Goal: Task Accomplishment & Management: Manage account settings

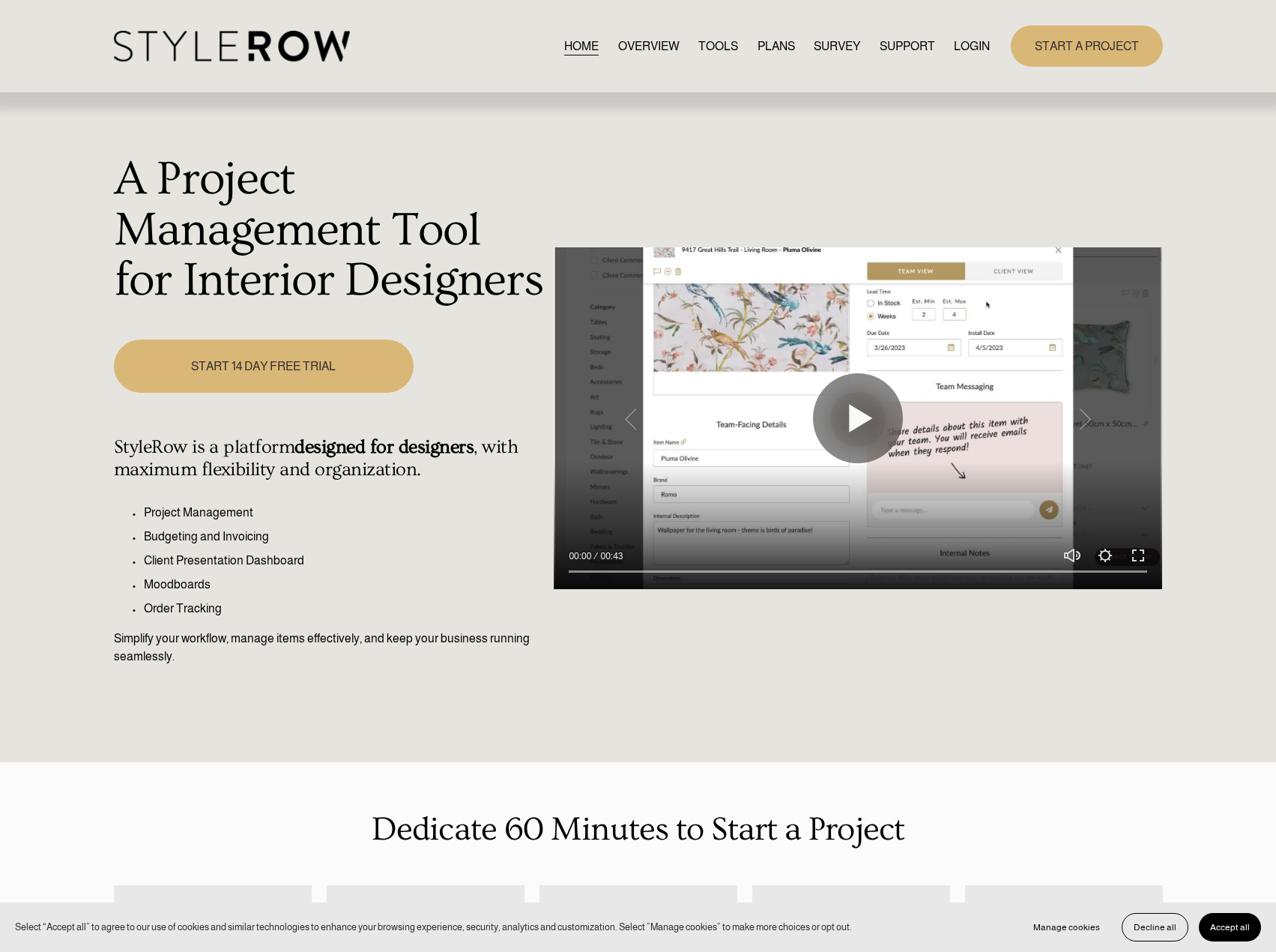
click at [985, 46] on link "LOGIN" at bounding box center [971, 46] width 36 height 20
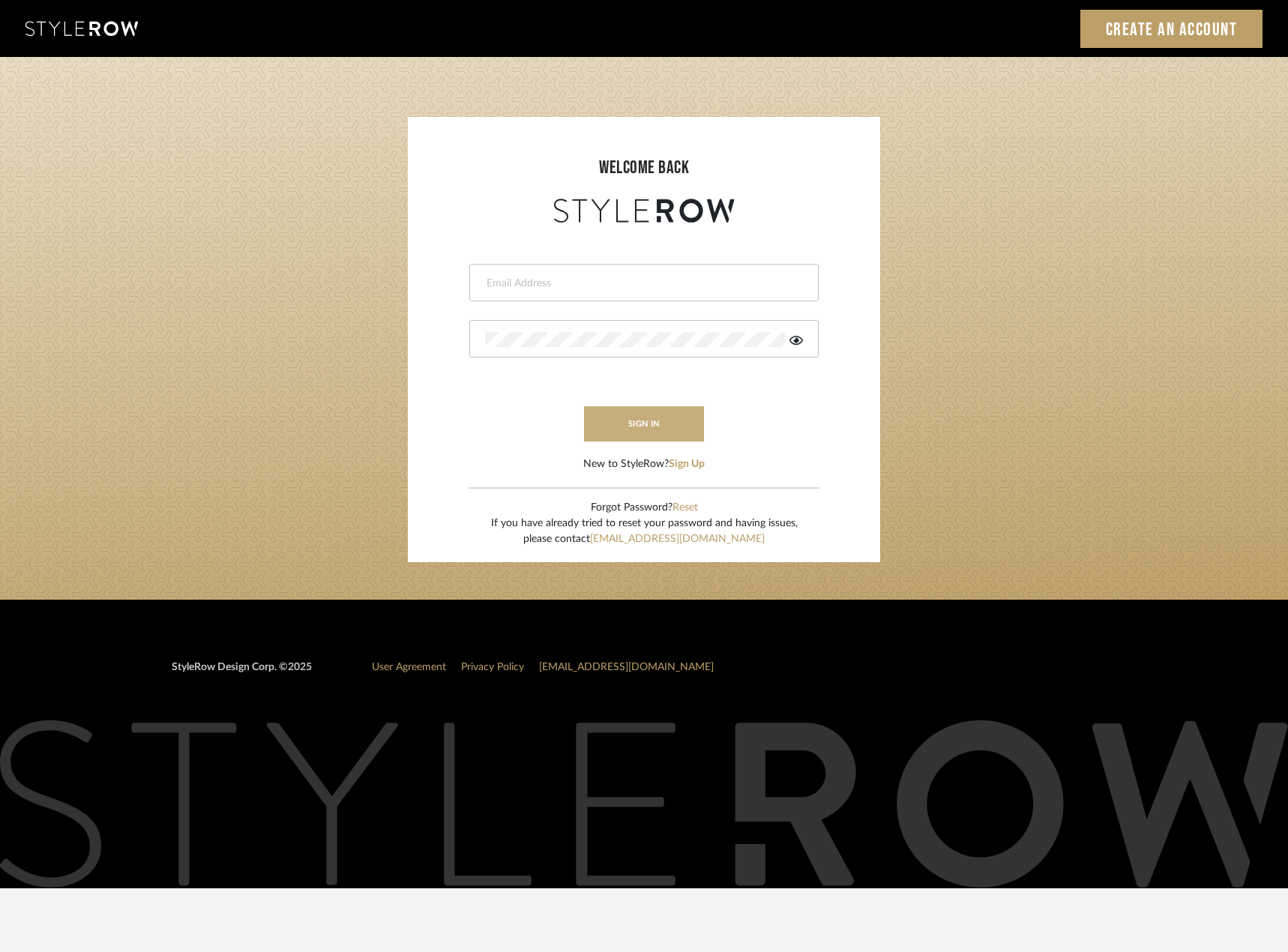
type input "madeleine@studiodb.com"
click at [626, 419] on button "sign in" at bounding box center [644, 424] width 120 height 36
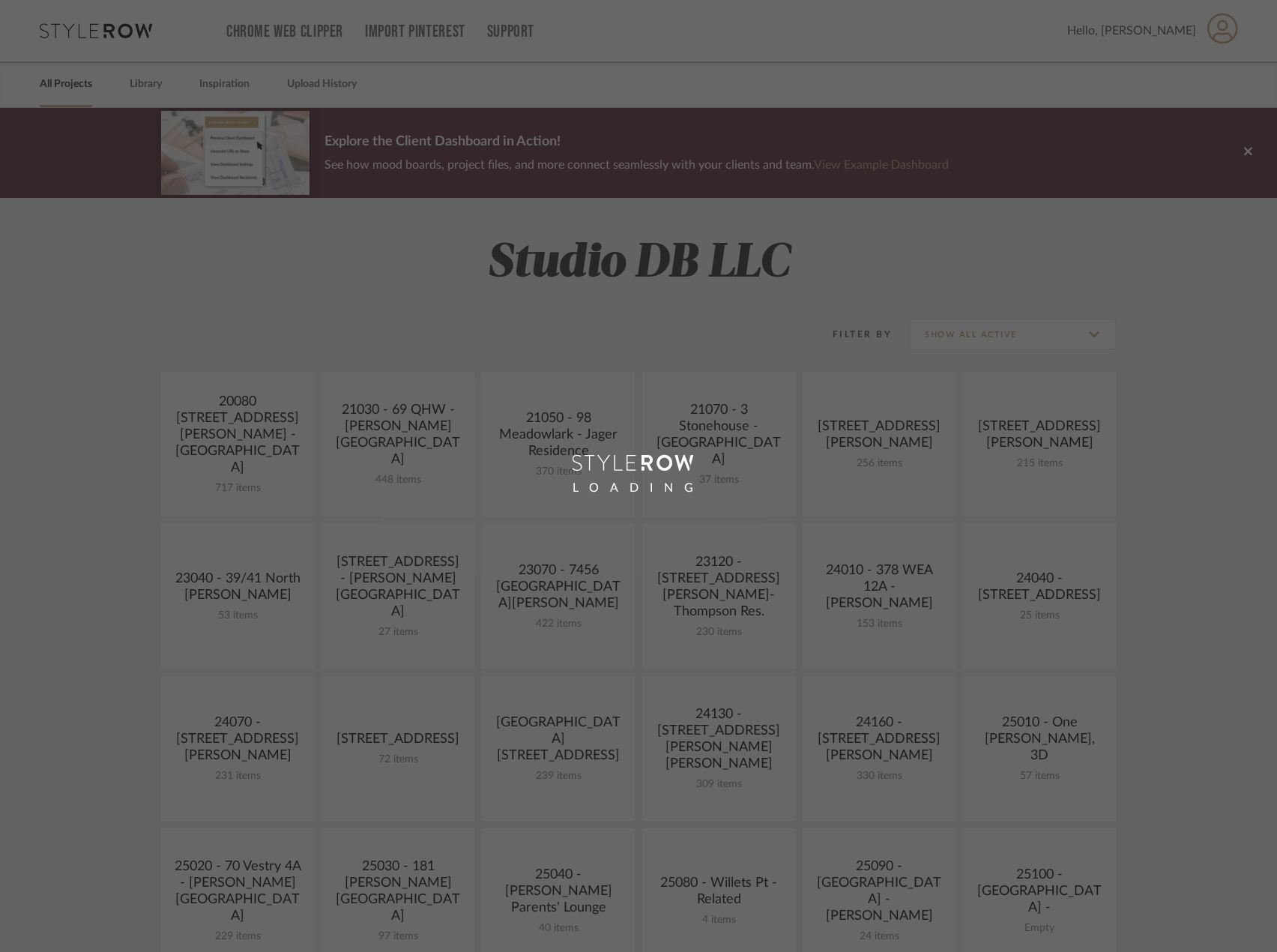
scroll to position [450, 0]
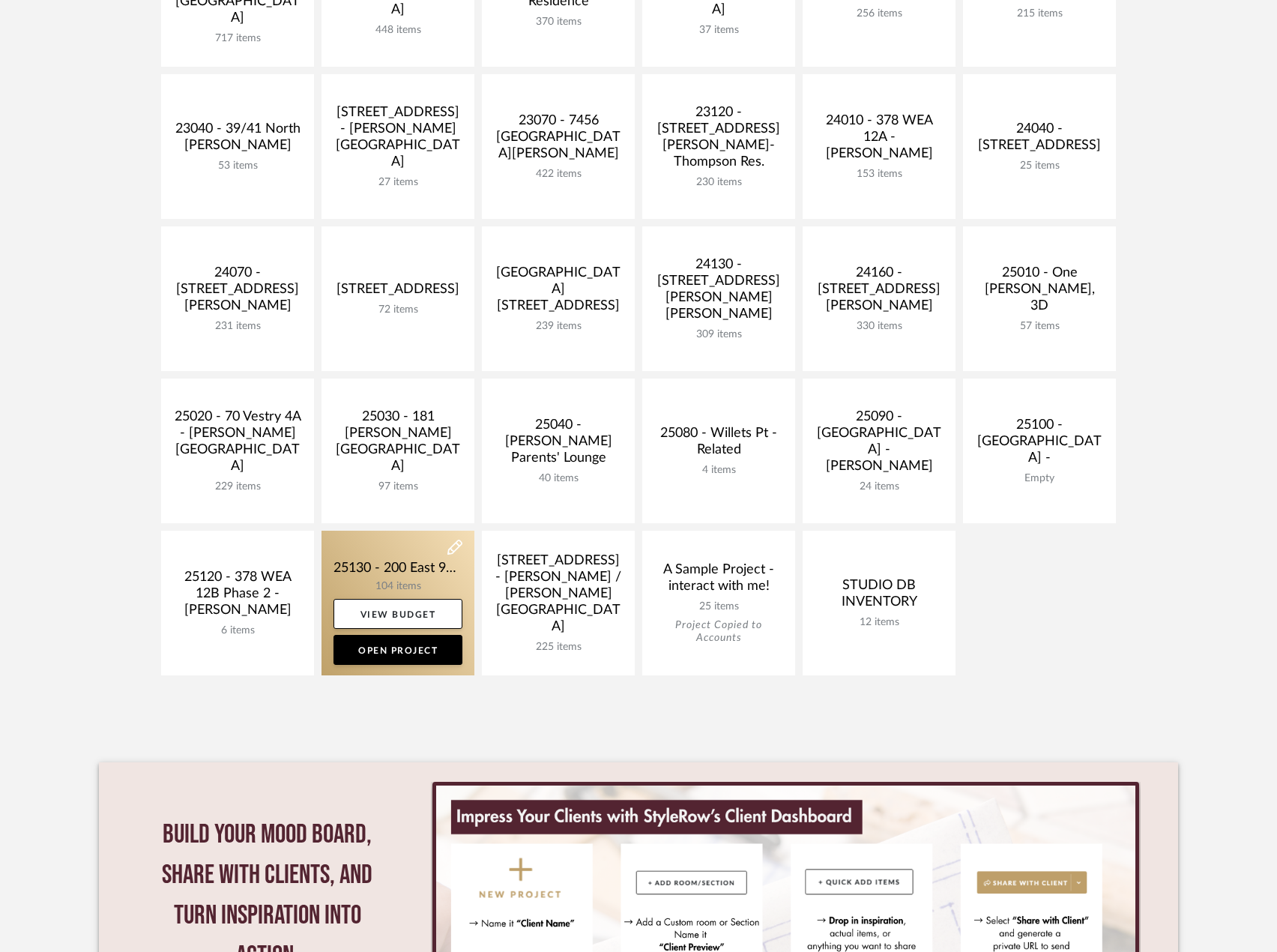
click at [366, 563] on link at bounding box center [398, 603] width 153 height 145
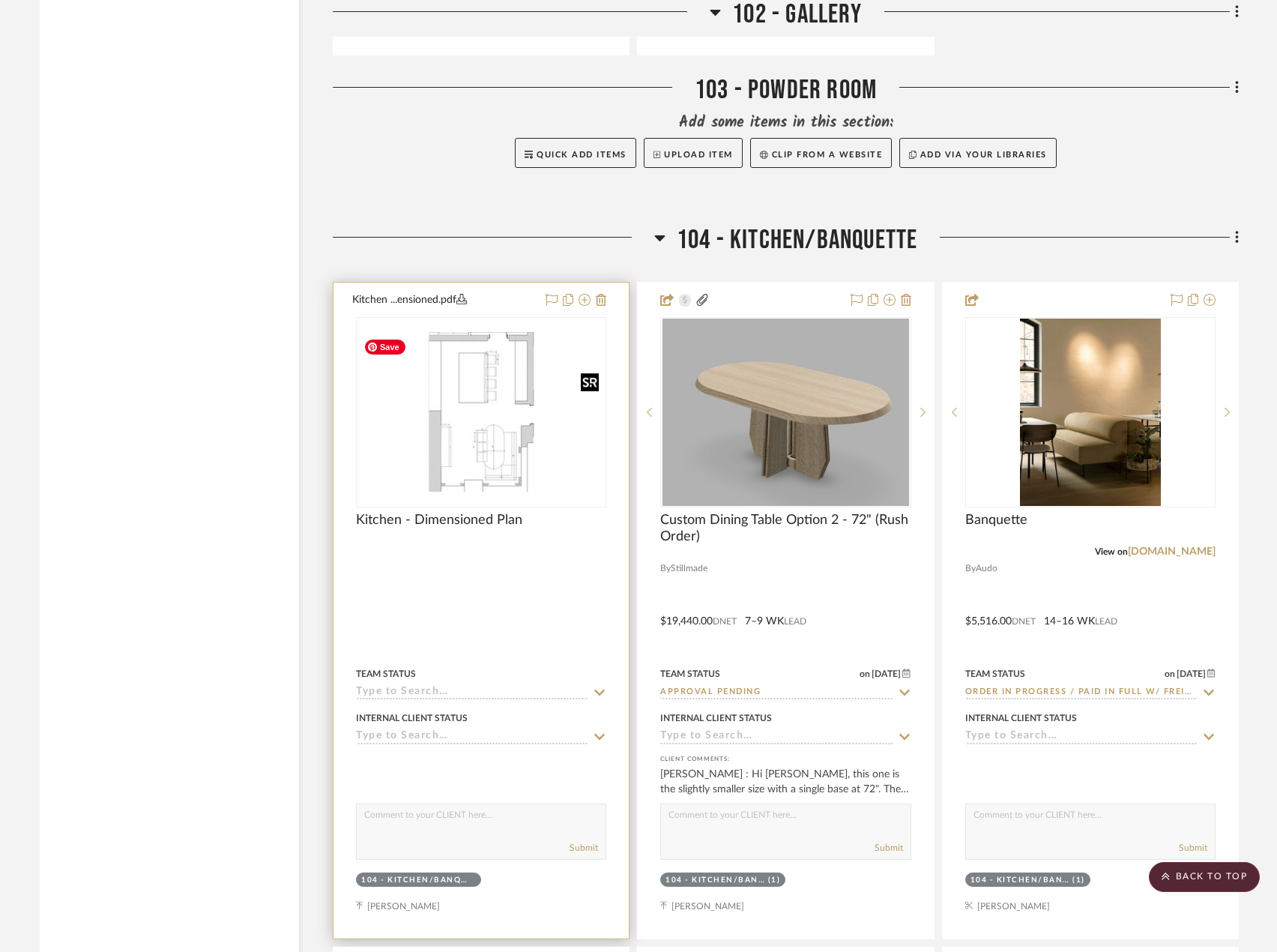
scroll to position [7721, 0]
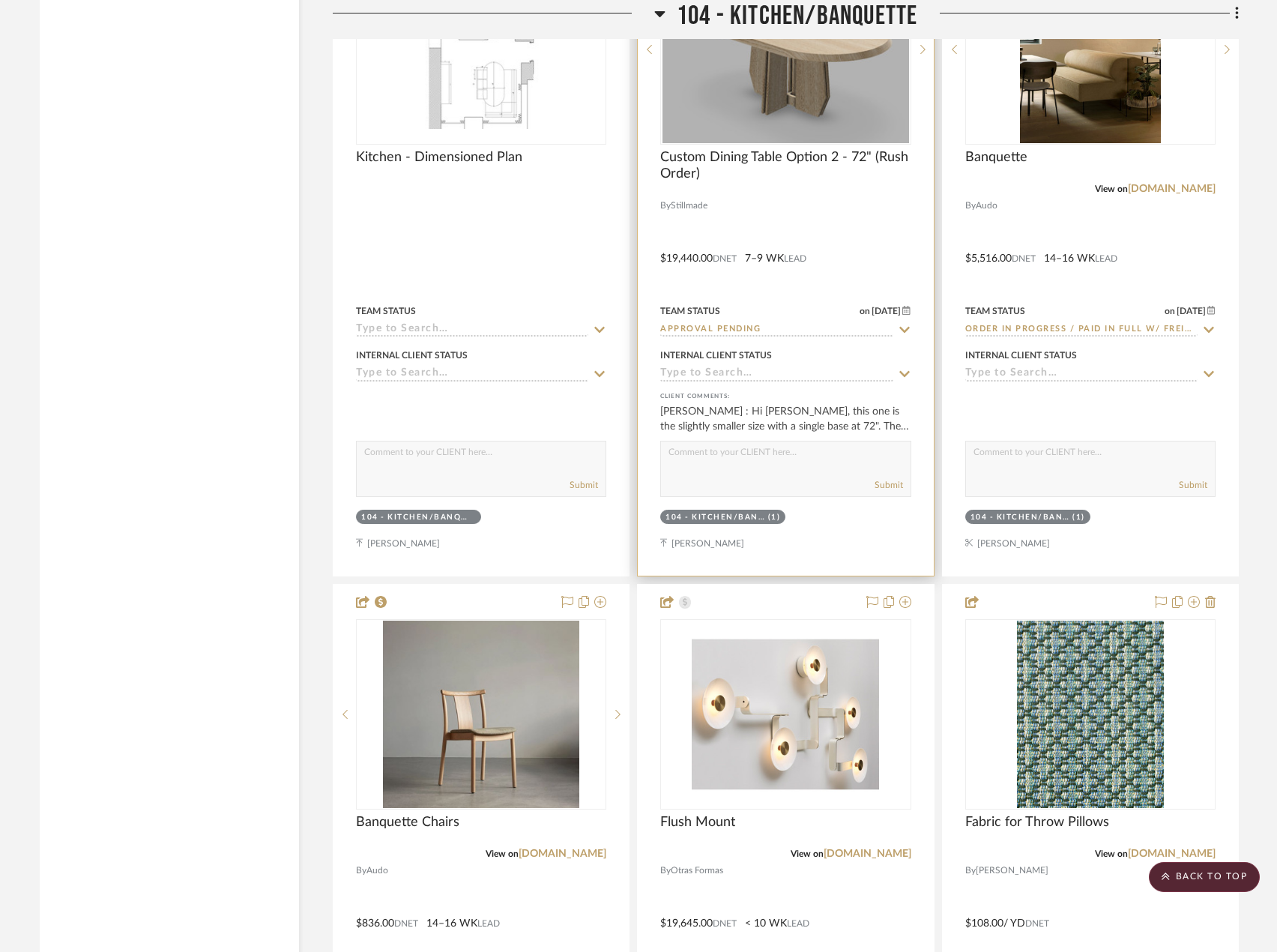
click at [804, 224] on div at bounding box center [785, 248] width 295 height 656
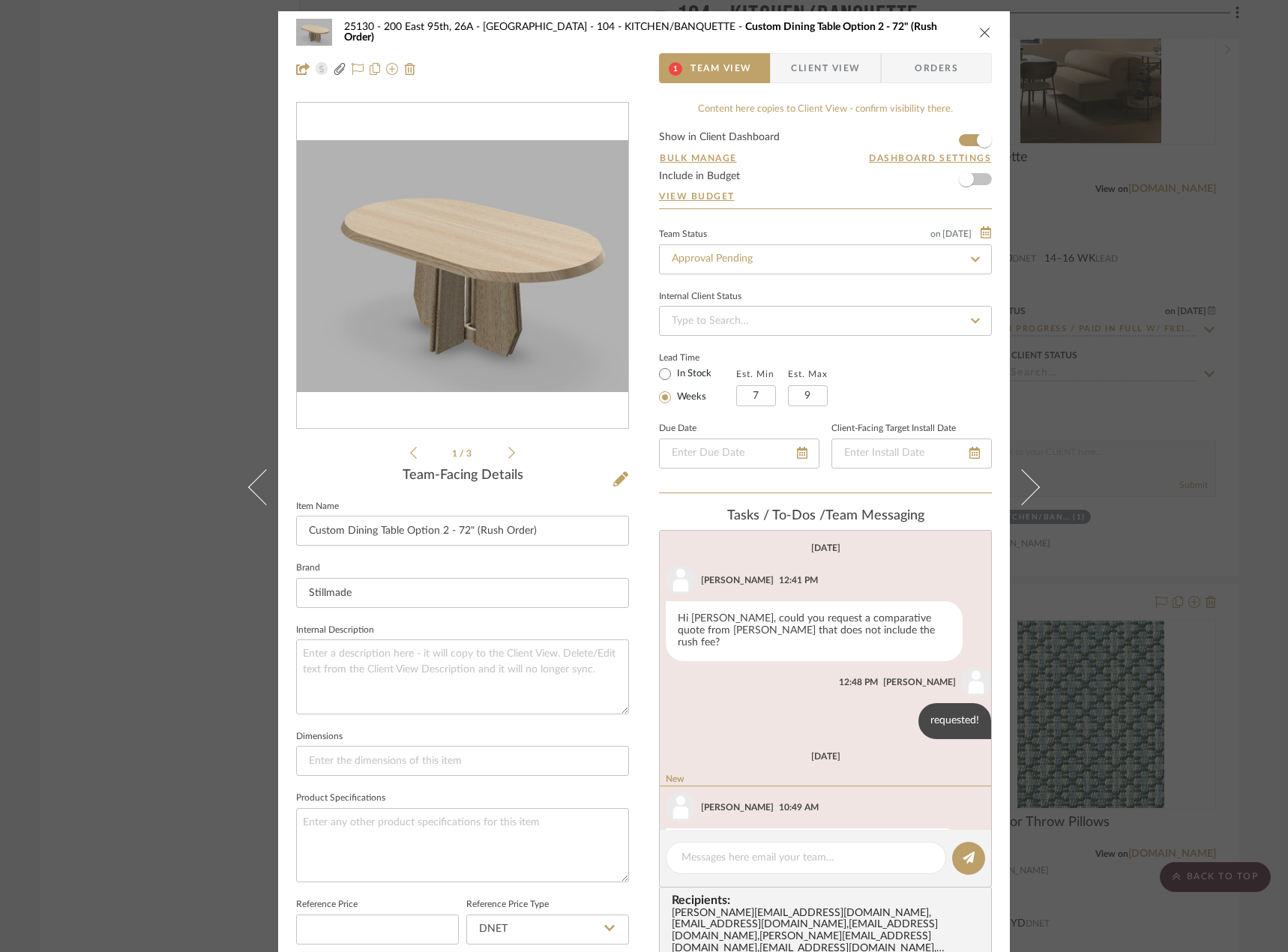
scroll to position [53, 0]
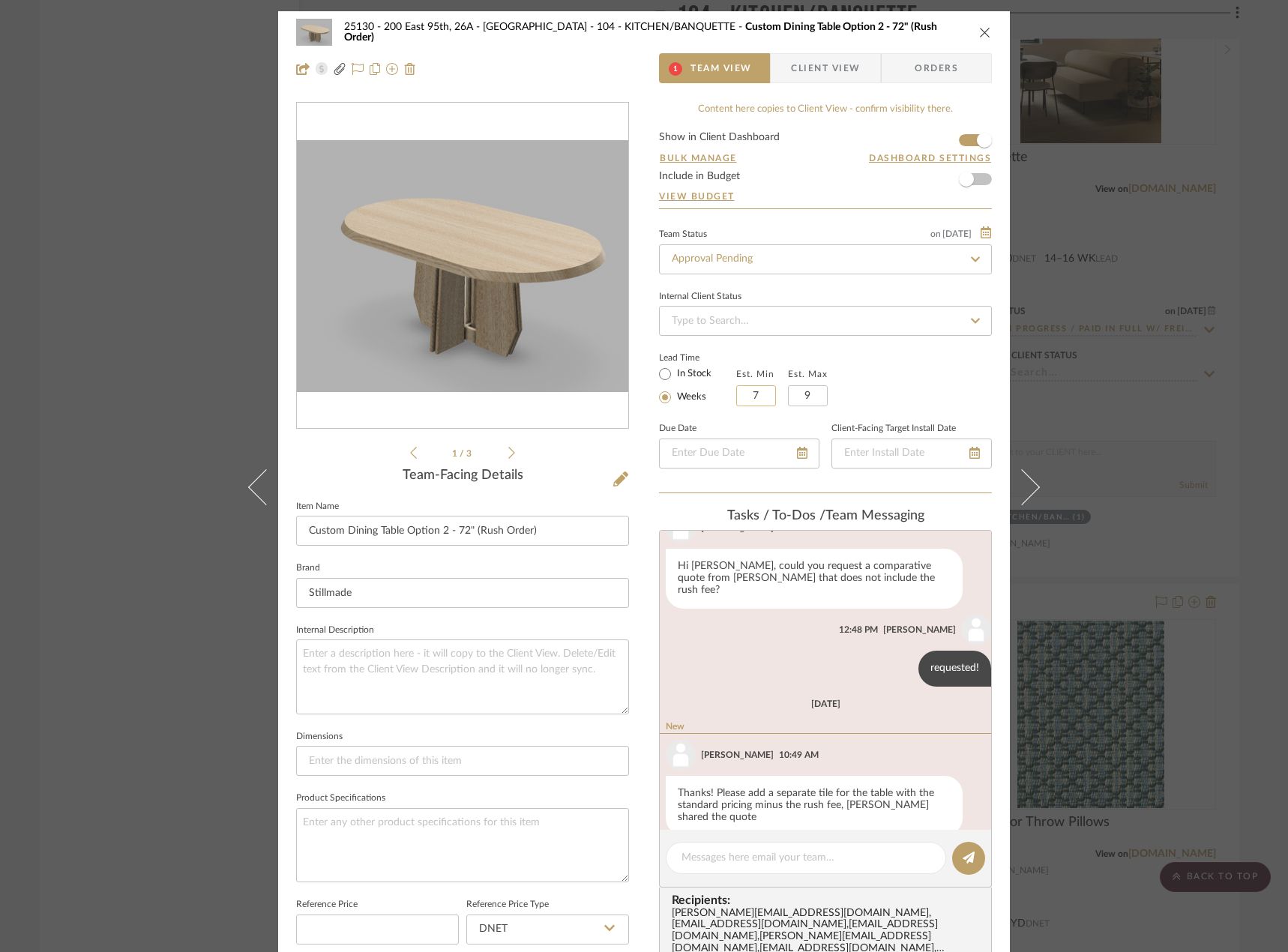
click at [751, 399] on input "7" at bounding box center [756, 395] width 40 height 21
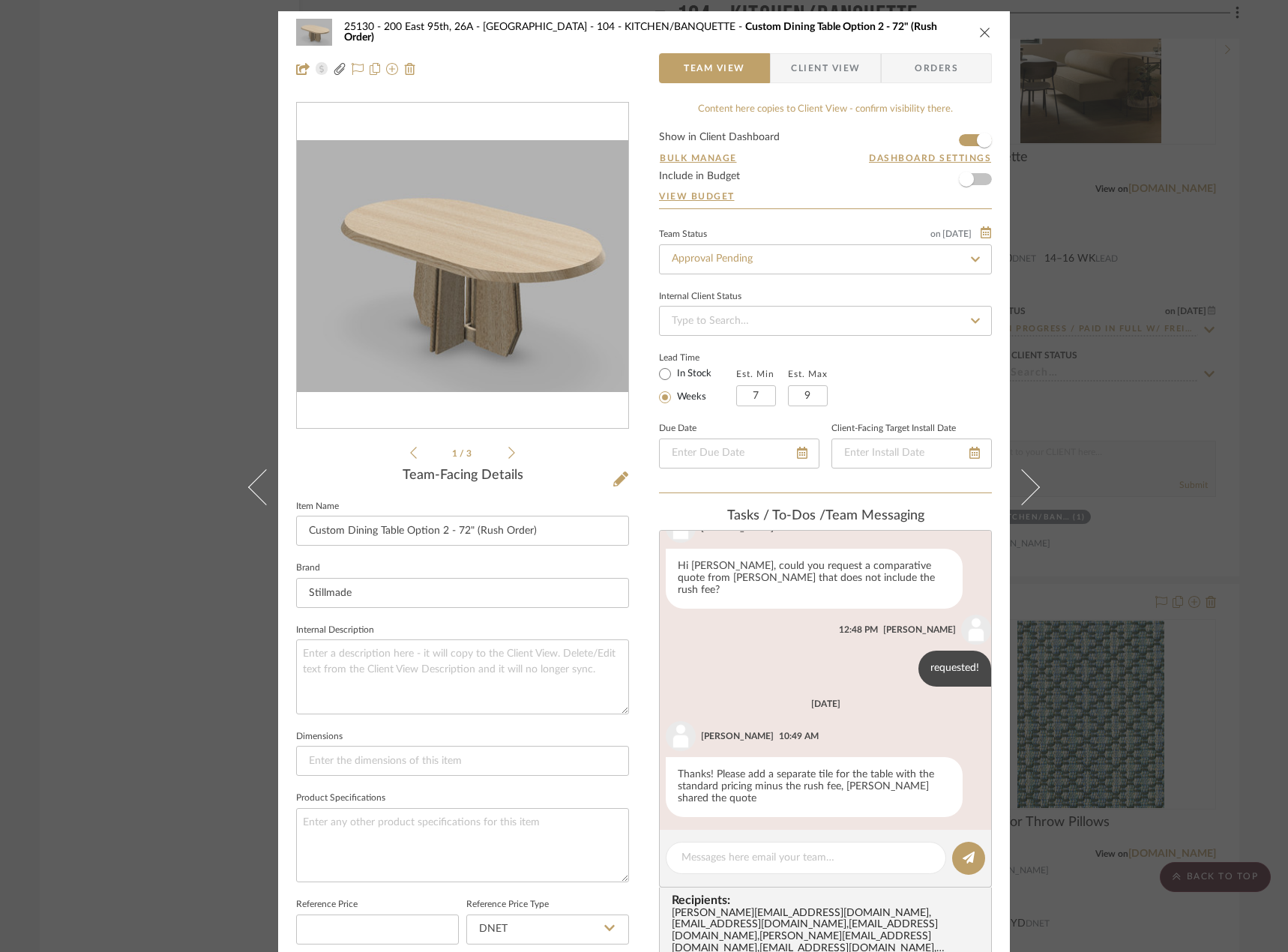
scroll to position [34, 0]
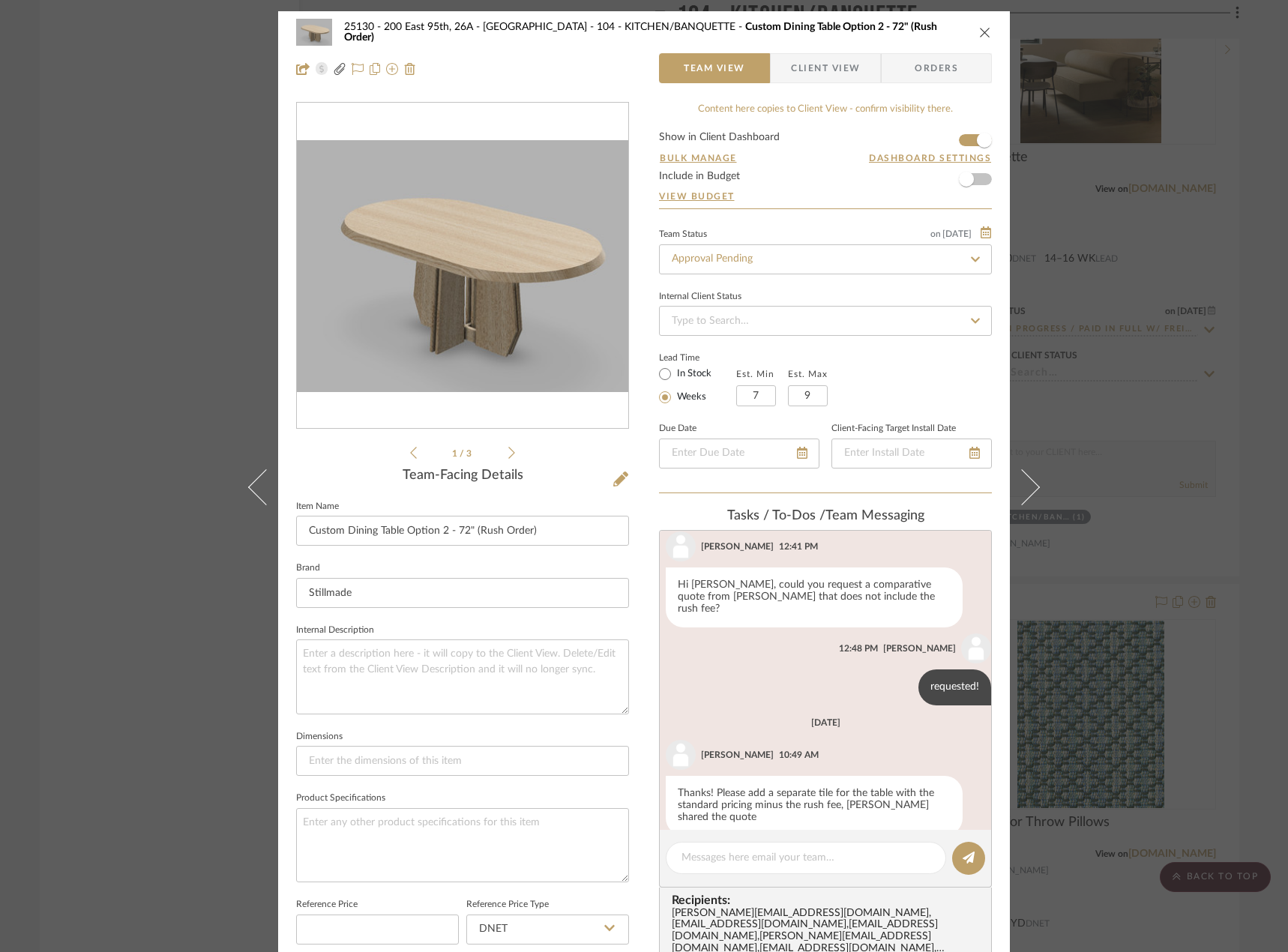
click at [1160, 380] on div "25130 - 200 East 95th, 26A - Kosheleva 104 - KITCHEN/BANQUETTE Custom Dining Ta…" at bounding box center [644, 476] width 1288 height 952
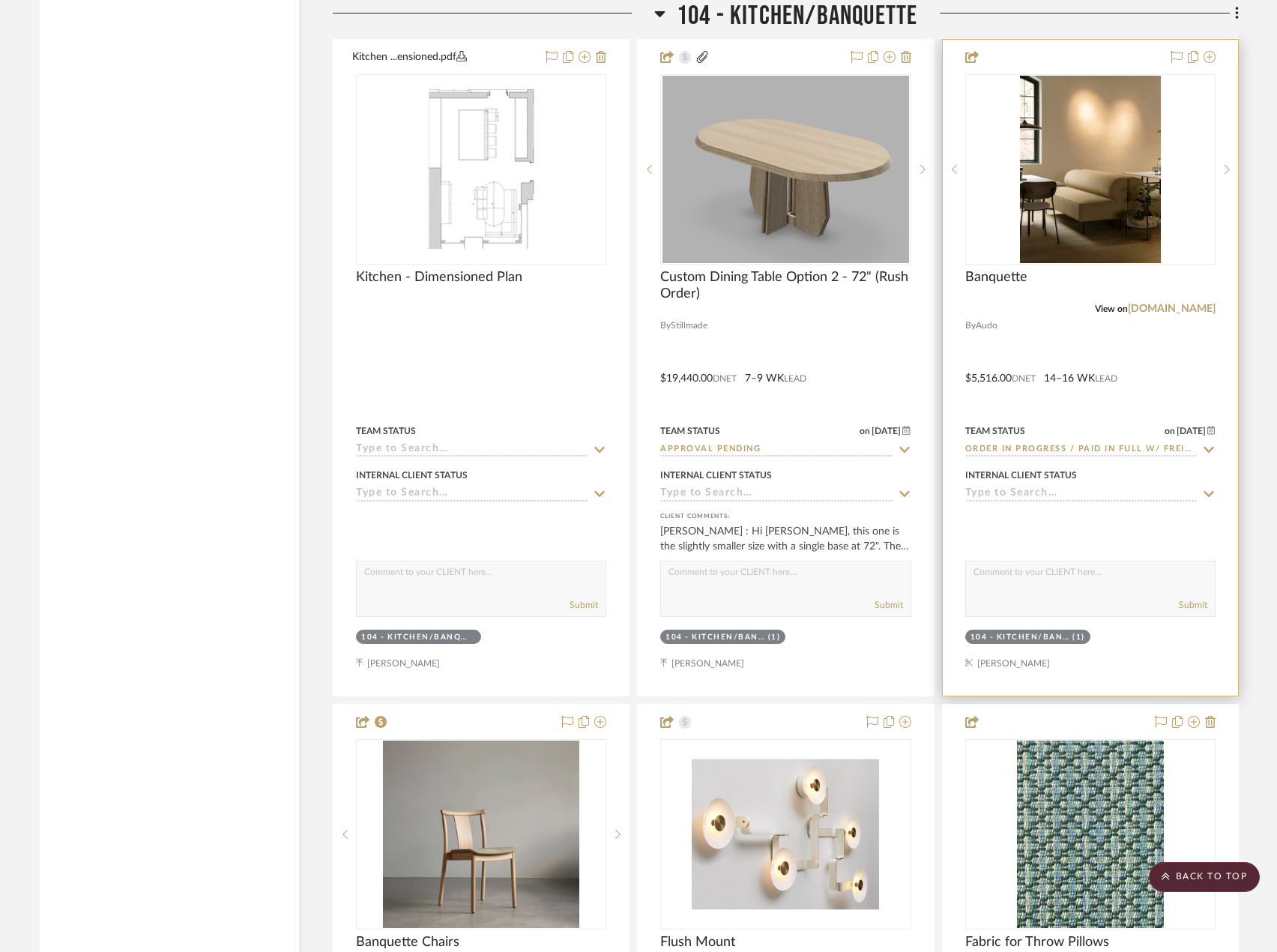
scroll to position [7496, 0]
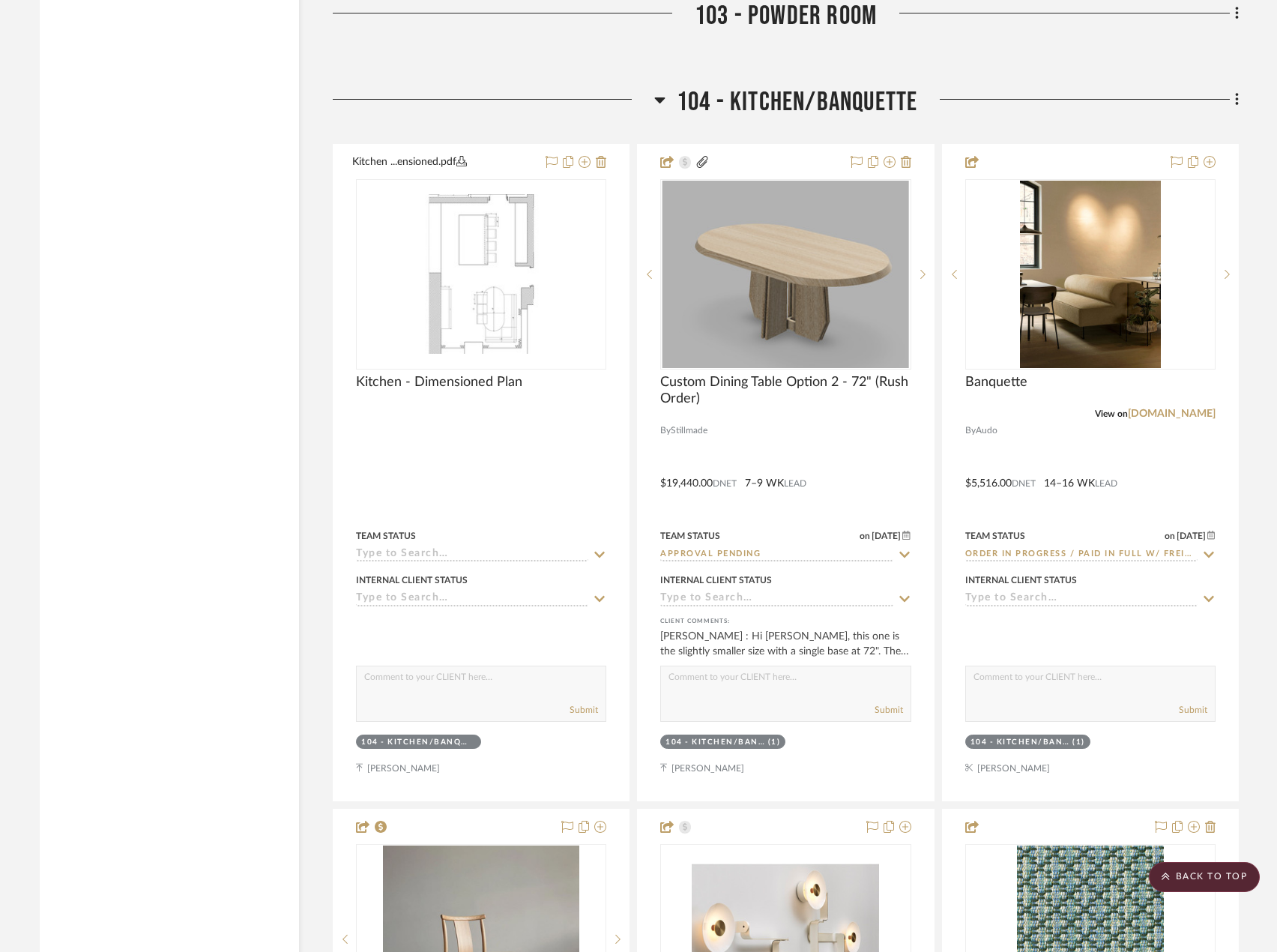
click at [1227, 107] on div at bounding box center [1078, 106] width 322 height 38
click at [1236, 103] on icon at bounding box center [1237, 99] width 5 height 16
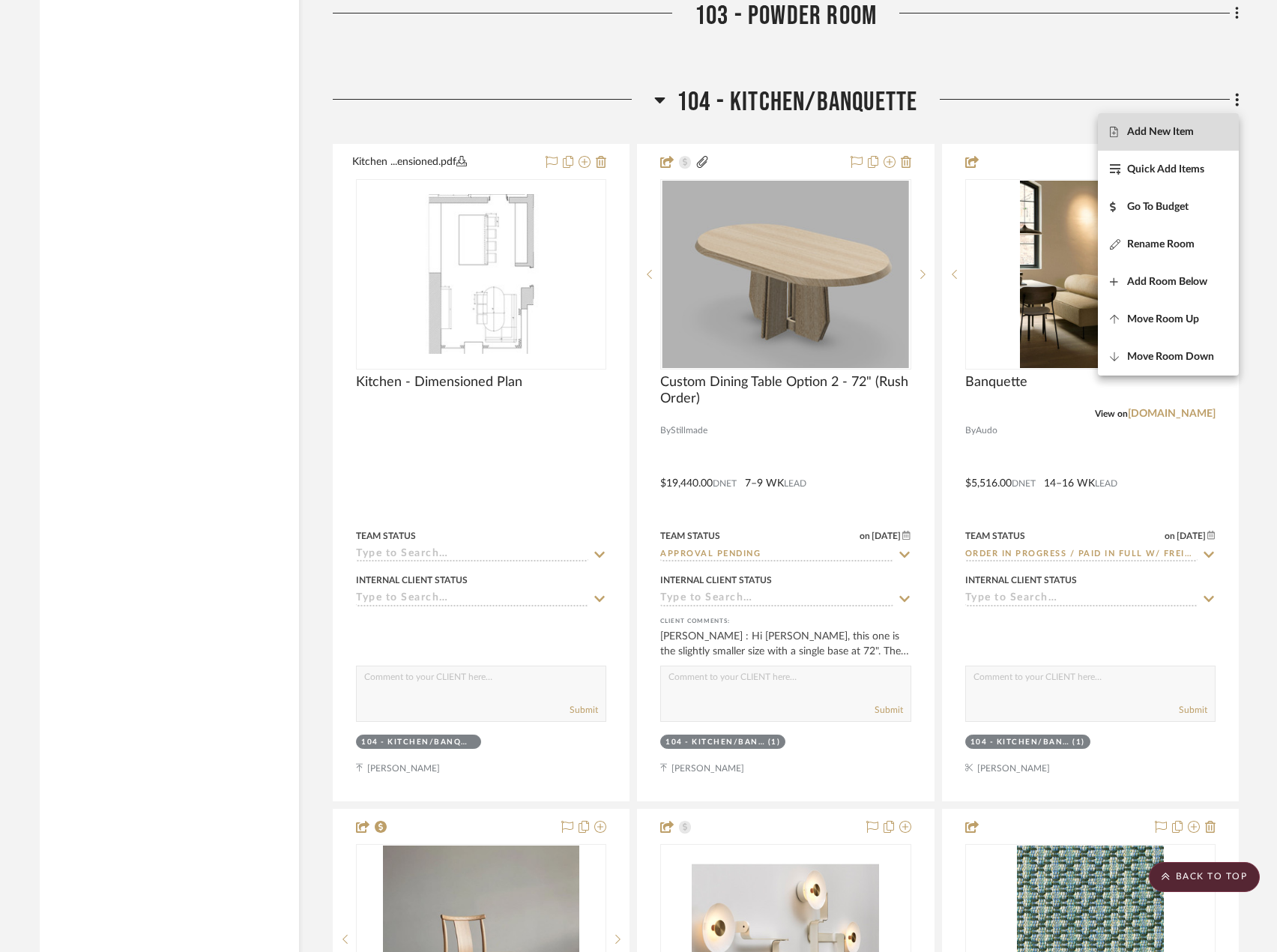
click at [1183, 138] on span "Add New Item" at bounding box center [1160, 132] width 66 height 13
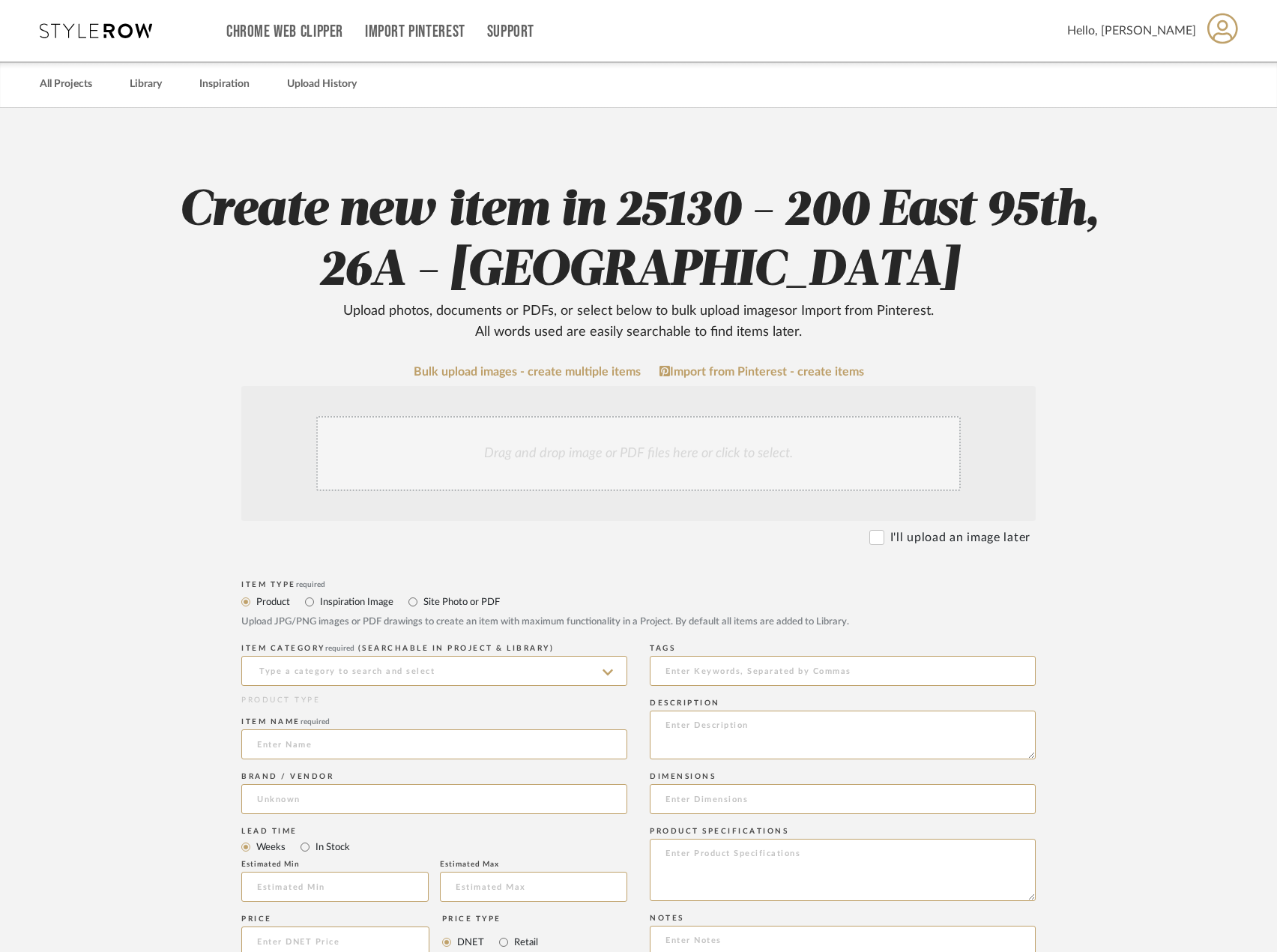
click at [673, 444] on div "Drag and drop image or PDF files here or click to select." at bounding box center [638, 454] width 645 height 75
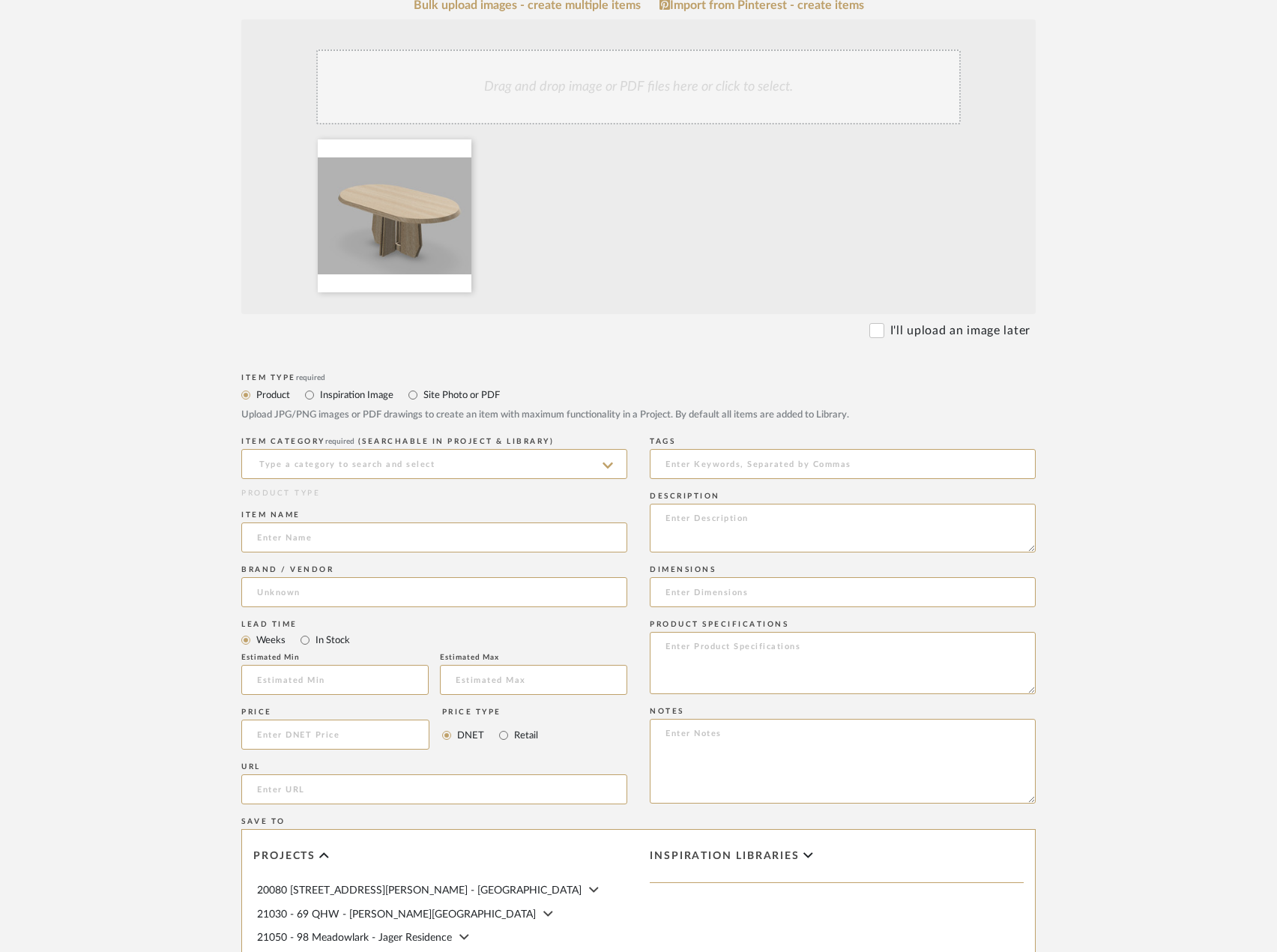
scroll to position [374, 0]
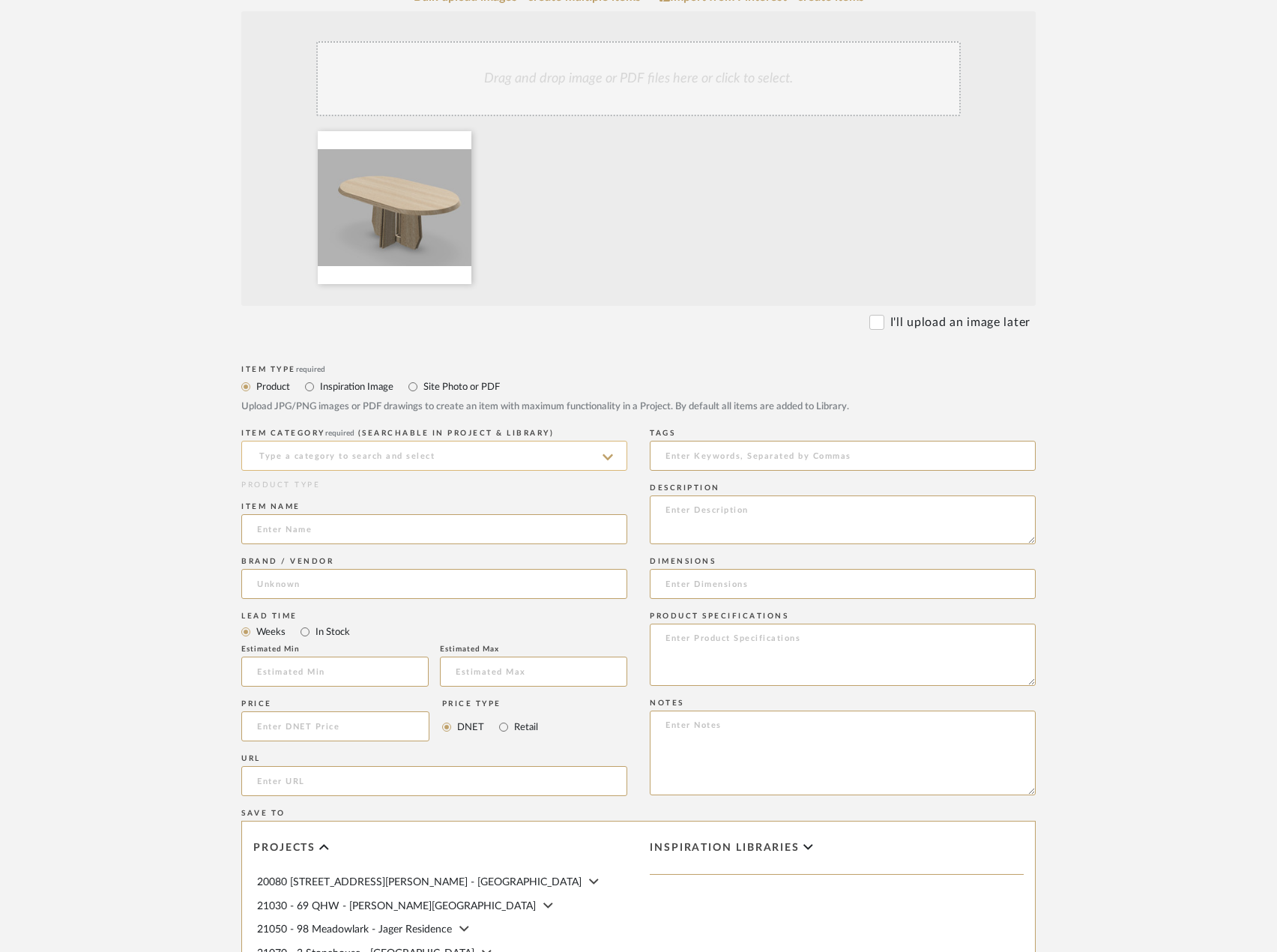
click at [343, 460] on input at bounding box center [434, 456] width 386 height 30
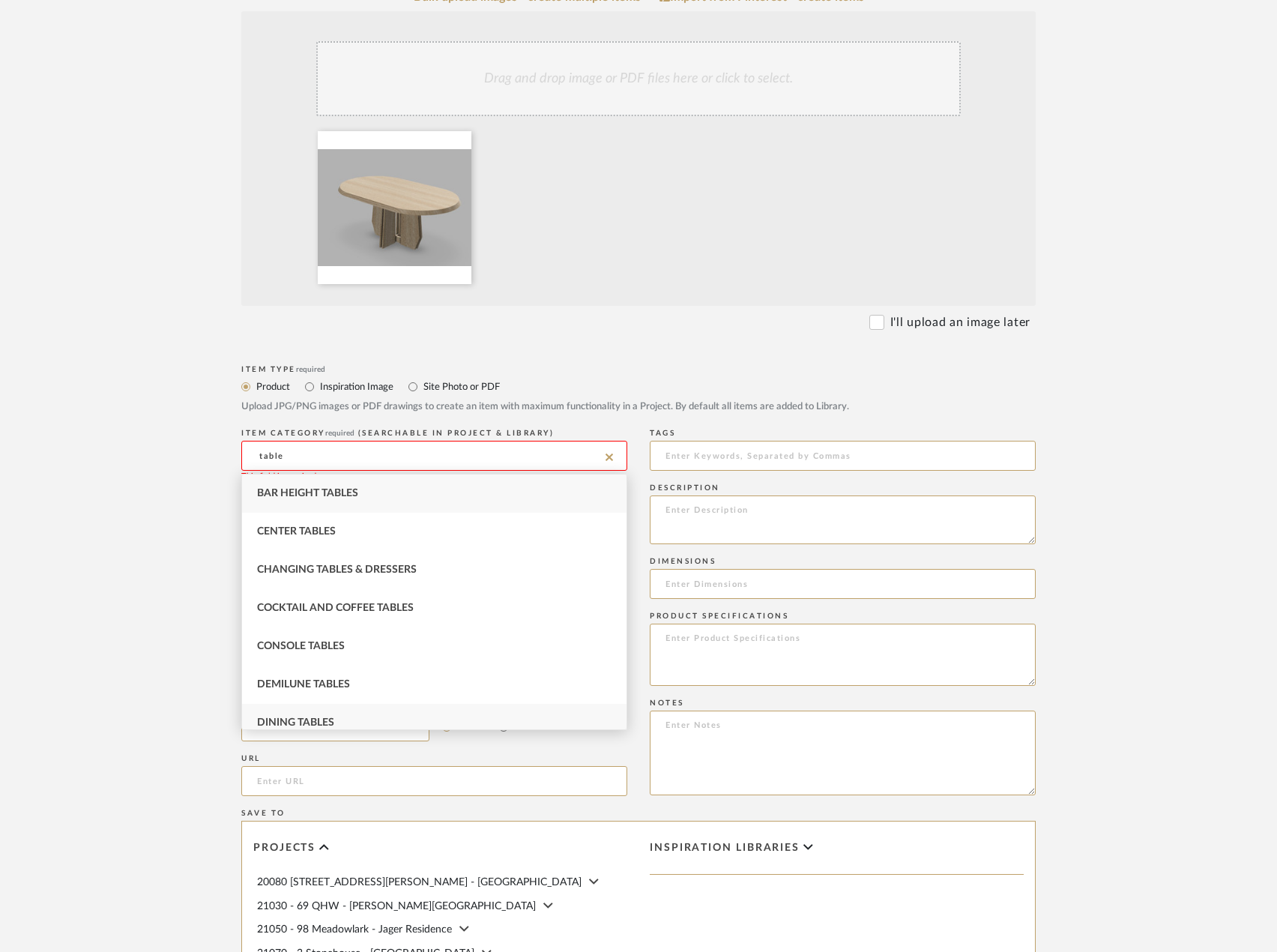
click at [379, 725] on div "Dining Tables" at bounding box center [434, 723] width 384 height 38
type input "Dining Tables"
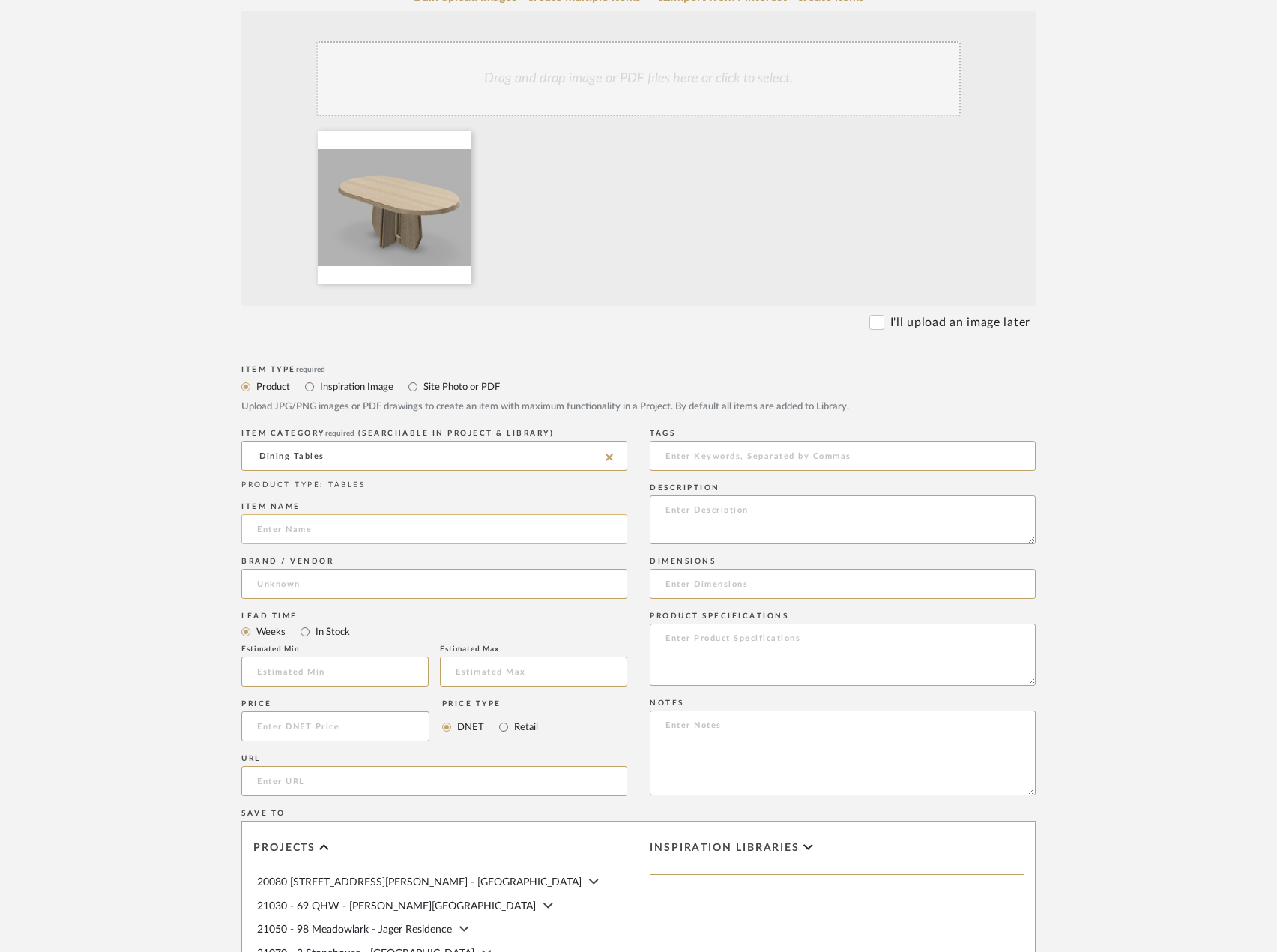
click at [337, 518] on input at bounding box center [434, 528] width 386 height 30
type input "S"
click at [382, 532] on input "Custom Kitchen Table - No Rush" at bounding box center [434, 528] width 386 height 30
type input "Custom Kitchen Table - No Rush"
click at [392, 574] on input at bounding box center [434, 583] width 386 height 30
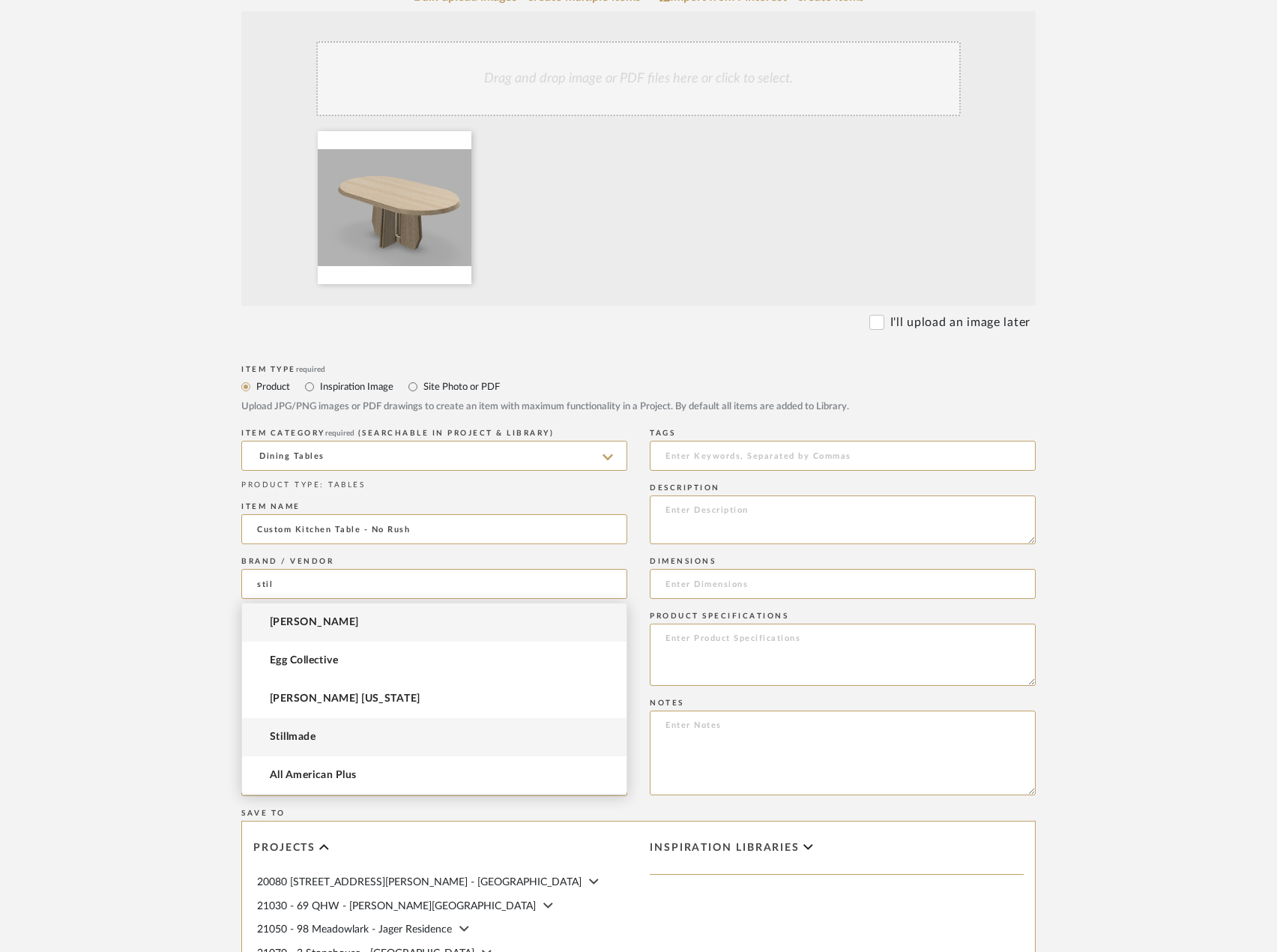
click at [395, 728] on mat-option "Stillmade" at bounding box center [434, 737] width 384 height 38
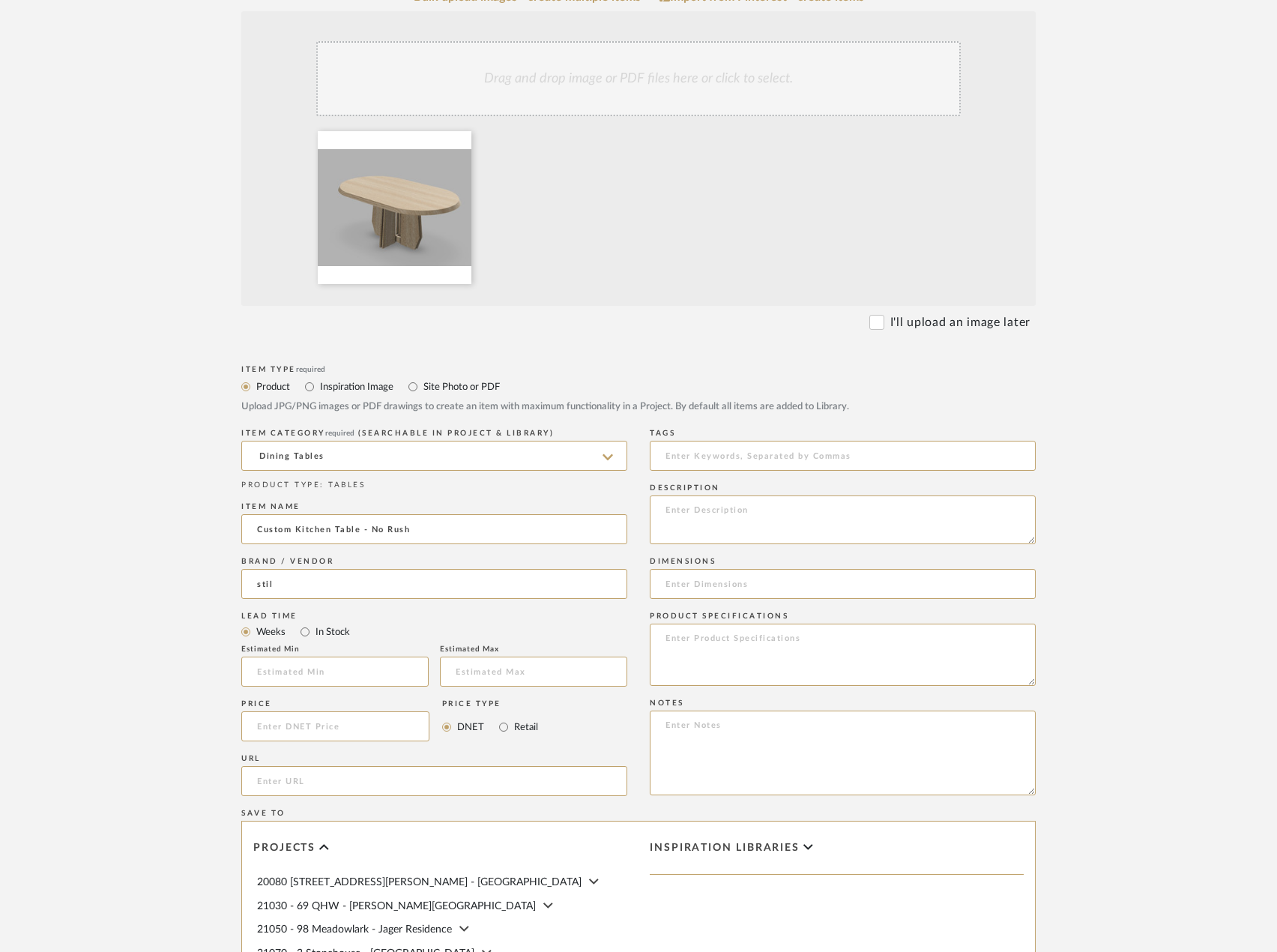
type input "Stillmade"
click at [438, 519] on input "Custom Kitchen Table - No Rush" at bounding box center [434, 528] width 386 height 30
type input "Custom Kitchen Table - No Rush Fee"
click at [396, 573] on input "Stillmade" at bounding box center [434, 583] width 386 height 30
click at [179, 564] on form "Bulk upload images - create multiple items Import from Pinterest - create items…" at bounding box center [638, 613] width 955 height 1246
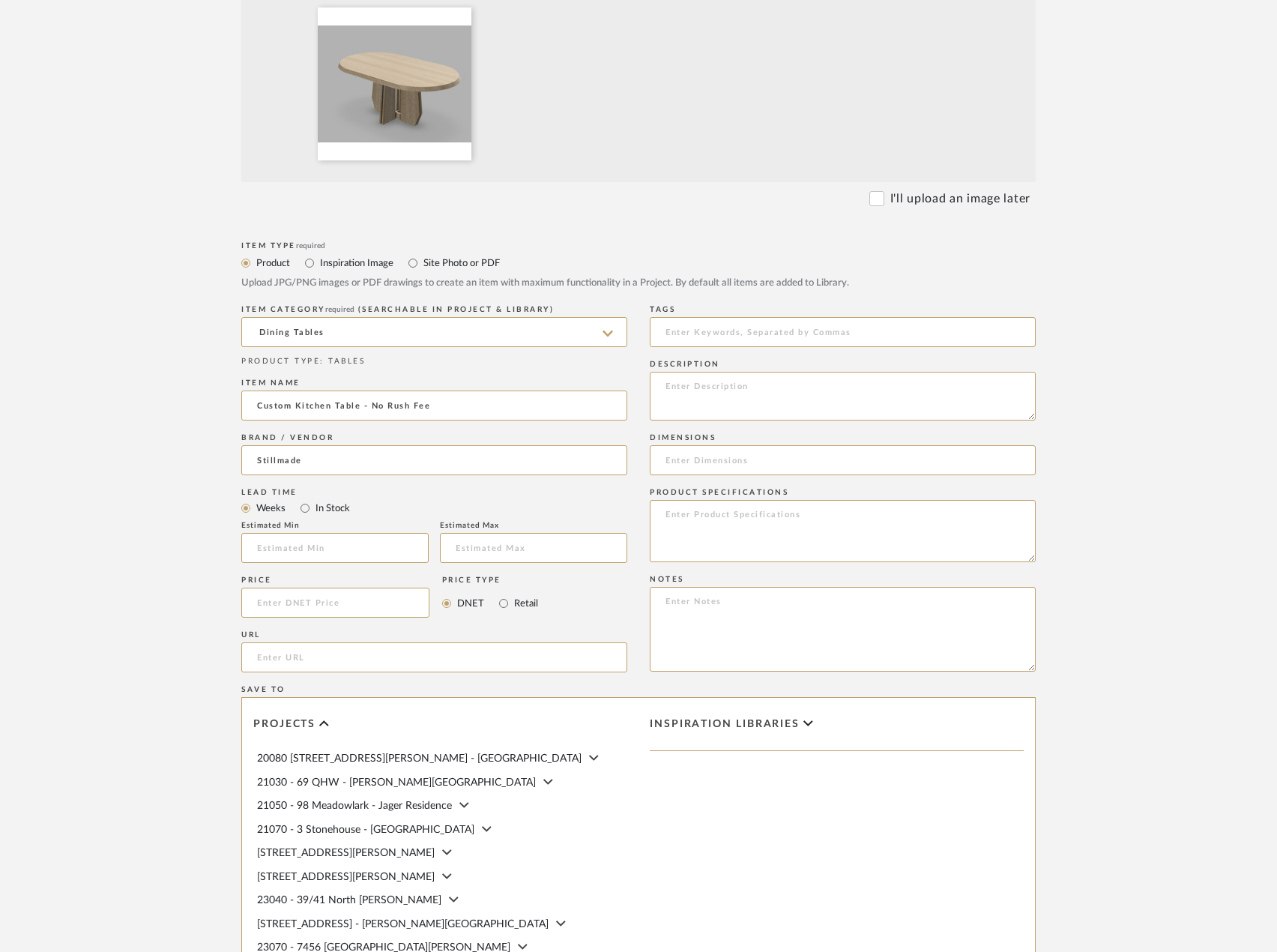
scroll to position [525, 0]
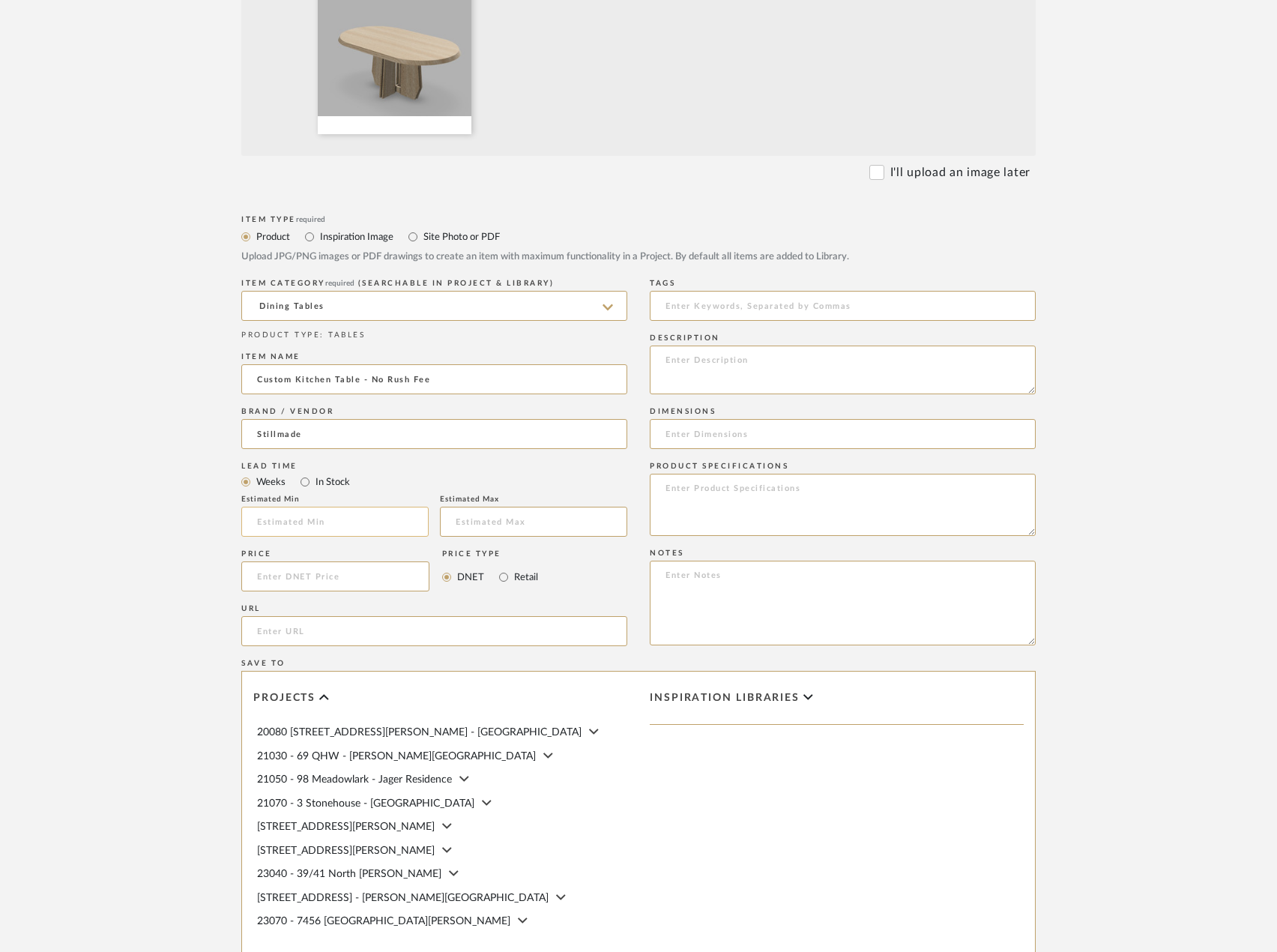
click at [295, 521] on input "text" at bounding box center [335, 521] width 188 height 30
type input "17"
click at [470, 506] on div "Estimated Max" at bounding box center [534, 520] width 188 height 51
click at [465, 516] on input at bounding box center [534, 521] width 188 height 30
type input "19"
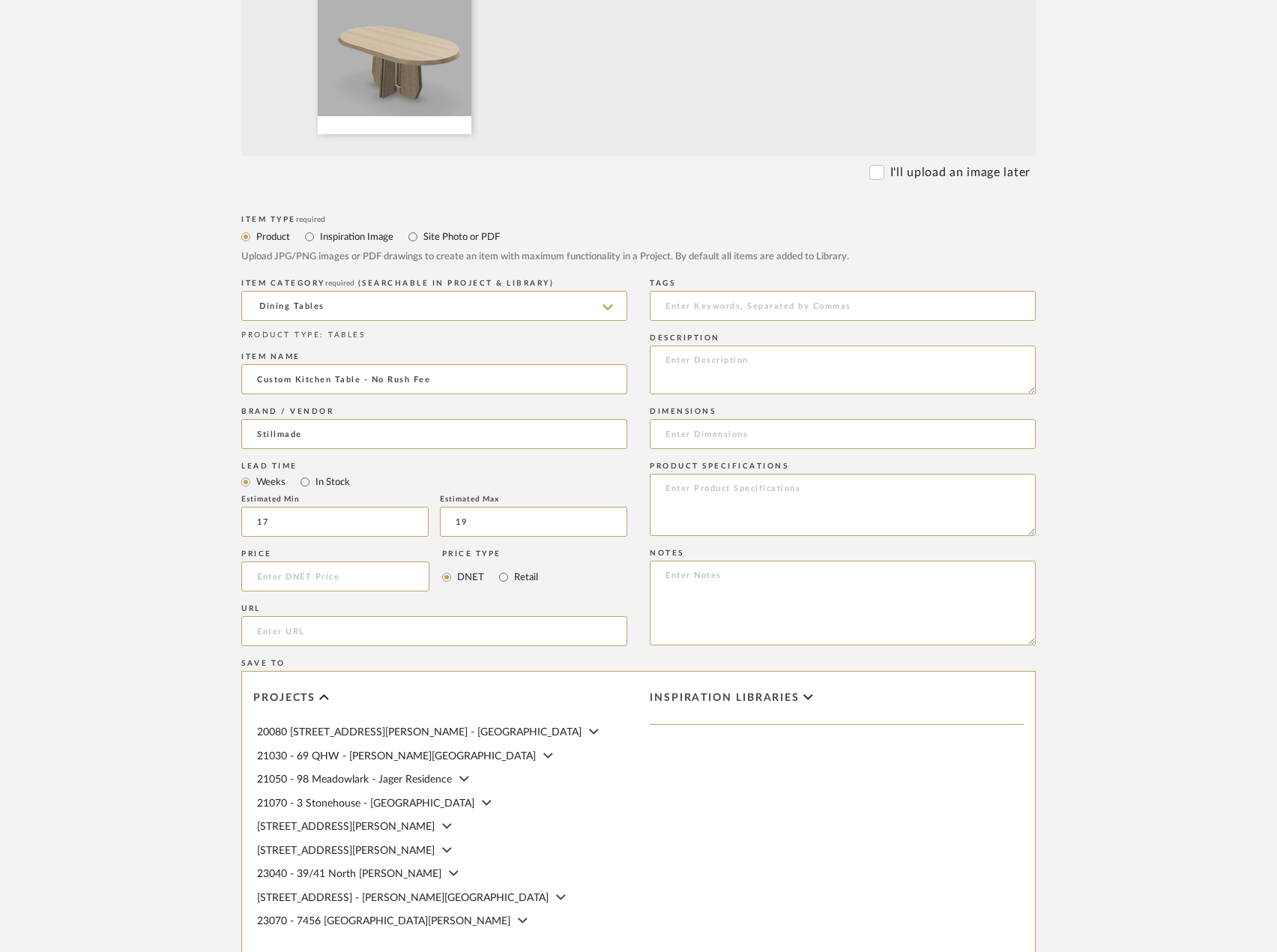
click at [161, 553] on form "Bulk upload images - create multiple items Import from Pinterest - create items…" at bounding box center [638, 464] width 955 height 1246
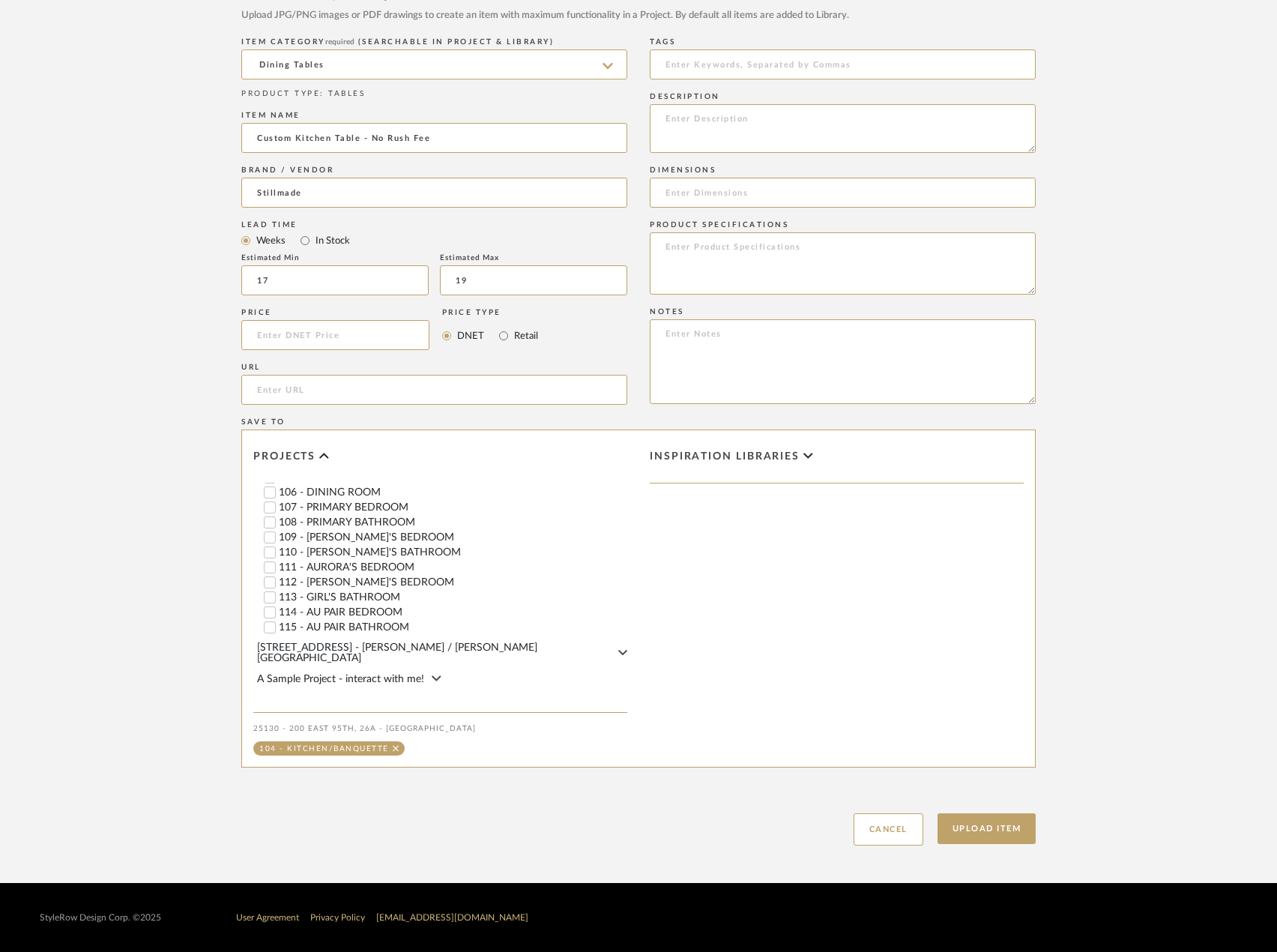
scroll to position [599, 0]
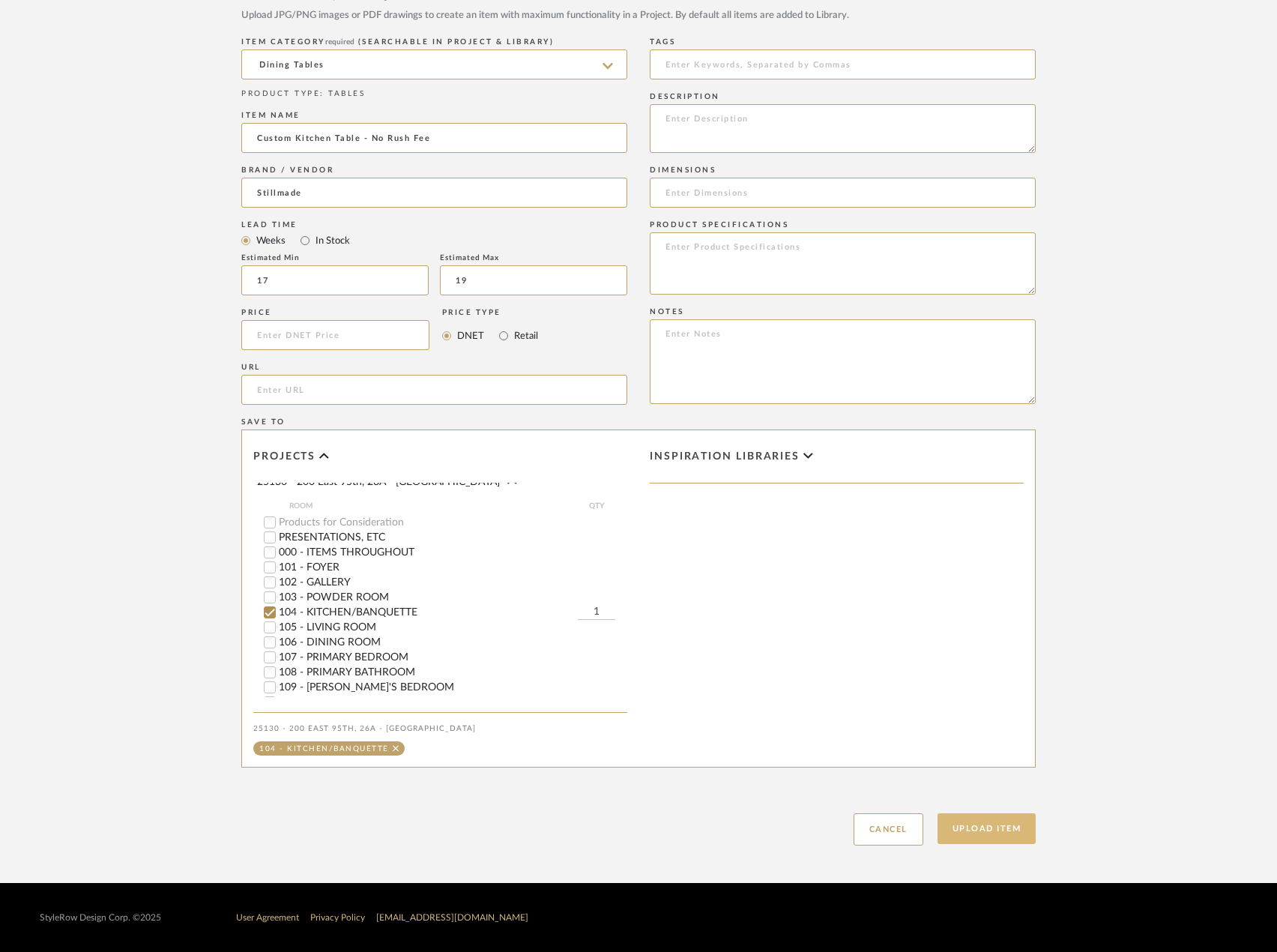
click at [949, 824] on button "Upload Item" at bounding box center [986, 829] width 99 height 31
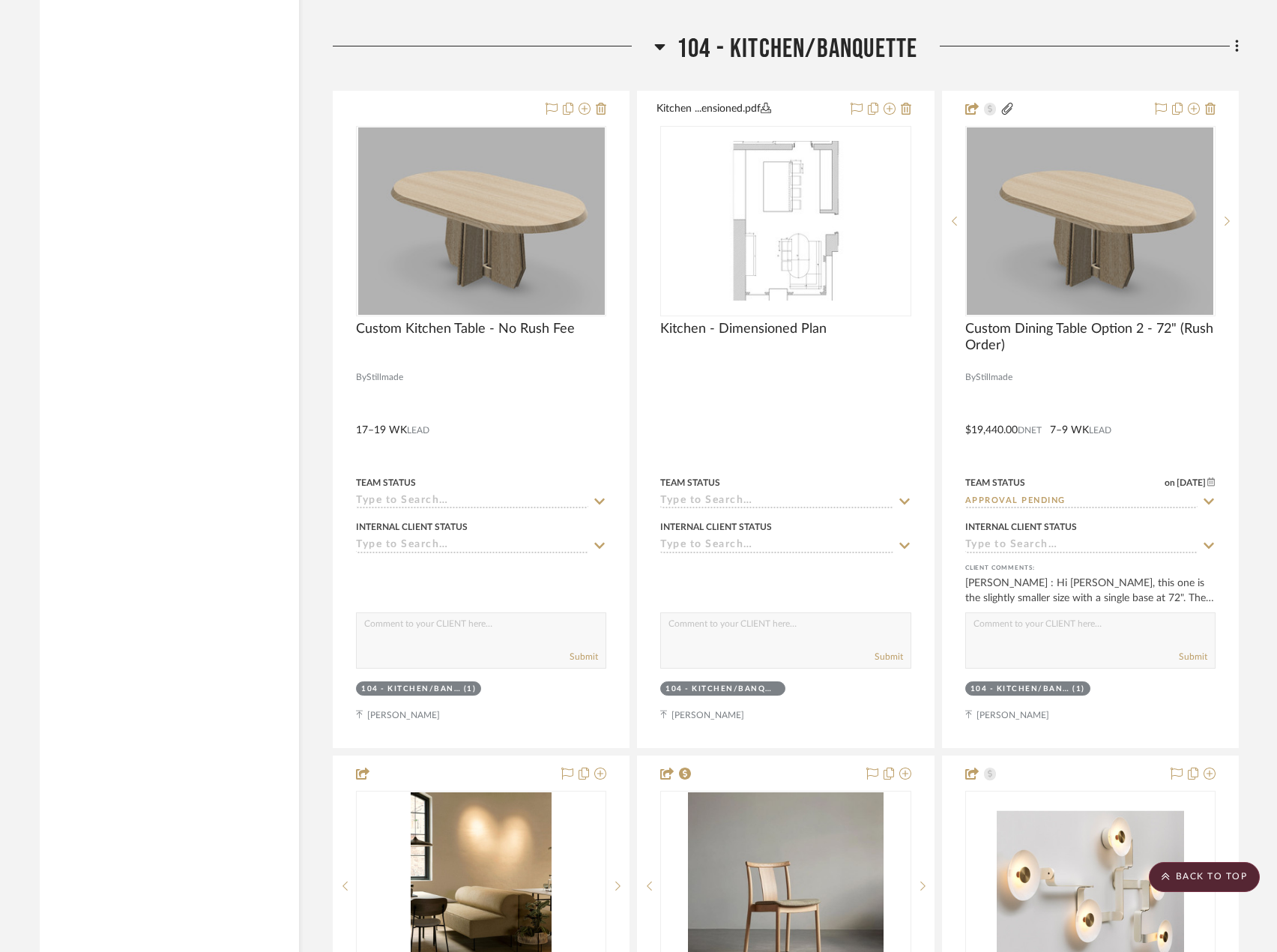
scroll to position [7570, 0]
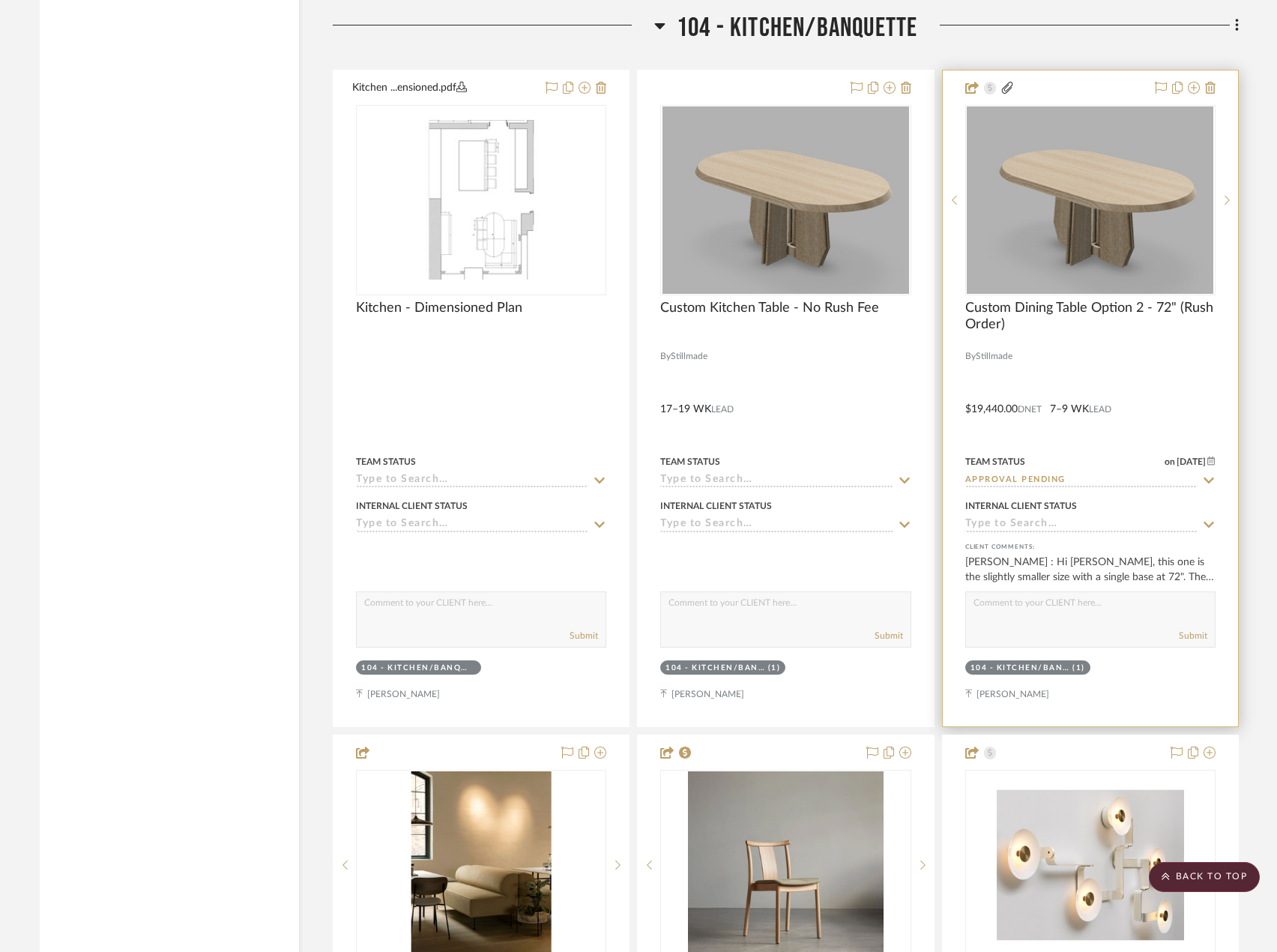
click at [979, 374] on div at bounding box center [1090, 398] width 295 height 656
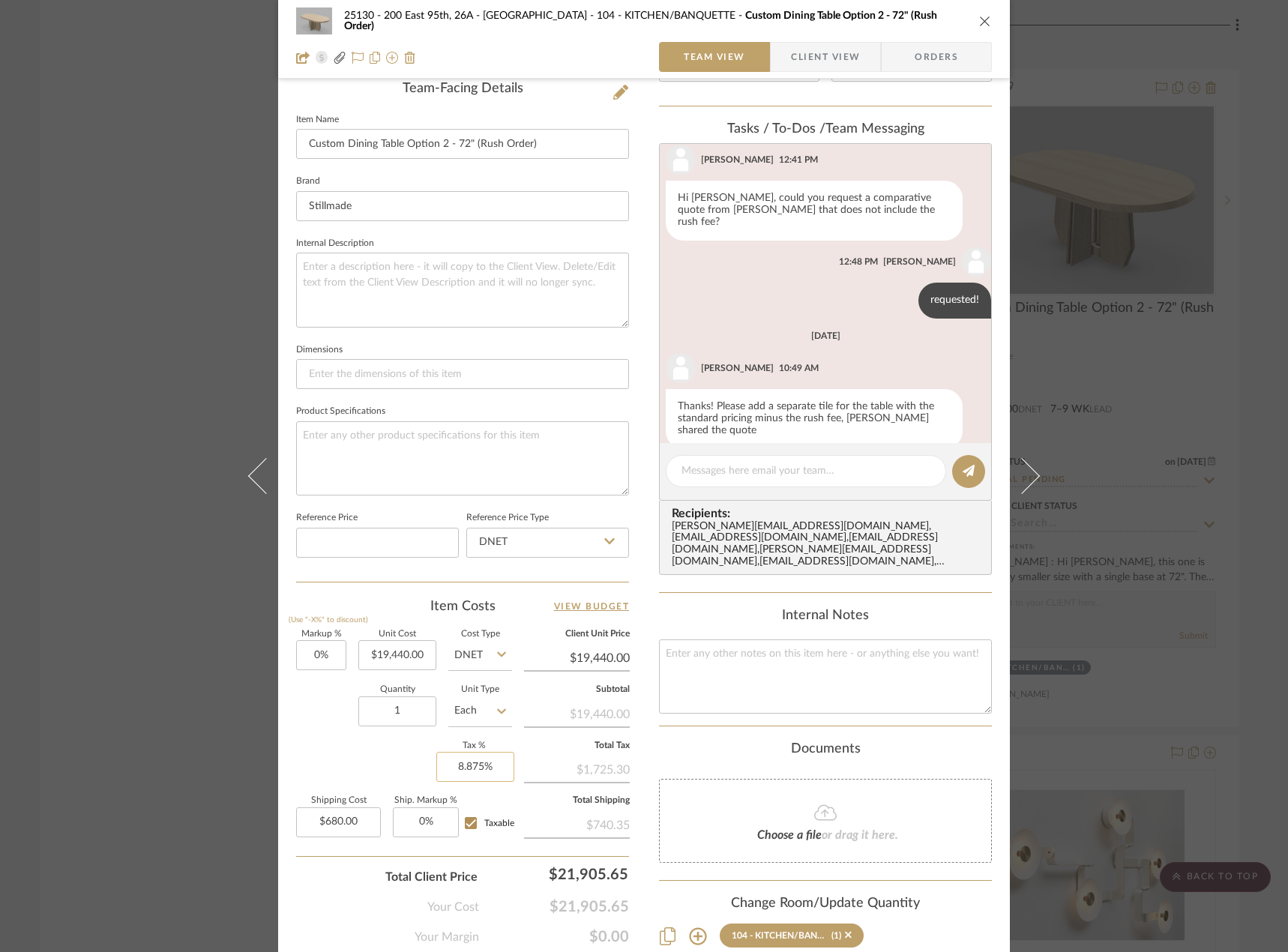
scroll to position [167, 0]
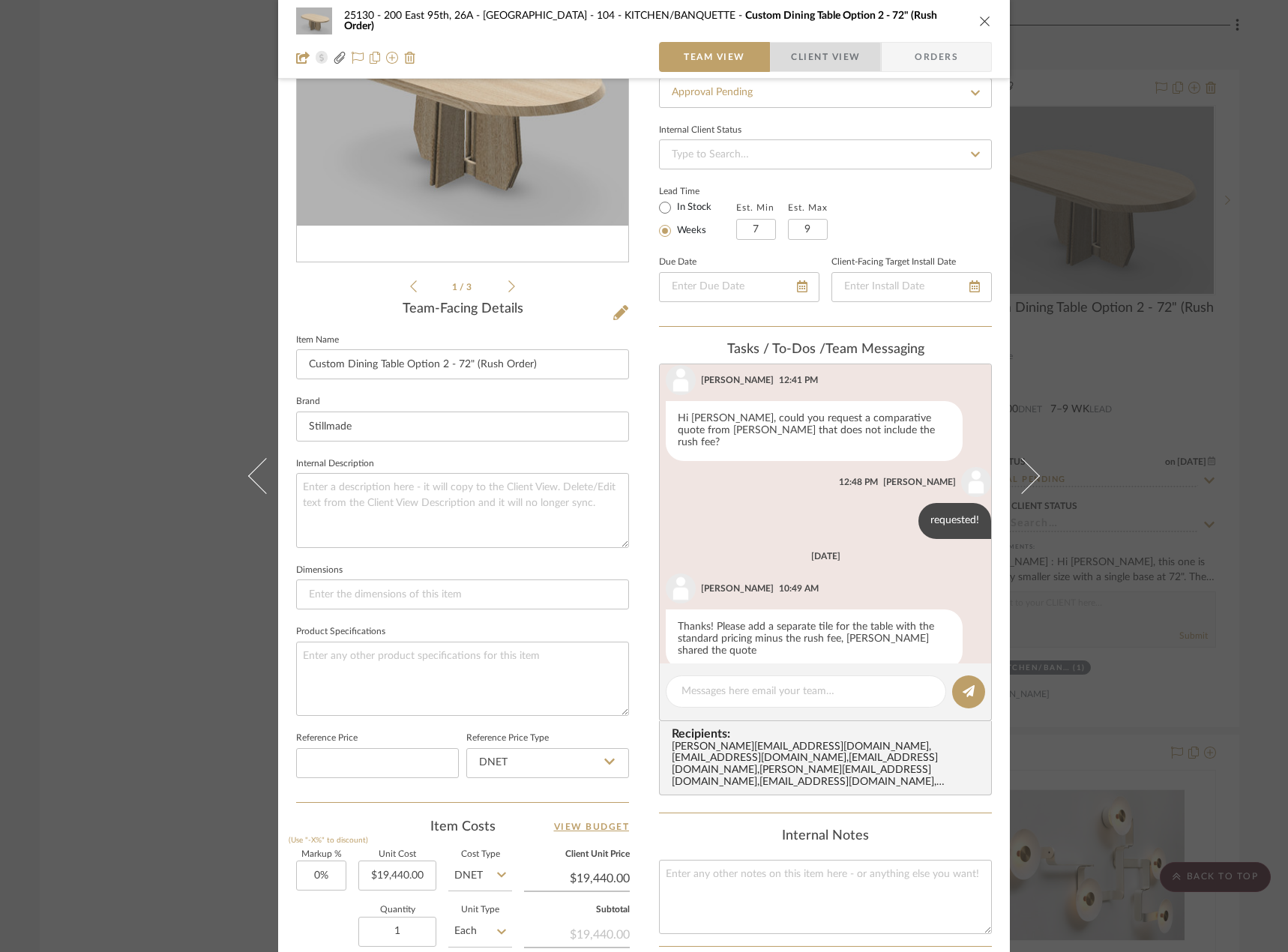
click at [815, 67] on span "Client View" at bounding box center [825, 56] width 69 height 30
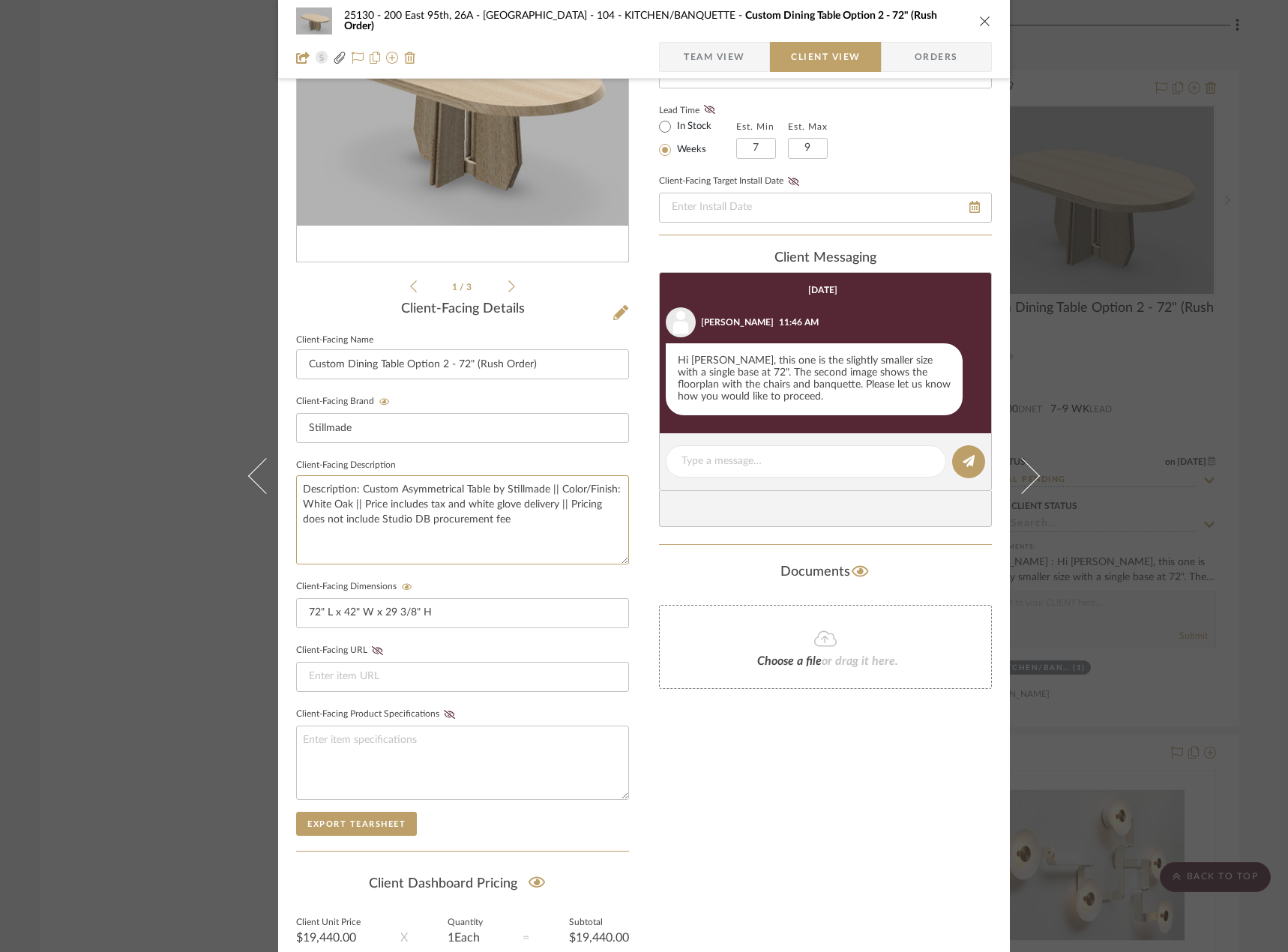
drag, startPoint x: 520, startPoint y: 528, endPoint x: 164, endPoint y: 442, distance: 366.2
click at [153, 434] on div "25130 - 200 East 95th, 26A - Kosheleva 104 - KITCHEN/BANQUETTE Custom Dining Ta…" at bounding box center [644, 476] width 1288 height 952
click at [535, 524] on textarea "Description: Custom Asymmetrical Table by Stillmade || Color/Finish: White Oak …" at bounding box center [462, 520] width 332 height 89
click at [436, 504] on textarea "Description: Custom Asymmetrical Table by Stillmade || Color/Finish: White Oak …" at bounding box center [462, 520] width 332 height 89
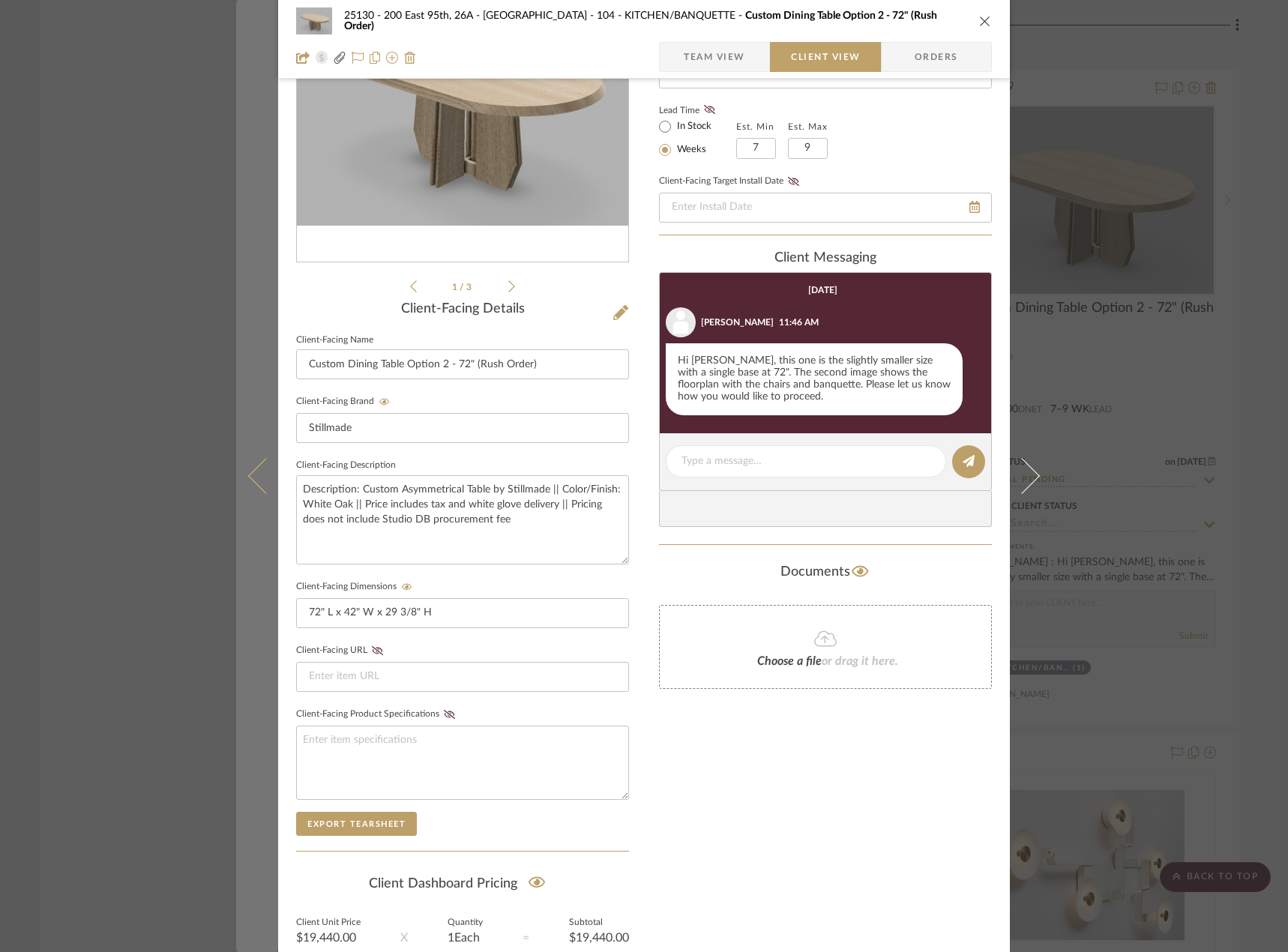
click at [265, 467] on icon at bounding box center [265, 476] width 36 height 36
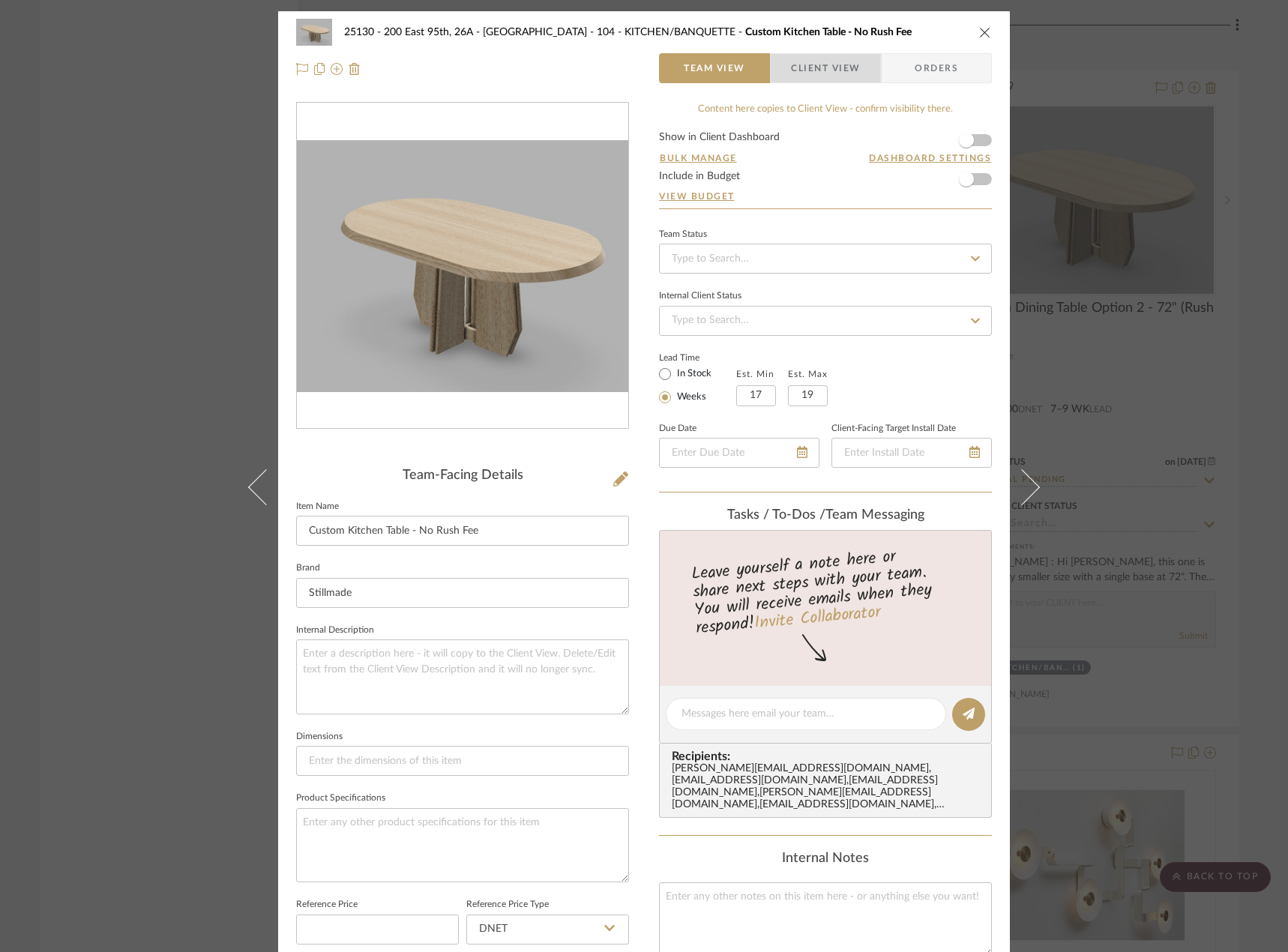
click at [791, 74] on span "Client View" at bounding box center [825, 67] width 69 height 30
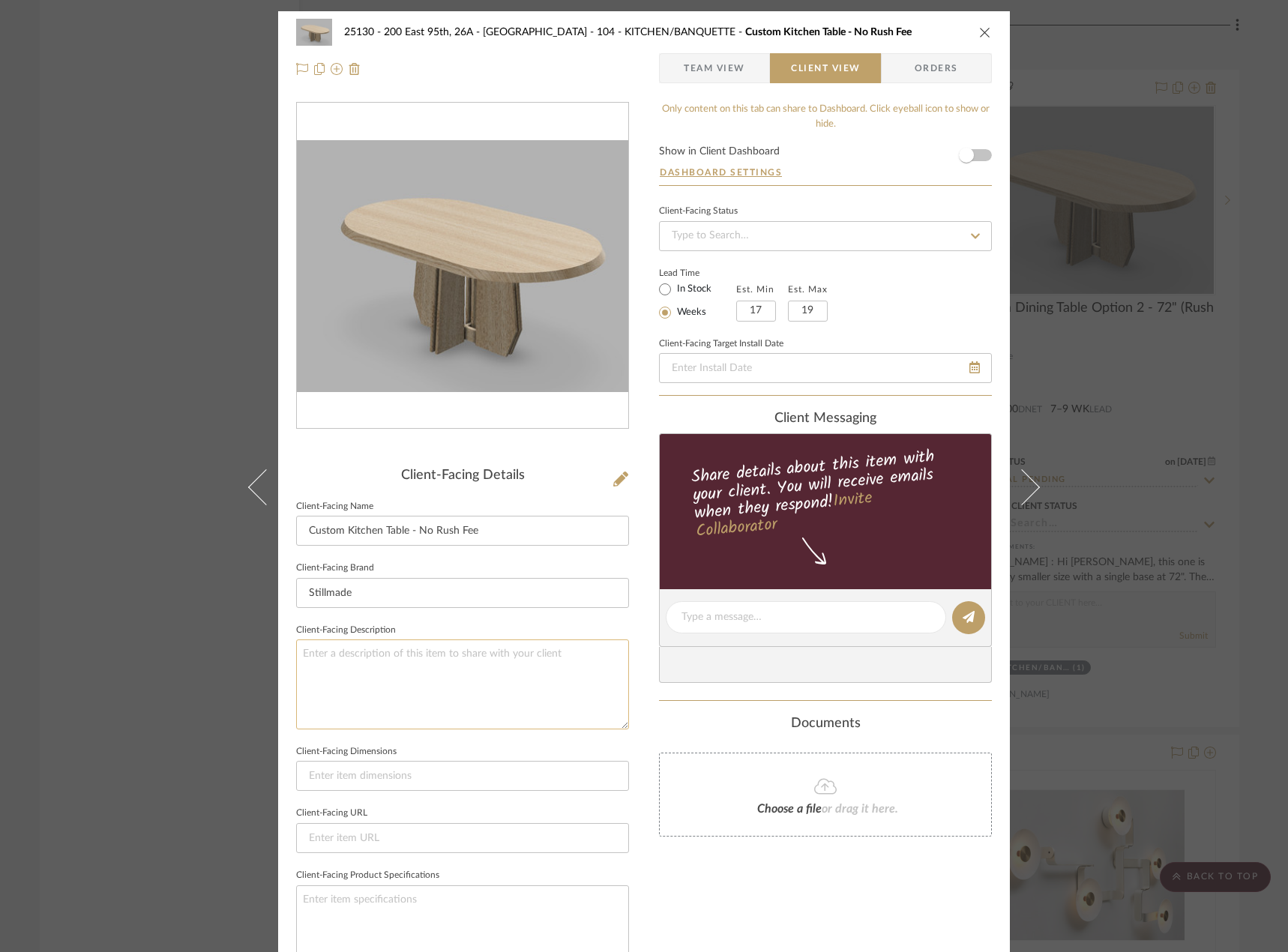
click at [415, 646] on textarea at bounding box center [462, 684] width 332 height 89
paste textarea "Description: Custom Asymmetrical Table by Stillmade || Color/Finish: White Oak …"
type textarea "Description: Custom Asymmetrical Table by Stillmade || Color/Finish: White Oak …"
click at [485, 763] on input at bounding box center [462, 775] width 332 height 30
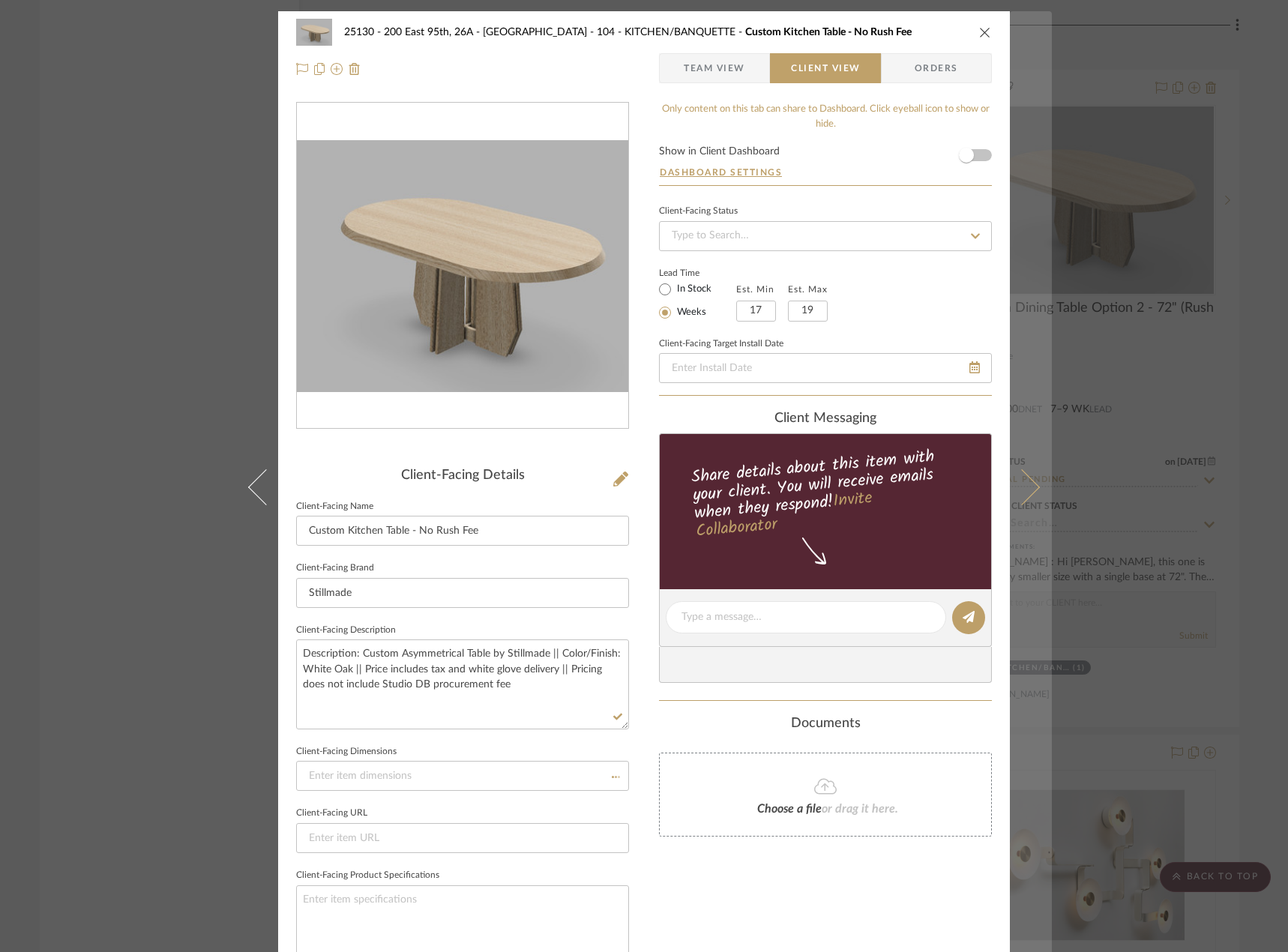
click at [1030, 481] on button at bounding box center [1030, 486] width 42 height 952
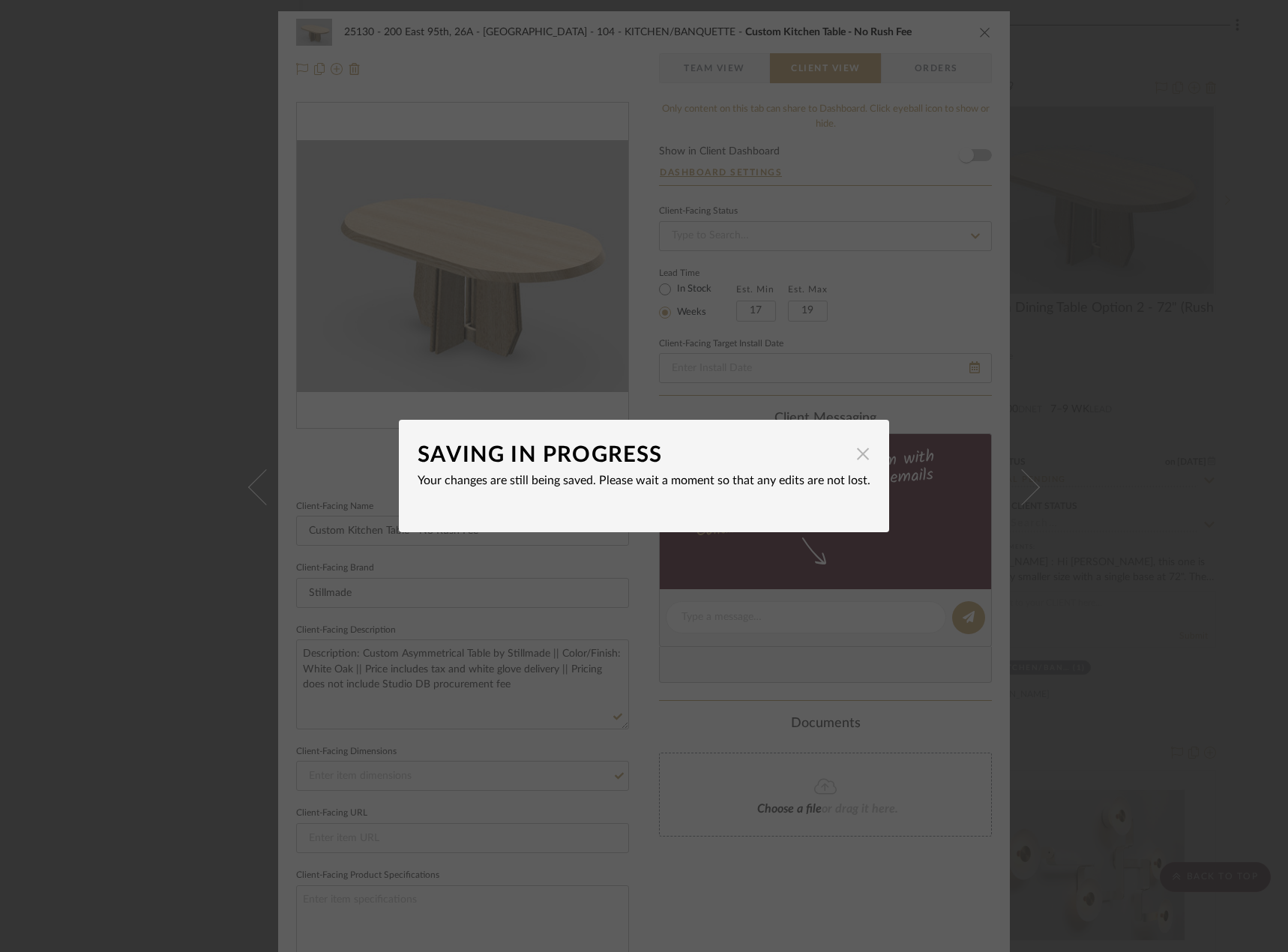
click at [862, 449] on span "button" at bounding box center [863, 453] width 30 height 30
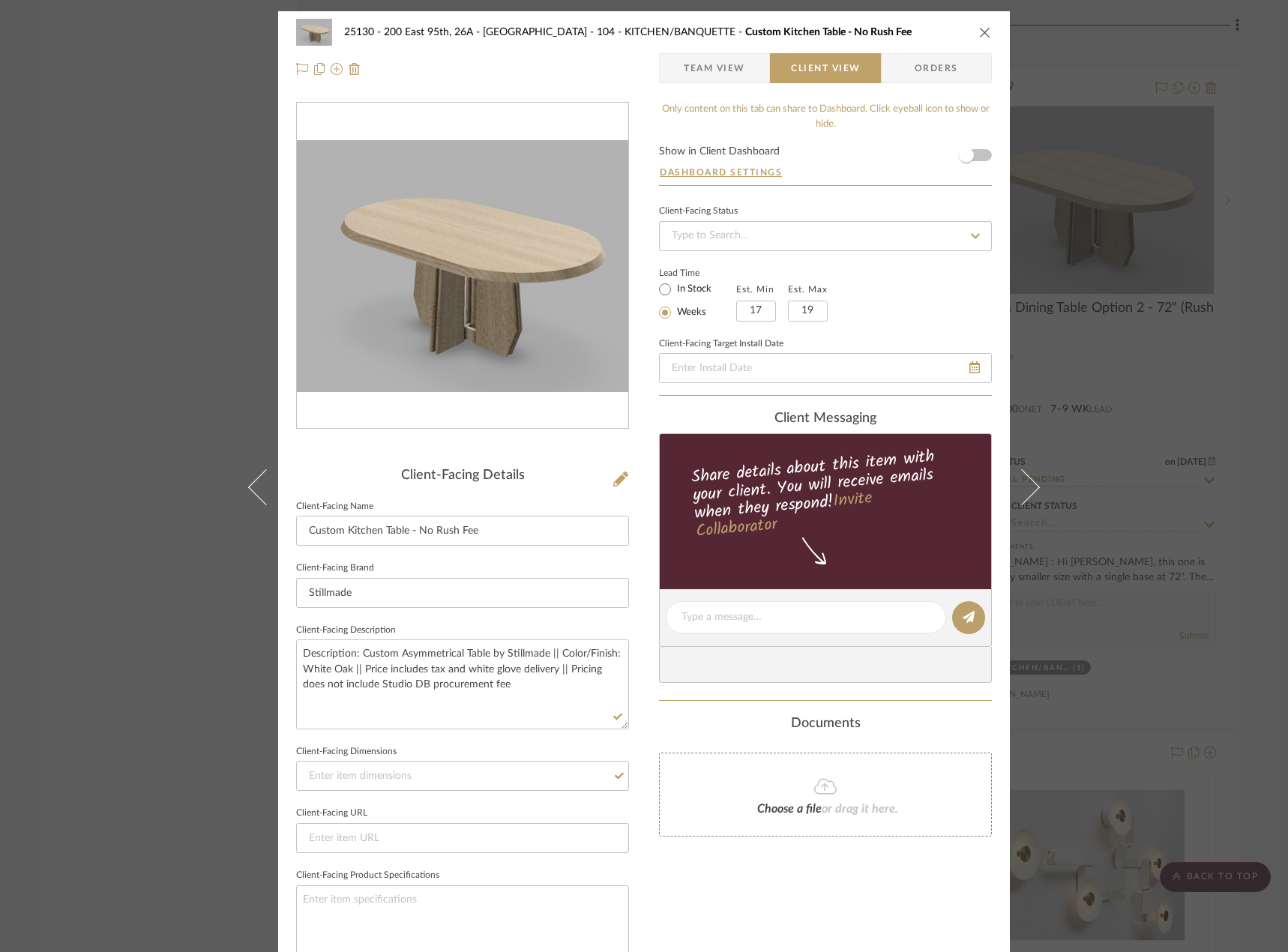
scroll to position [11, 0]
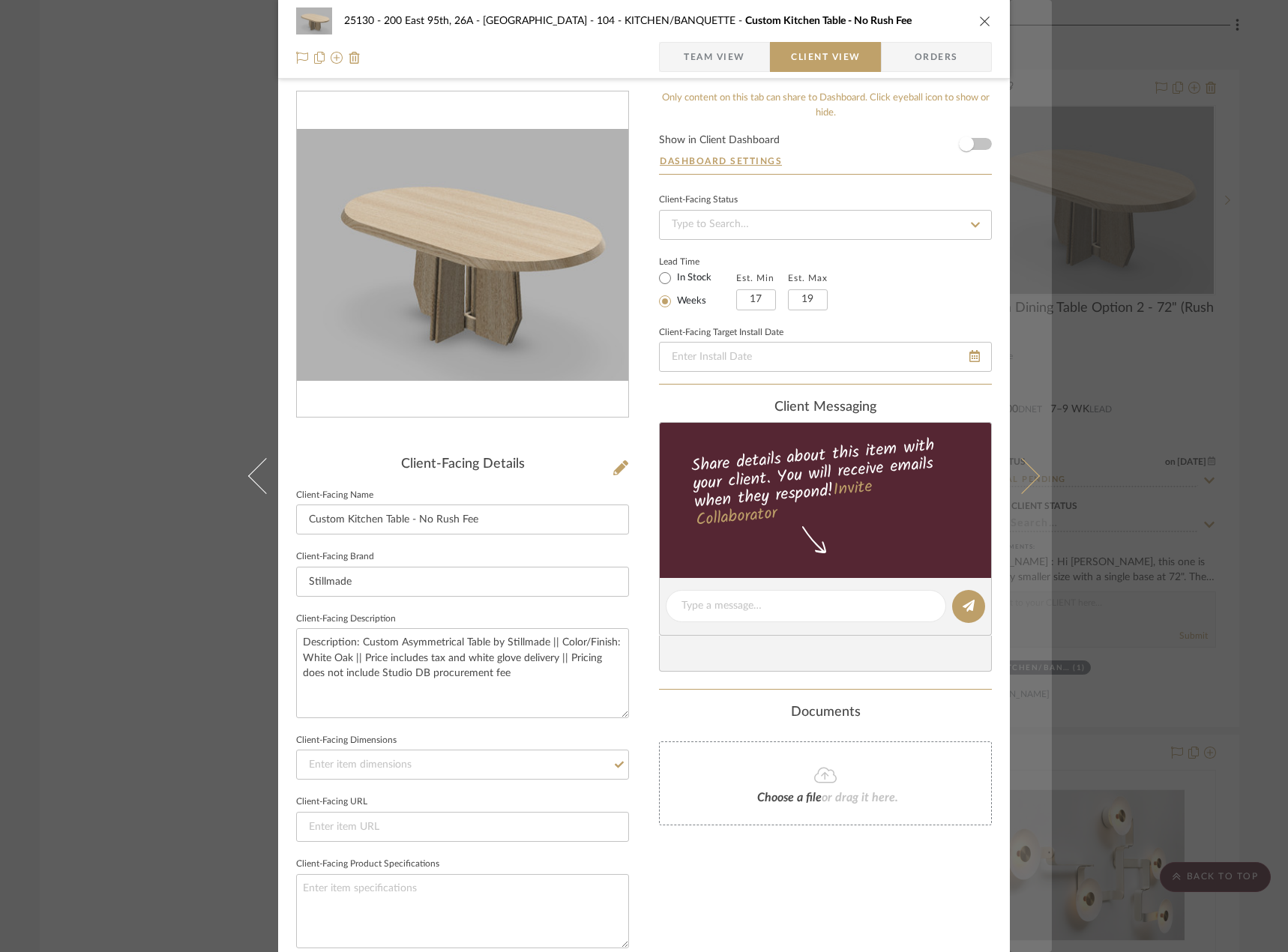
click at [1025, 468] on icon at bounding box center [1021, 476] width 36 height 36
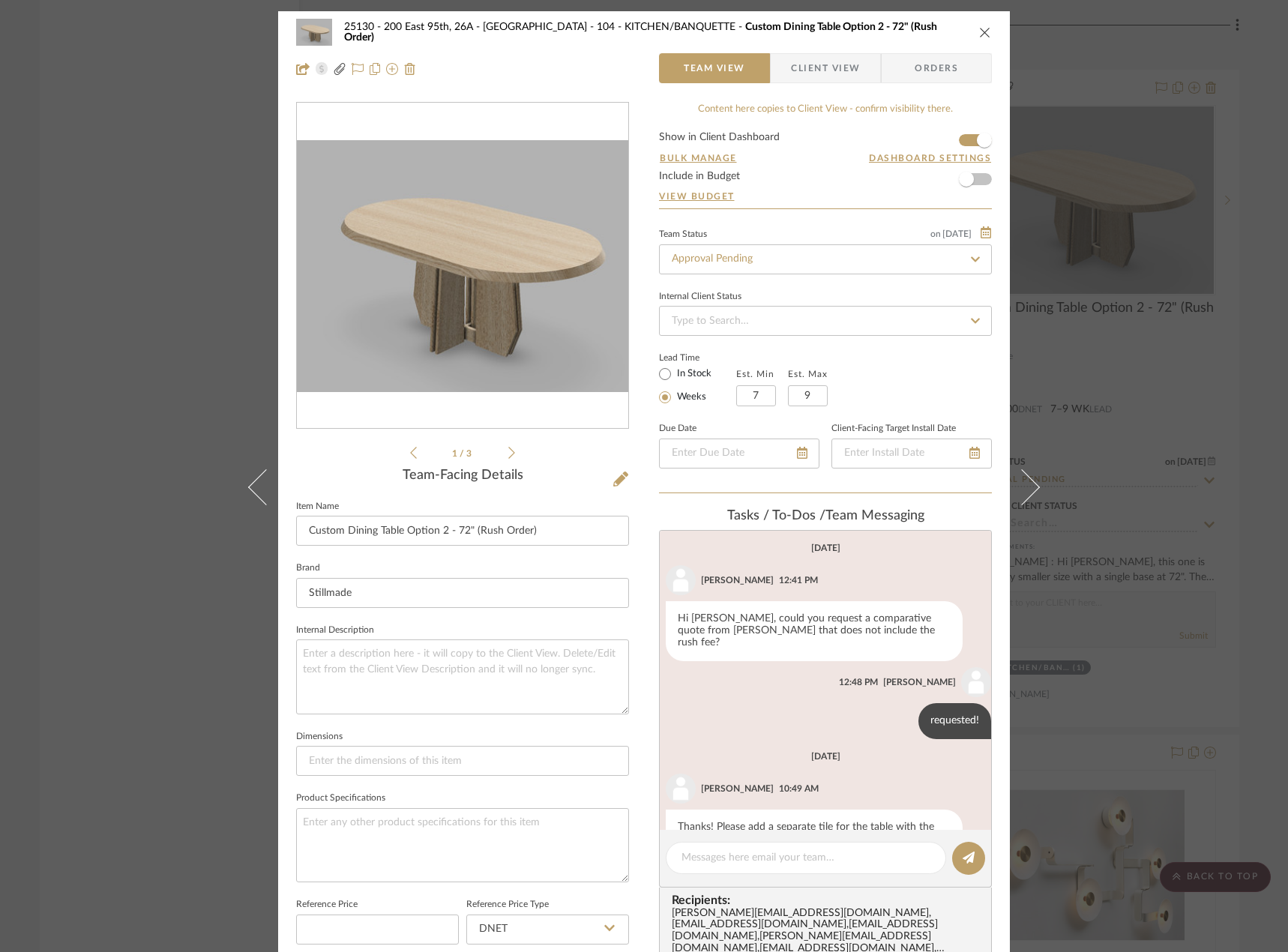
scroll to position [34, 0]
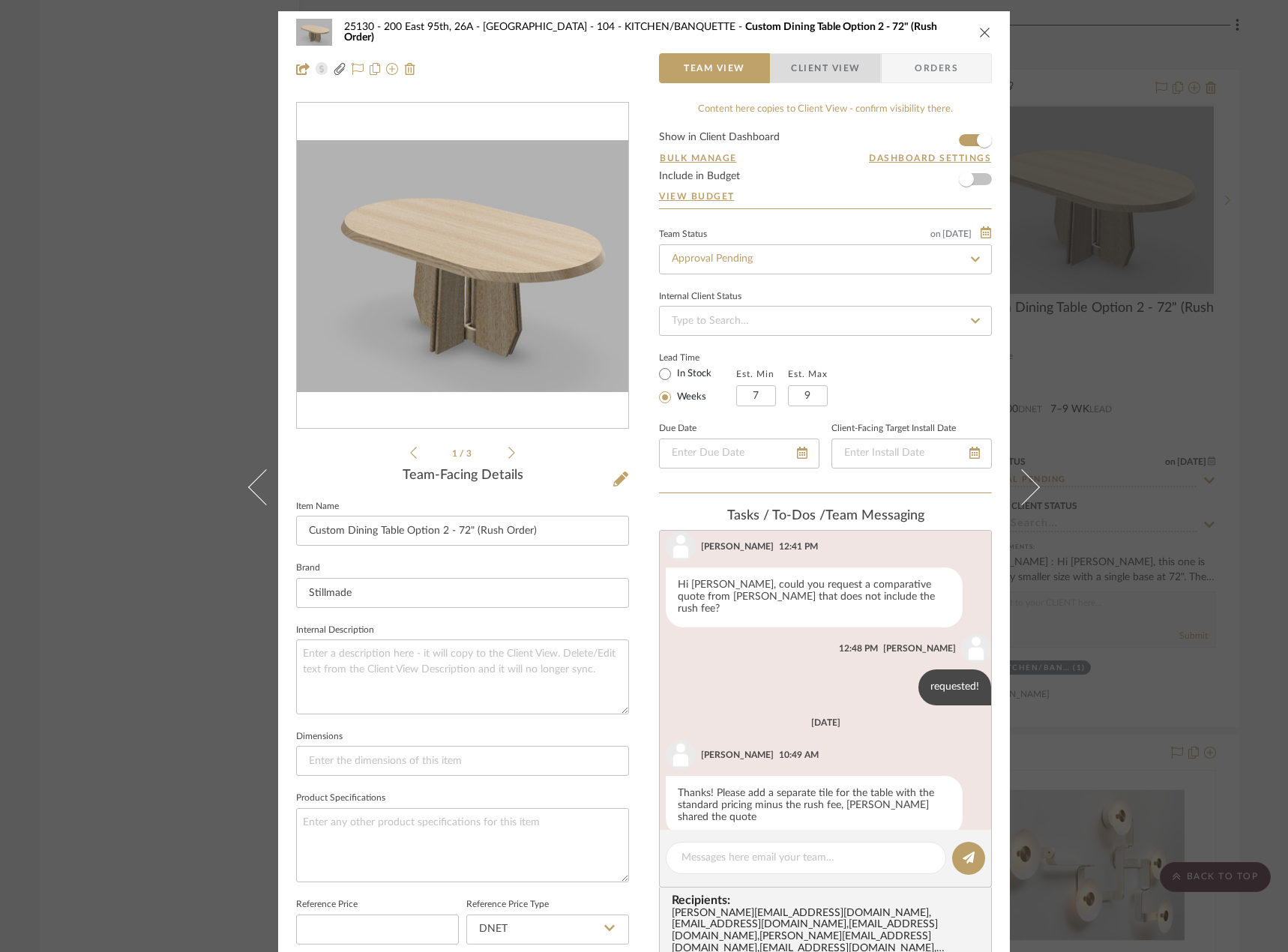
click at [839, 74] on span "Client View" at bounding box center [825, 67] width 69 height 30
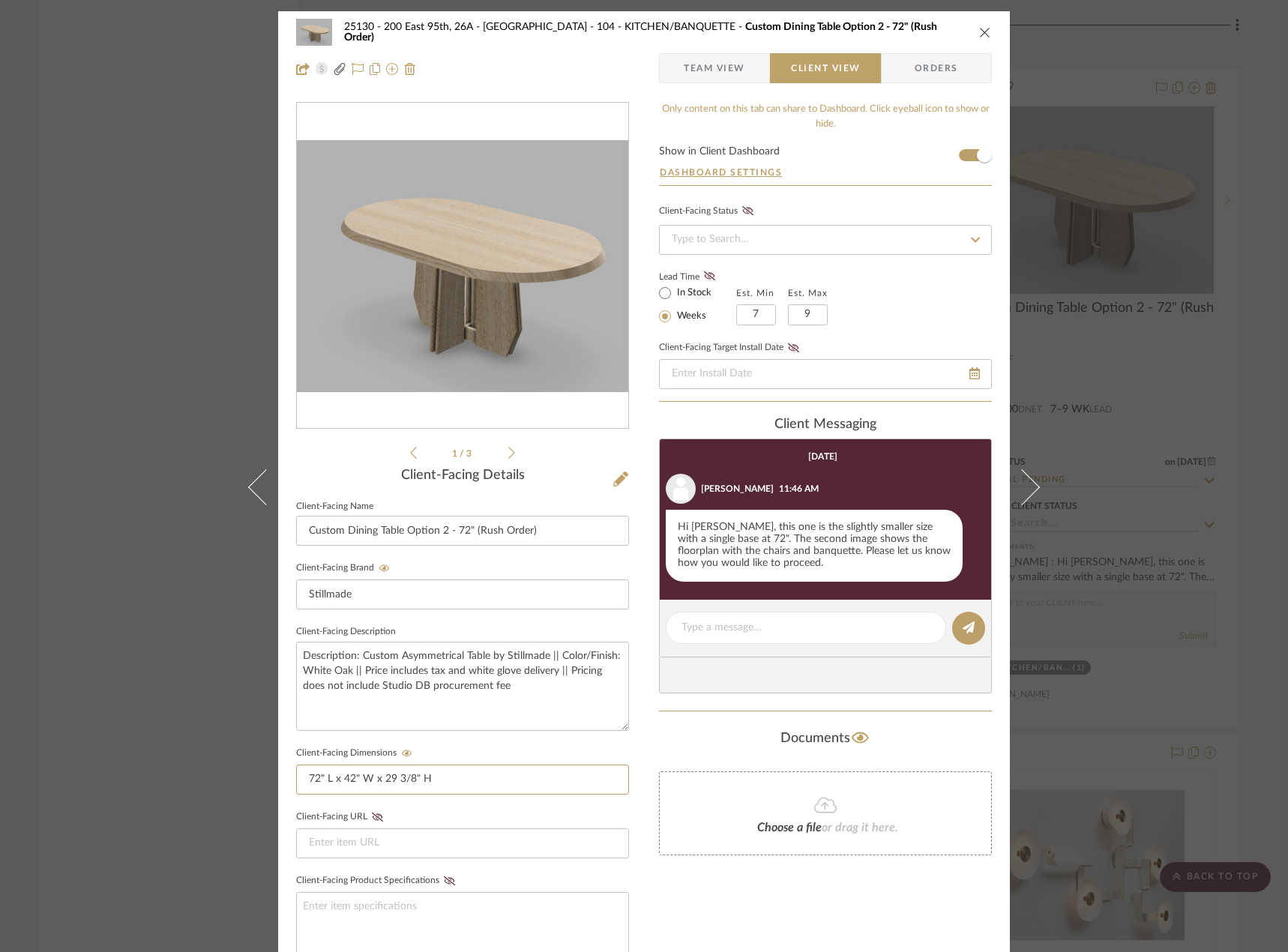
drag, startPoint x: 466, startPoint y: 771, endPoint x: 191, endPoint y: 755, distance: 275.5
click at [191, 755] on div "25130 - 200 East 95th, 26A - Kosheleva 104 - KITCHEN/BANQUETTE Custom Dining Ta…" at bounding box center [644, 476] width 1288 height 952
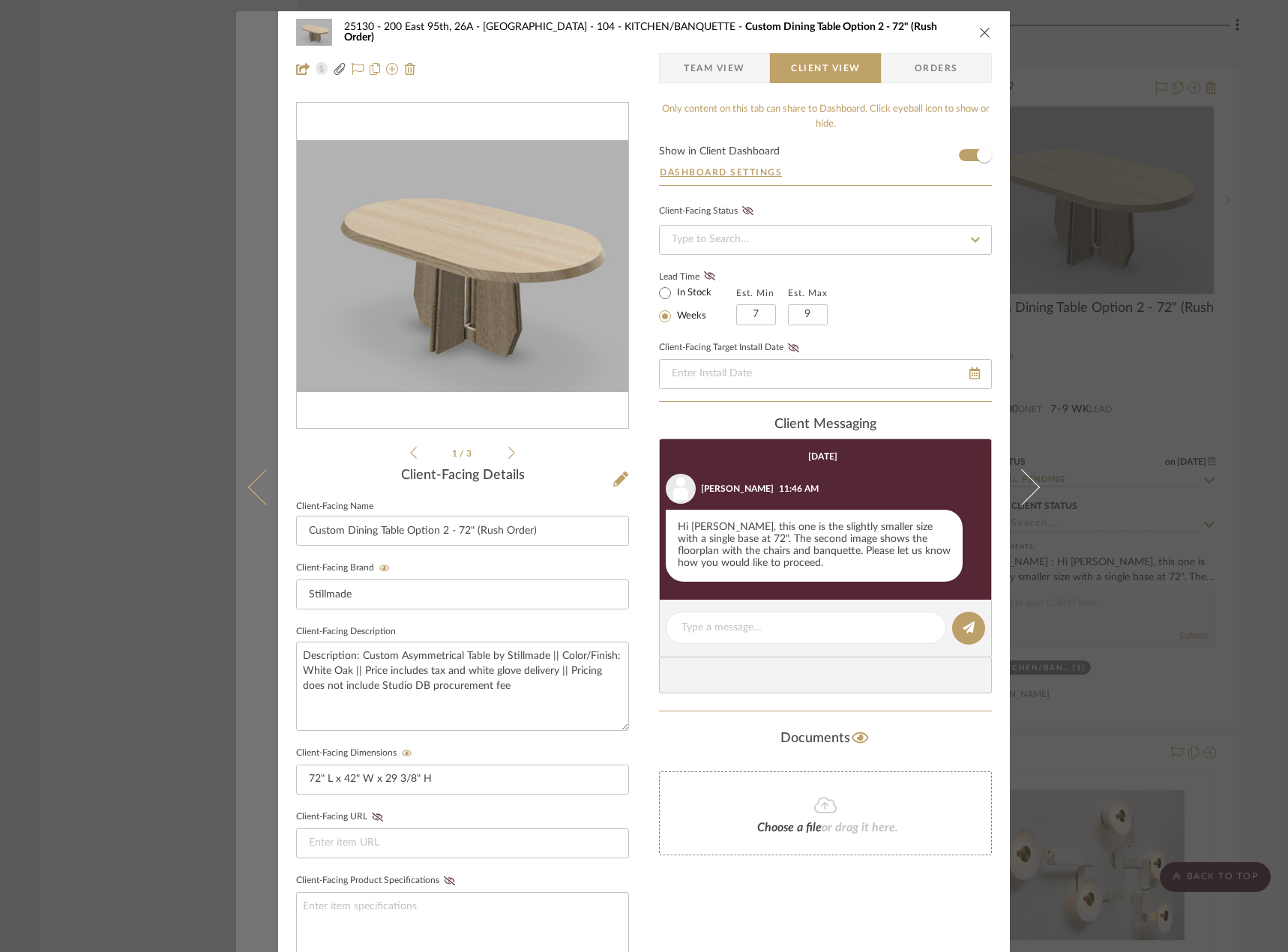
click at [239, 487] on button at bounding box center [257, 486] width 42 height 952
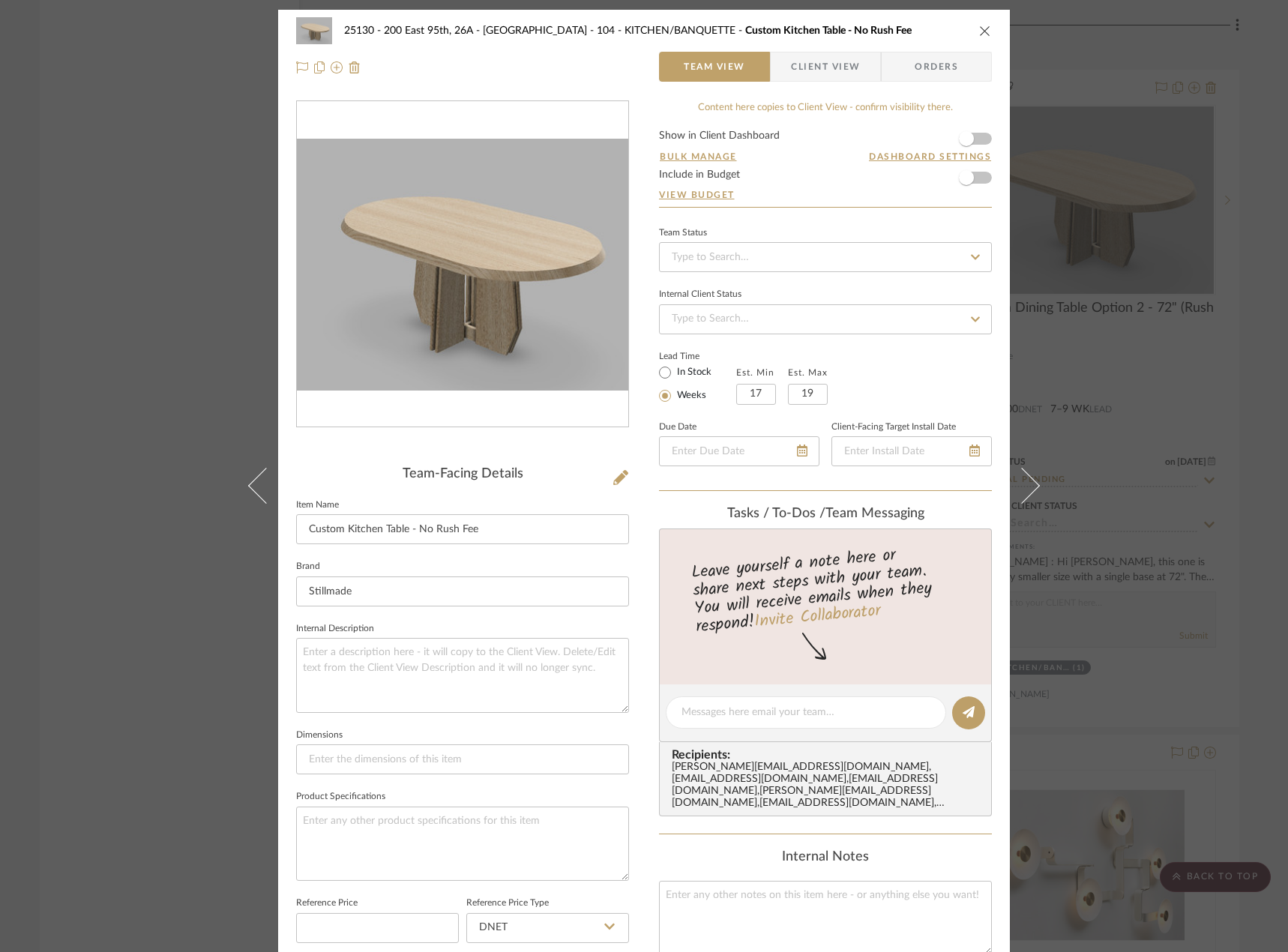
scroll to position [0, 0]
click at [500, 683] on textarea at bounding box center [462, 676] width 332 height 74
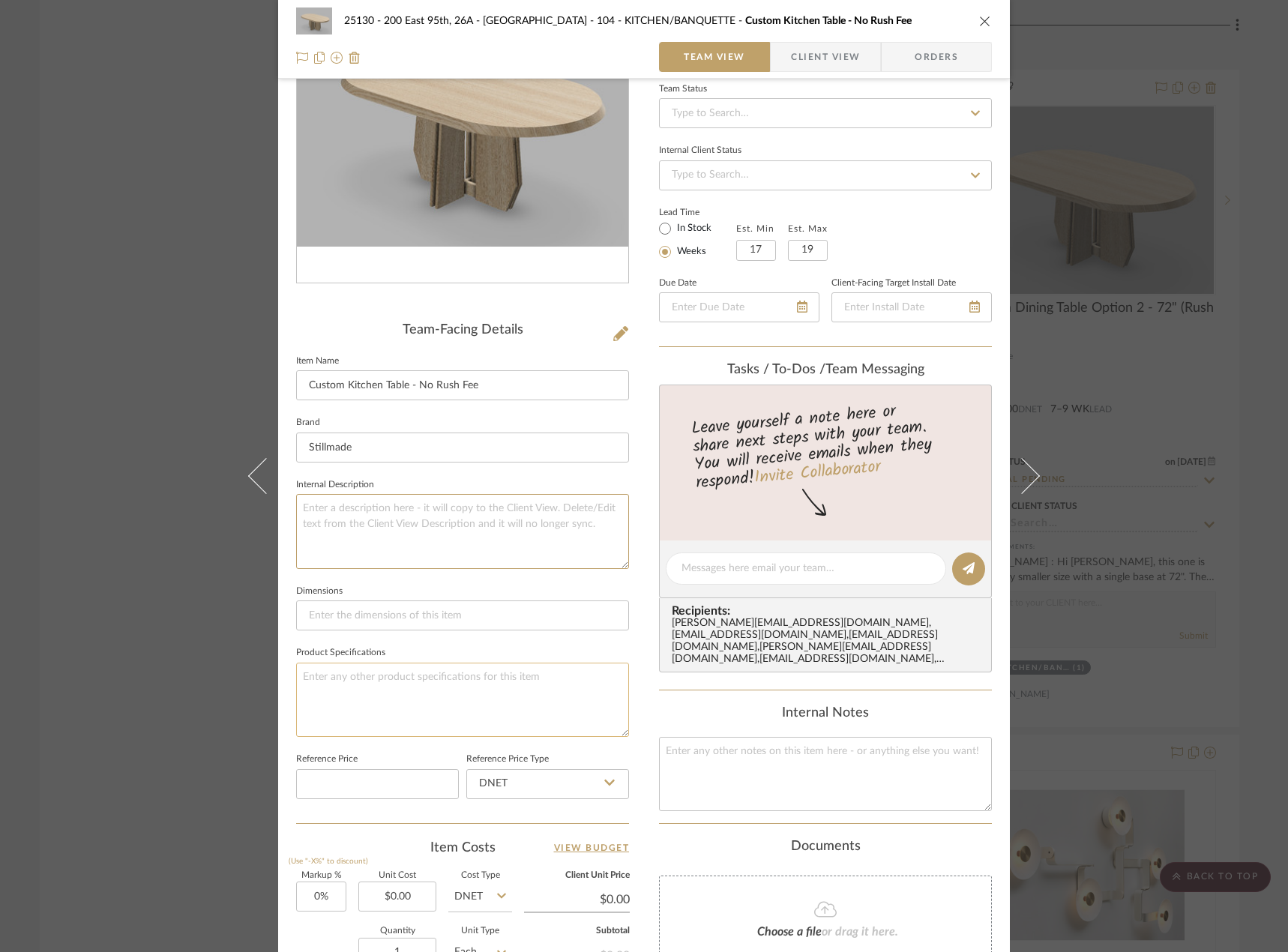
scroll to position [150, 0]
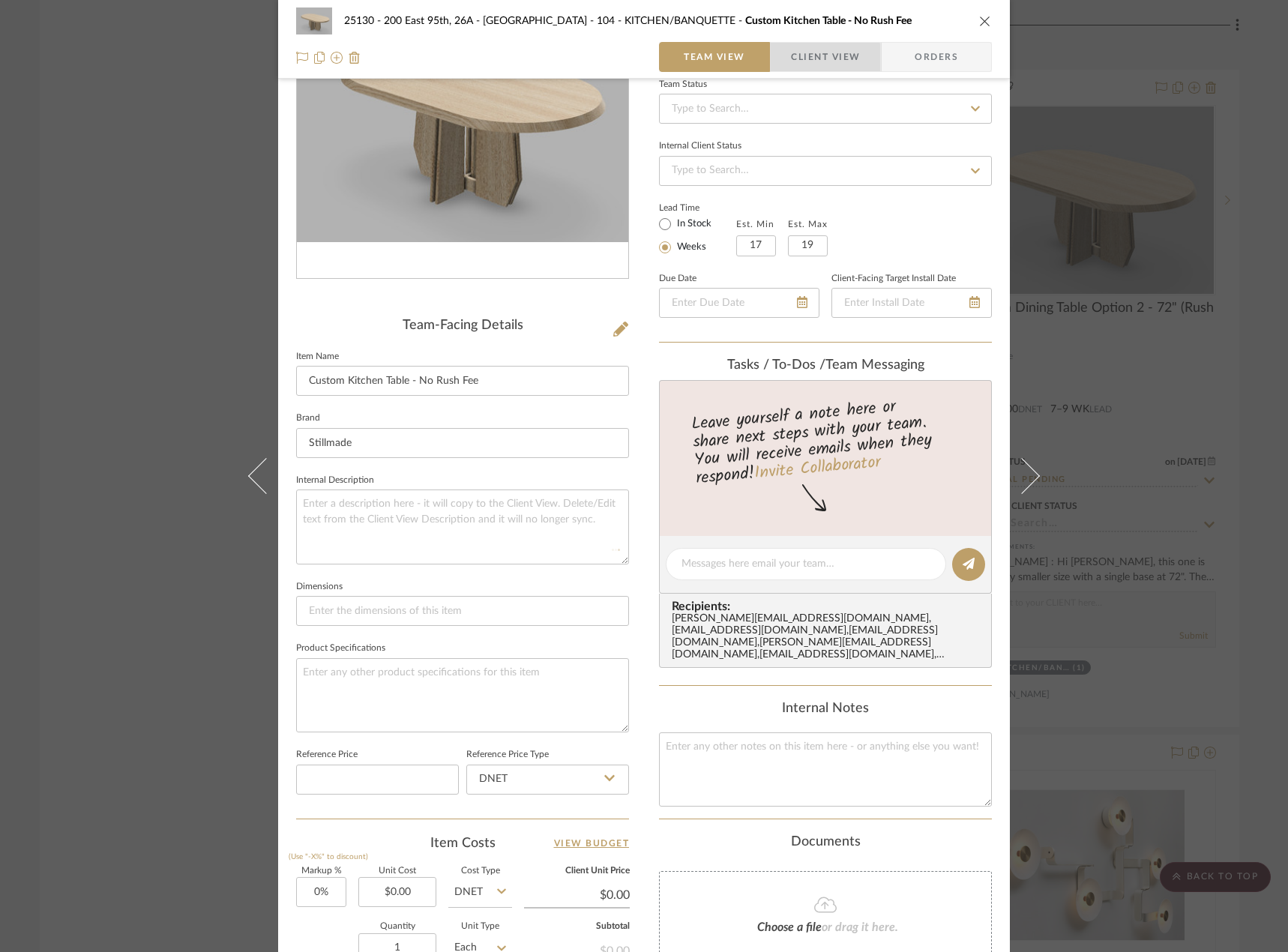
click at [810, 57] on span "Client View" at bounding box center [825, 56] width 69 height 30
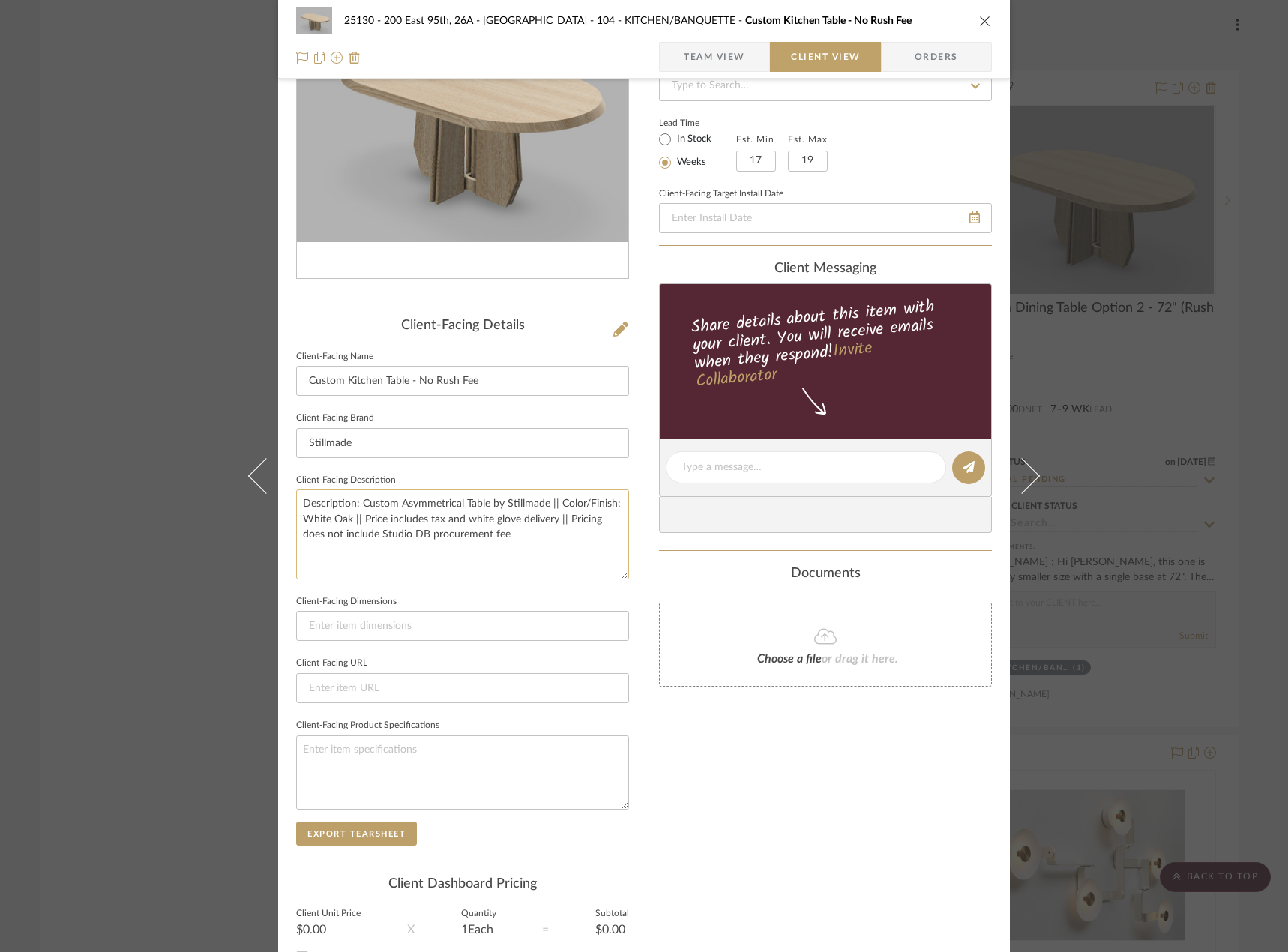
click at [535, 537] on textarea "Description: Custom Asymmetrical Table by Stillmade || Color/Finish: White Oak …" at bounding box center [462, 534] width 332 height 89
type textarea "Description: Custom Asymmetrical Table by Stillmade || Color/Finish: White Oak …"
click at [488, 630] on input at bounding box center [462, 626] width 332 height 30
drag, startPoint x: 500, startPoint y: 568, endPoint x: 513, endPoint y: 530, distance: 40.2
click at [513, 530] on textarea "Description: Custom Asymmetrical Table by Stillmade || Color/Finish: White Oak …" at bounding box center [462, 534] width 332 height 89
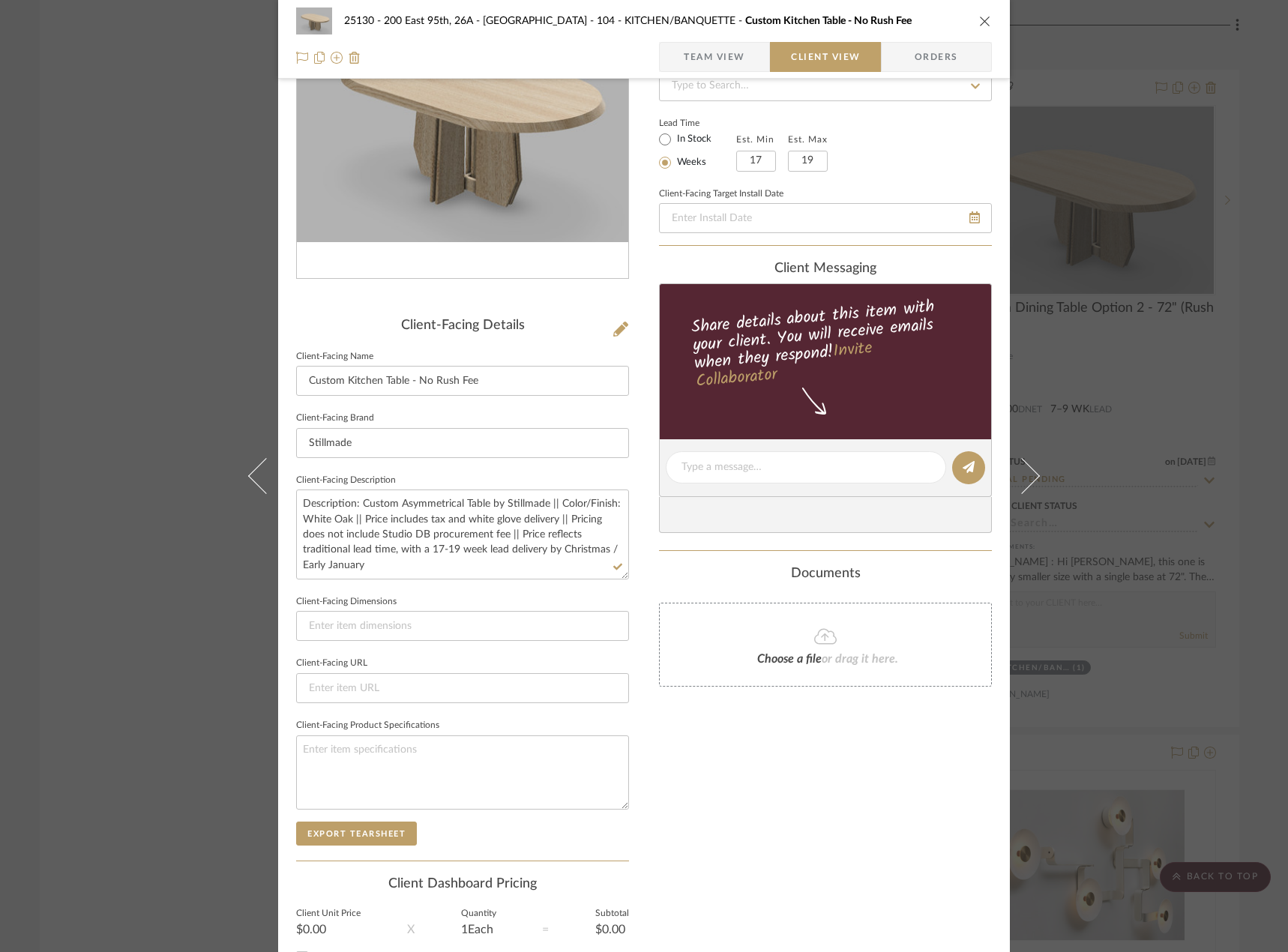
click at [564, 659] on fieldset "Client-Facing URL" at bounding box center [462, 678] width 332 height 50
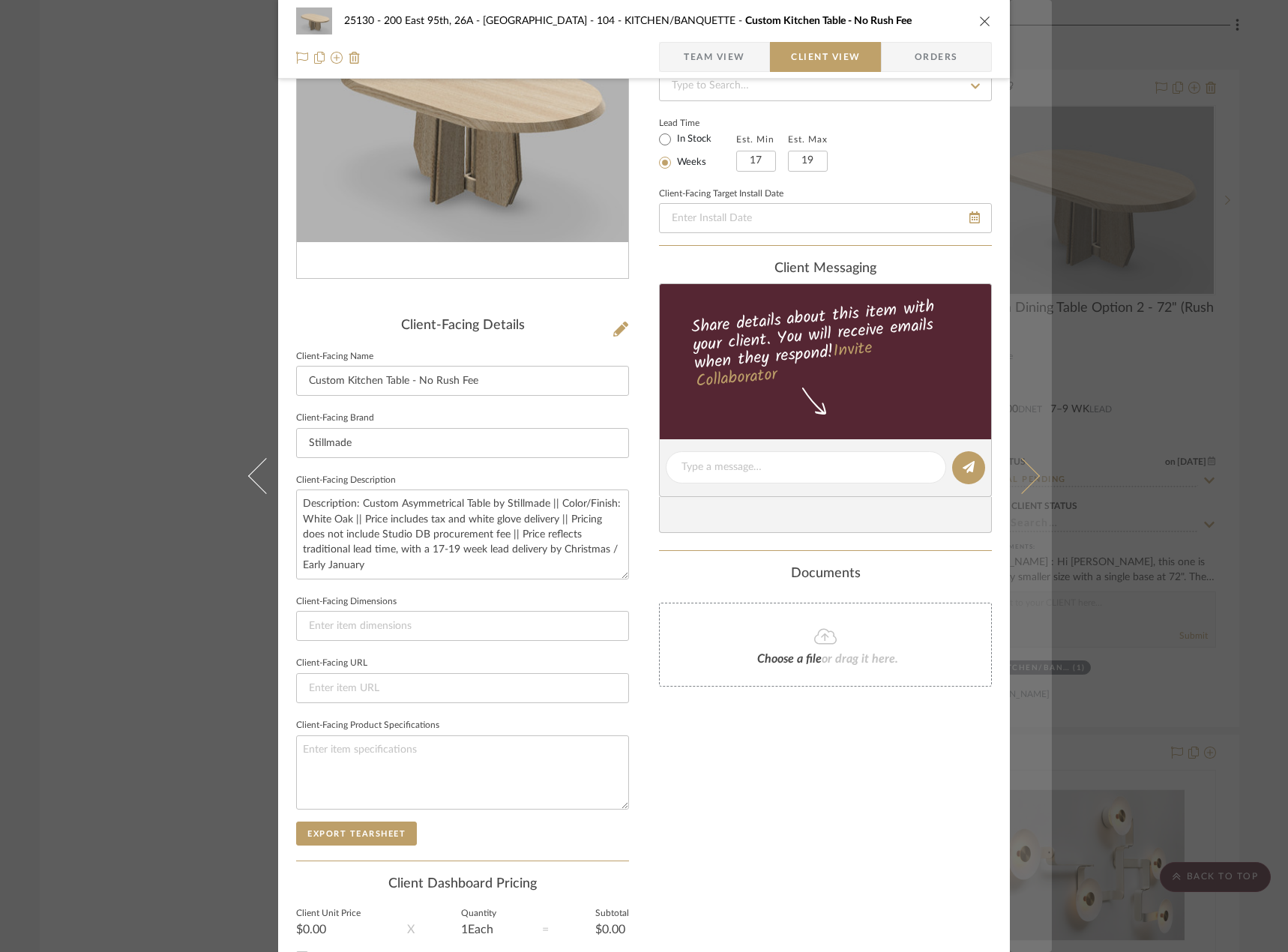
click at [1013, 476] on icon at bounding box center [1021, 476] width 36 height 36
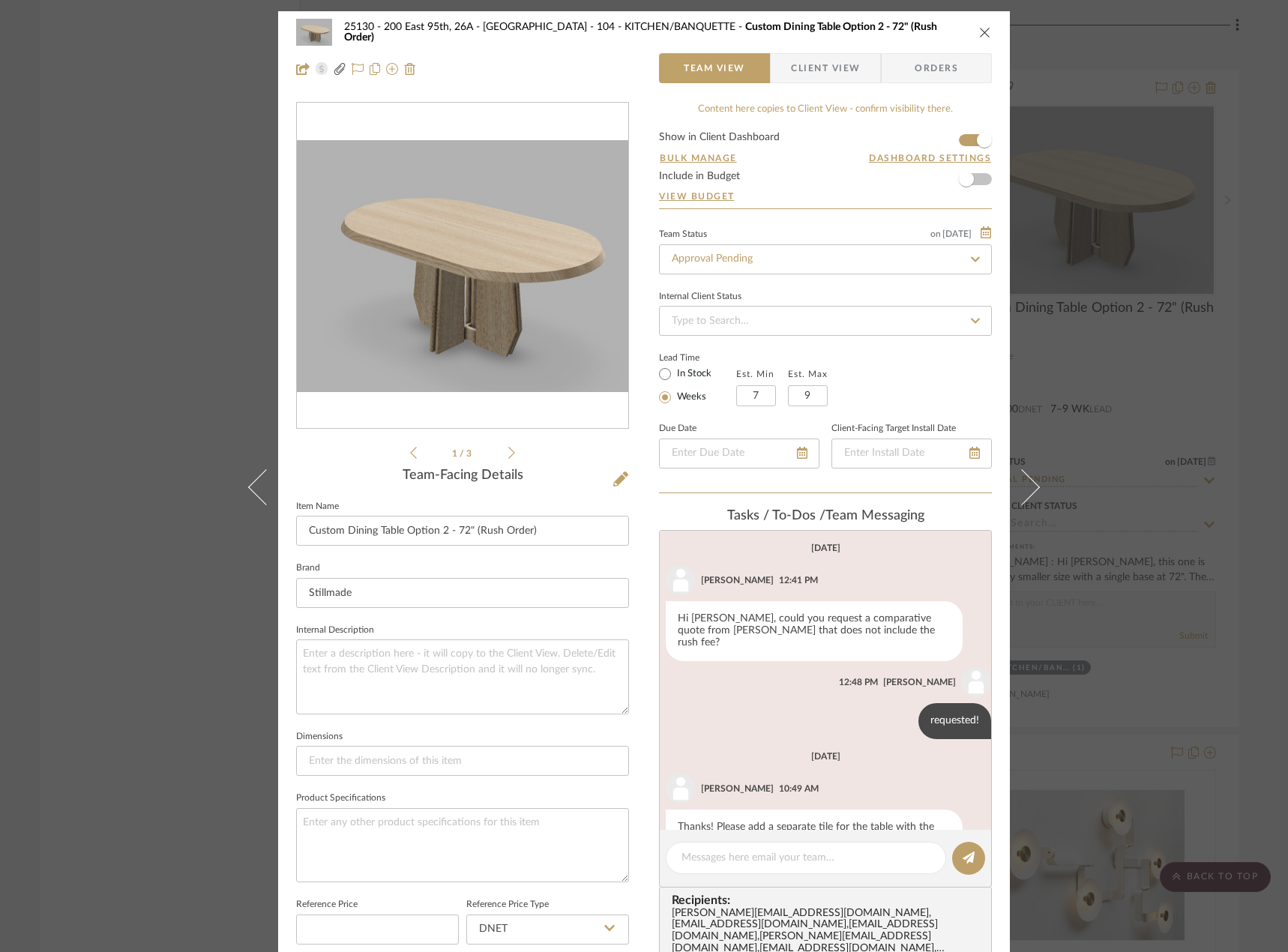
scroll to position [34, 0]
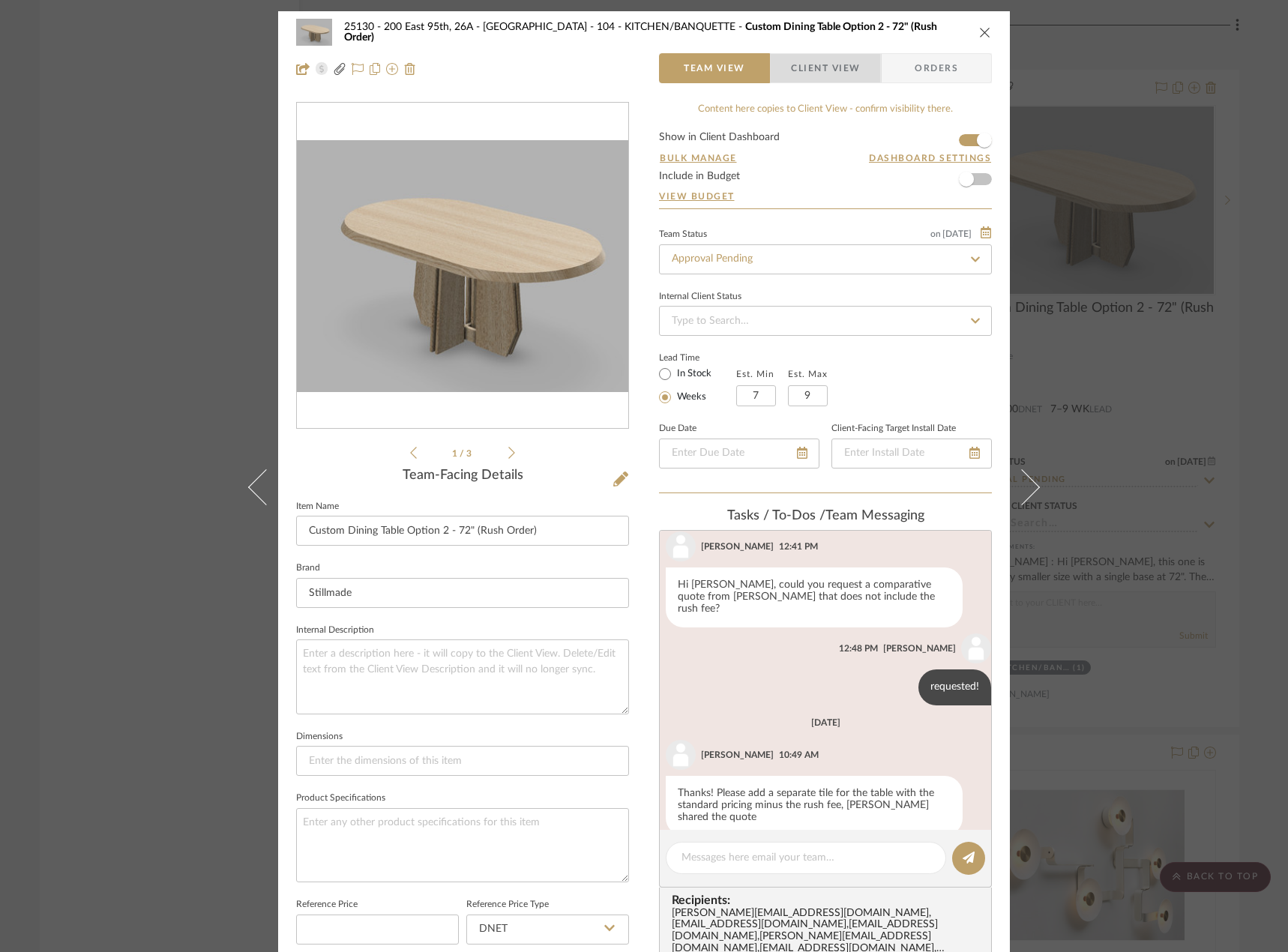
click at [823, 70] on span "Client View" at bounding box center [825, 67] width 69 height 30
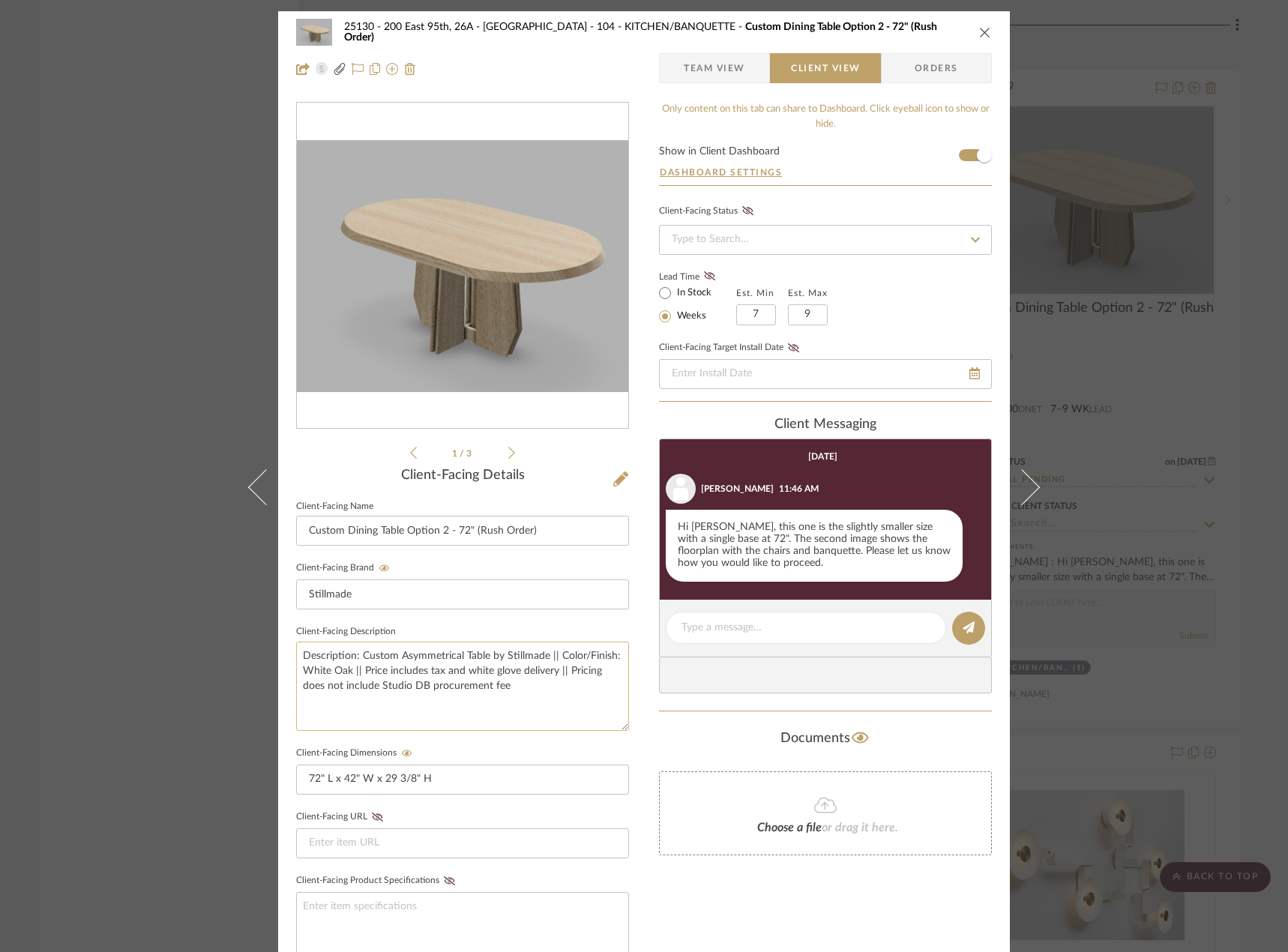
click at [539, 692] on textarea "Description: Custom Asymmetrical Table by Stillmade || Color/Finish: White Oak …" at bounding box center [462, 686] width 332 height 89
paste textarea "Price reflects traditional lead time, with a 17-19 week lead delivery by Christ…"
drag, startPoint x: 496, startPoint y: 722, endPoint x: 413, endPoint y: 714, distance: 83.4
click at [413, 714] on textarea "Description: Custom Asymmetrical Table by Stillmade || Color/Finish: White Oak …" at bounding box center [462, 686] width 332 height 89
drag, startPoint x: 342, startPoint y: 701, endPoint x: 327, endPoint y: 711, distance: 18.0
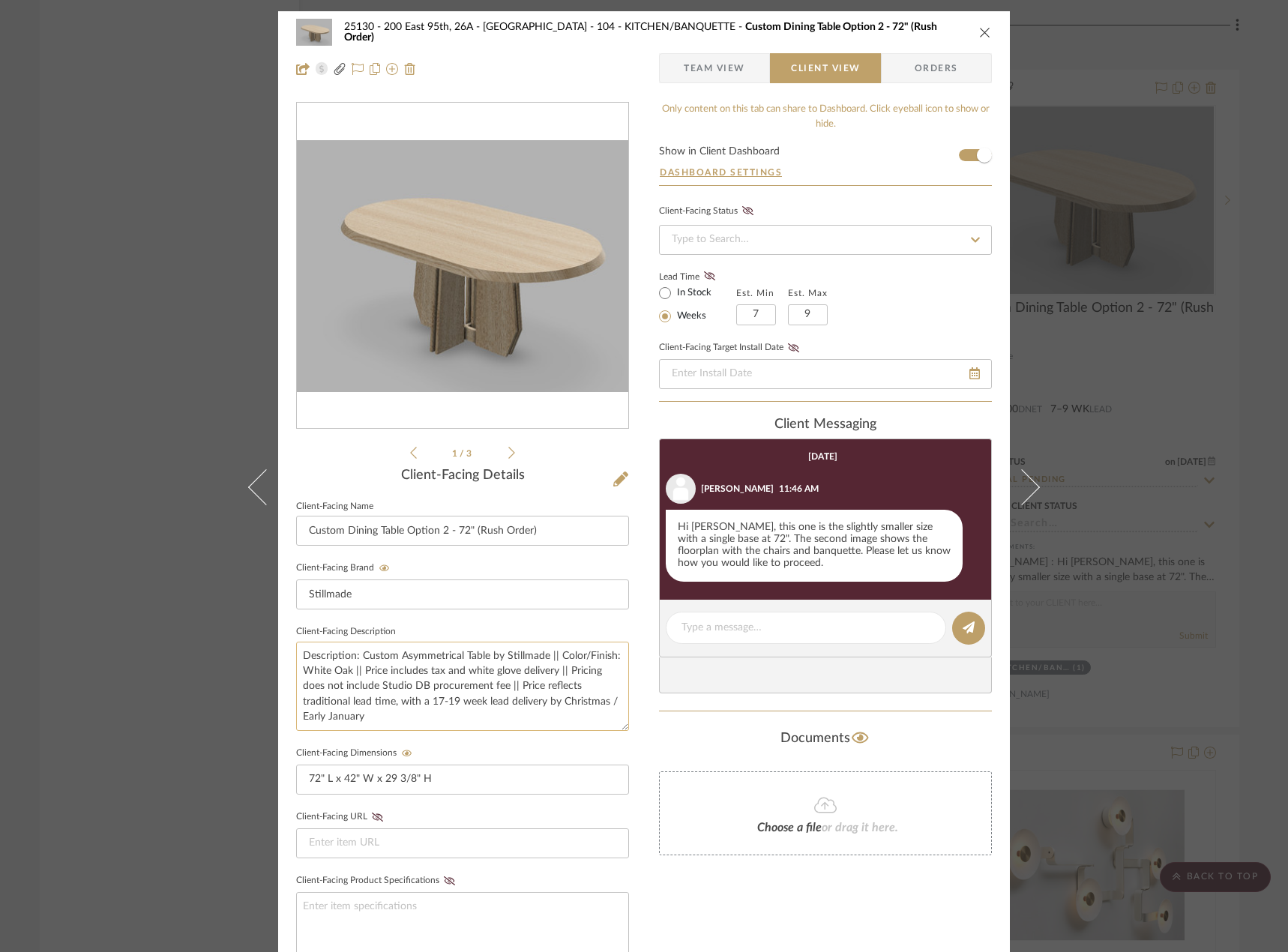
click at [327, 711] on textarea "Description: Custom Asymmetrical Table by Stillmade || Color/Finish: White Oak …" at bounding box center [462, 686] width 332 height 89
click at [344, 703] on textarea "Description: Custom Asymmetrical Table by Stillmade || Color/Finish: White Oak …" at bounding box center [462, 686] width 332 height 89
click at [345, 703] on textarea "Description: Custom Asymmetrical Table by Stillmade || Color/Finish: White Oak …" at bounding box center [462, 686] width 332 height 89
click at [349, 704] on textarea "Description: Custom Asymmetrical Table by Stillmade || Color/Finish: White Oak …" at bounding box center [462, 686] width 332 height 89
drag, startPoint x: 345, startPoint y: 705, endPoint x: 292, endPoint y: 705, distance: 53.0
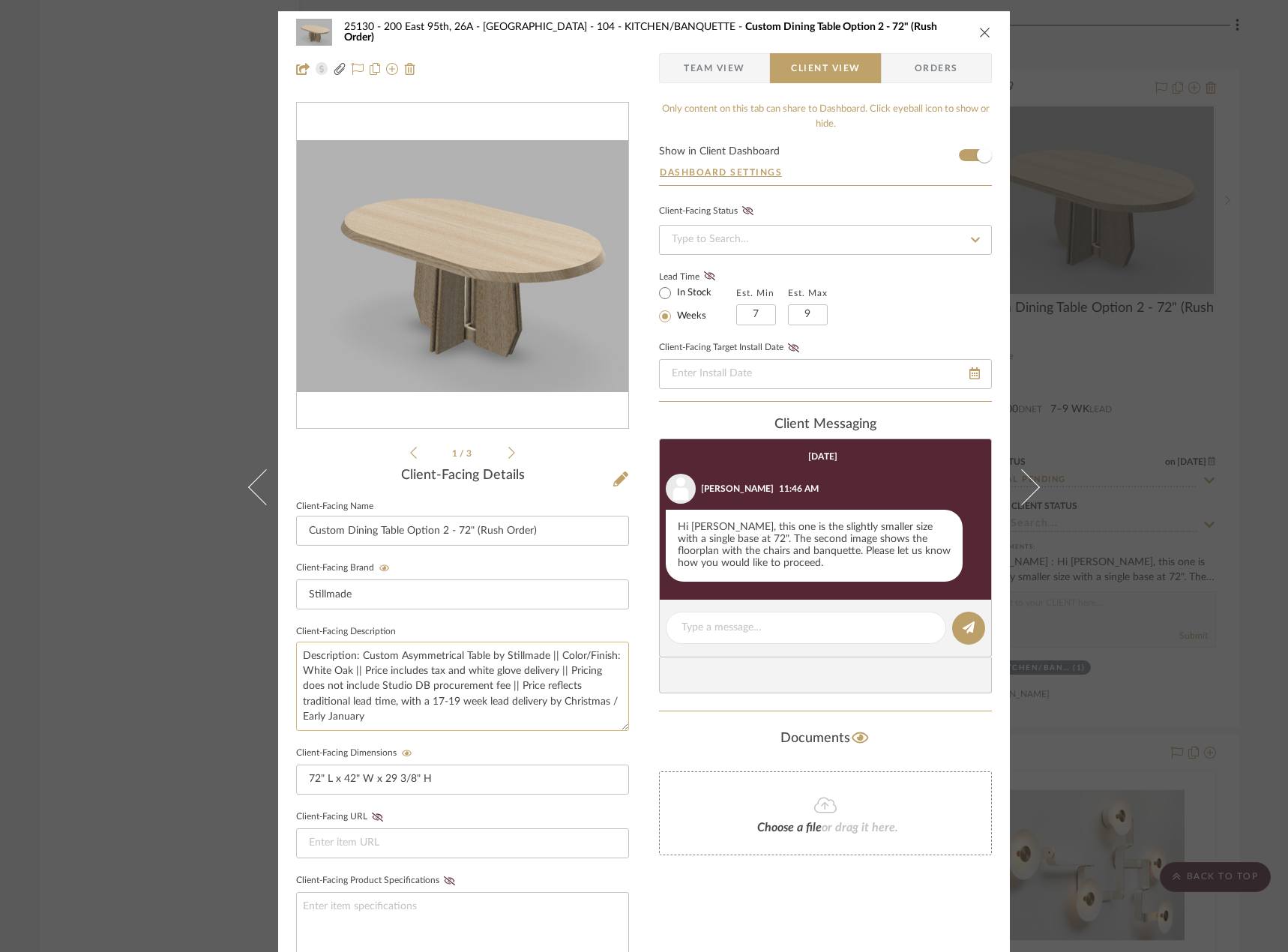
click at [296, 705] on textarea "Description: Custom Asymmetrical Table by Stillmade || Color/Finish: White Oak …" at bounding box center [462, 686] width 332 height 89
click at [394, 699] on textarea "Description: Custom Asymmetrical Table by Stillmade || Color/Finish: White Oak …" at bounding box center [462, 686] width 332 height 89
click at [380, 705] on textarea "Description: Custom Asymmetrical Table by Stillmade || Color/Finish: White Oak …" at bounding box center [462, 686] width 332 height 89
click at [396, 704] on textarea "Description: Custom Asymmetrical Table by Stillmade || Color/Finish: White Oak …" at bounding box center [462, 686] width 332 height 89
drag, startPoint x: 406, startPoint y: 700, endPoint x: 431, endPoint y: 703, distance: 25.2
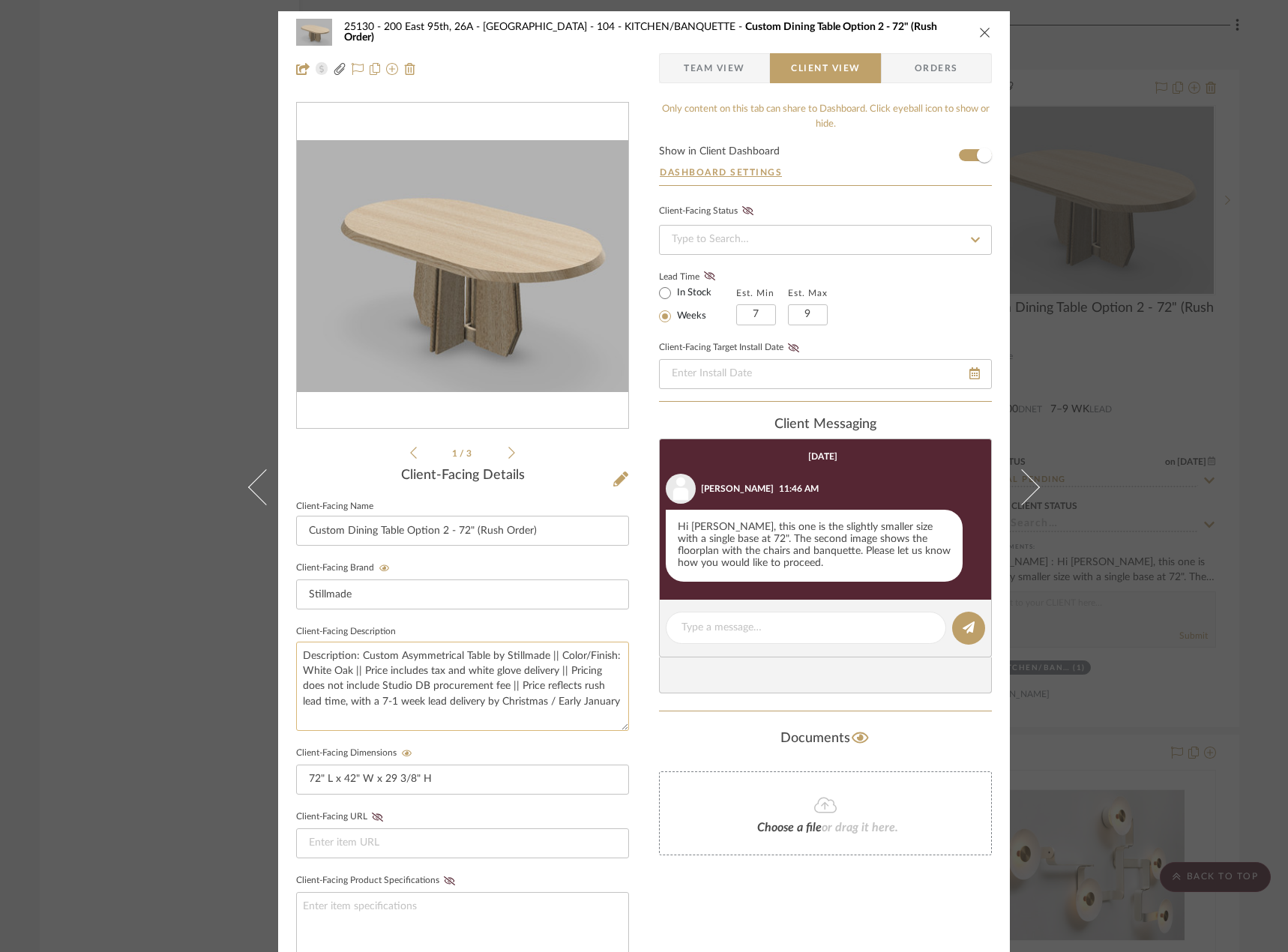
click at [407, 701] on textarea "Description: Custom Asymmetrical Table by Stillmade || Color/Finish: White Oak …" at bounding box center [462, 686] width 332 height 89
click at [445, 708] on textarea "Description: Custom Asymmetrical Table by Stillmade || Color/Finish: White Oak …" at bounding box center [462, 686] width 332 height 89
drag, startPoint x: 499, startPoint y: 703, endPoint x: 624, endPoint y: 700, distance: 125.0
click at [624, 700] on div "25130 - 200 East 95th, 26A - Kosheleva 104 - KITCHEN/BANQUETTE Custom Dining Ta…" at bounding box center [643, 635] width 731 height 1248
type textarea "Description: Custom Asymmetrical Table by Stillmade || Color/Finish: White Oak …"
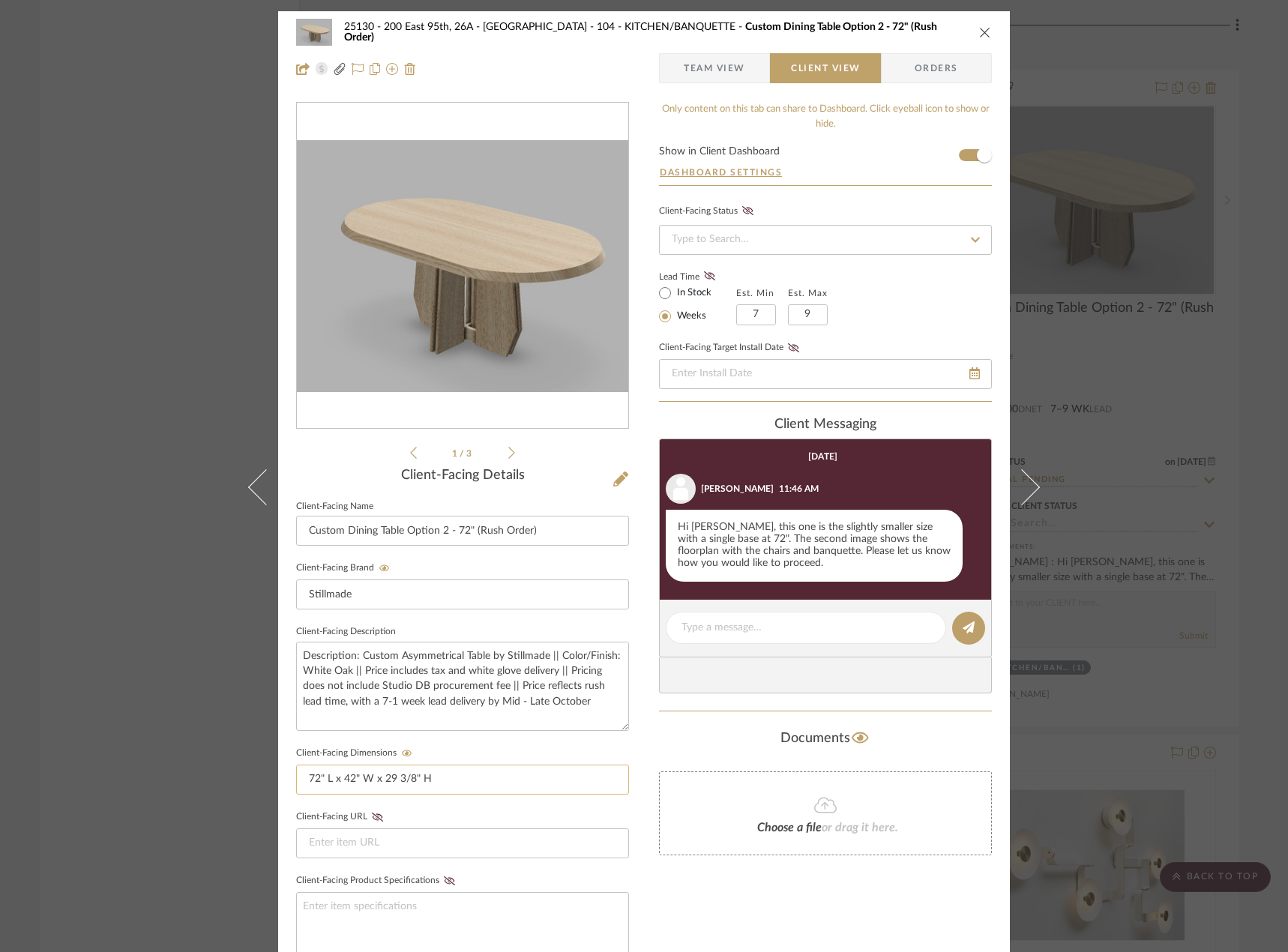
click at [575, 786] on input "72" L x 42" W x 29 3/8" H" at bounding box center [462, 779] width 332 height 30
click at [526, 717] on textarea "Description: Custom Asymmetrical Table by Stillmade || Color/Finish: White Oak …" at bounding box center [462, 686] width 332 height 89
click at [515, 790] on input "72" L x 42" W x 29 3/8" H" at bounding box center [462, 779] width 332 height 30
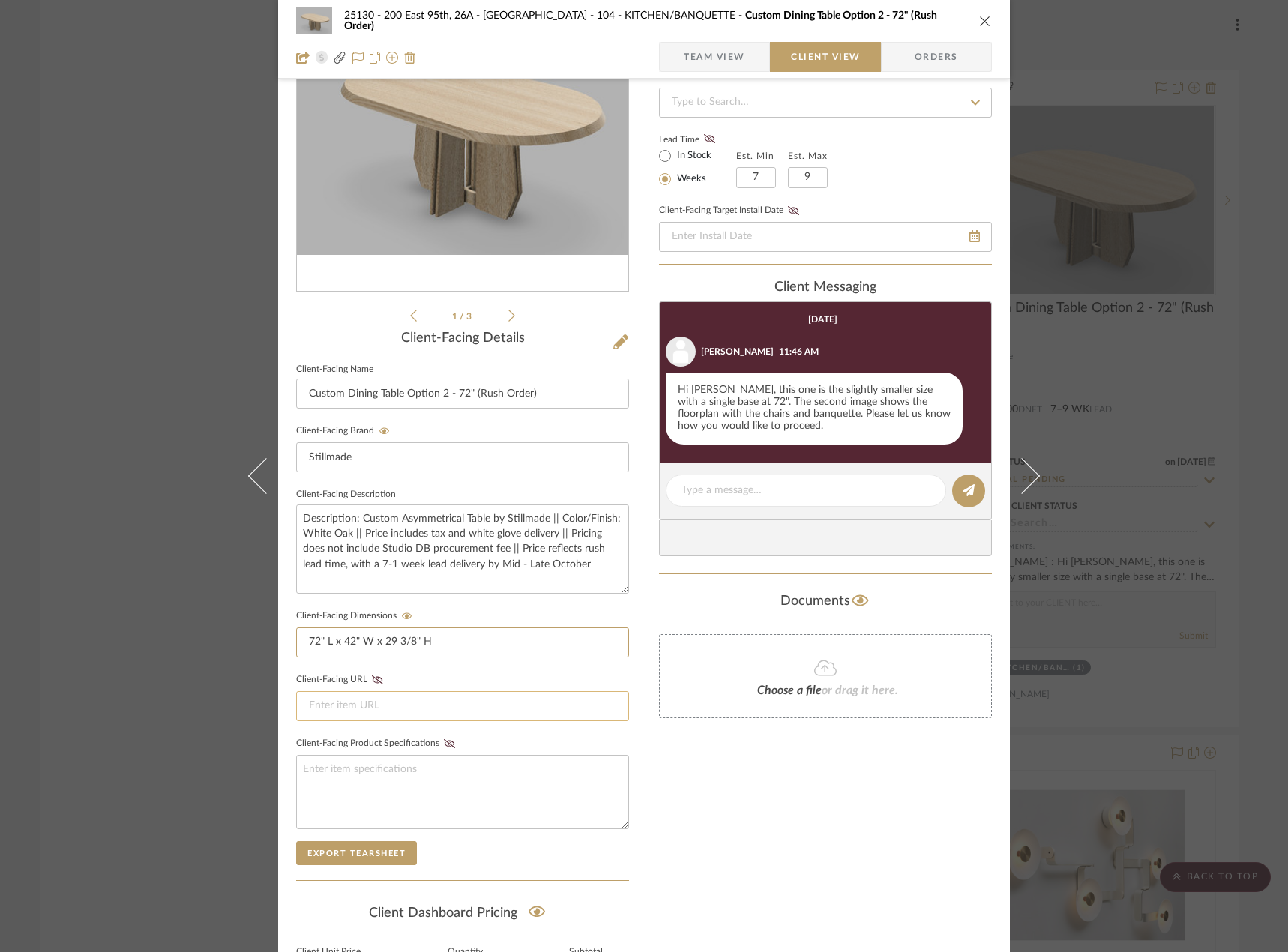
scroll to position [150, 0]
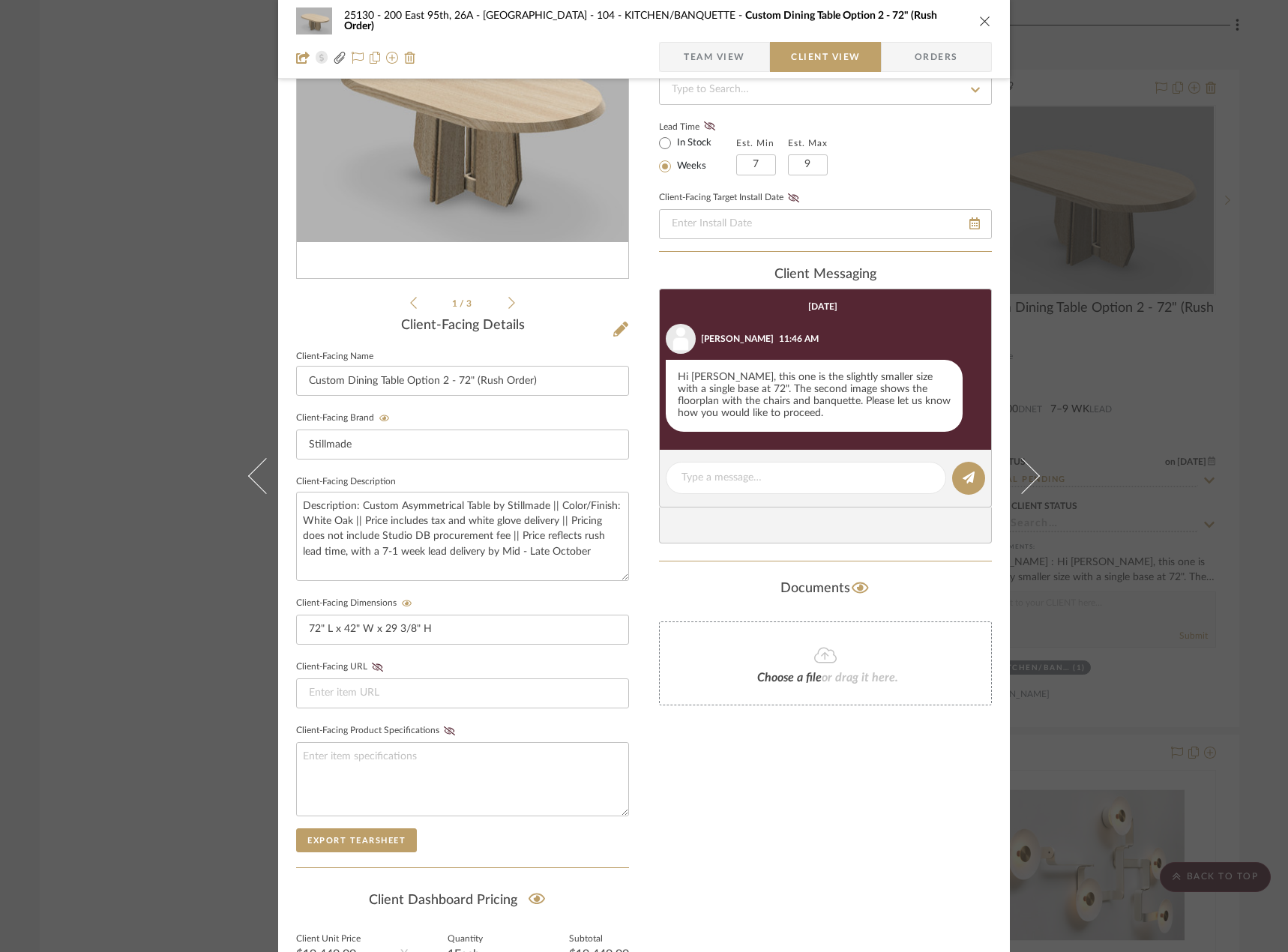
click at [535, 668] on fieldset "Client-Facing URL" at bounding box center [462, 682] width 332 height 52
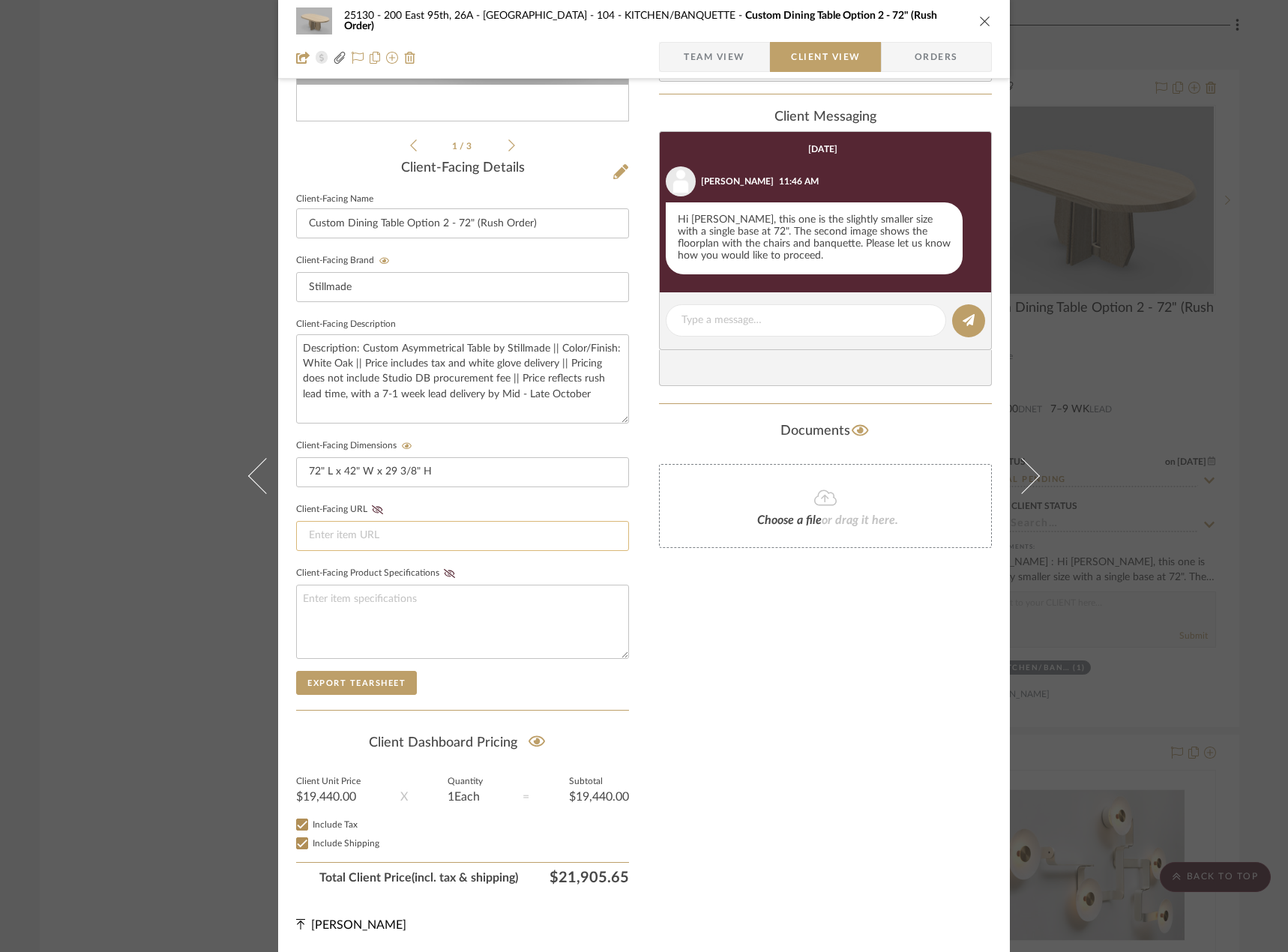
scroll to position [0, 0]
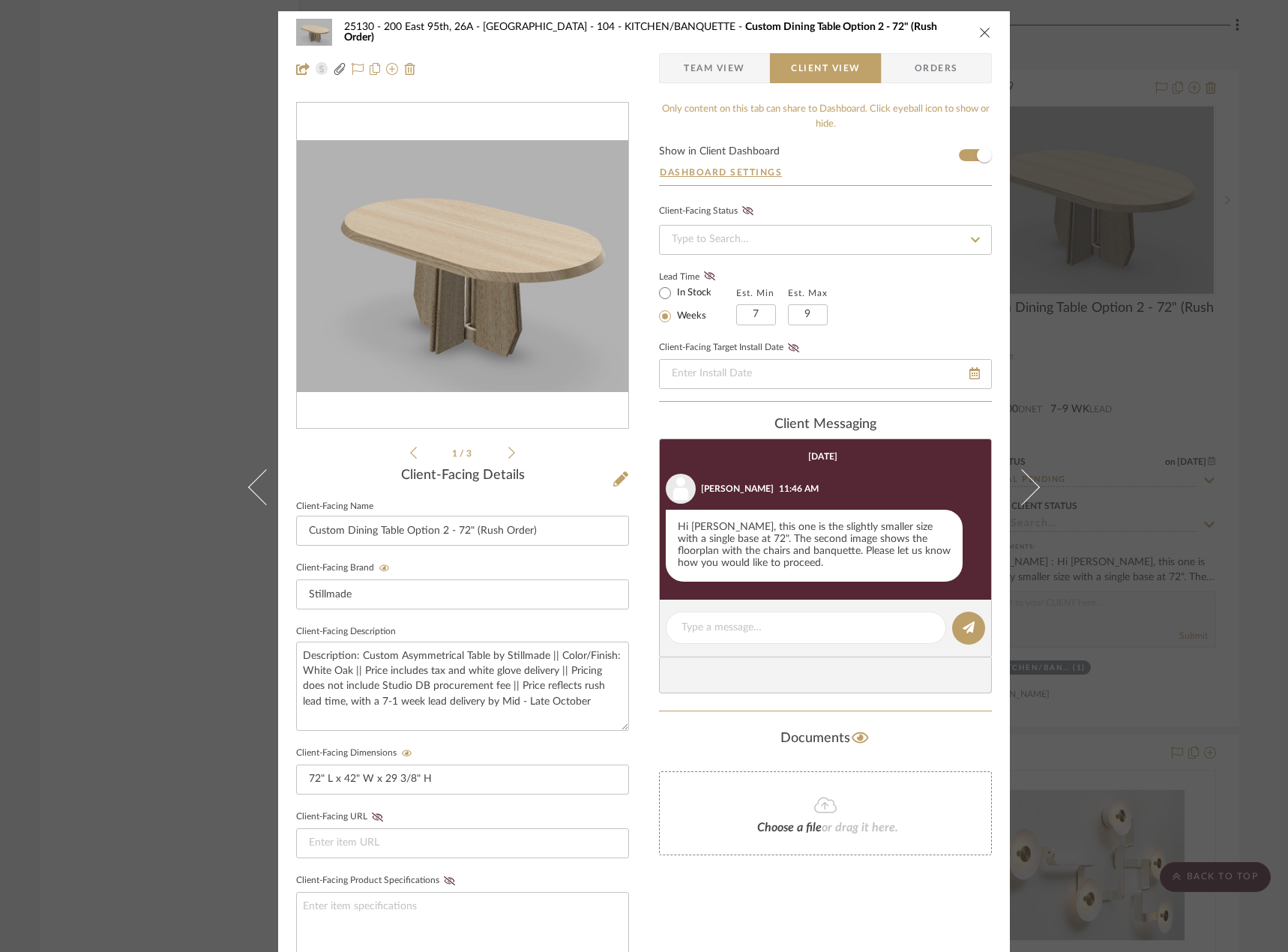
click at [700, 73] on span "Team View" at bounding box center [713, 67] width 61 height 30
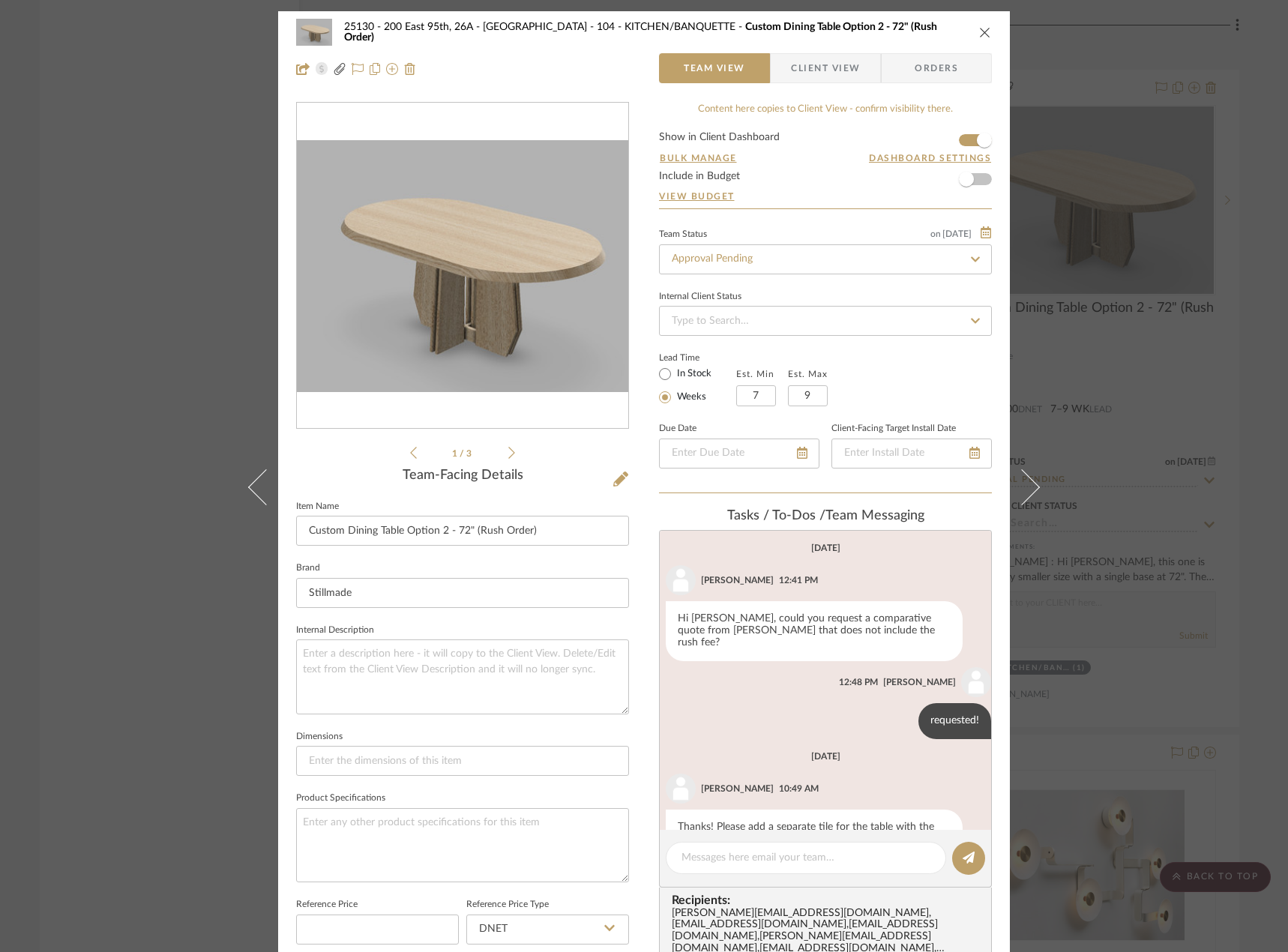
scroll to position [34, 0]
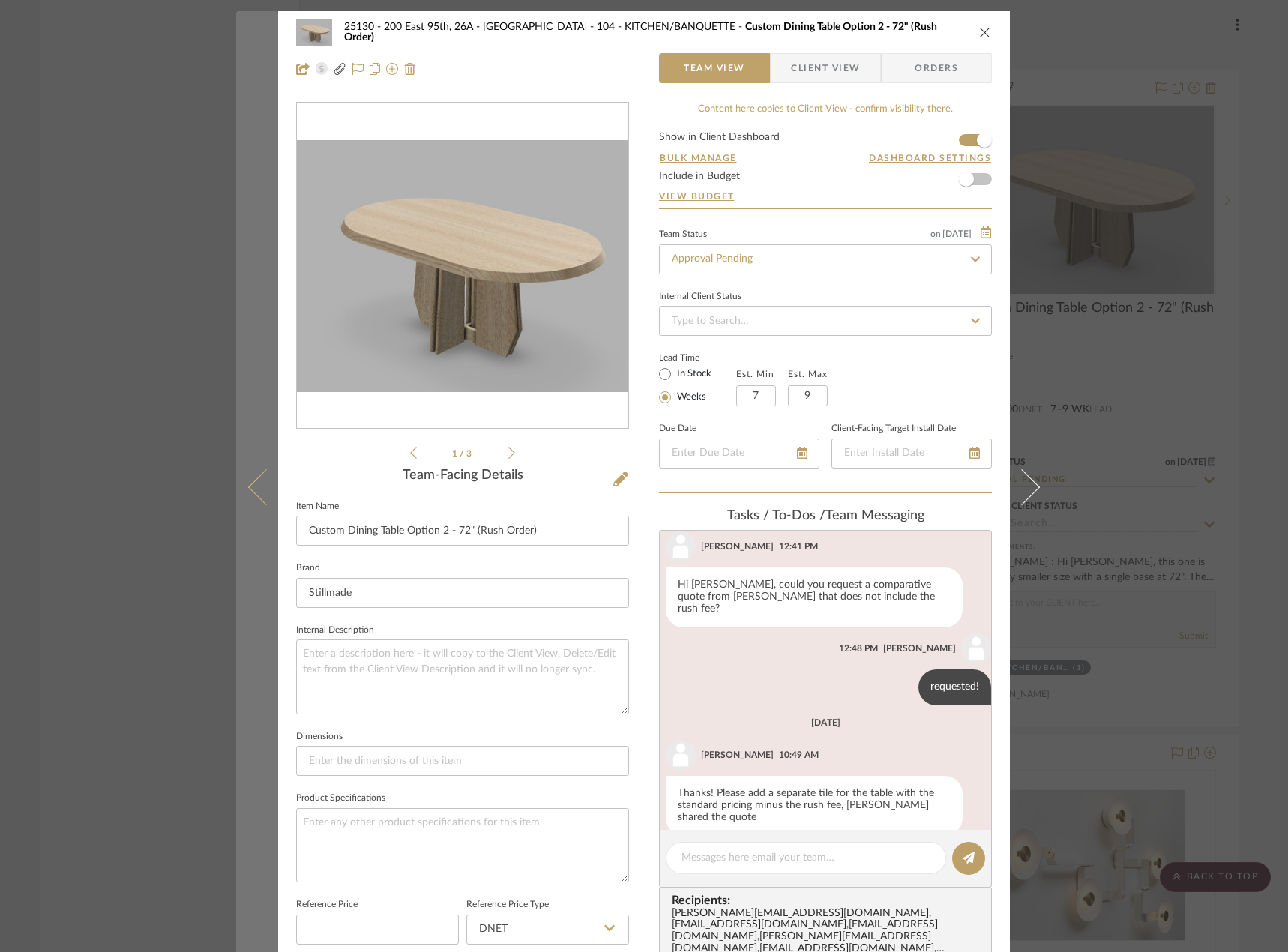
click at [244, 501] on button at bounding box center [257, 486] width 42 height 952
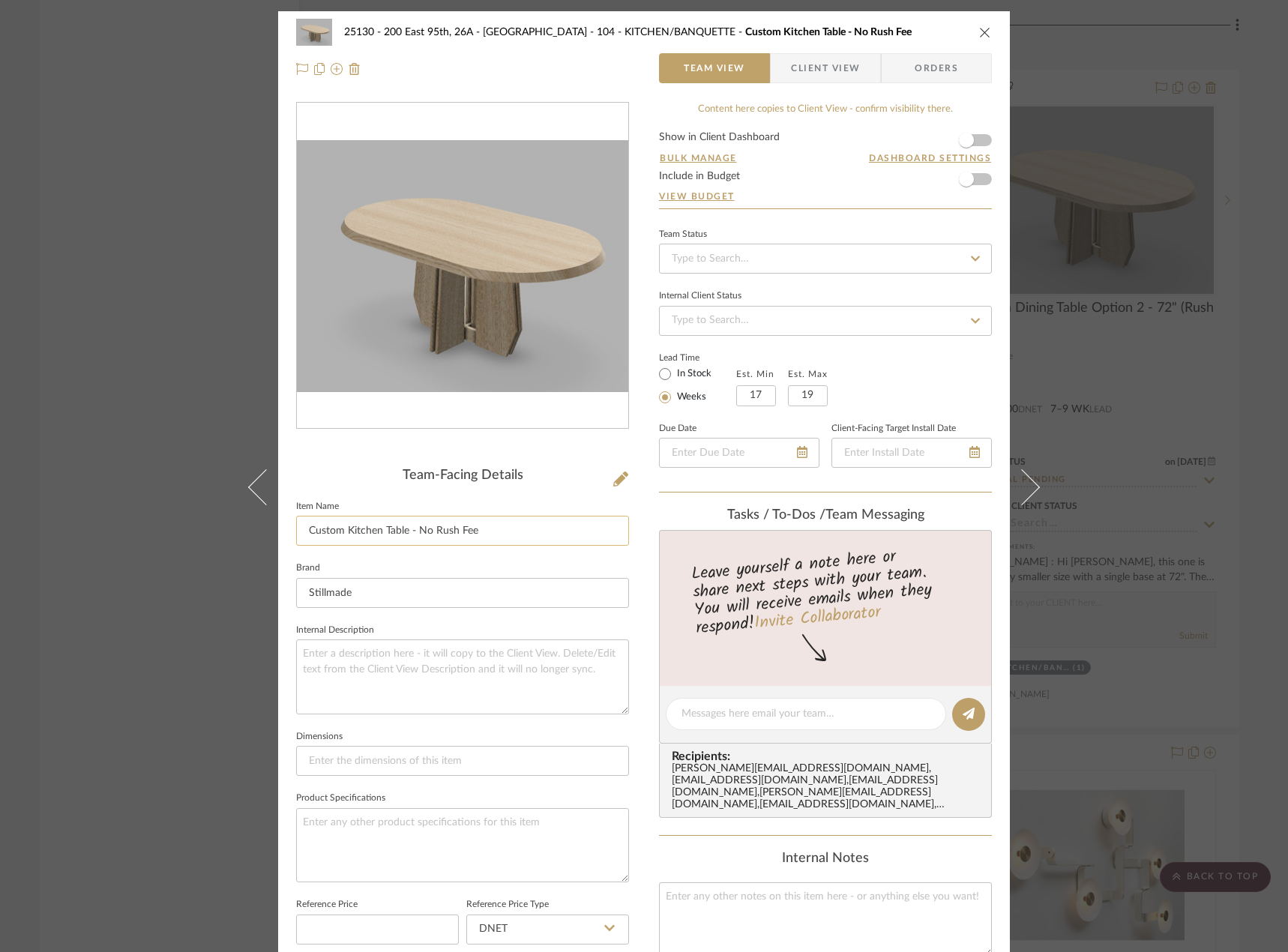
drag, startPoint x: 494, startPoint y: 537, endPoint x: 407, endPoint y: 541, distance: 87.1
click at [407, 541] on input "Custom Kitchen Table - No Rush Fee" at bounding box center [462, 530] width 332 height 30
type input "Custom Kitchen Table (Standard Lead Time)"
click at [401, 665] on textarea at bounding box center [462, 676] width 332 height 74
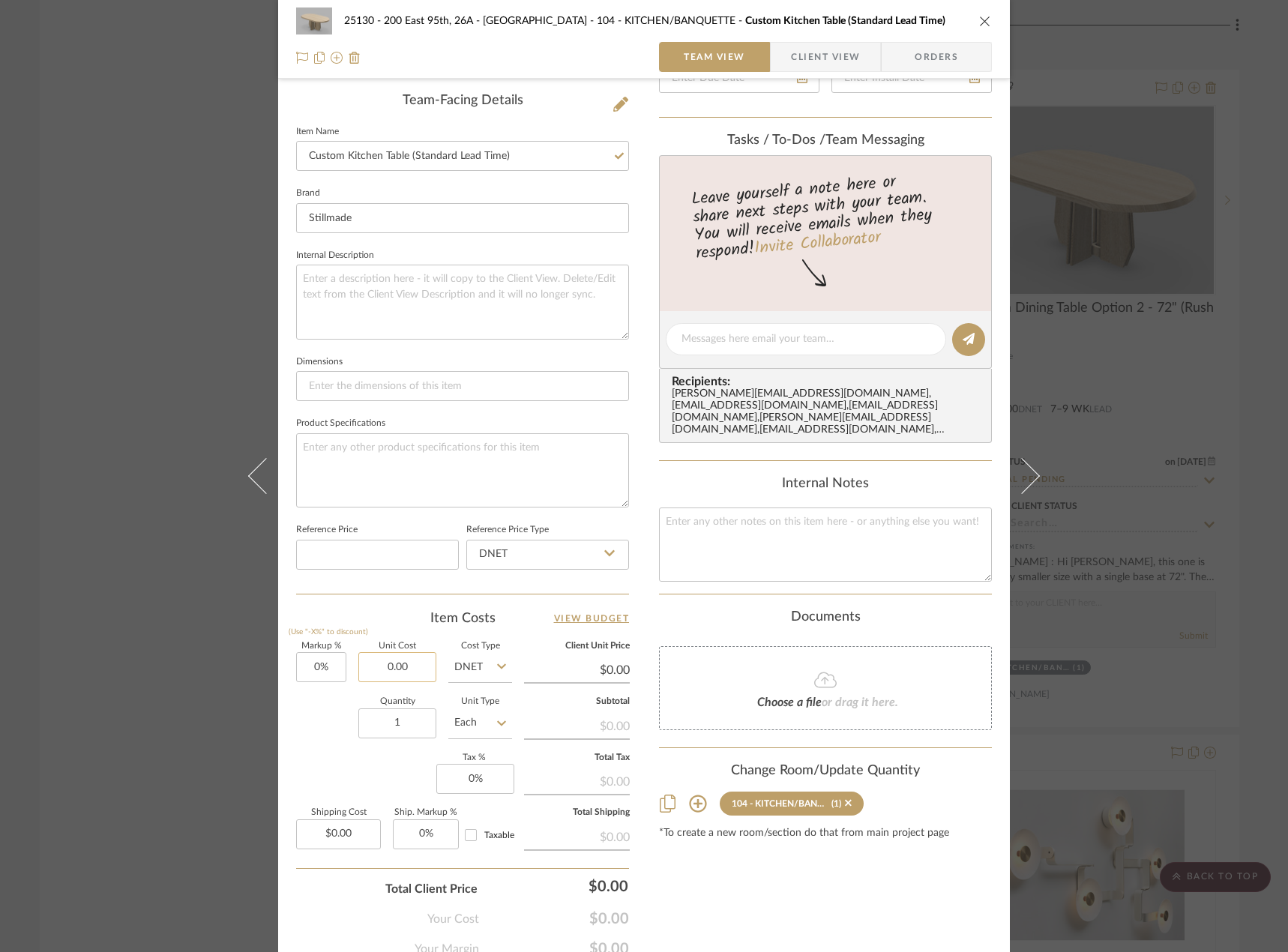
click at [400, 662] on input "0.00" at bounding box center [397, 667] width 78 height 30
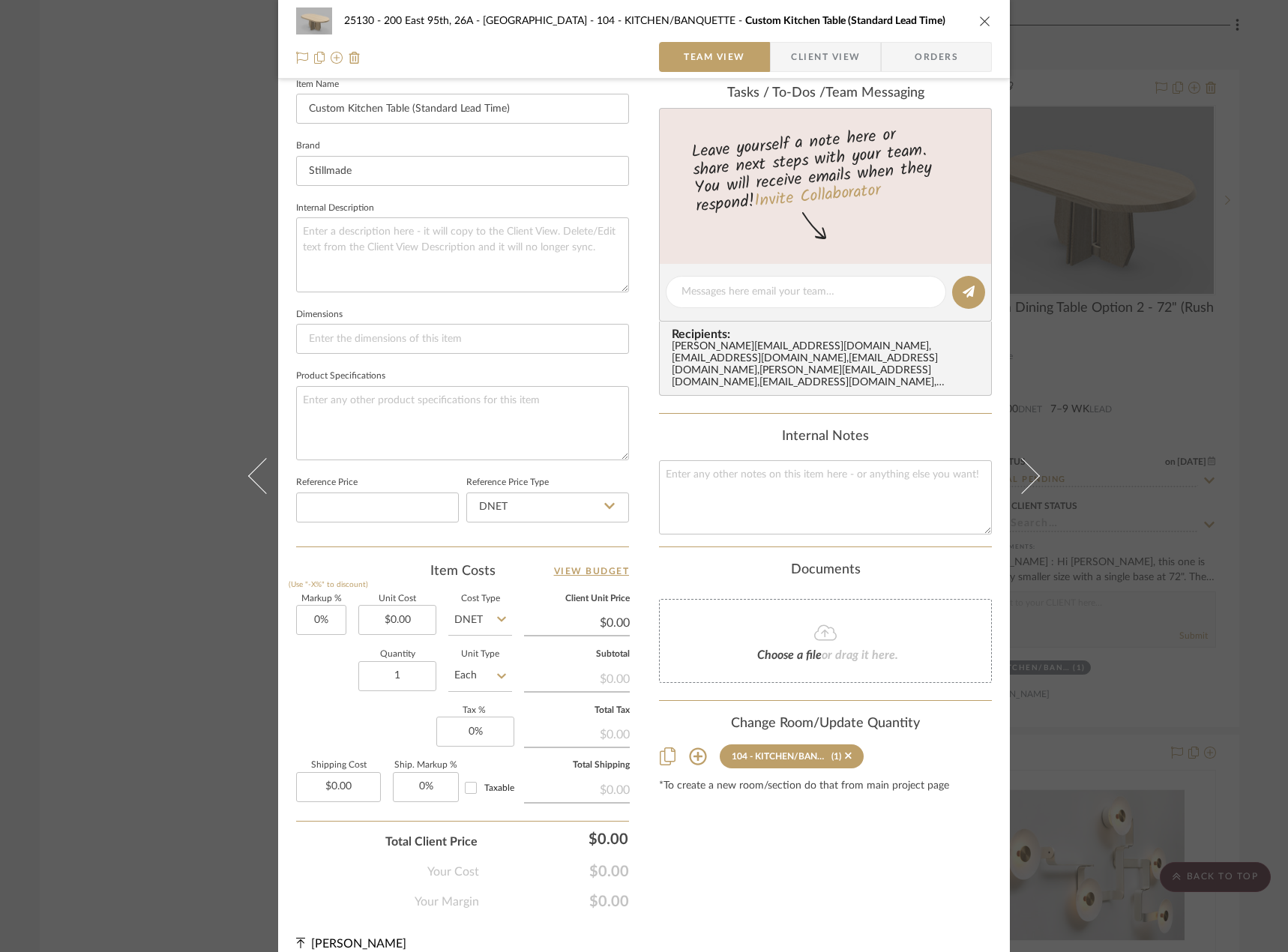
scroll to position [441, 0]
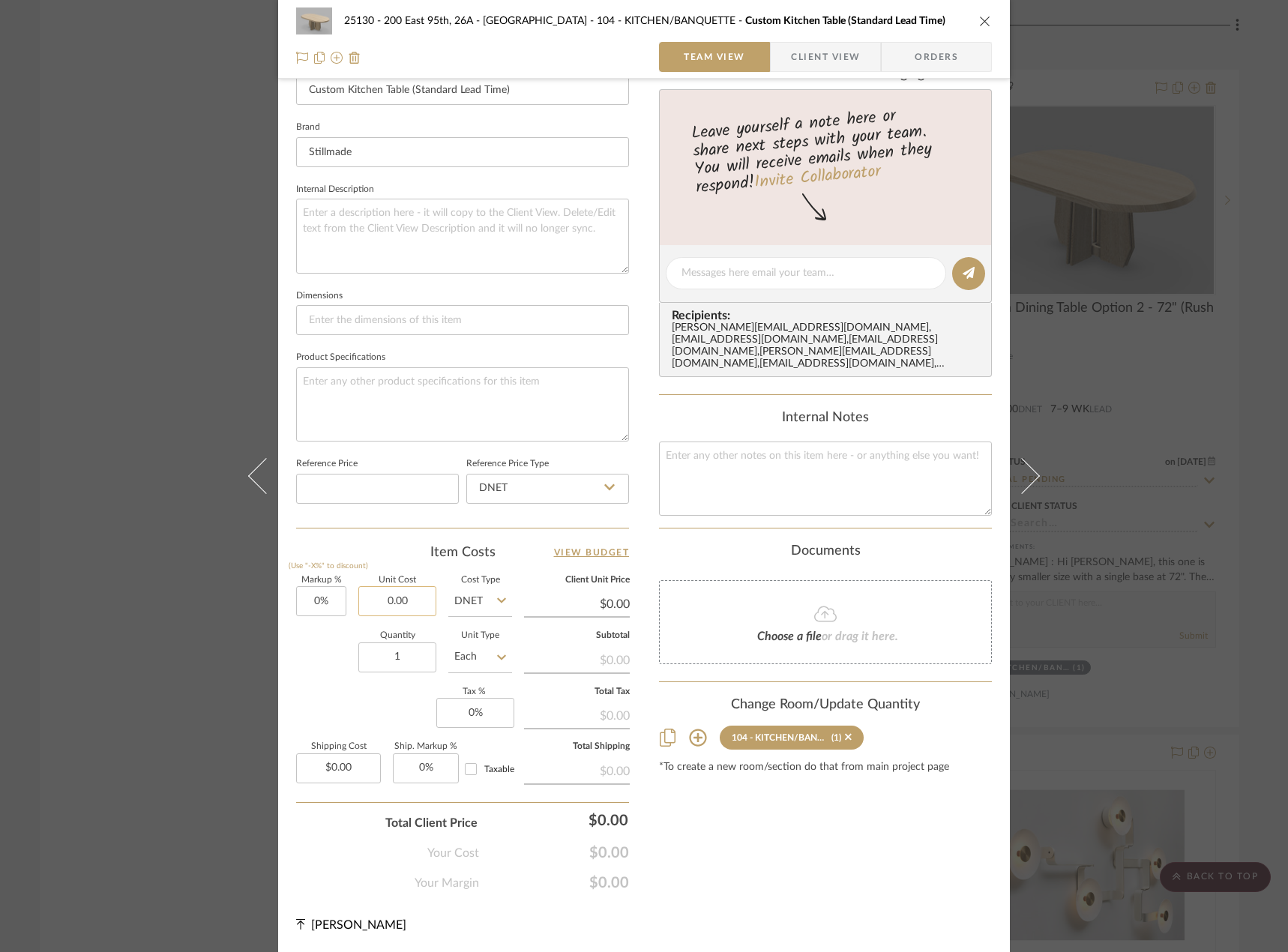
click at [412, 602] on input "0.00" at bounding box center [397, 600] width 78 height 30
type input "$0.00"
type input "0.00"
click at [350, 772] on input "0.00" at bounding box center [338, 768] width 85 height 30
type input "680"
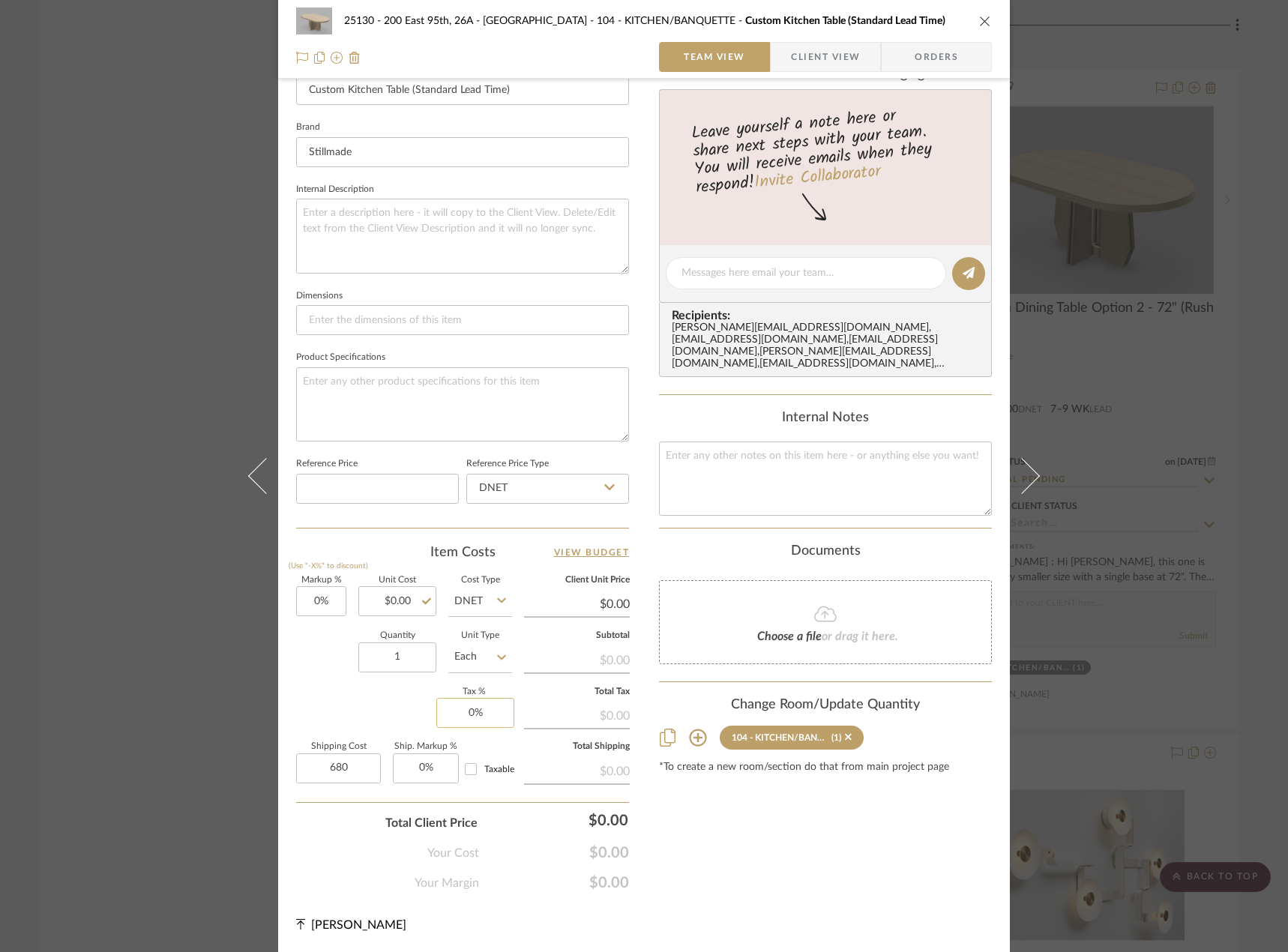
type input "0"
type input "$680.00"
click at [463, 721] on input "0" at bounding box center [475, 712] width 78 height 30
type input "8.875%"
drag, startPoint x: 648, startPoint y: 845, endPoint x: 588, endPoint y: 825, distance: 63.2
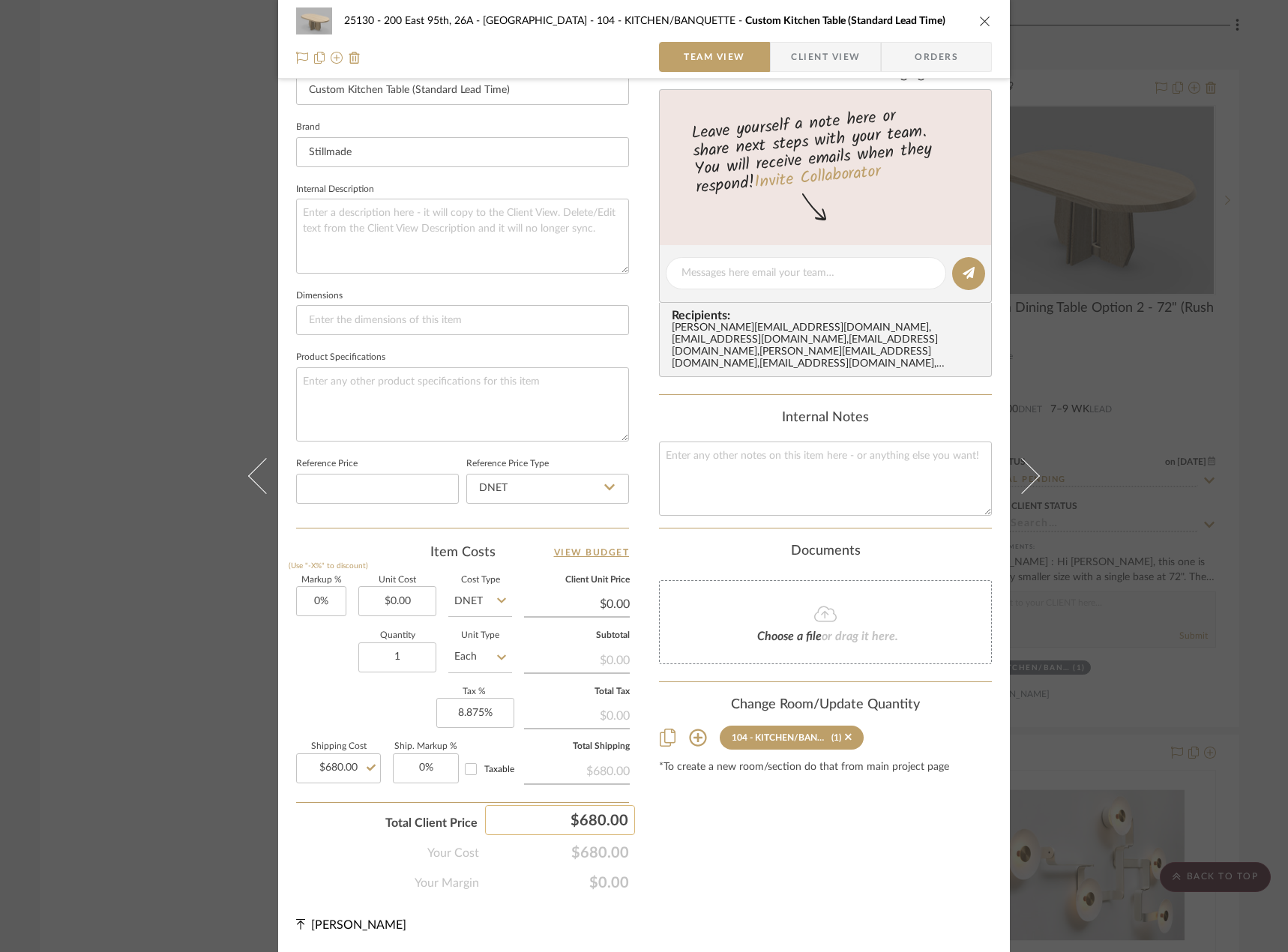
click at [647, 844] on div "25130 - 200 East 95th, 26A - Kosheleva 104 - KITCHEN/BANQUETTE Custom Kitchen T…" at bounding box center [643, 261] width 731 height 1381
click at [394, 587] on fieldset "Unit Cost $0.00" at bounding box center [397, 597] width 78 height 40
click at [395, 599] on input "0.00" at bounding box center [397, 600] width 78 height 30
type input "$16,900.00"
click at [721, 912] on div "25130 - 200 East 95th, 26A - Kosheleva 104 - KITCHEN/BANQUETTE Custom Kitchen T…" at bounding box center [643, 261] width 731 height 1381
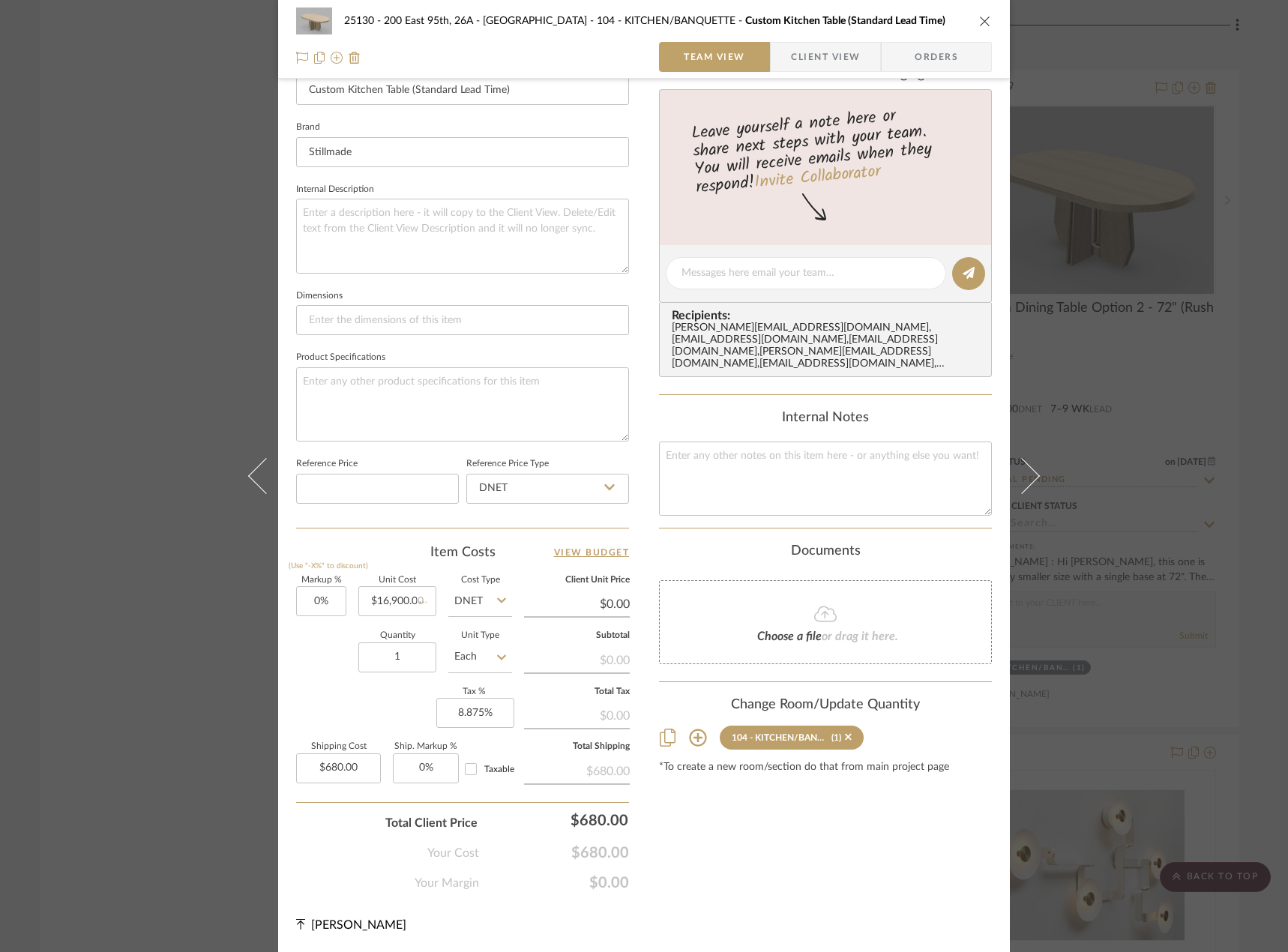
type input "$16,900.00"
click at [470, 773] on input "Taxable" at bounding box center [471, 769] width 24 height 24
checkbox input "true"
click at [811, 57] on span "Client View" at bounding box center [825, 56] width 69 height 30
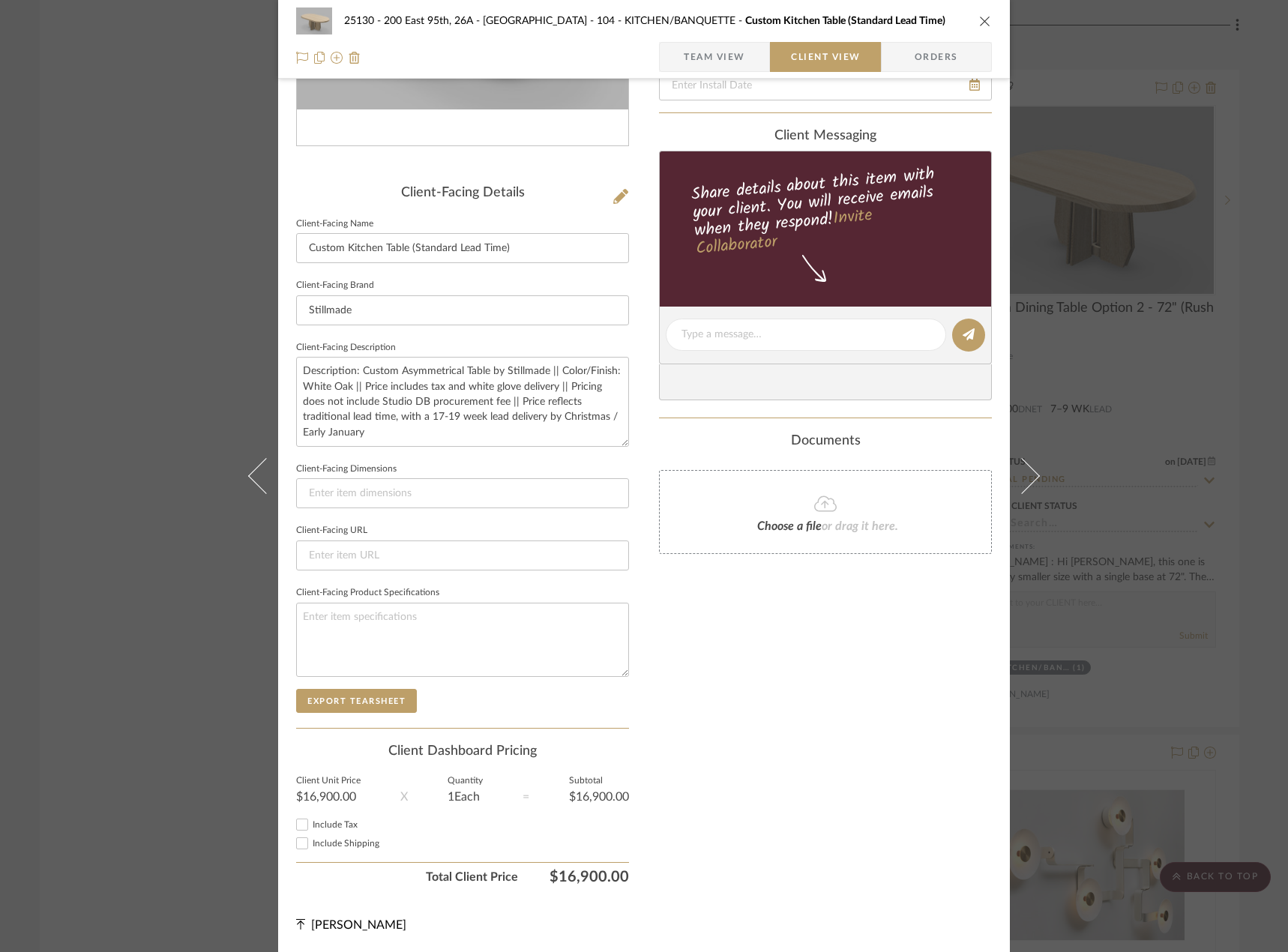
click at [337, 824] on span "Include Tax" at bounding box center [334, 824] width 45 height 9
click at [311, 824] on input "Include Tax" at bounding box center [302, 824] width 18 height 18
checkbox input "true"
click at [334, 845] on span "Include Shipping" at bounding box center [345, 844] width 66 height 9
click at [311, 845] on input "Include Shipping" at bounding box center [302, 844] width 18 height 18
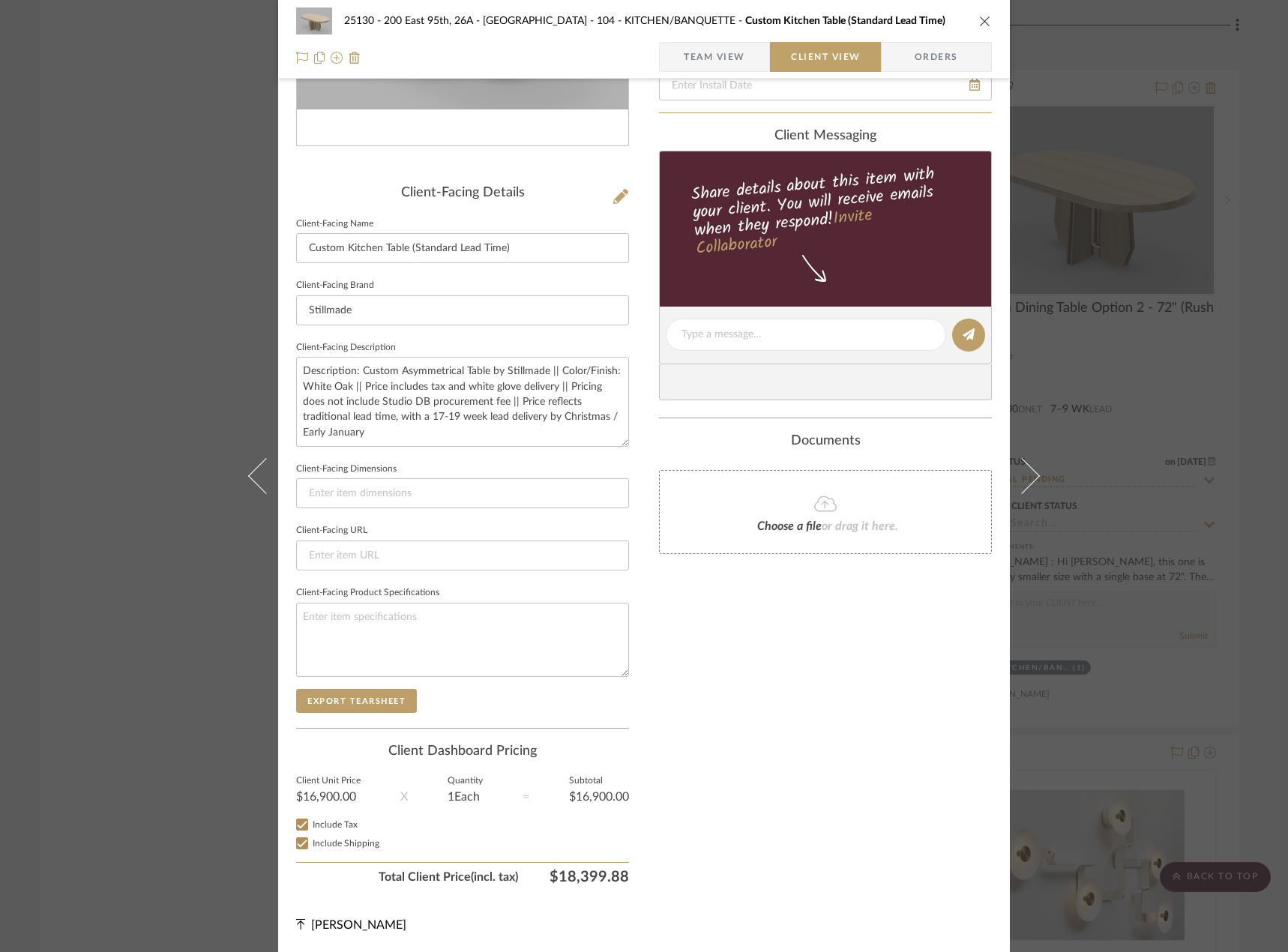
checkbox input "true"
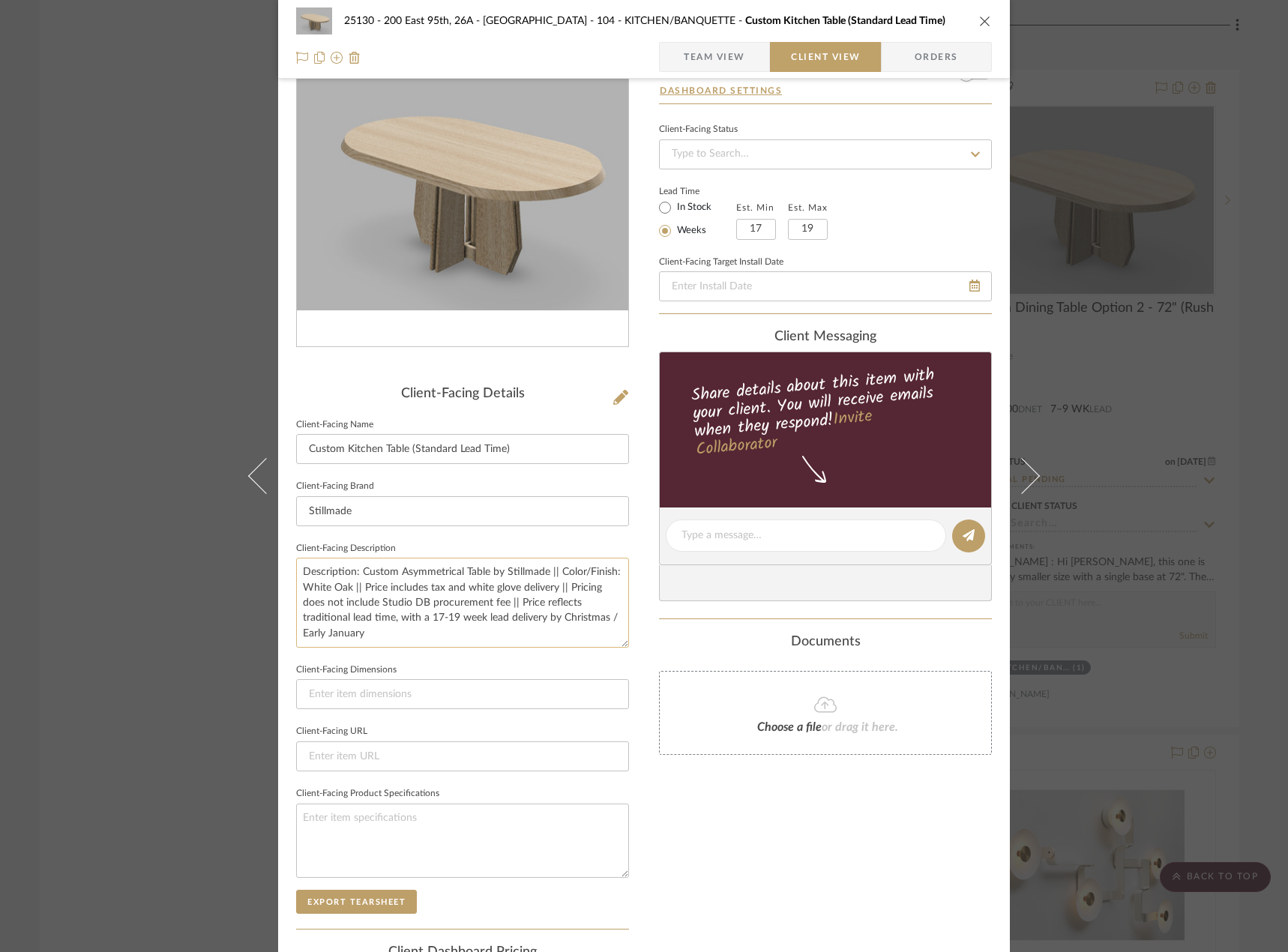
scroll to position [0, 0]
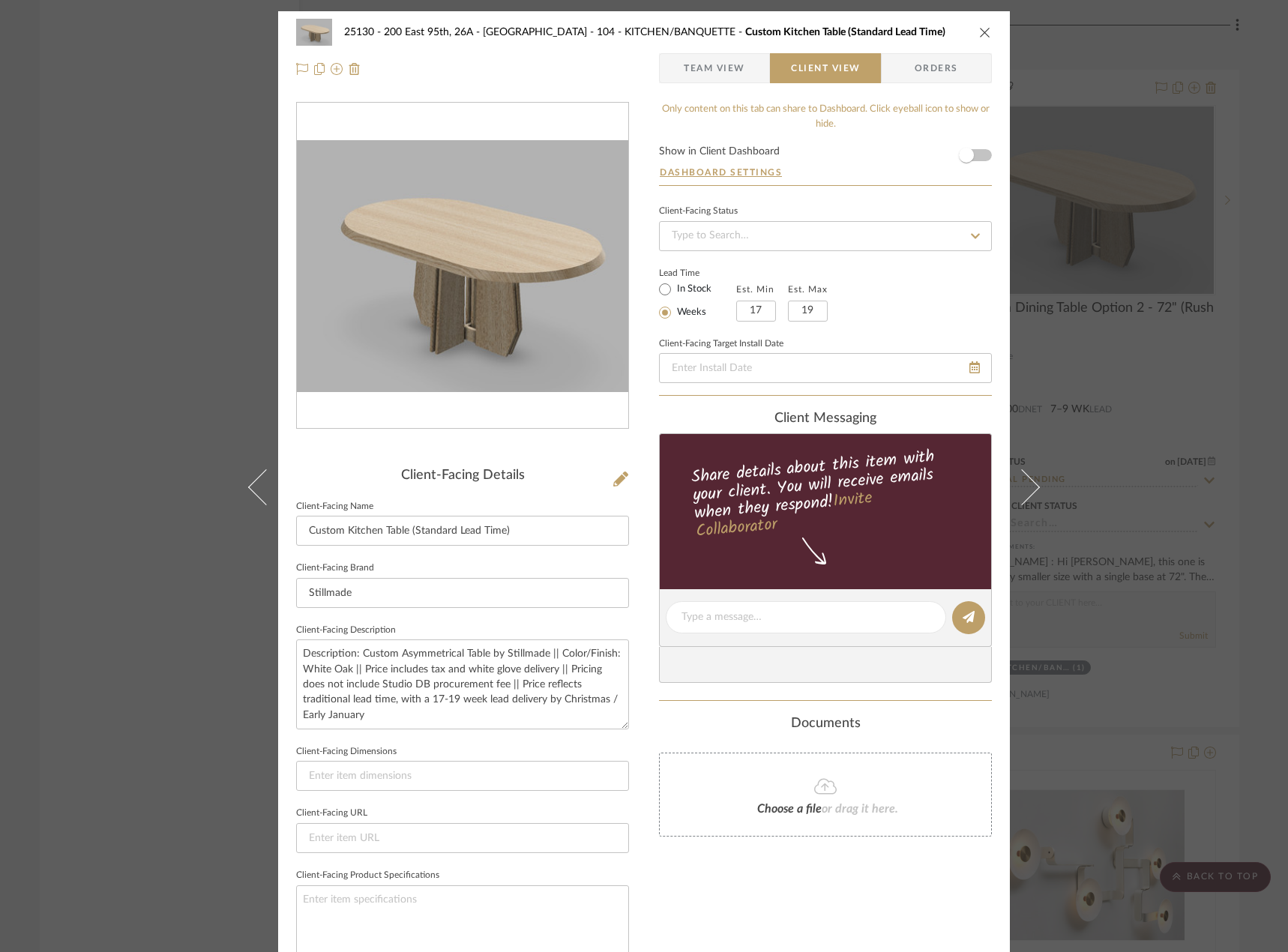
click at [735, 67] on span "Team View" at bounding box center [713, 67] width 61 height 30
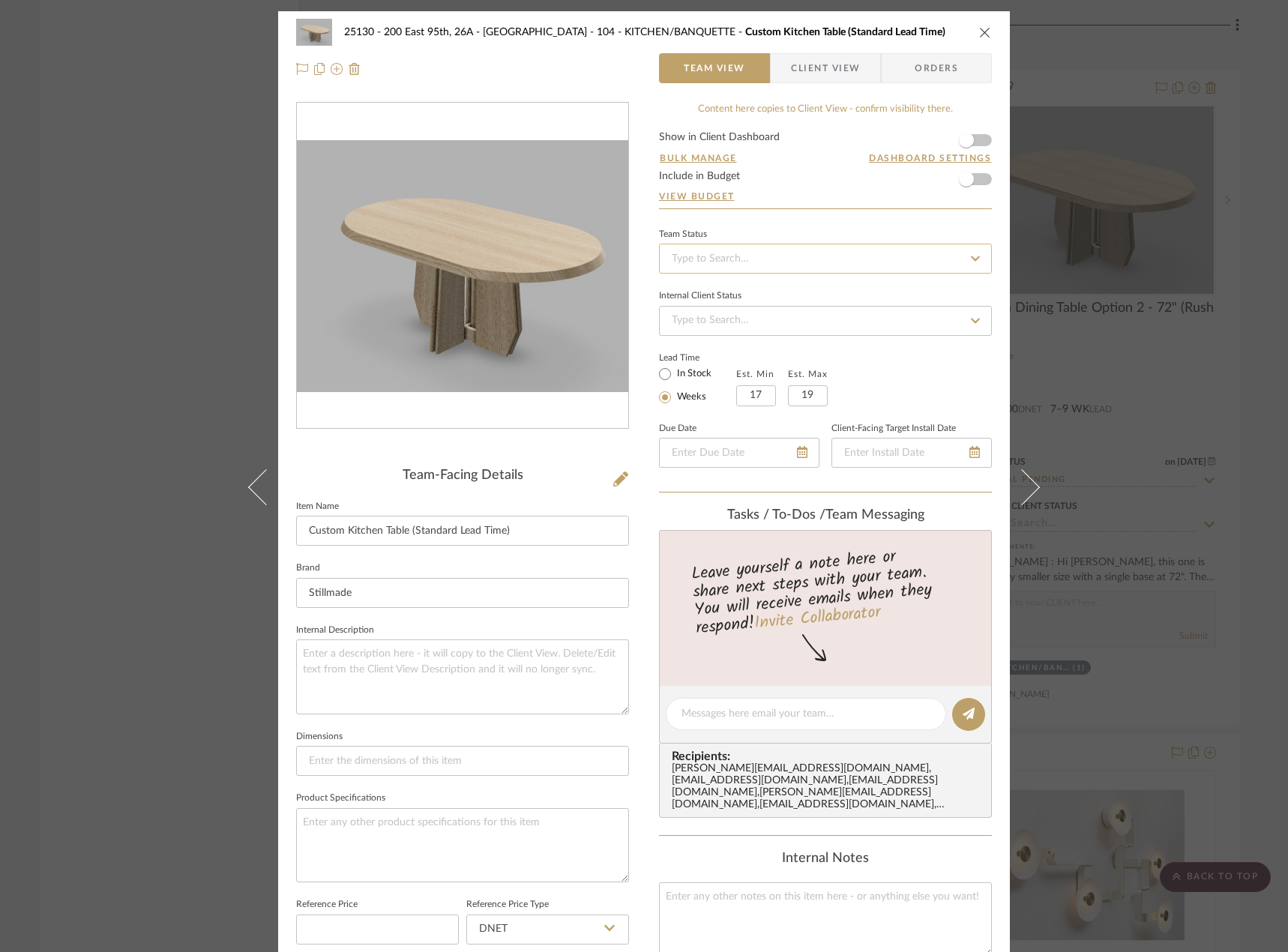
click at [790, 260] on input at bounding box center [824, 258] width 332 height 30
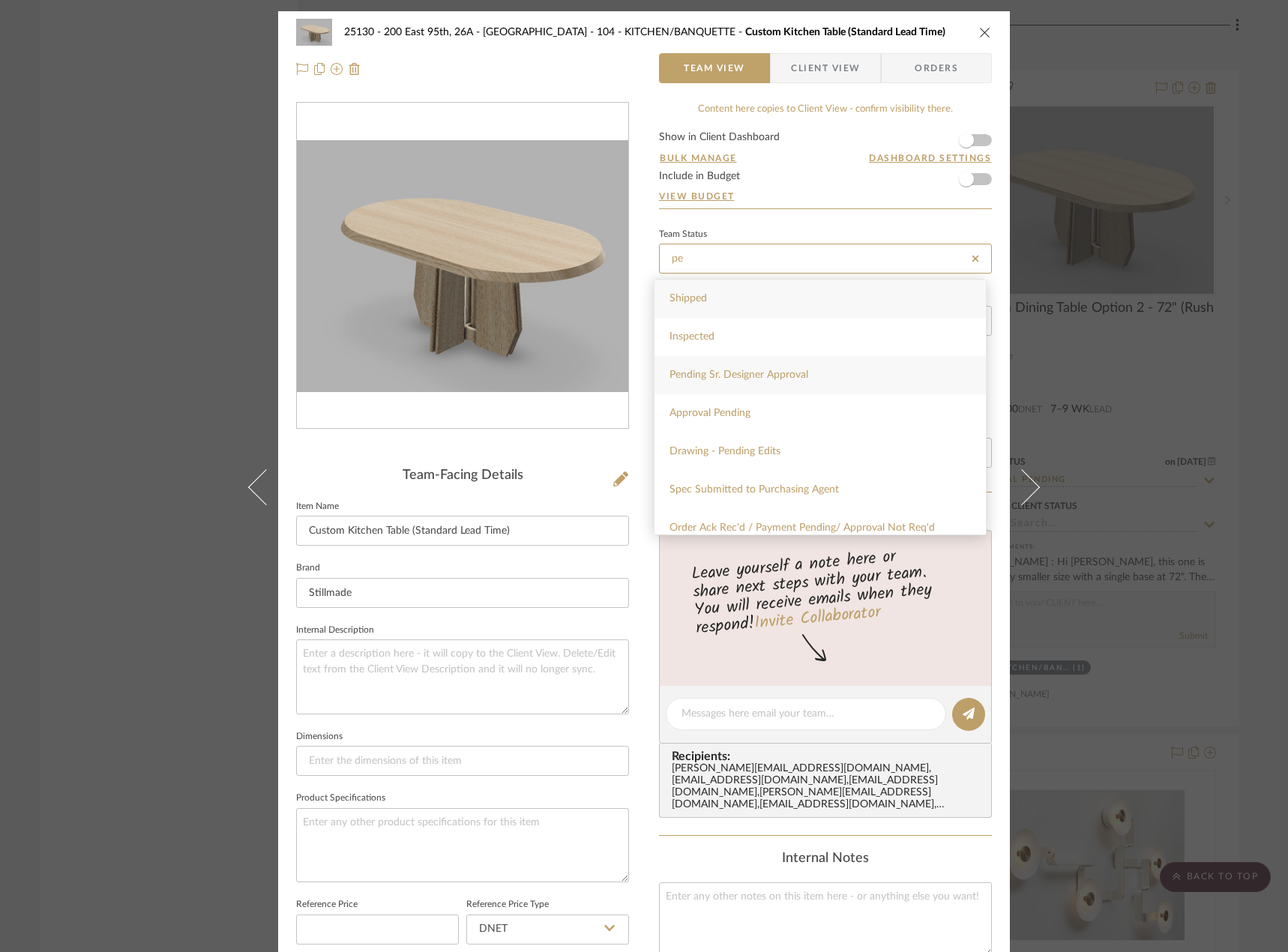
type input "pe"
click at [783, 378] on span "Pending Sr. Designer Approval" at bounding box center [739, 375] width 138 height 11
type input "[DATE]"
type input "Pending Sr. Designer Approval"
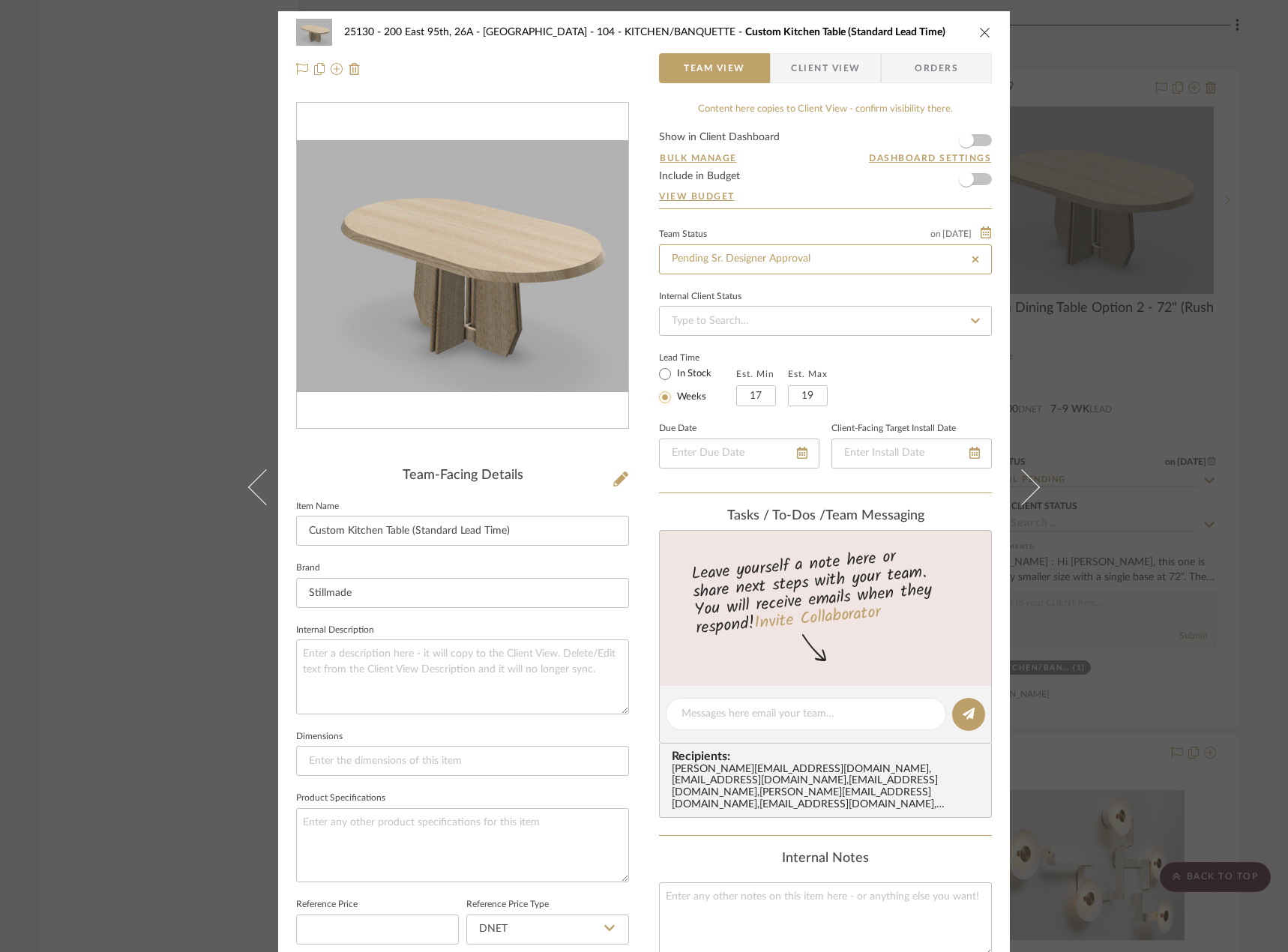
type input "[DATE]"
type input "Pending Sr. Designer Approval"
click at [500, 679] on textarea at bounding box center [462, 676] width 332 height 74
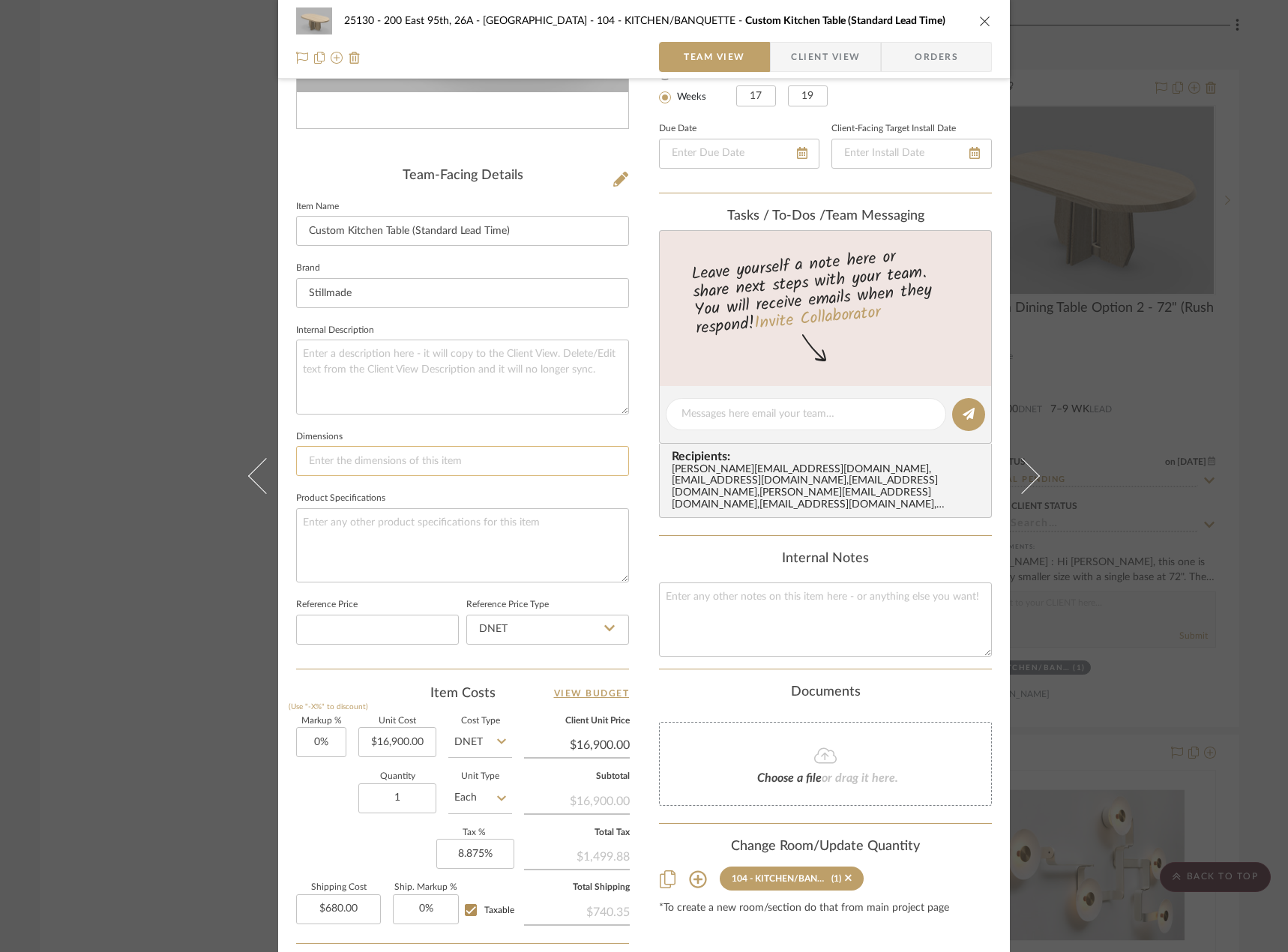
click at [449, 460] on input at bounding box center [462, 461] width 332 height 30
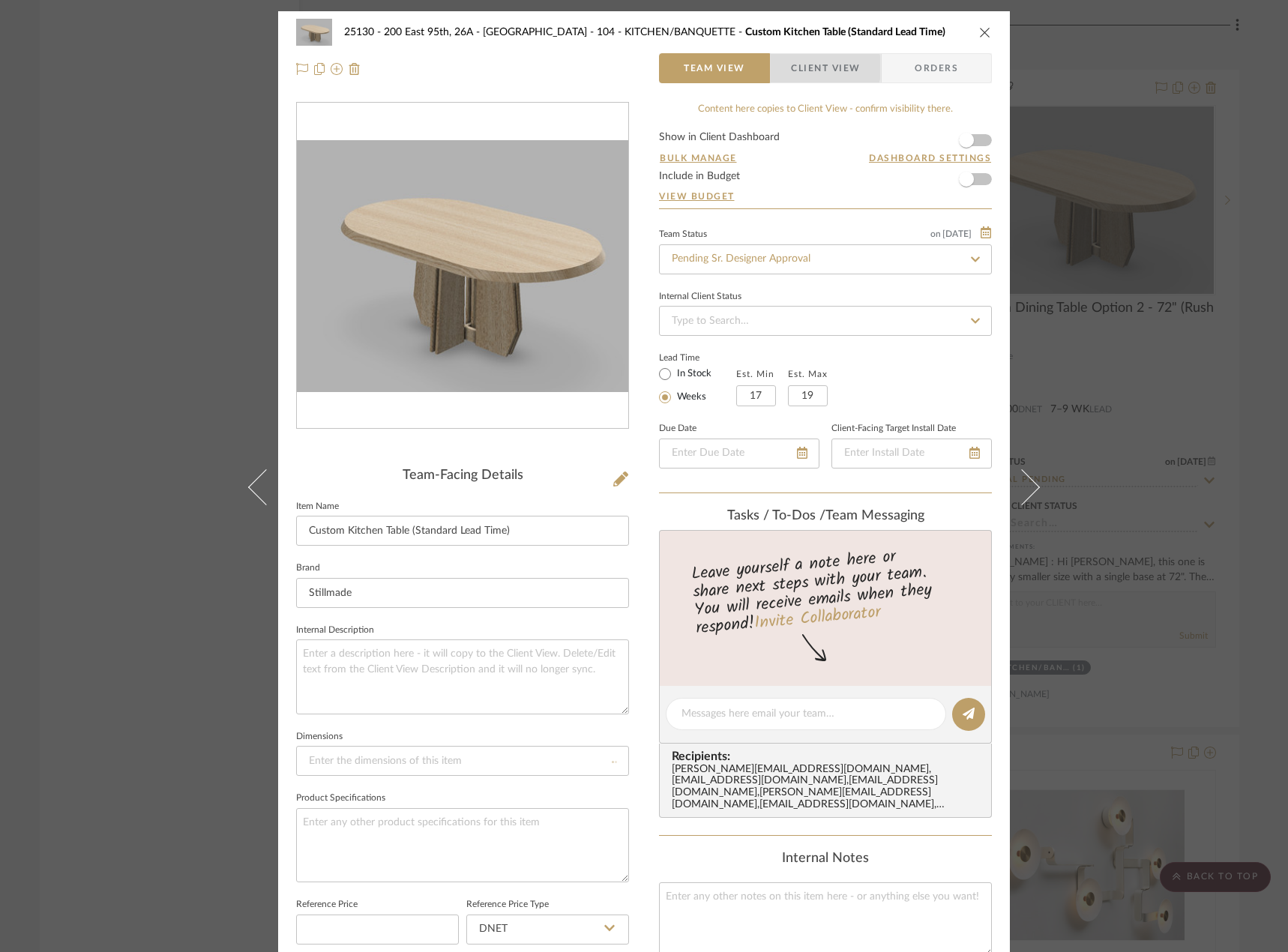
drag, startPoint x: 773, startPoint y: 67, endPoint x: 768, endPoint y: 99, distance: 32.4
click at [773, 67] on span "button" at bounding box center [781, 67] width 20 height 30
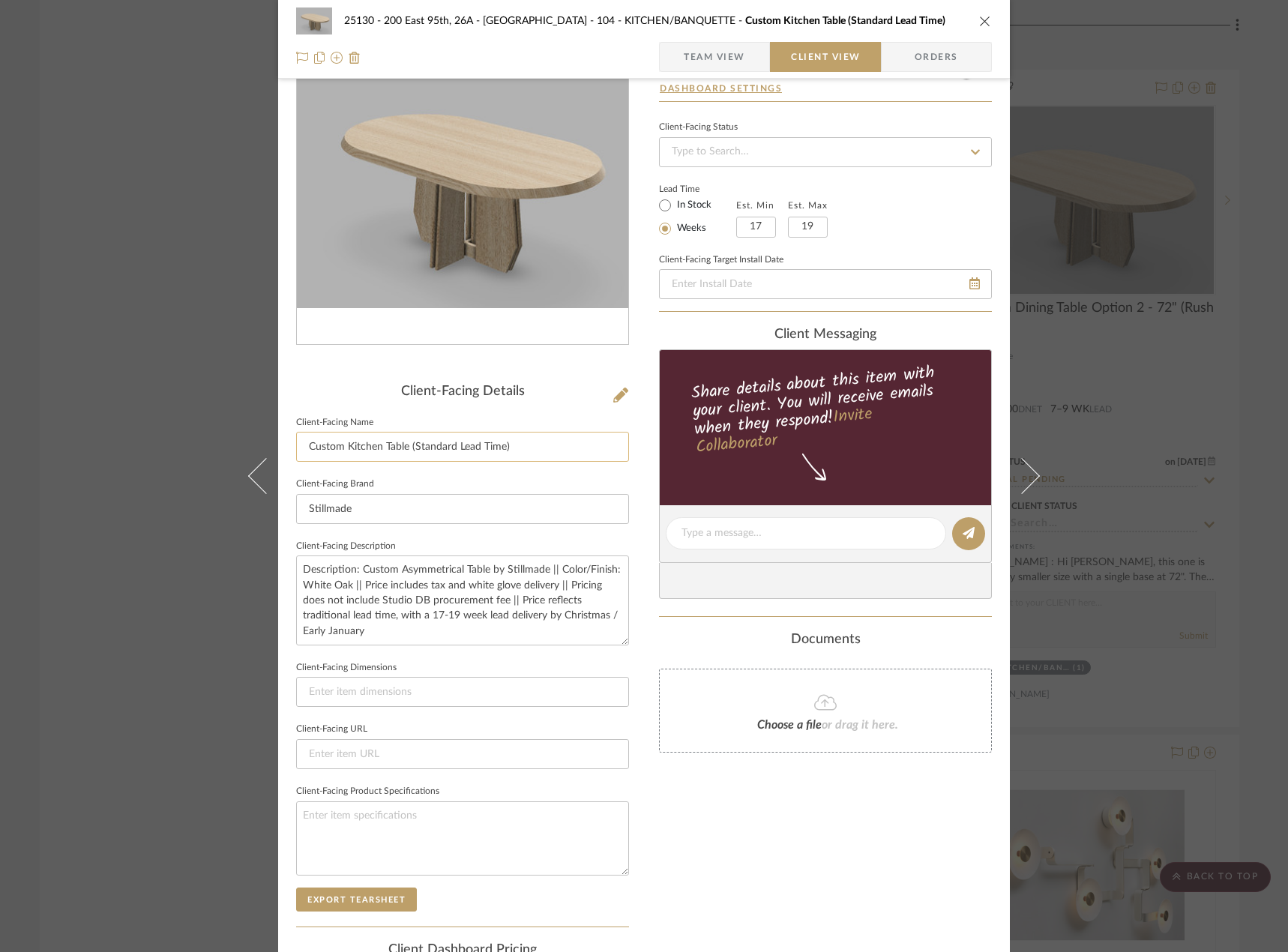
scroll to position [150, 0]
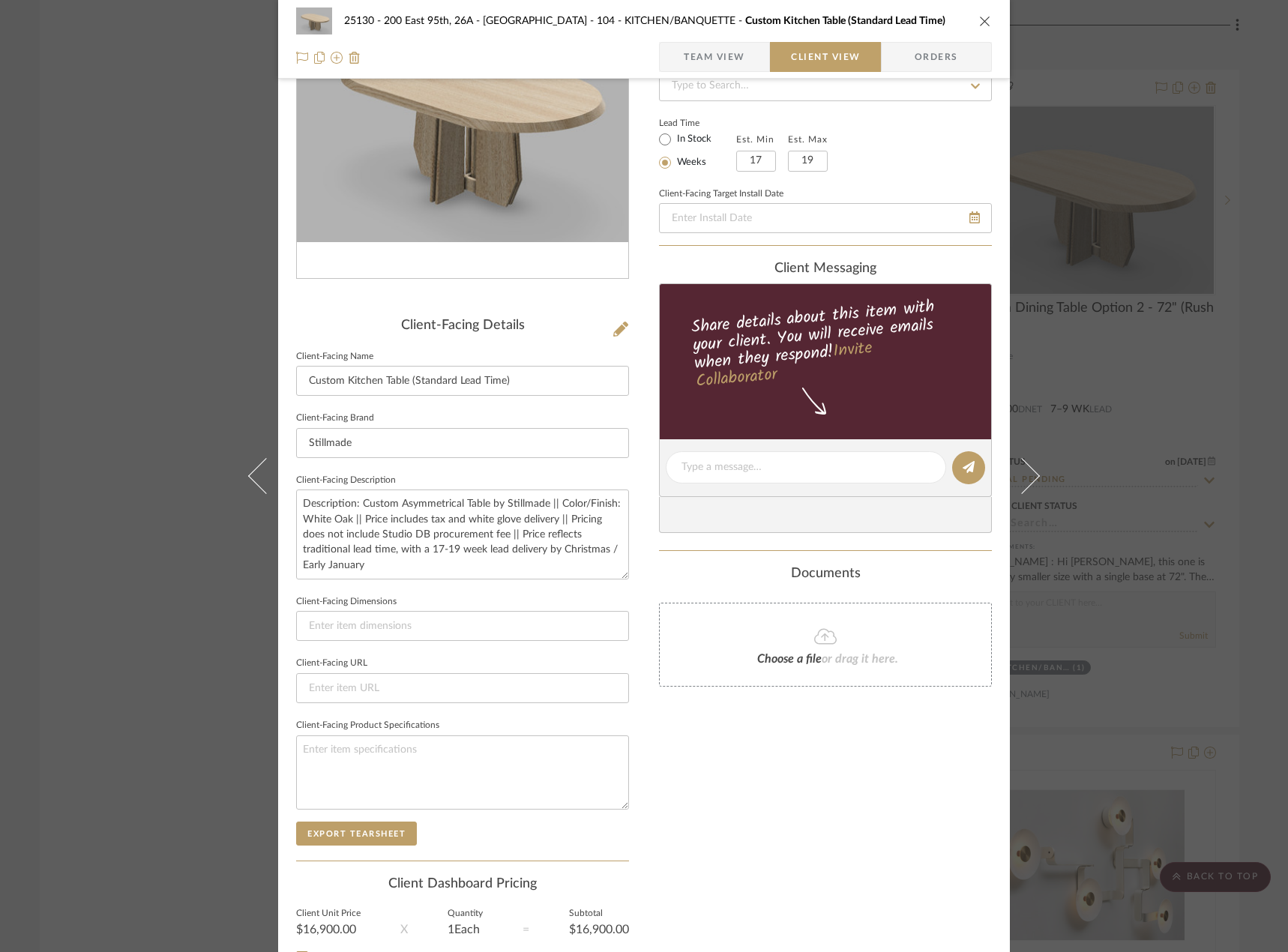
click at [1106, 625] on div "25130 - 200 East 95th, 26A - Kosheleva 104 - KITCHEN/BANQUETTE Custom Kitchen T…" at bounding box center [644, 476] width 1288 height 952
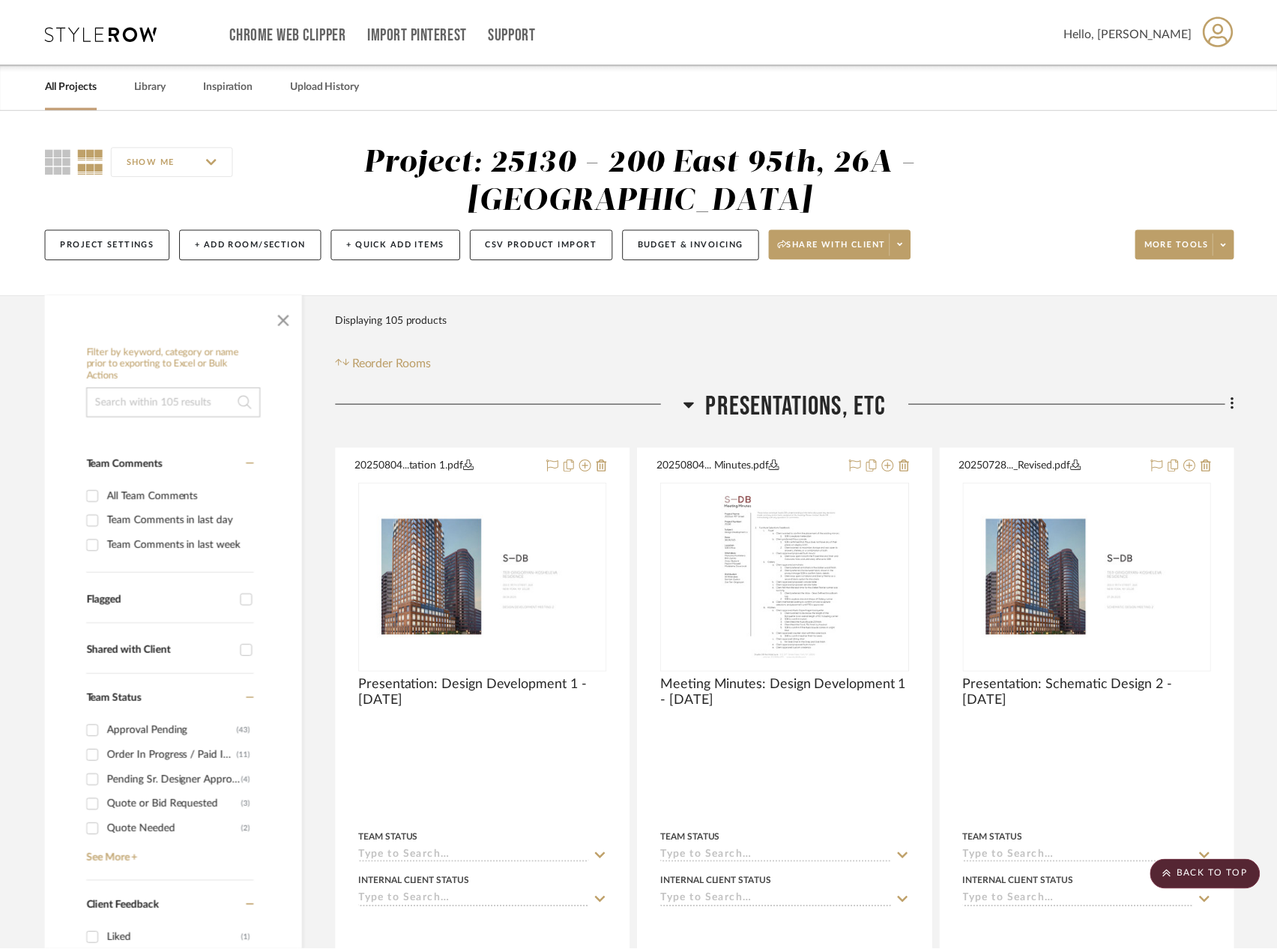
scroll to position [7570, 0]
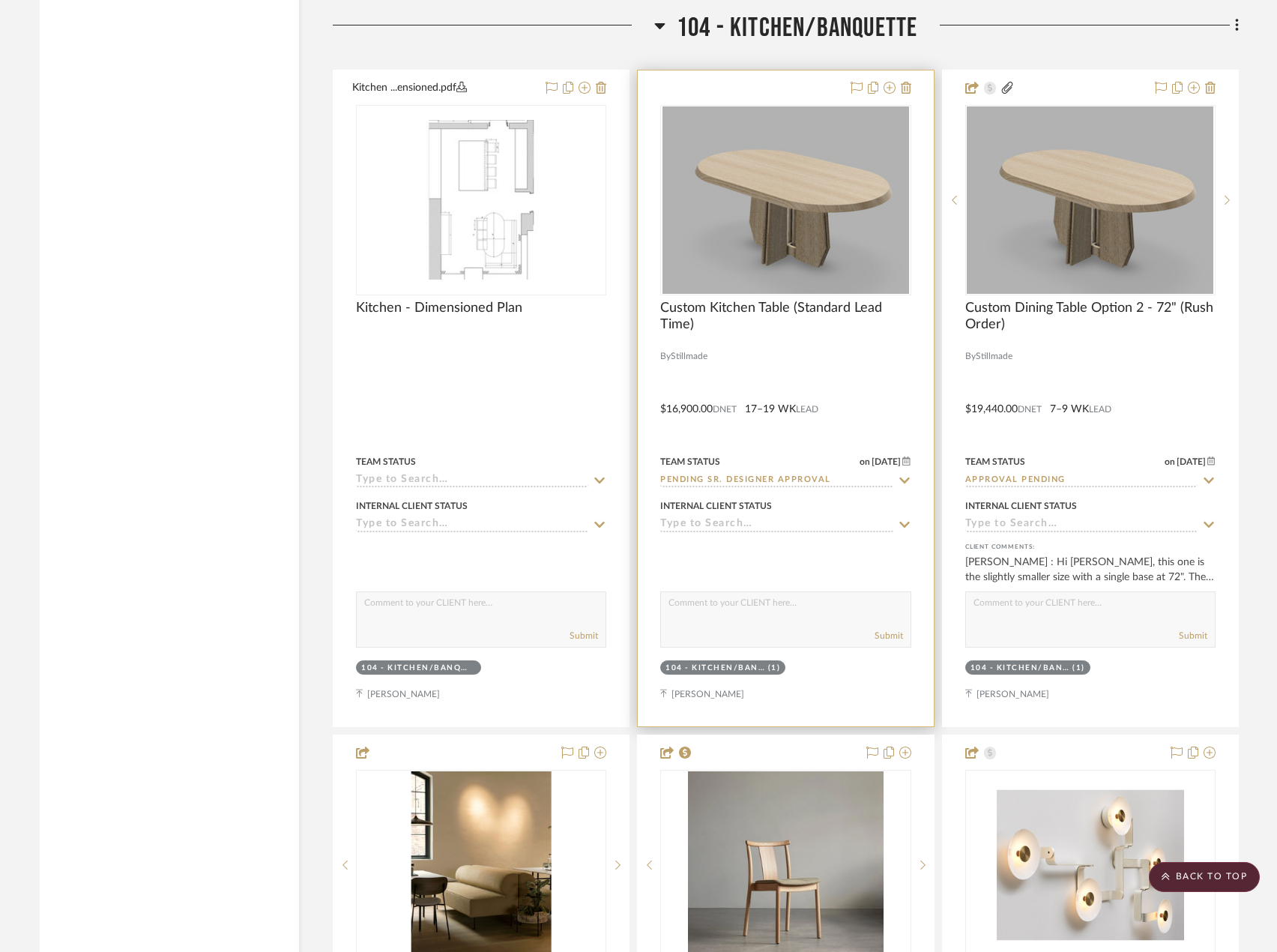
click at [794, 360] on div at bounding box center [785, 398] width 295 height 656
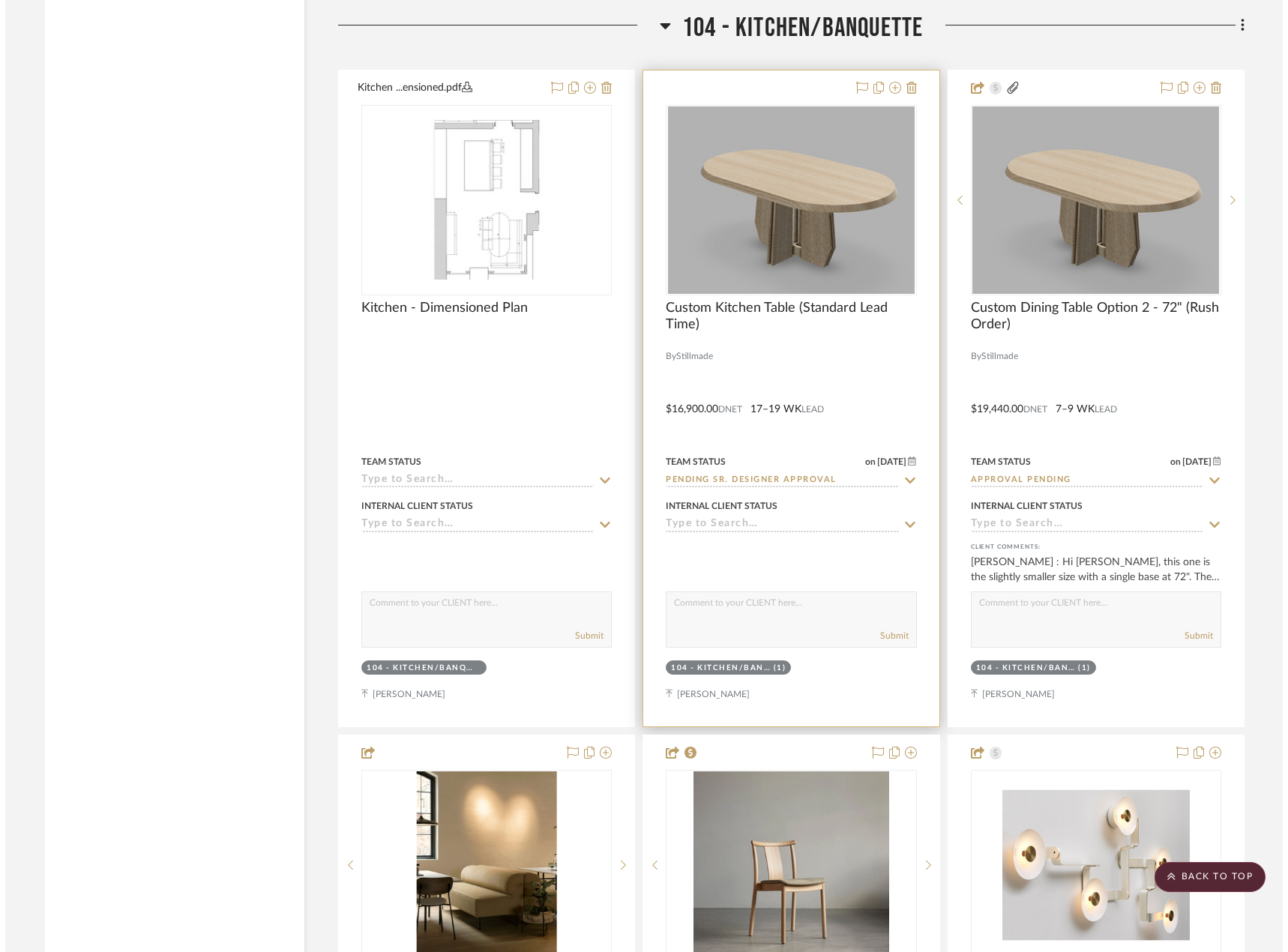
scroll to position [0, 0]
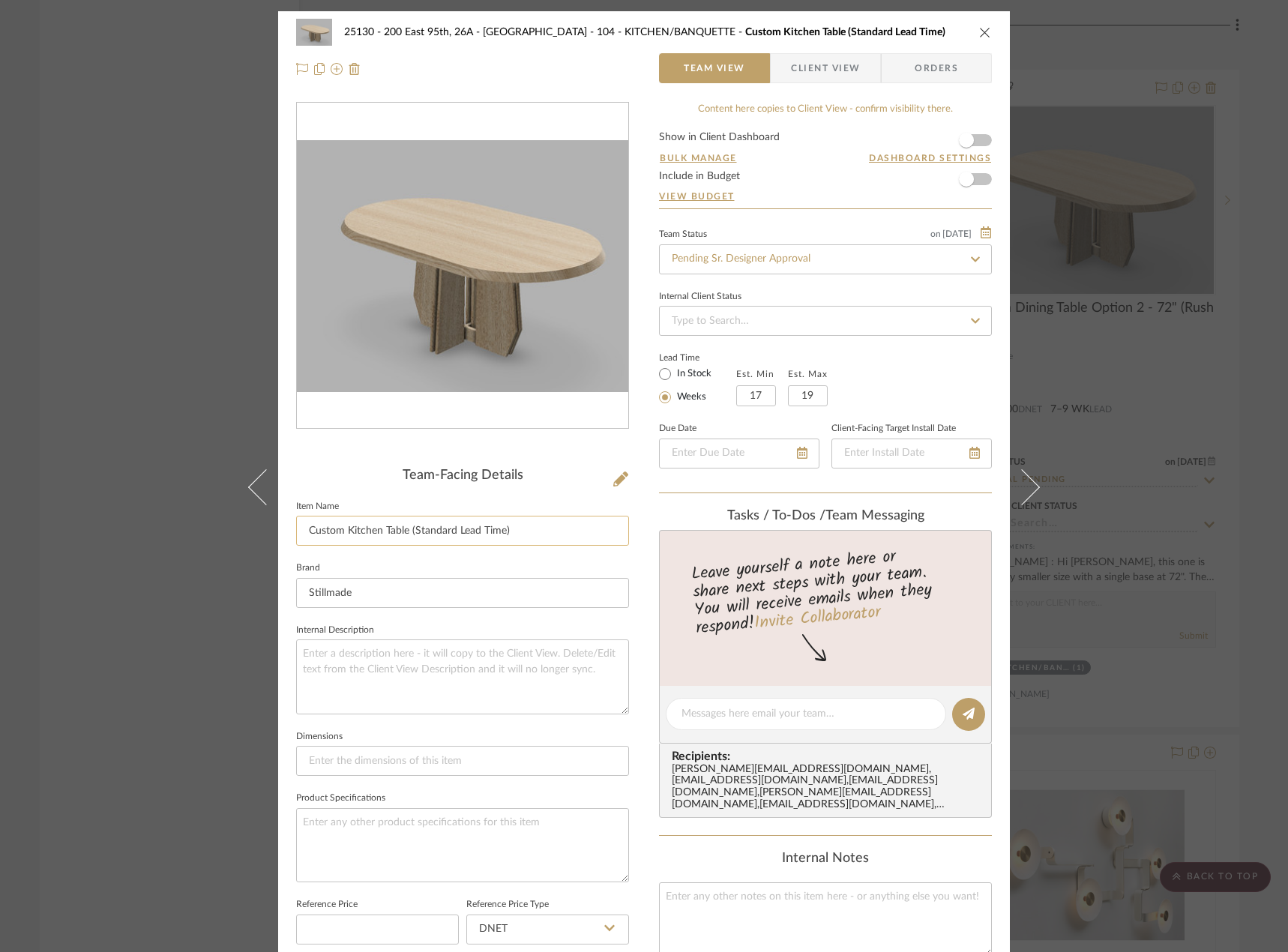
drag, startPoint x: 342, startPoint y: 531, endPoint x: 377, endPoint y: 541, distance: 36.4
click at [377, 541] on input "Custom Kitchen Table (Standard Lead Time)" at bounding box center [462, 530] width 332 height 30
type input "Custom Dining Table (Standard Lead Time)"
click at [376, 598] on input "Stillmade" at bounding box center [462, 592] width 332 height 30
click at [413, 700] on textarea at bounding box center [462, 676] width 332 height 74
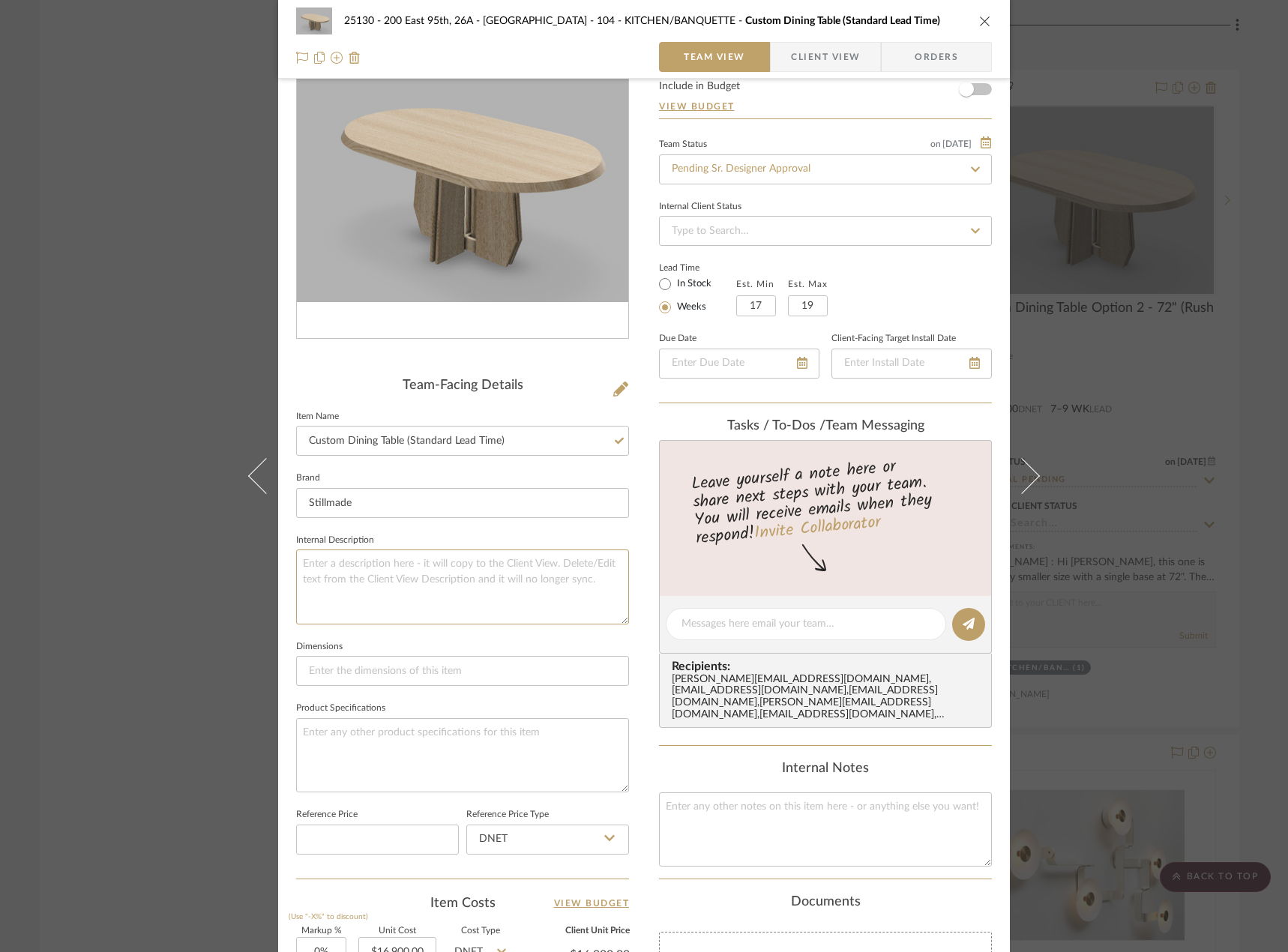
scroll to position [374, 0]
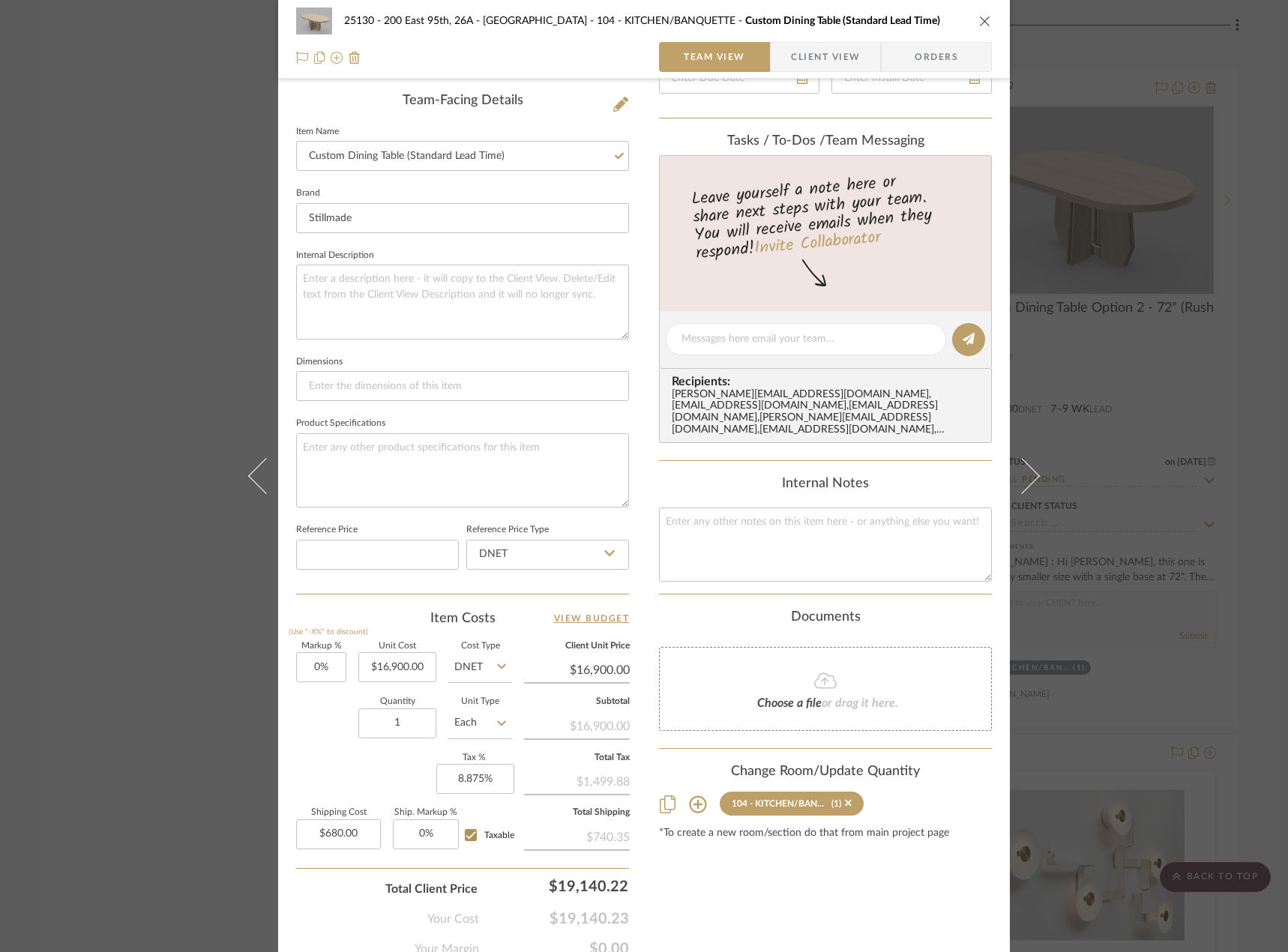
click at [1086, 641] on div "25130 - 200 East 95th, 26A - Kosheleva 104 - KITCHEN/BANQUETTE Custom Dining Ta…" at bounding box center [644, 476] width 1288 height 952
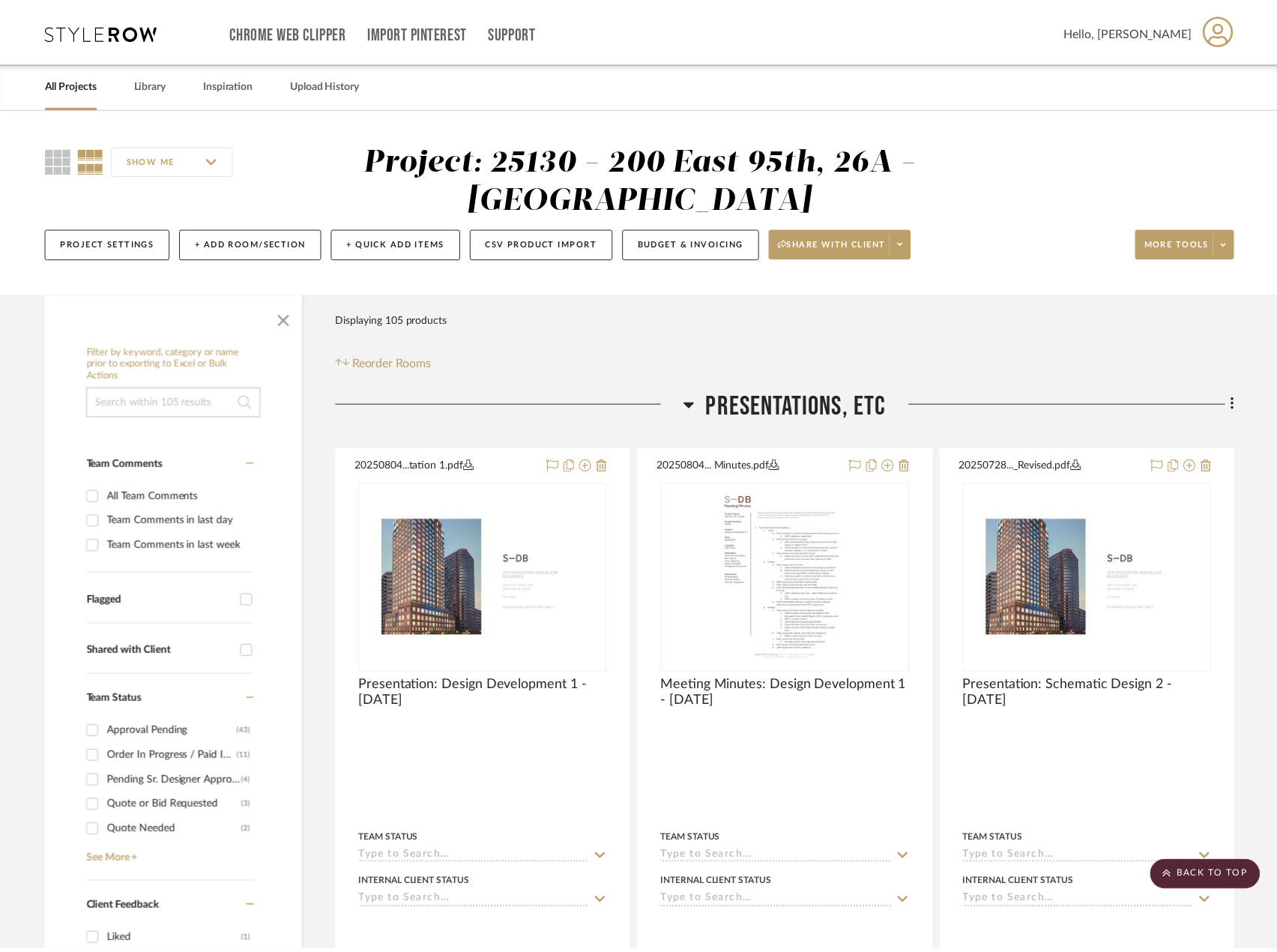
scroll to position [7570, 0]
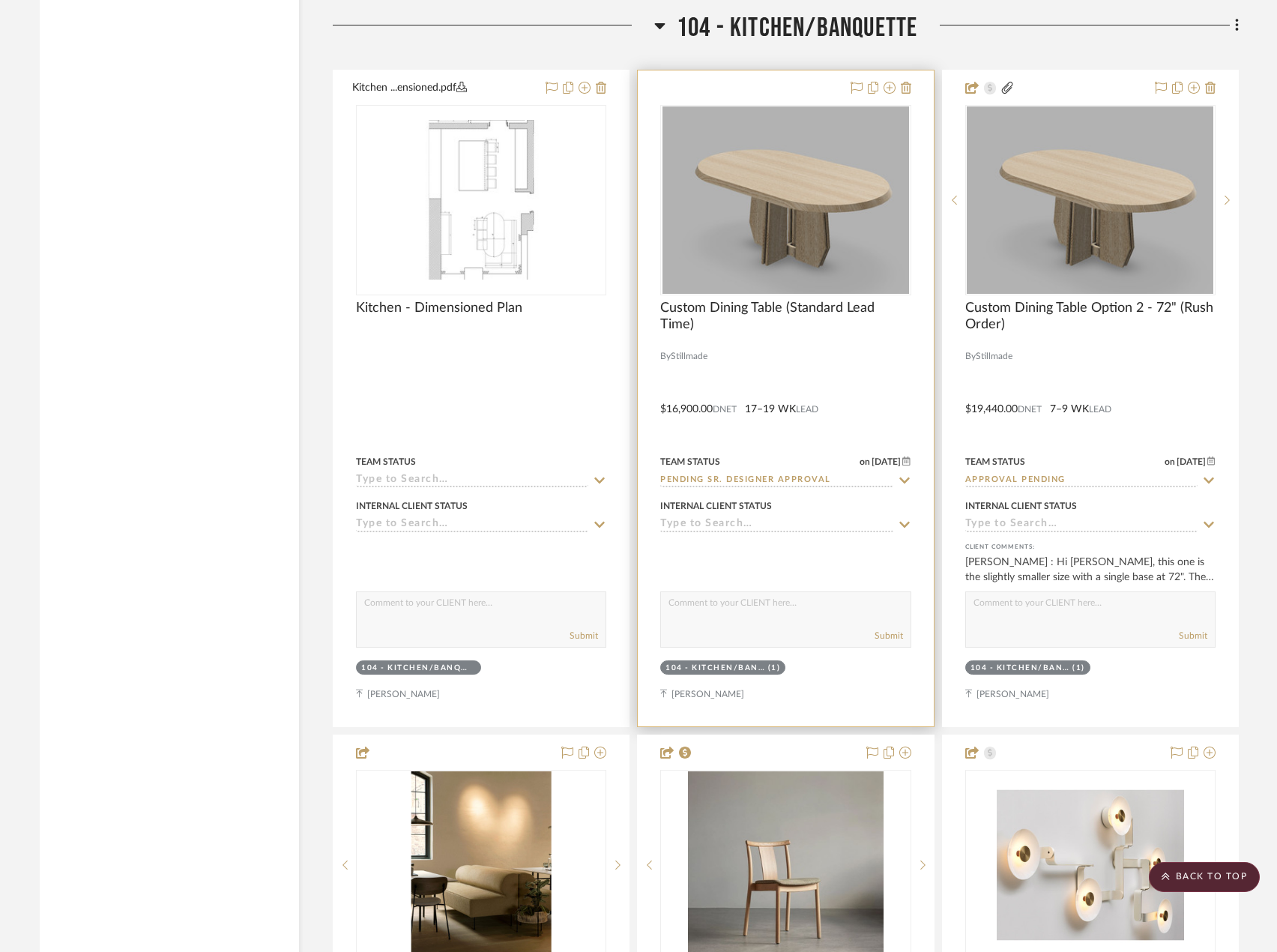
click at [815, 336] on div at bounding box center [785, 339] width 250 height 14
click at [782, 302] on span "Custom Dining Table (Standard Lead Time)" at bounding box center [785, 316] width 250 height 33
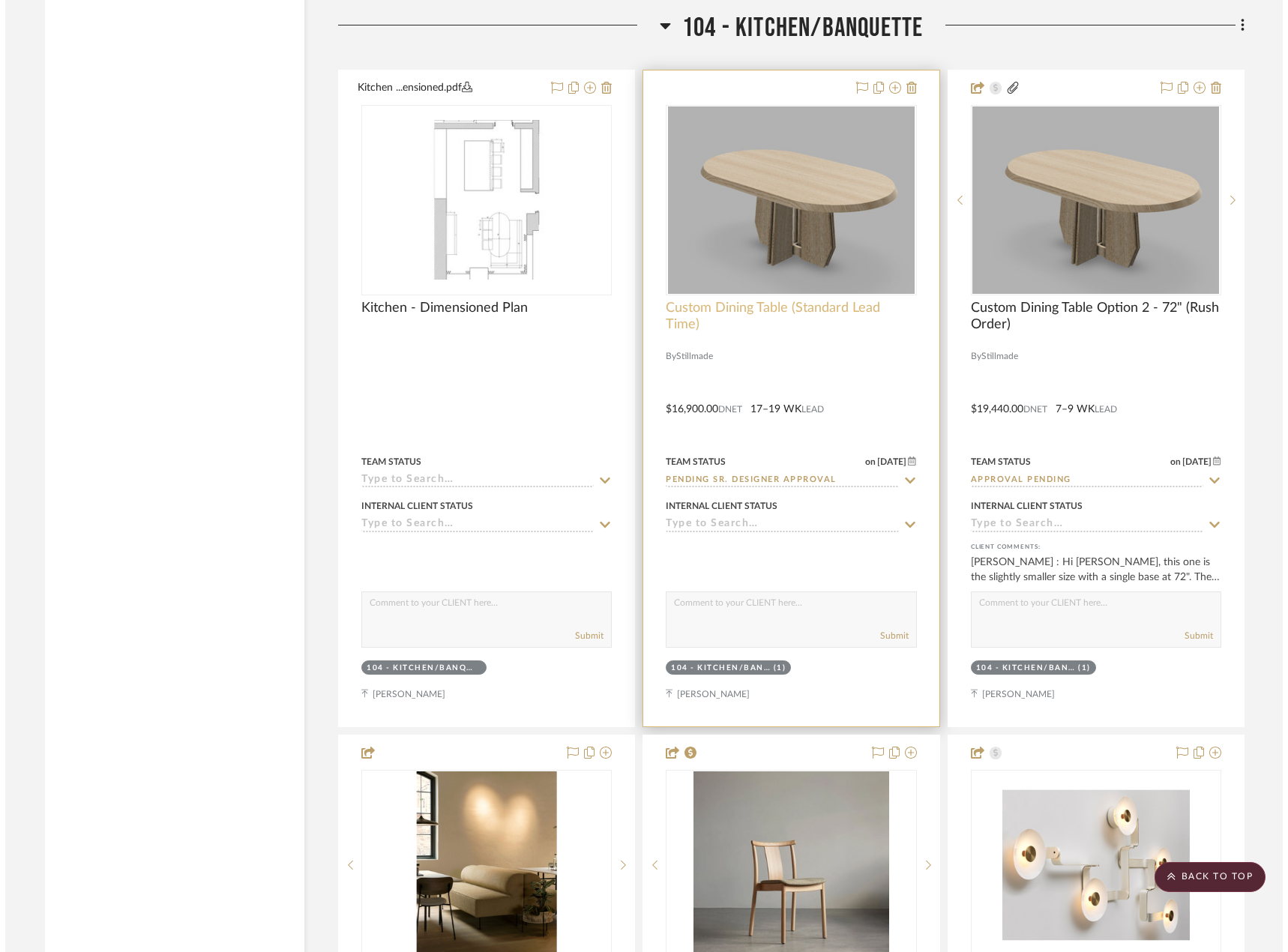
scroll to position [0, 0]
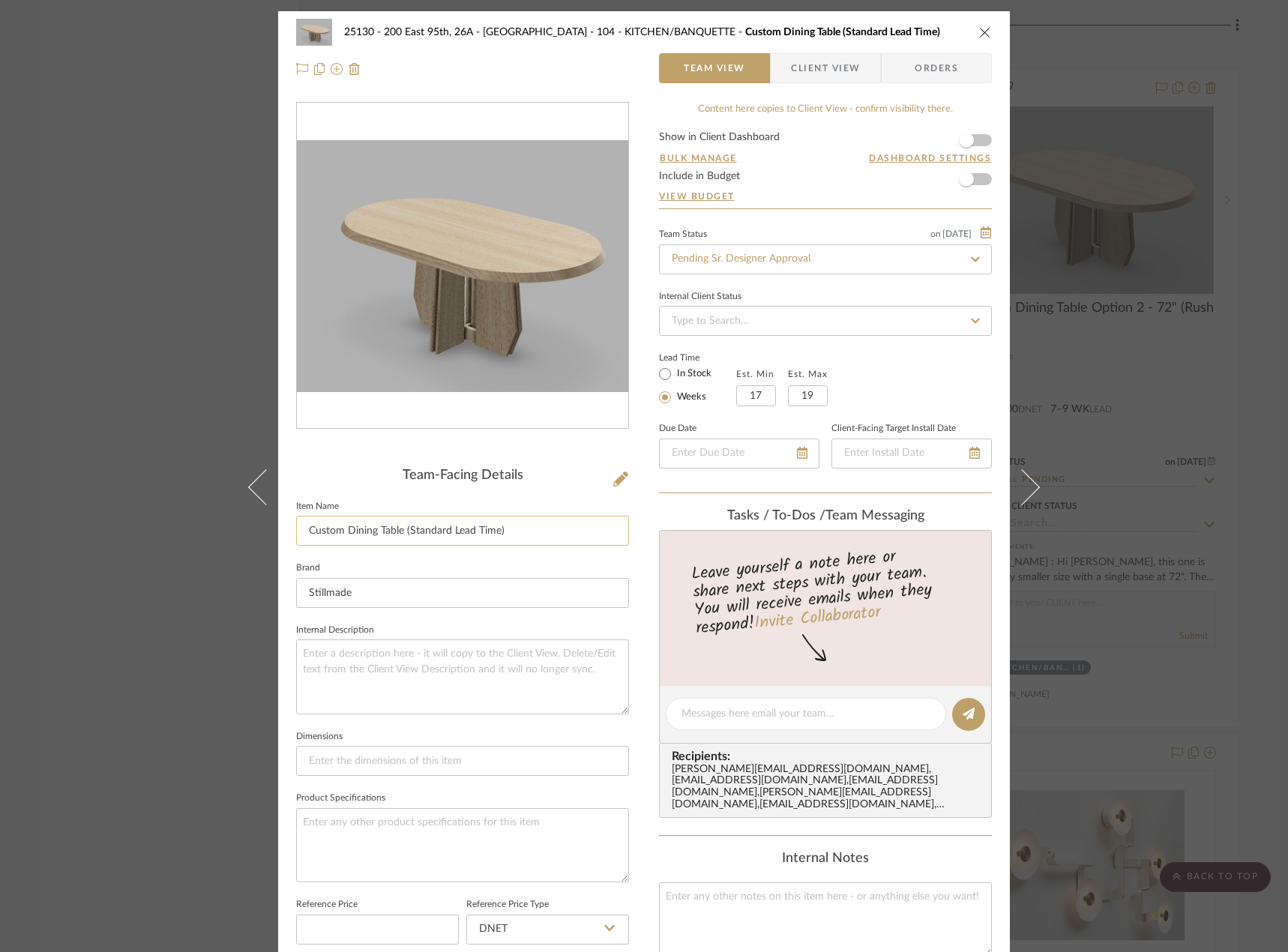
click at [396, 535] on input "Custom Dining Table (Standard Lead Time)" at bounding box center [462, 530] width 332 height 30
type input "Custom Dining Table - 72" (Standard Lead Time)"
click at [499, 699] on textarea at bounding box center [462, 676] width 332 height 74
click at [1173, 574] on div "25130 - 200 East 95th, 26A - Kosheleva 104 - KITCHEN/BANQUETTE Custom Dining Ta…" at bounding box center [644, 476] width 1288 height 952
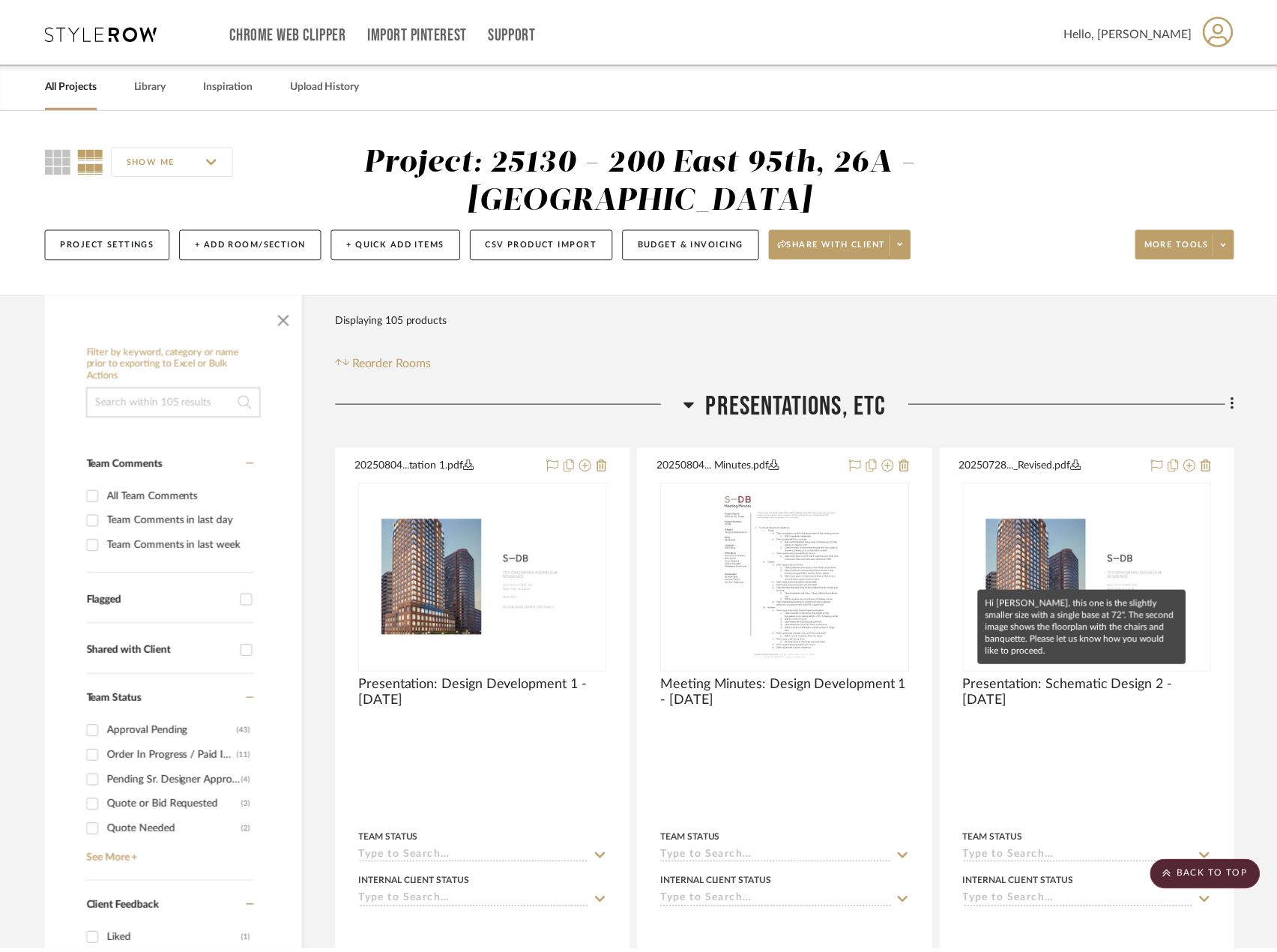
scroll to position [7570, 0]
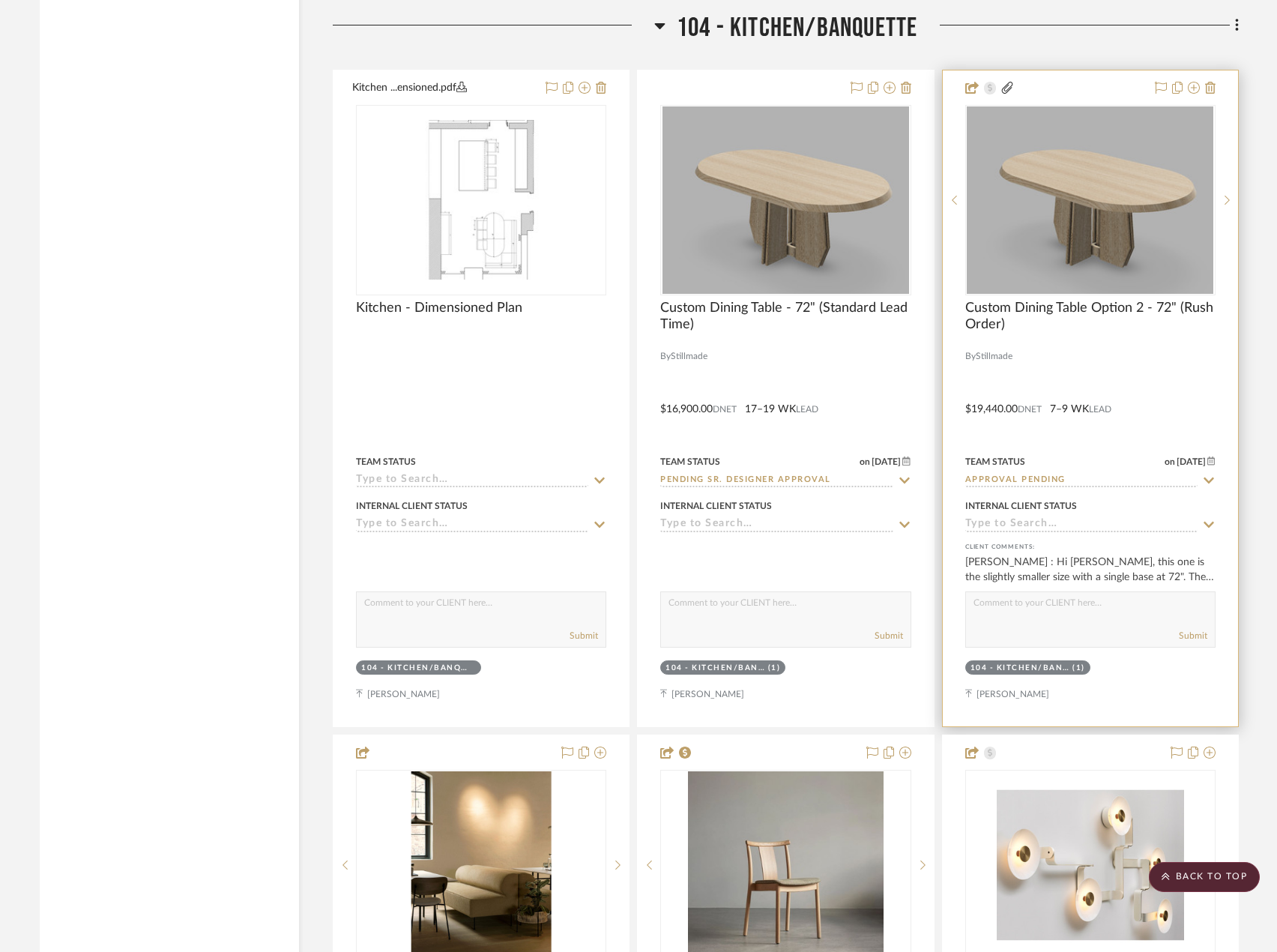
click at [1093, 386] on div at bounding box center [1090, 398] width 295 height 656
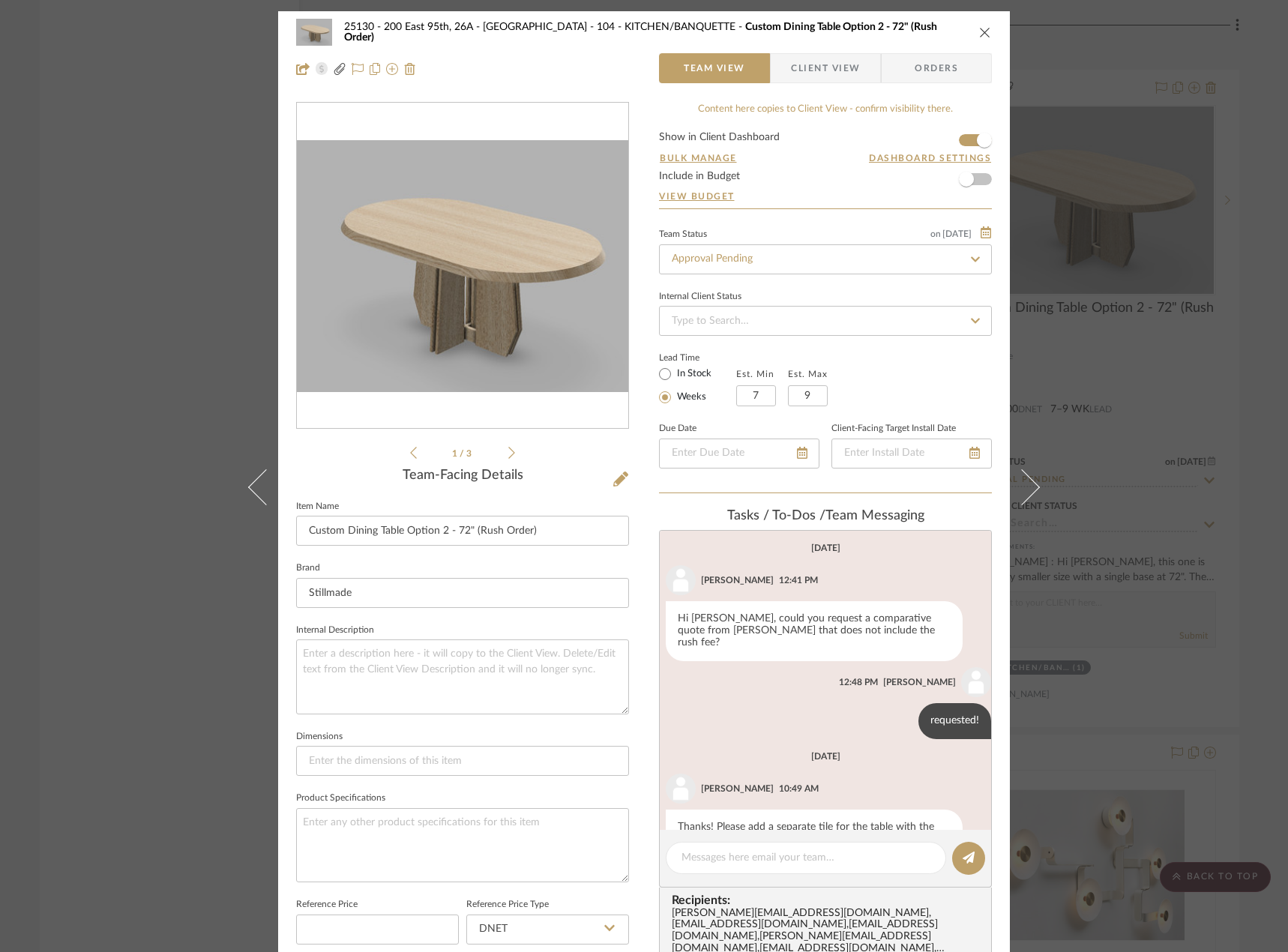
scroll to position [34, 0]
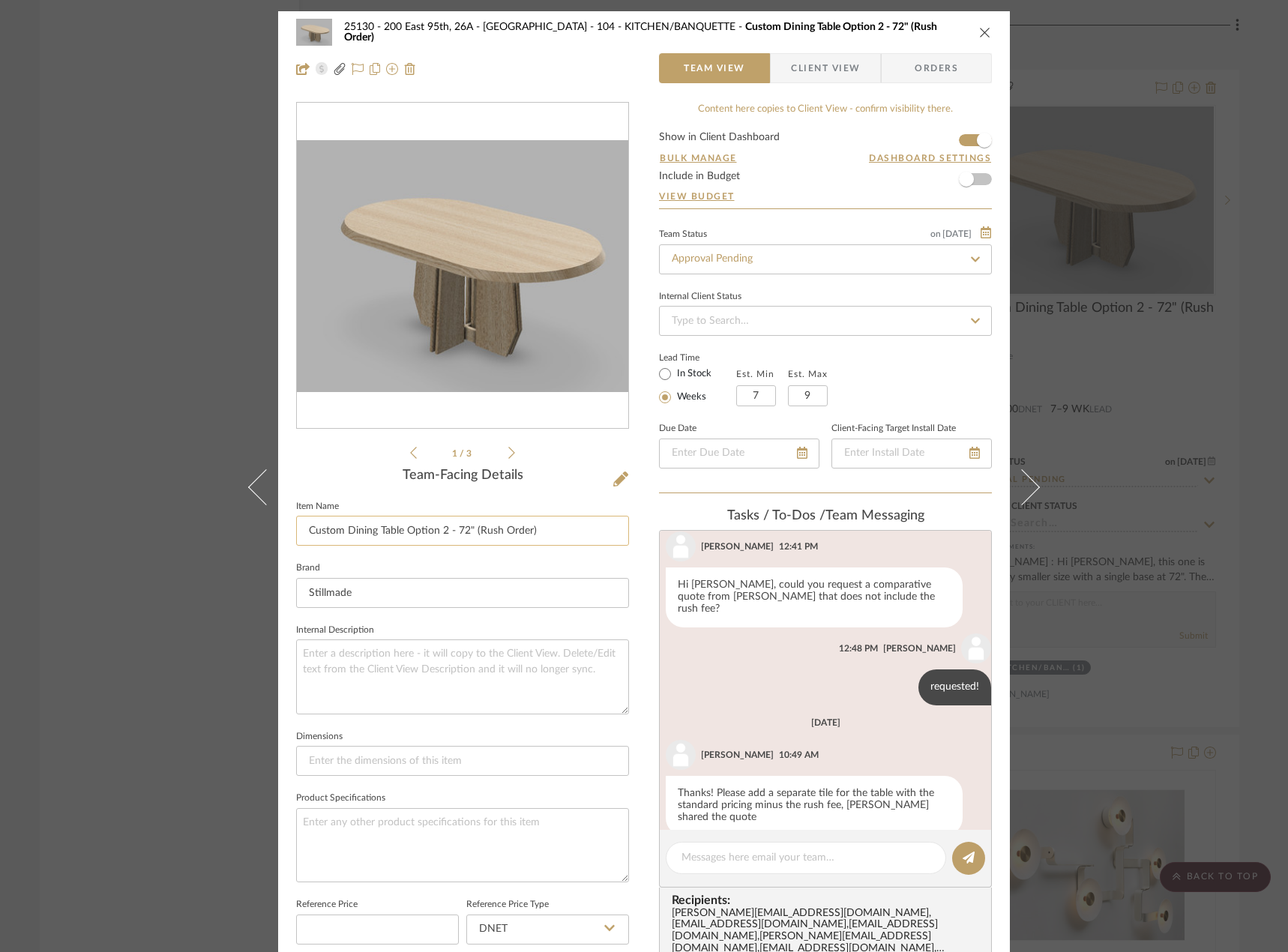
drag, startPoint x: 401, startPoint y: 531, endPoint x: 443, endPoint y: 535, distance: 42.2
click at [443, 535] on input "Custom Dining Table Option 2 - 72" (Rush Order)" at bounding box center [462, 530] width 332 height 30
type input "Custom Dining Table - 72" (Rush Order)"
click at [432, 592] on input "Stillmade" at bounding box center [462, 592] width 332 height 30
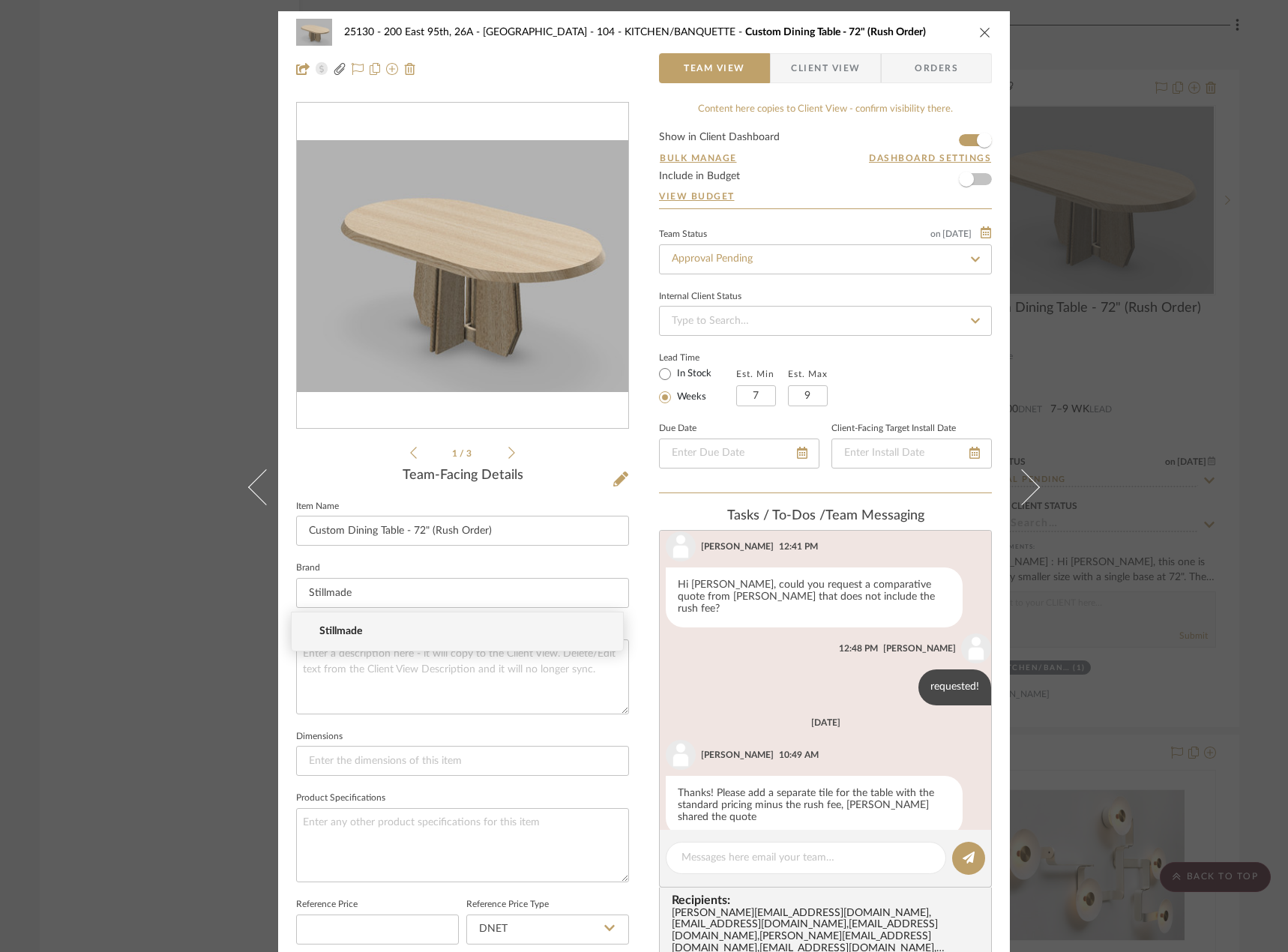
click at [826, 67] on span "Client View" at bounding box center [825, 67] width 69 height 30
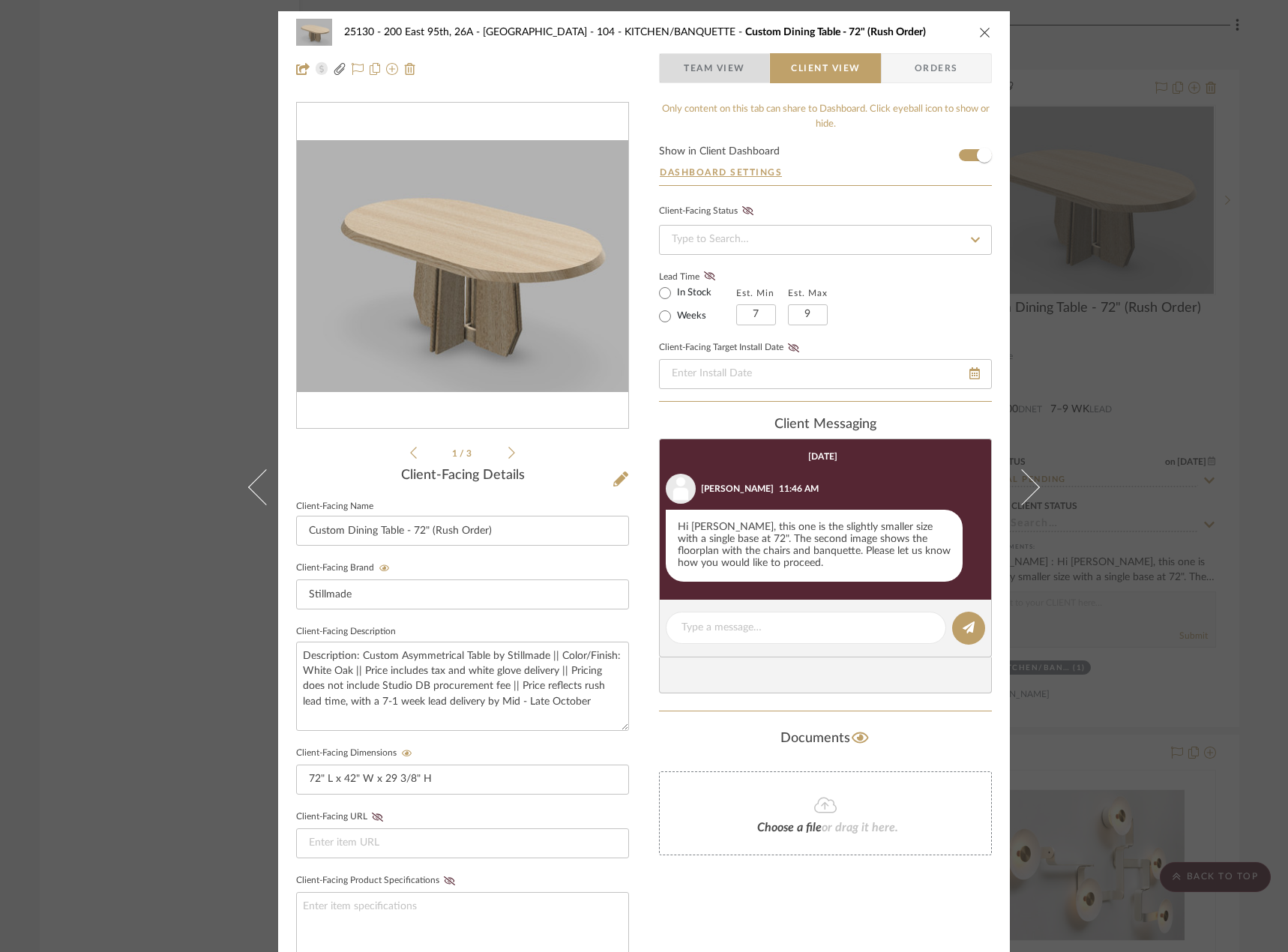
click at [683, 56] on span "Team View" at bounding box center [713, 67] width 61 height 30
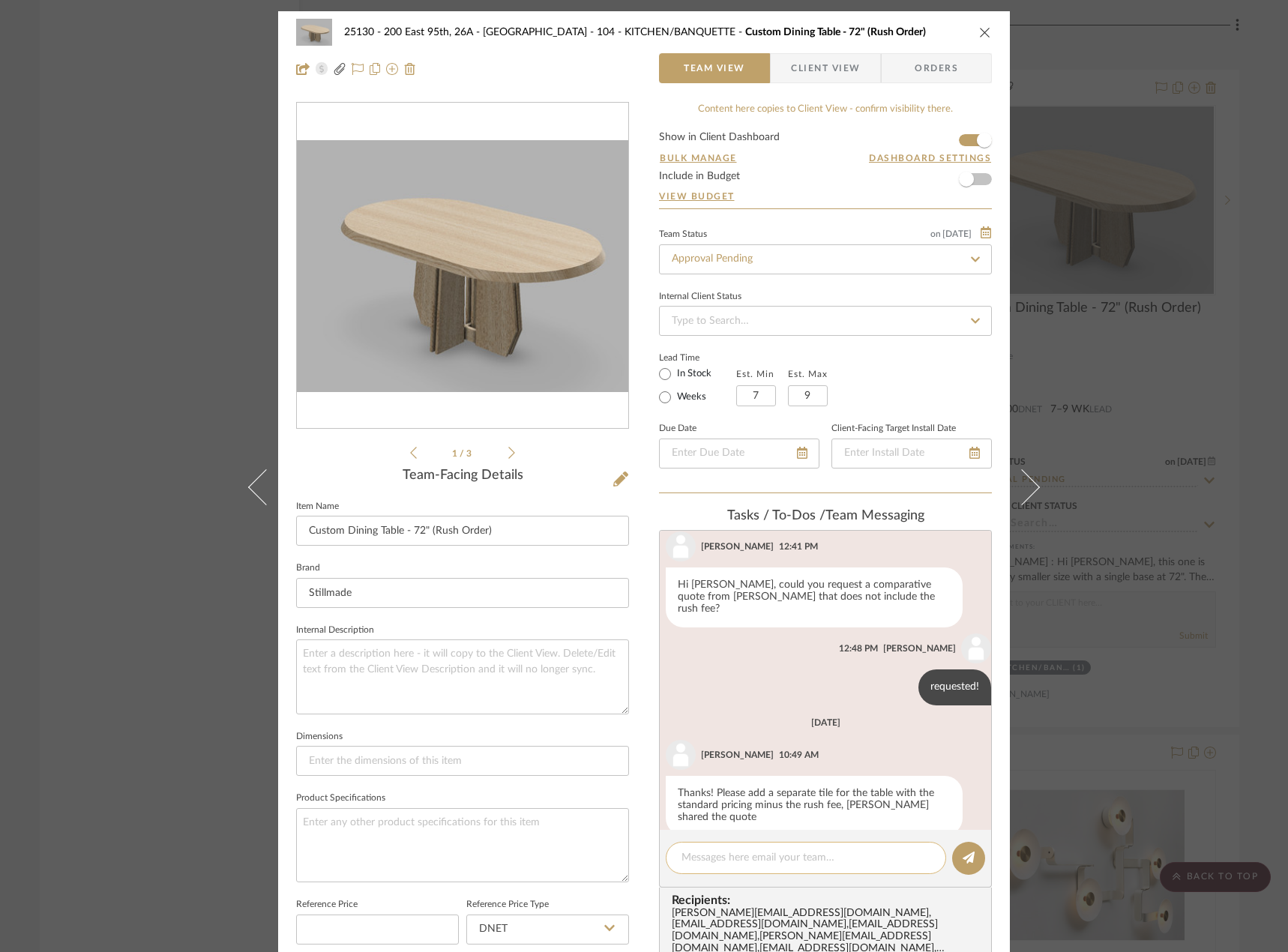
click at [768, 855] on textarea at bounding box center [805, 857] width 249 height 15
type textarea "New tile added"
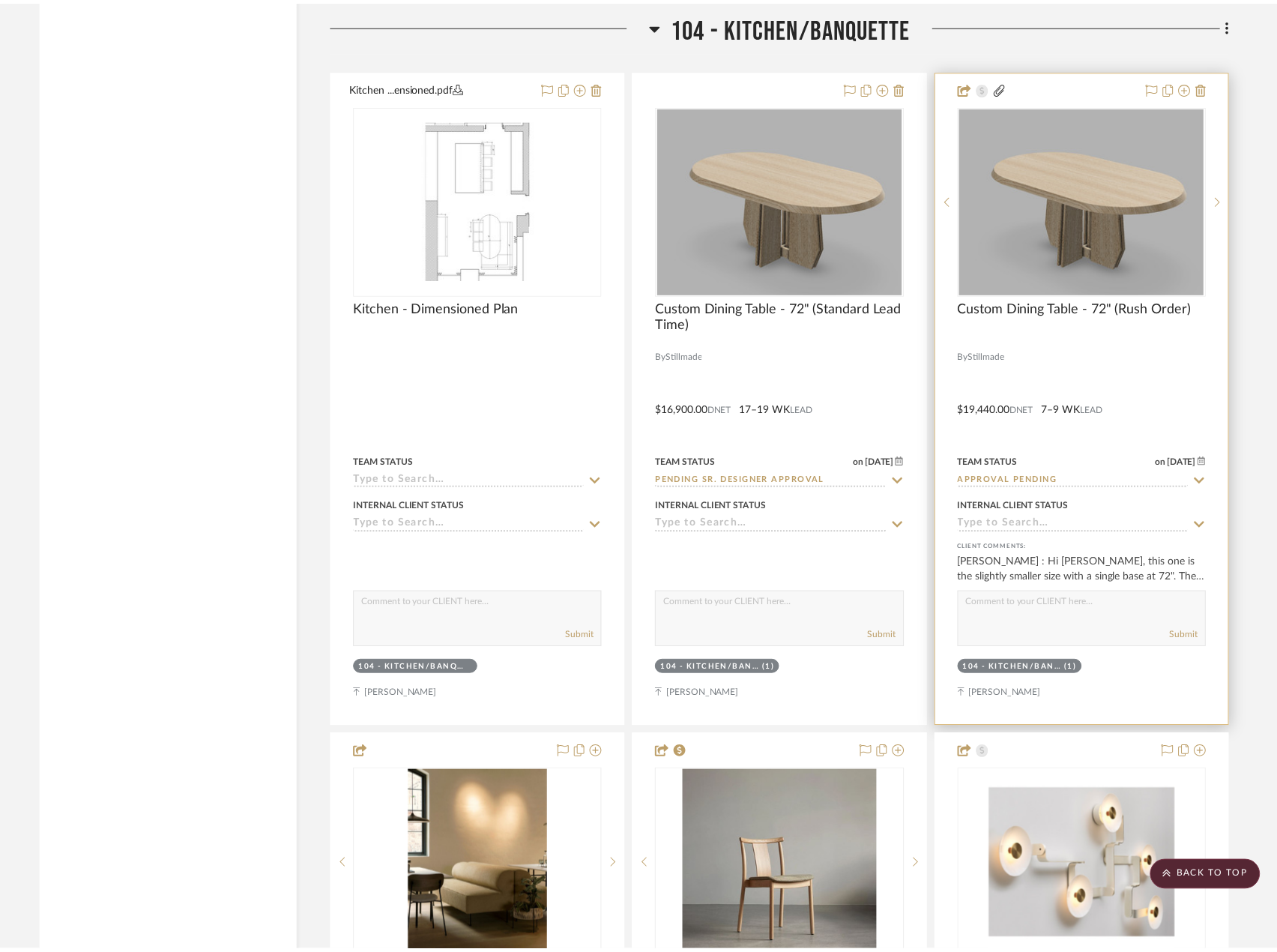
scroll to position [7570, 0]
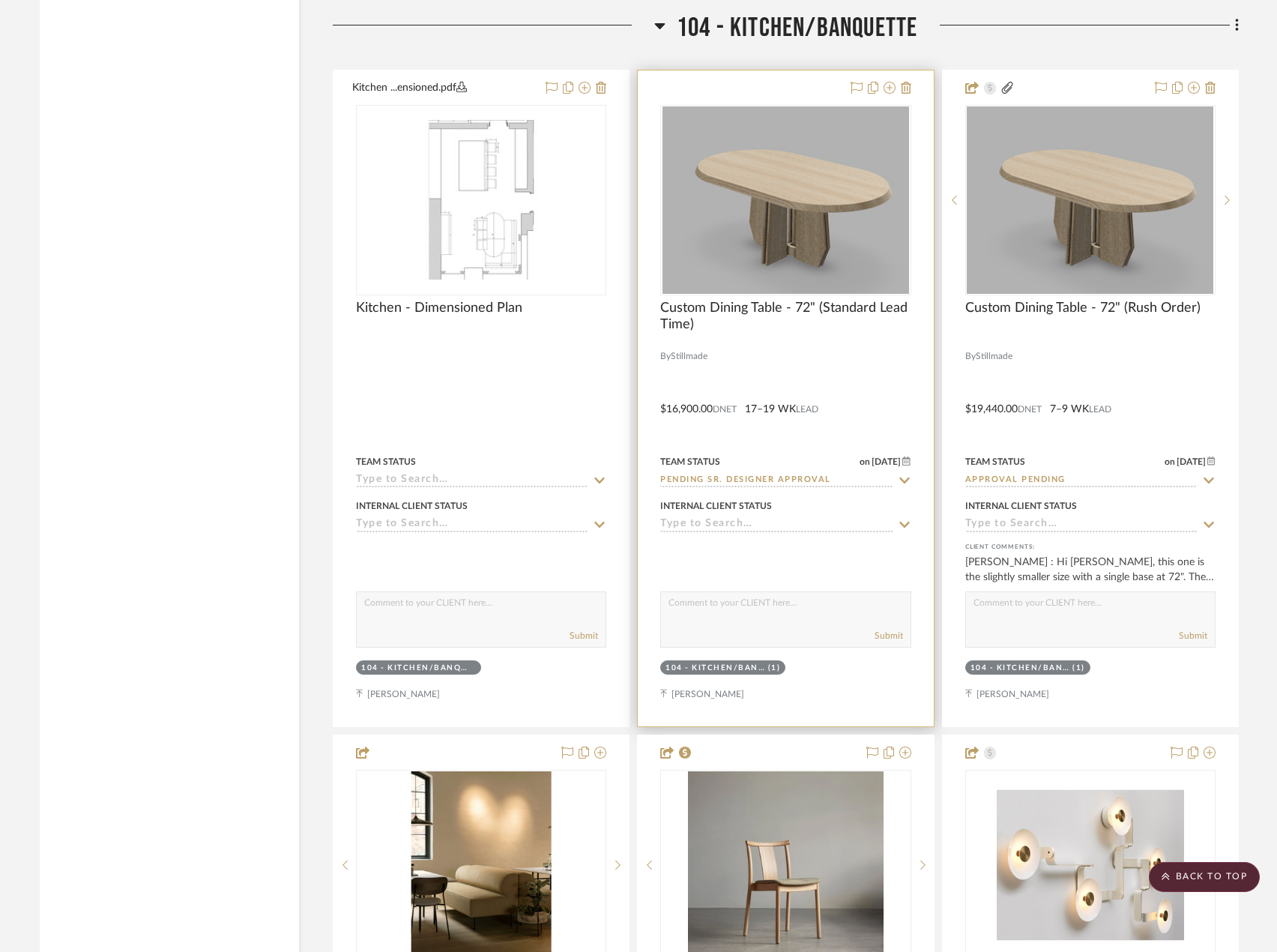
click at [865, 377] on div at bounding box center [785, 398] width 295 height 656
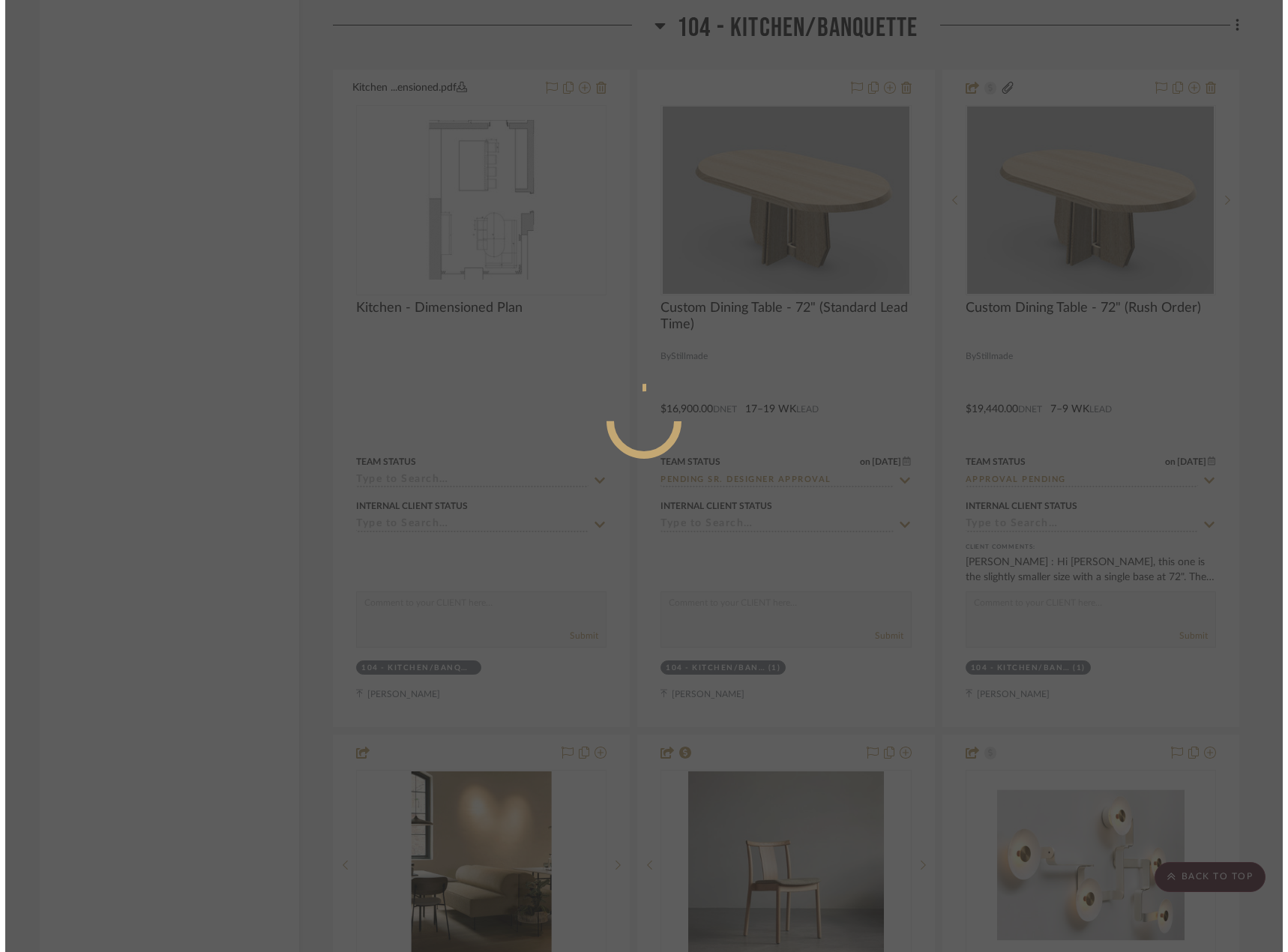
scroll to position [0, 0]
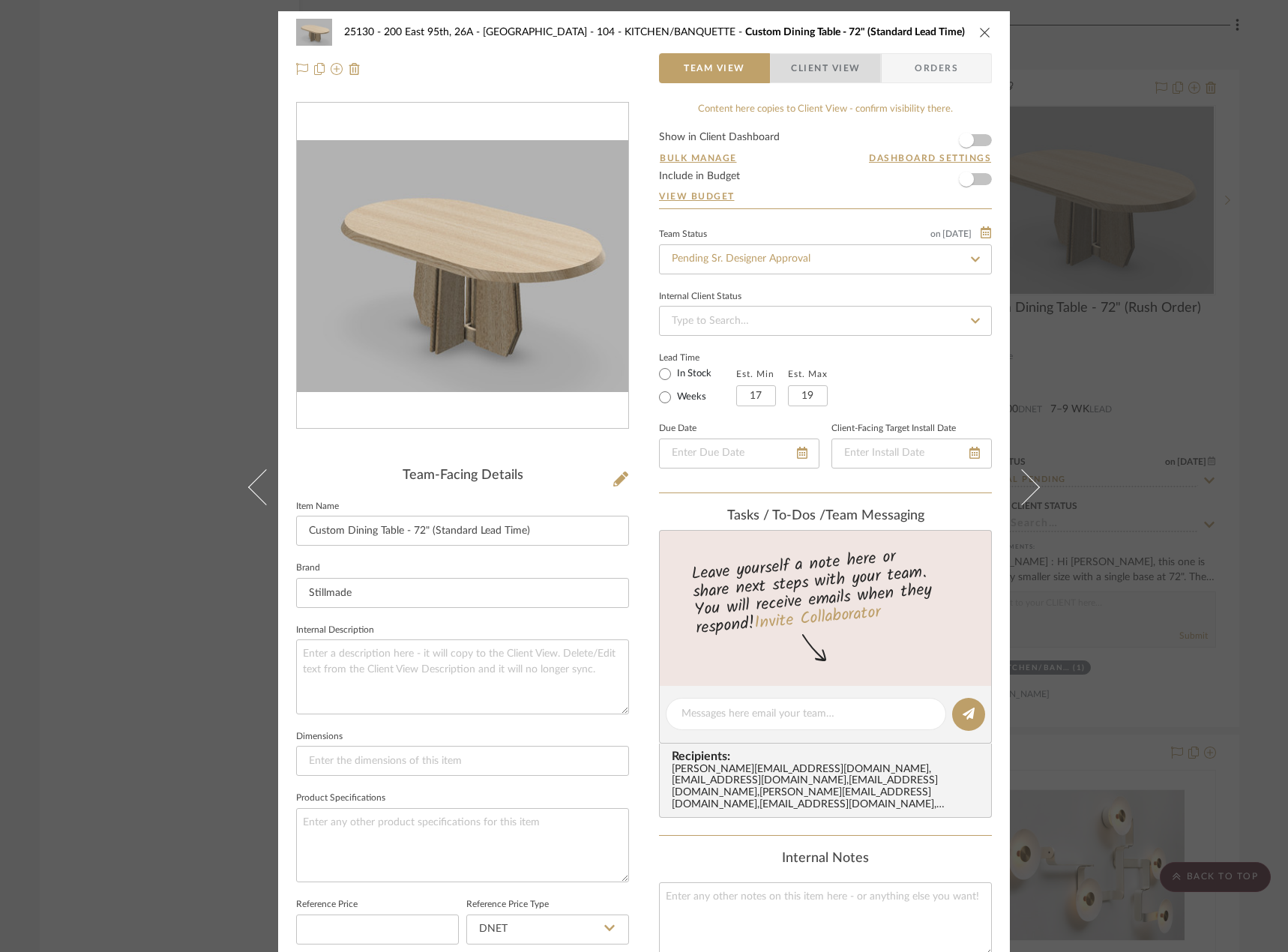
click at [827, 61] on span "Client View" at bounding box center [825, 67] width 69 height 30
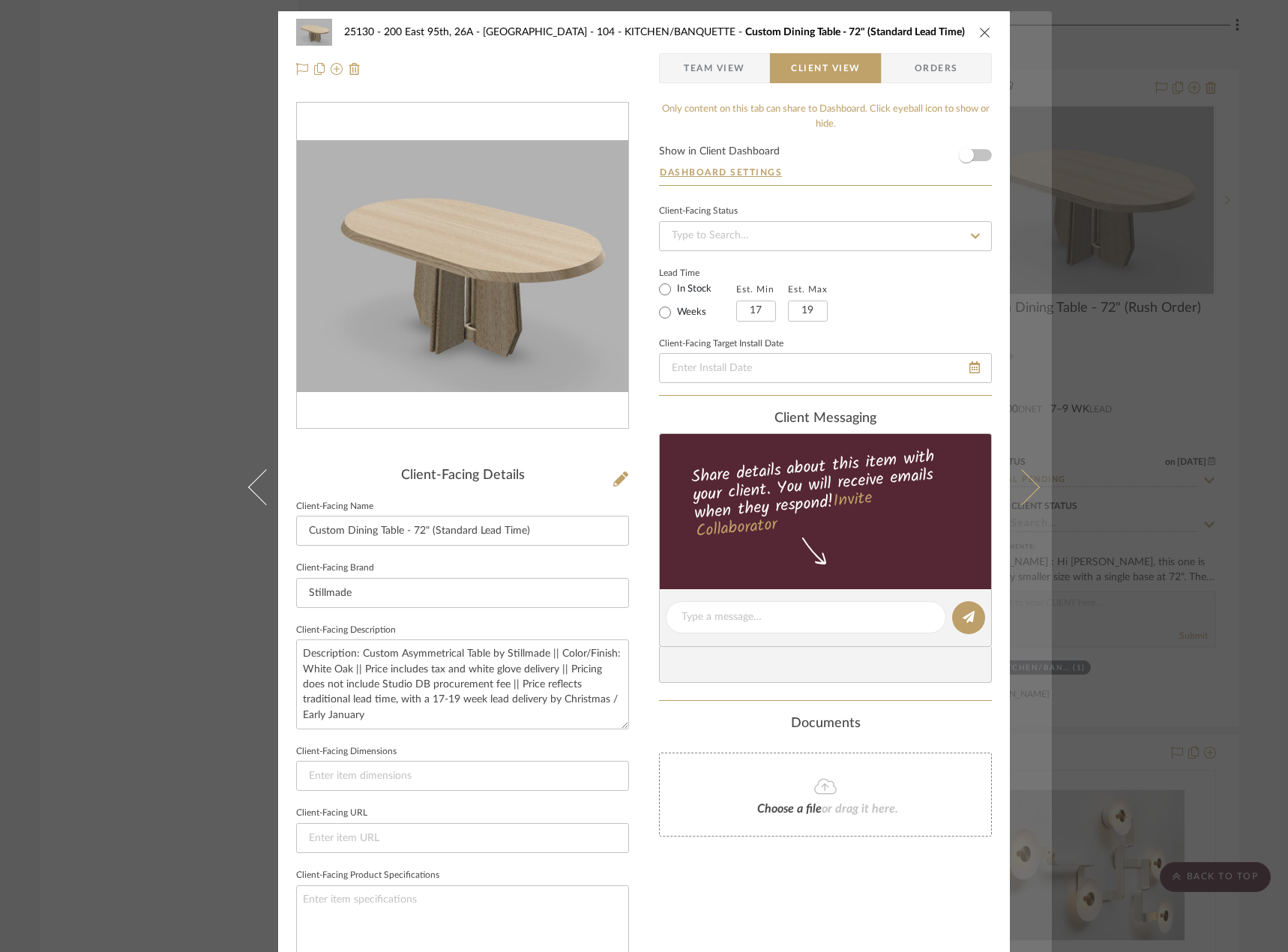
click at [1027, 467] on button at bounding box center [1030, 486] width 42 height 952
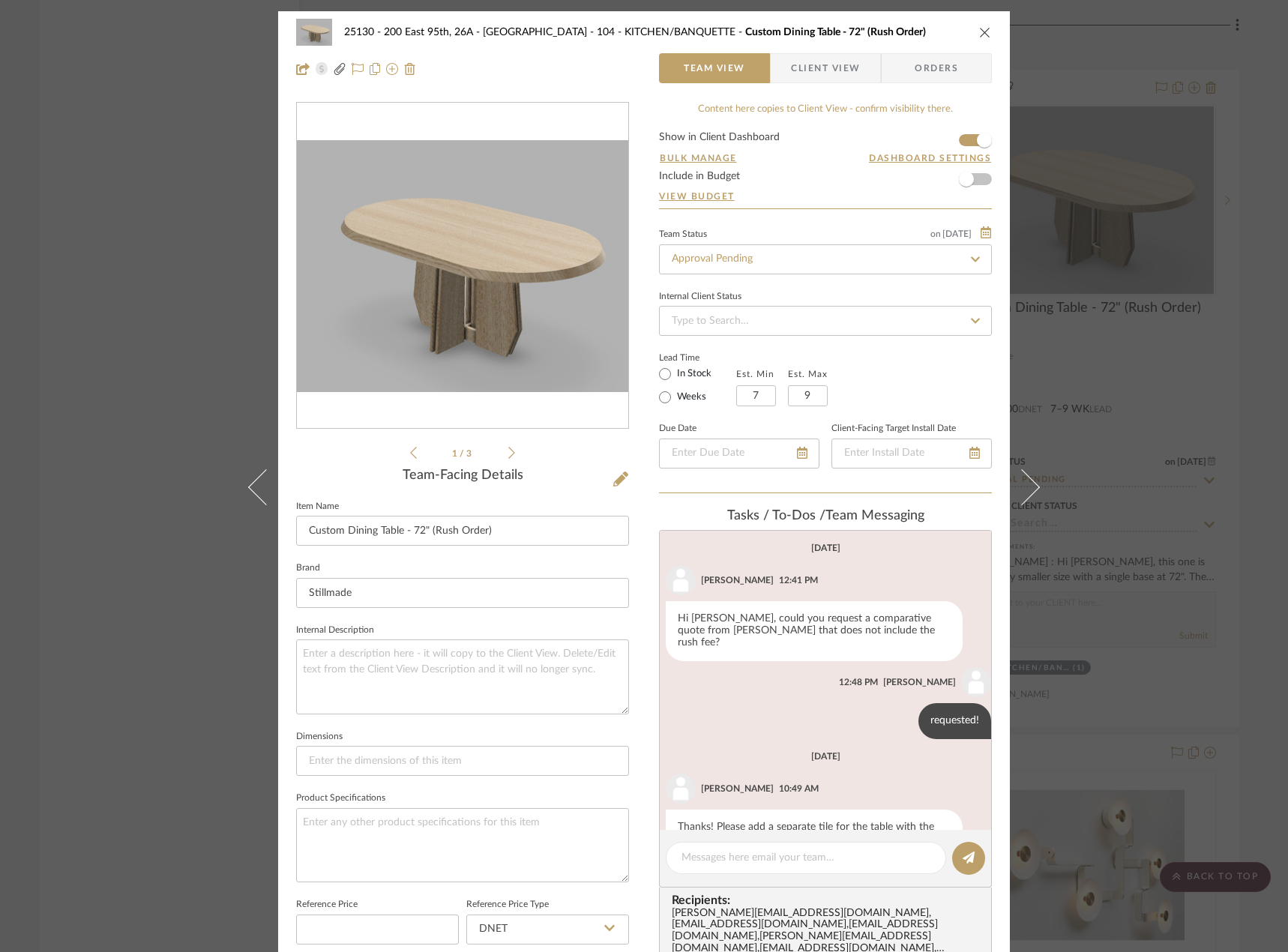
scroll to position [112, 0]
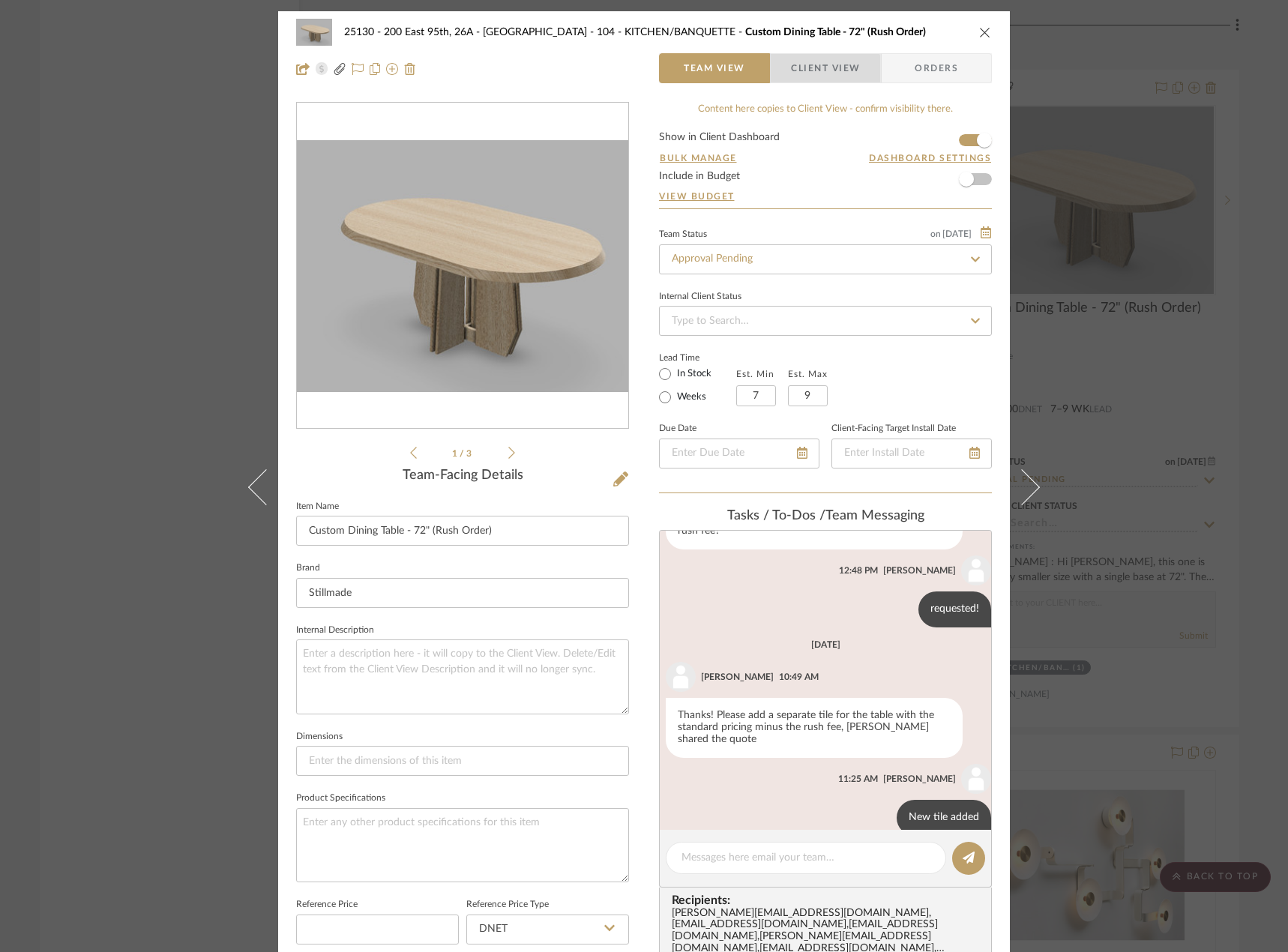
click at [782, 75] on span "button" at bounding box center [781, 67] width 20 height 30
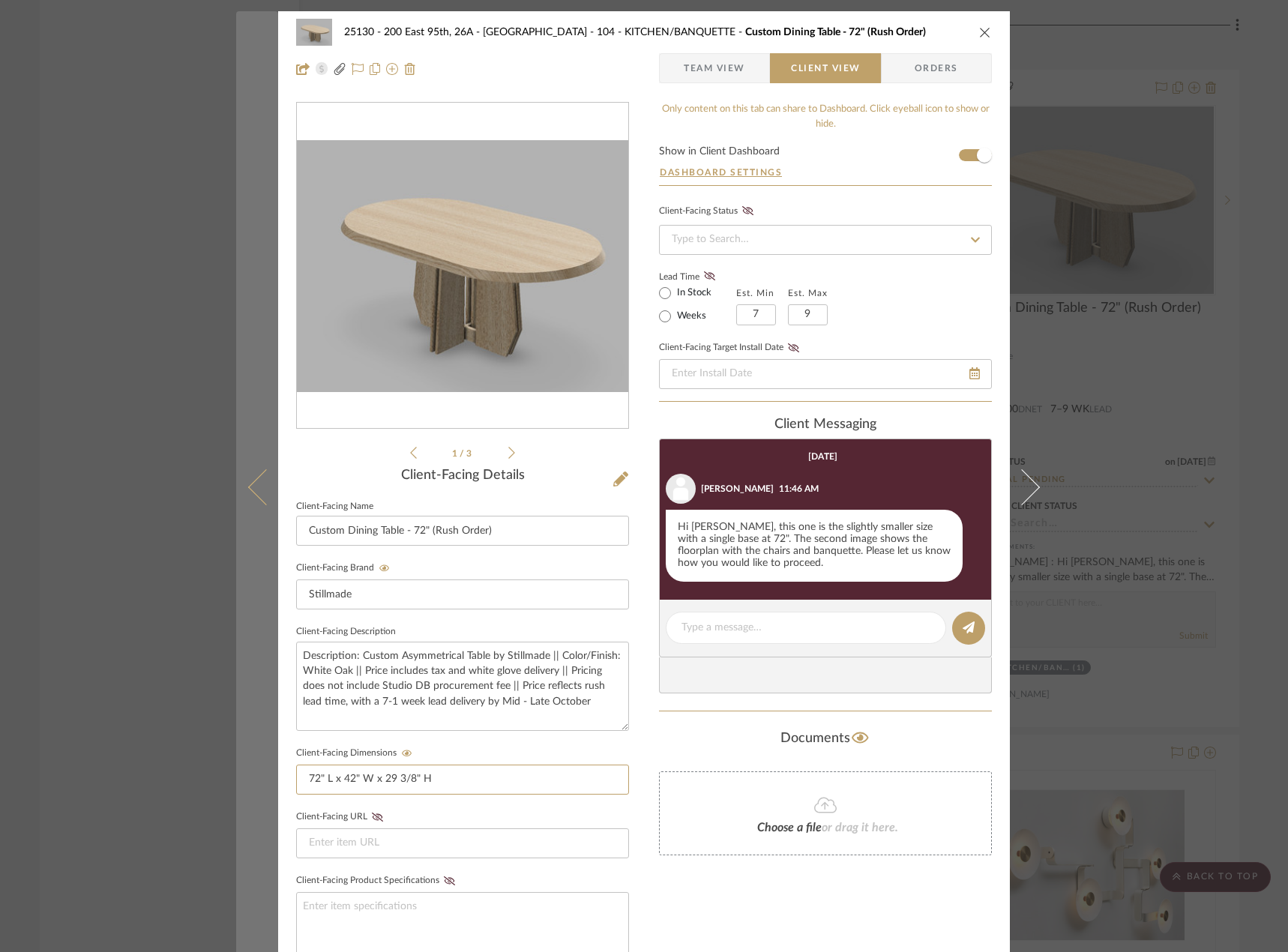
drag, startPoint x: 450, startPoint y: 787, endPoint x: 256, endPoint y: 796, distance: 194.2
click at [256, 796] on mat-dialog-content "25130 - 200 East 95th, 26A - Kosheleva 104 - KITCHEN/BANQUETTE Custom Dining Ta…" at bounding box center [643, 635] width 815 height 1248
click at [239, 497] on button at bounding box center [257, 486] width 42 height 952
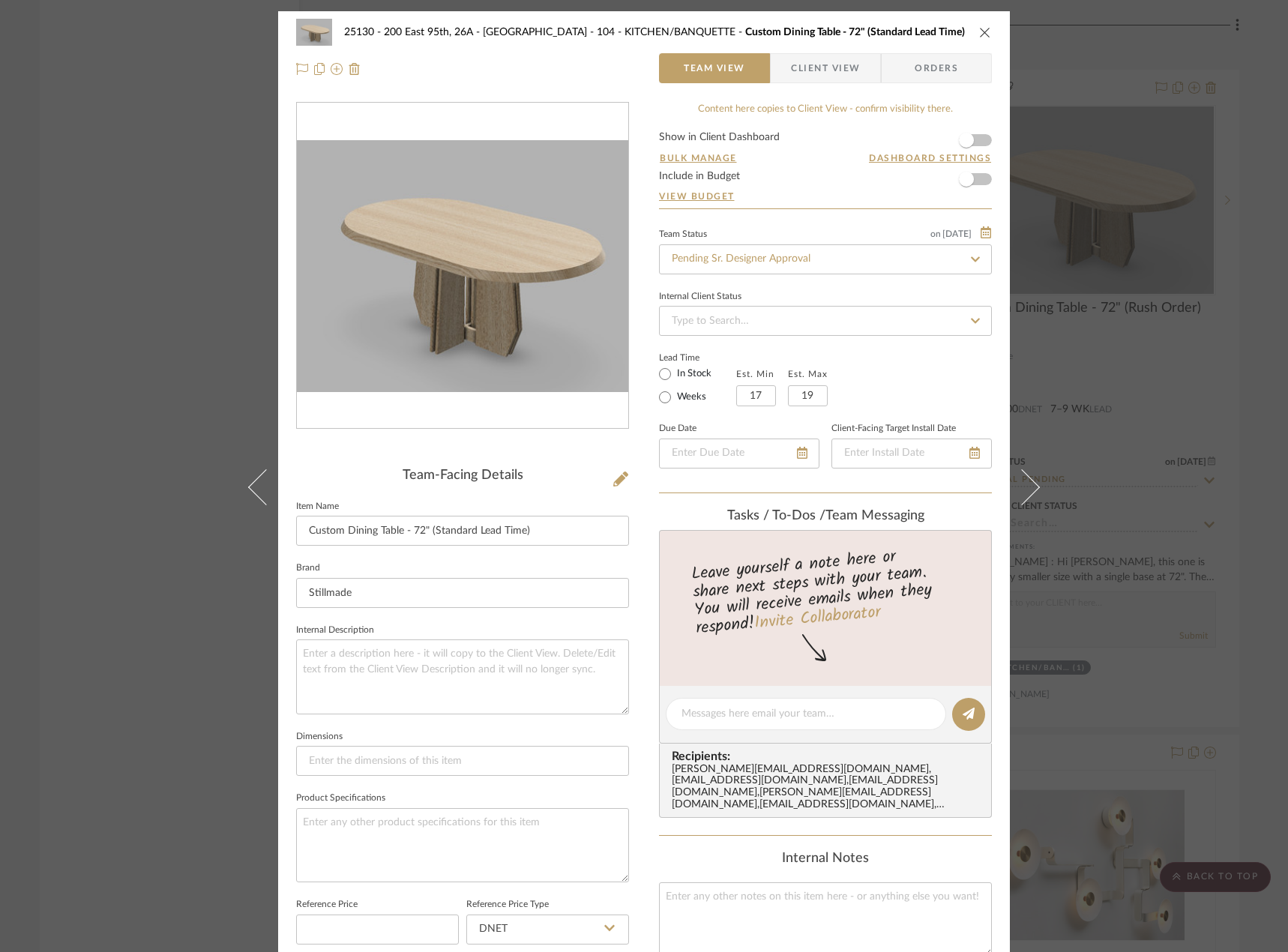
click at [781, 61] on span "button" at bounding box center [781, 67] width 20 height 30
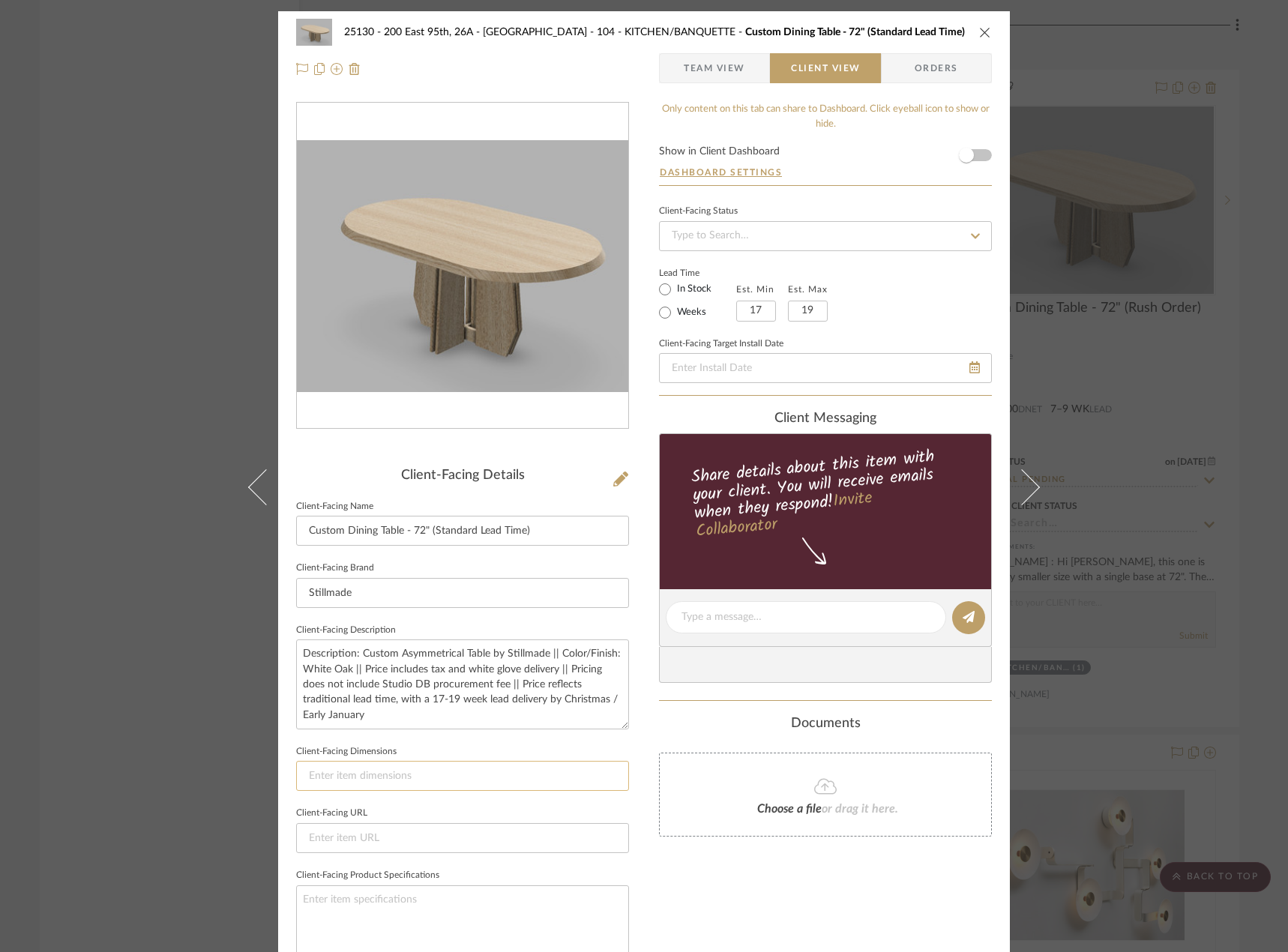
click at [434, 775] on input at bounding box center [462, 775] width 332 height 30
paste input "72" L x 42" W x 29 3/8" H"
type input "72" L x 42" W x 29 3/8" H"
click at [457, 828] on input at bounding box center [462, 837] width 332 height 30
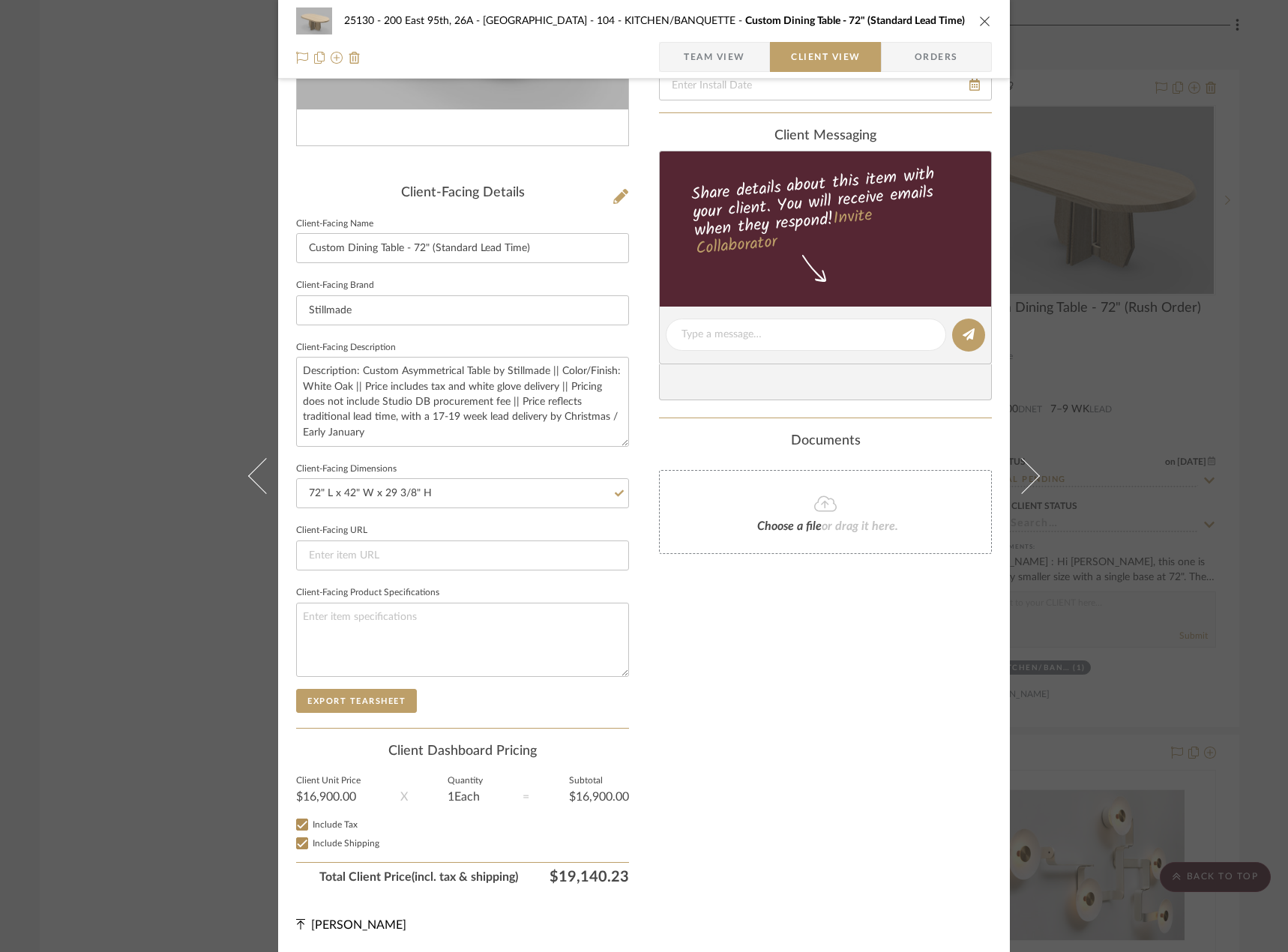
click at [764, 687] on div "Only content on this tab can share to Dashboard. Click eyeball icon to show or …" at bounding box center [824, 355] width 332 height 1072
click at [1119, 598] on div "25130 - 200 East 95th, 26A - Kosheleva 104 - KITCHEN/BANQUETTE Custom Dining Ta…" at bounding box center [644, 476] width 1288 height 952
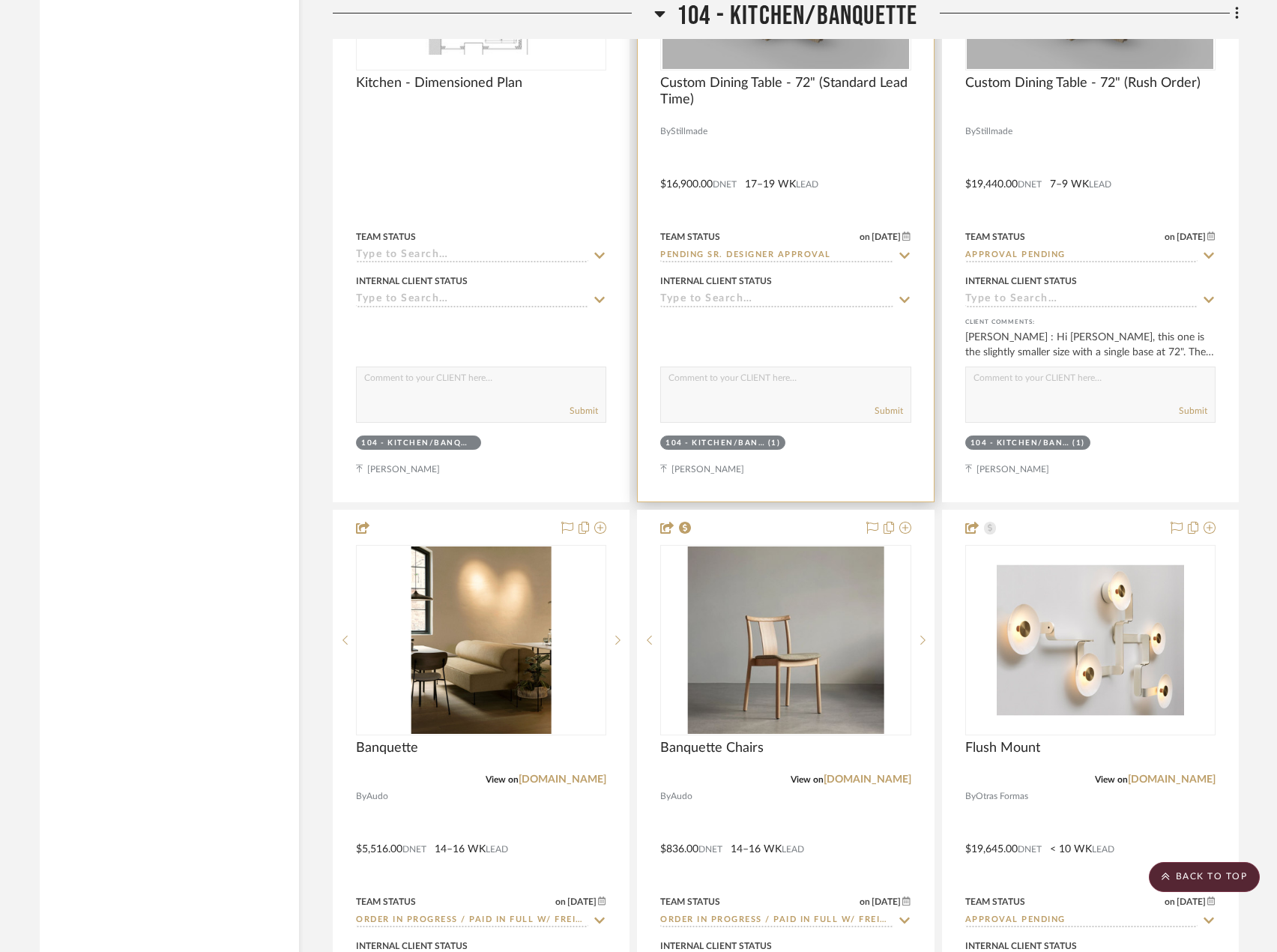
scroll to position [8245, 0]
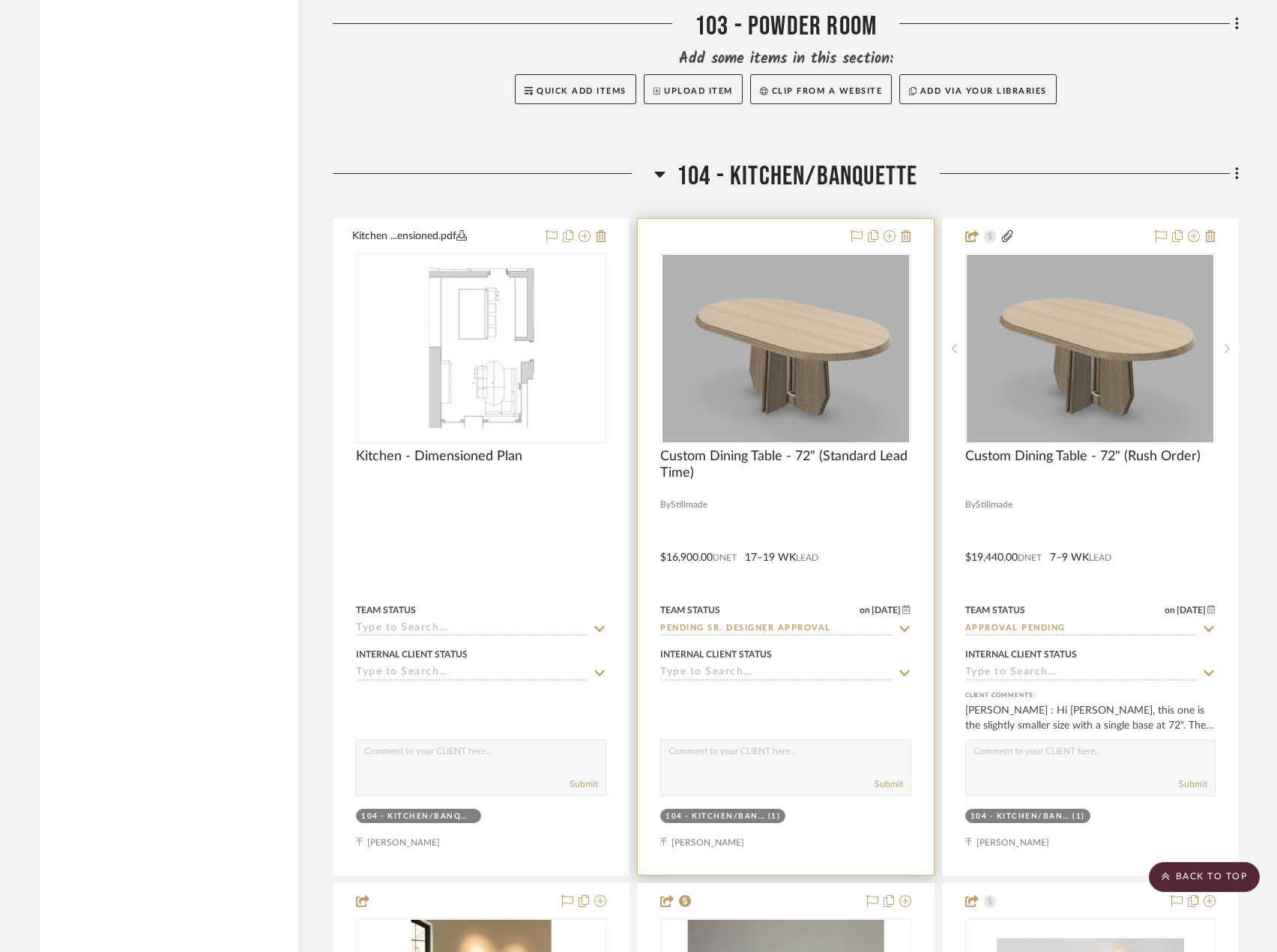
scroll to position [7345, 0]
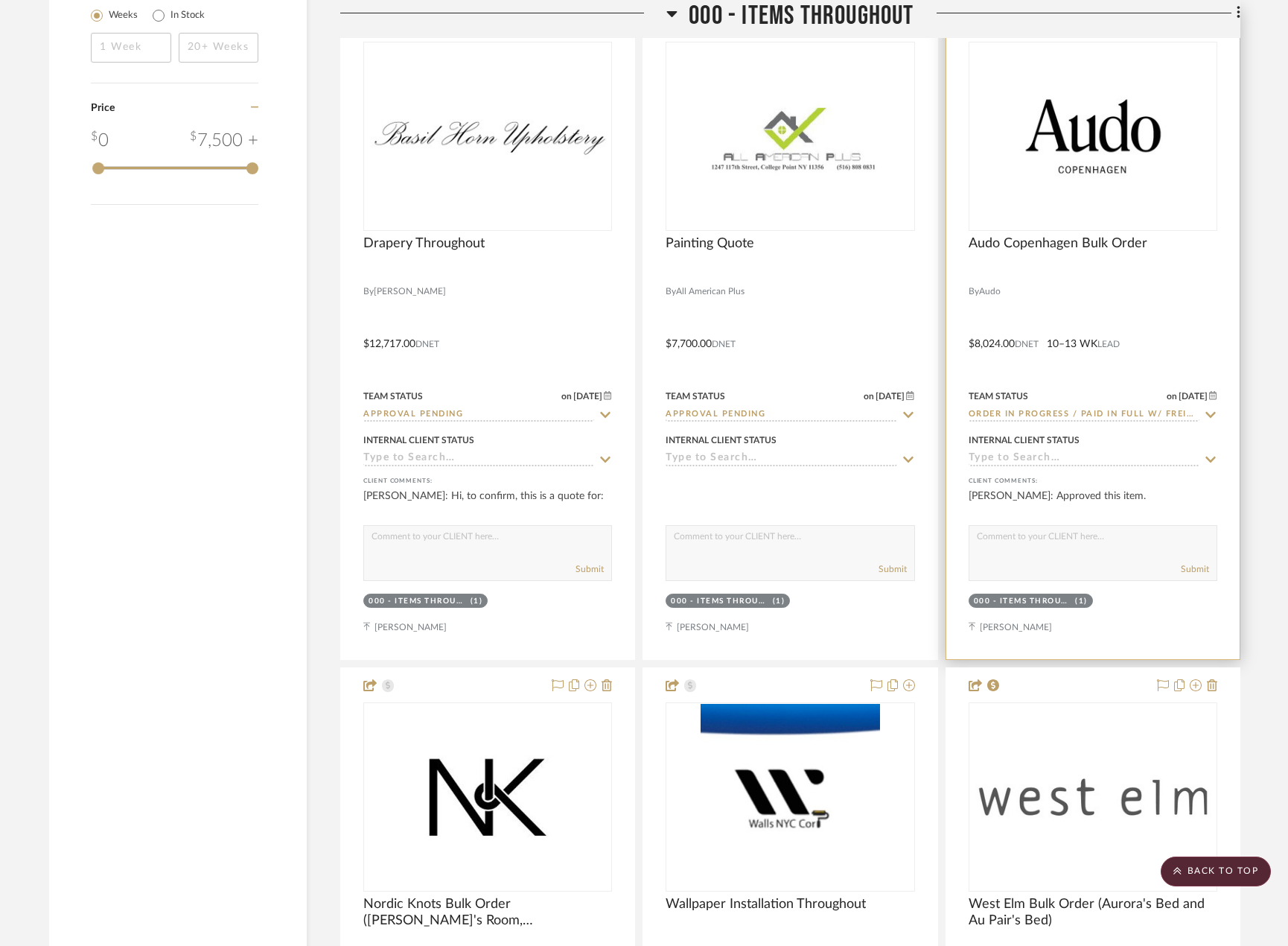
scroll to position [2553, 0]
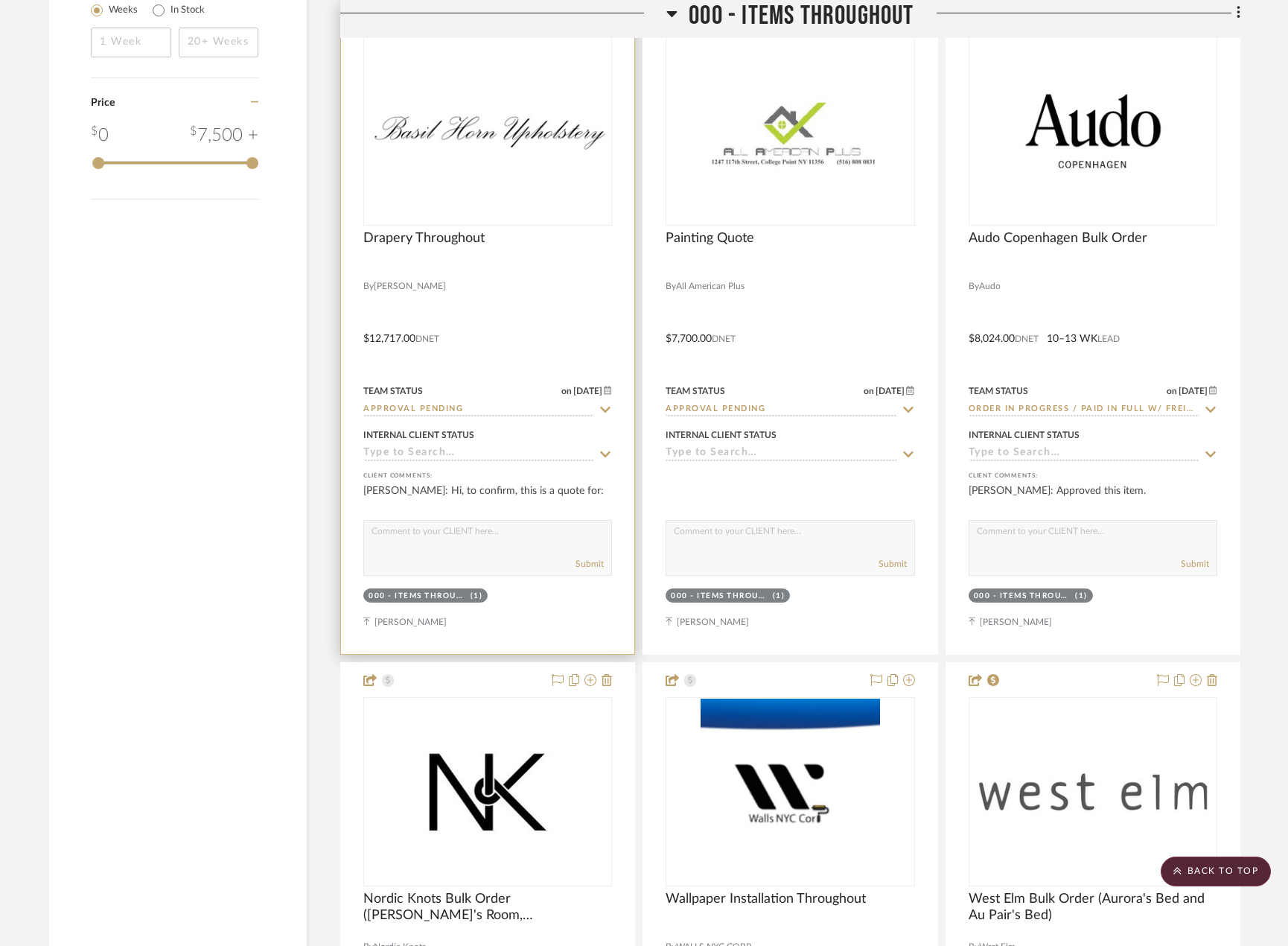
click at [535, 325] on div at bounding box center [488, 328] width 293 height 652
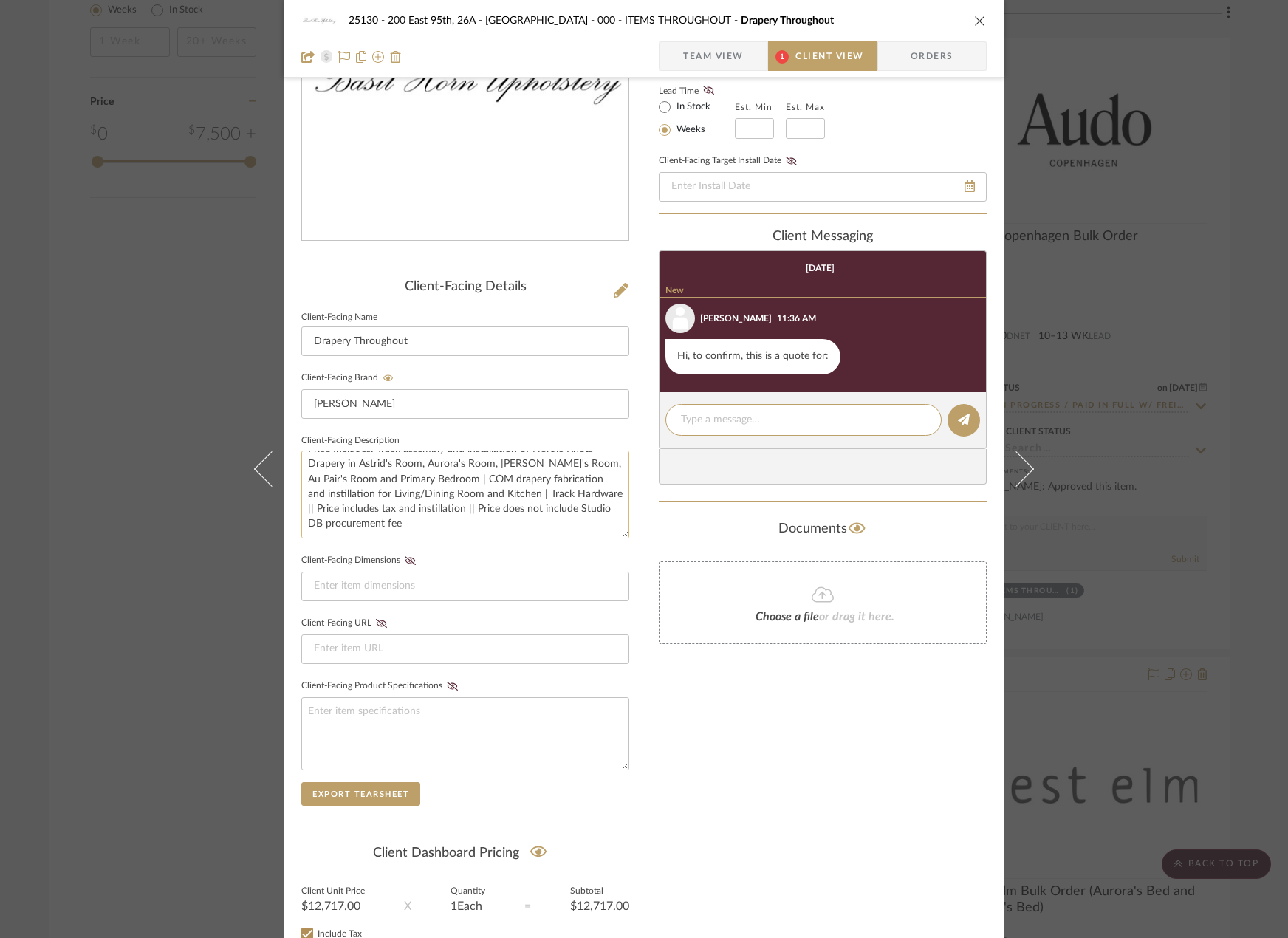
scroll to position [0, 0]
drag, startPoint x: 375, startPoint y: 485, endPoint x: 434, endPoint y: 518, distance: 67.6
click at [434, 518] on textarea "Description: Drapery Quote for Window Treatments Throughout || Price Includes: …" at bounding box center [465, 495] width 328 height 88
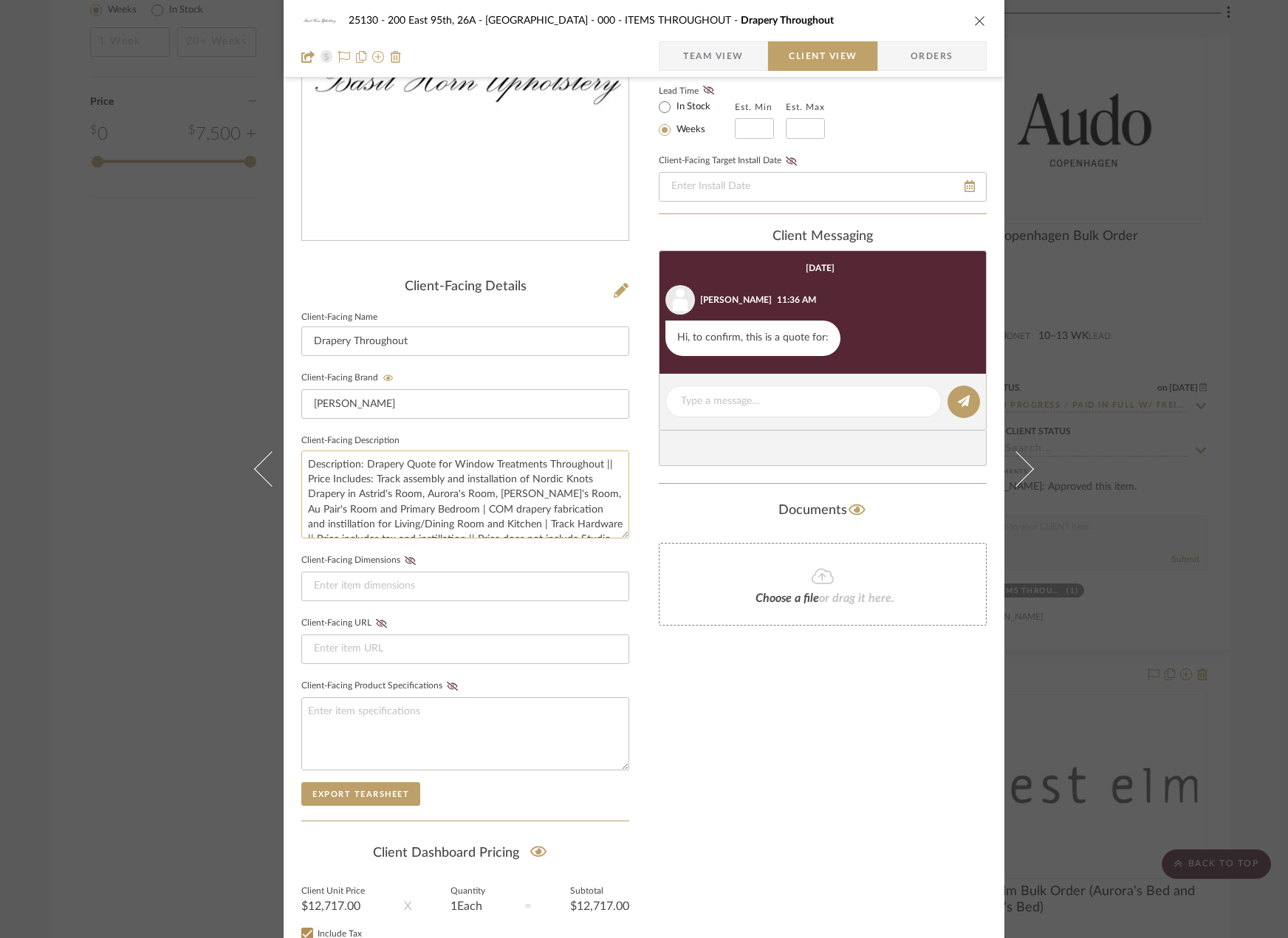
scroll to position [31, 0]
drag, startPoint x: 440, startPoint y: 481, endPoint x: 489, endPoint y: 502, distance: 53.3
click at [489, 502] on textarea "Description: Drapery Quote for Window Treatments Throughout || Price Includes: …" at bounding box center [465, 495] width 328 height 88
drag, startPoint x: 528, startPoint y: 499, endPoint x: 544, endPoint y: 516, distance: 23.3
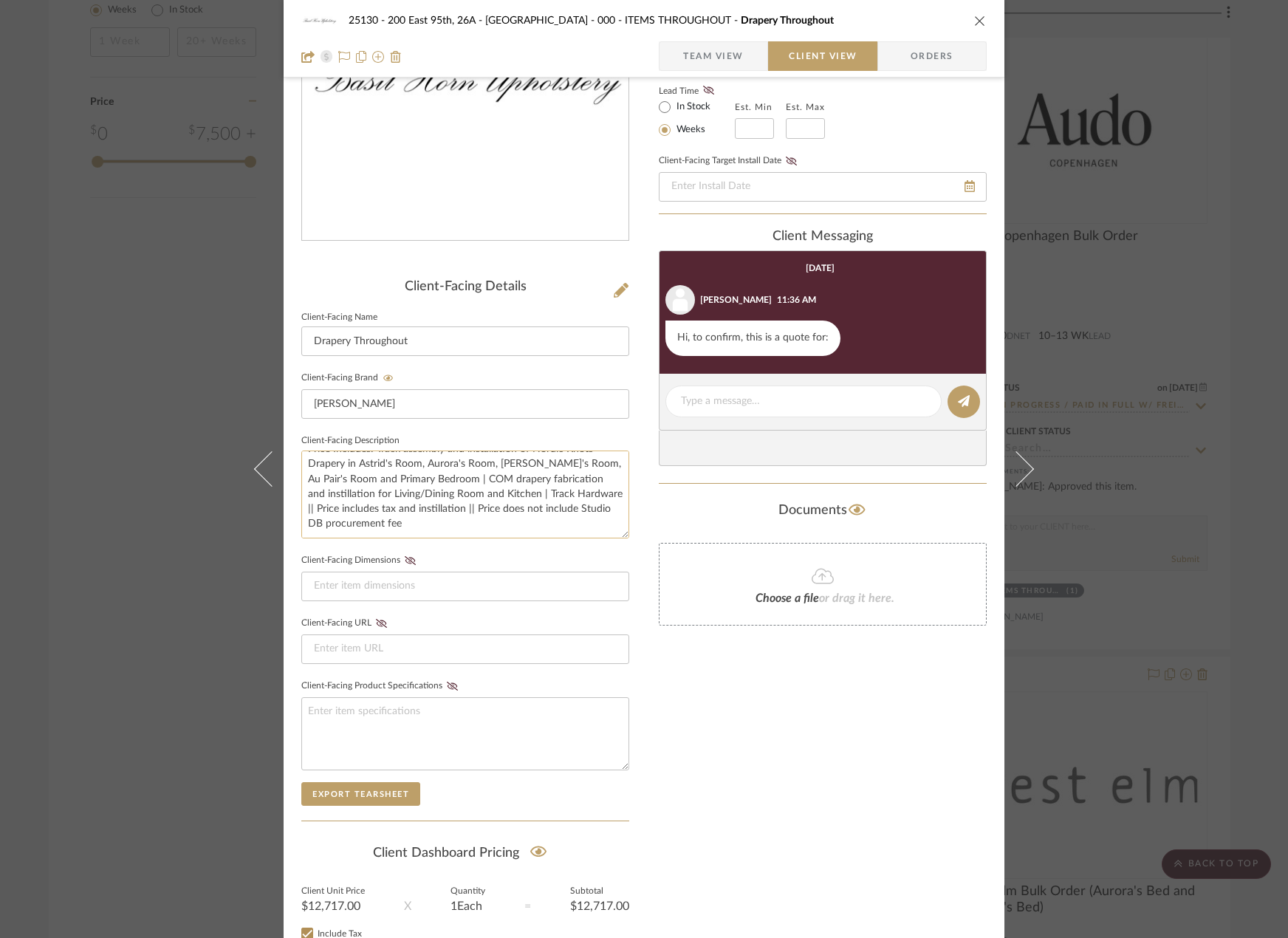
click at [544, 516] on textarea "Description: Drapery Quote for Window Treatments Throughout || Price Includes: …" at bounding box center [465, 495] width 328 height 88
click at [539, 511] on textarea "Description: Drapery Quote for Window Treatments Throughout || Price Includes: …" at bounding box center [465, 495] width 328 height 88
click at [714, 63] on span "Team View" at bounding box center [713, 56] width 60 height 30
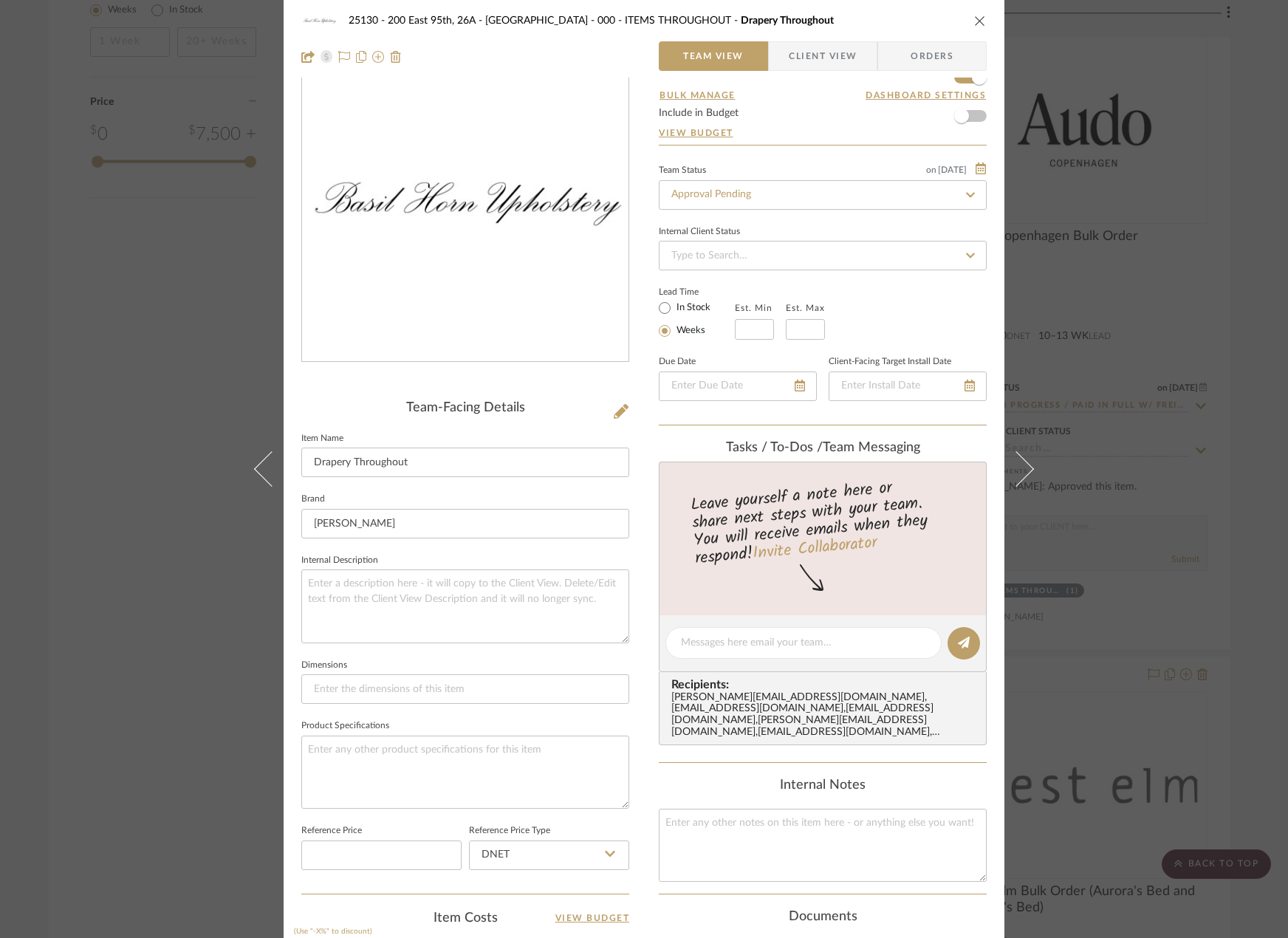
scroll to position [0, 0]
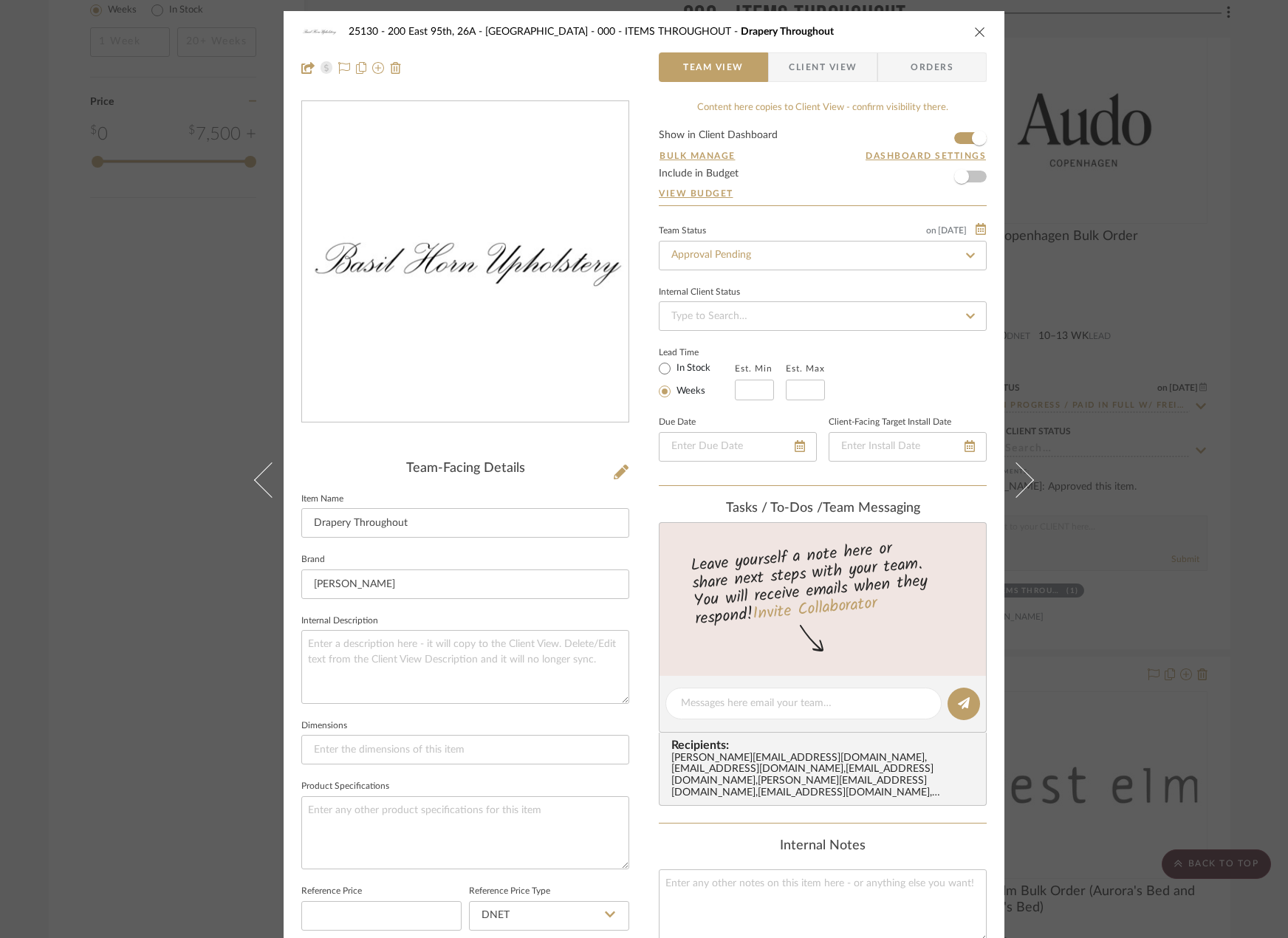
click at [1061, 402] on div "25130 - 200 East 95th, 26A - Kosheleva 000 - ITEMS THROUGHOUT Drapery Throughou…" at bounding box center [644, 469] width 1288 height 938
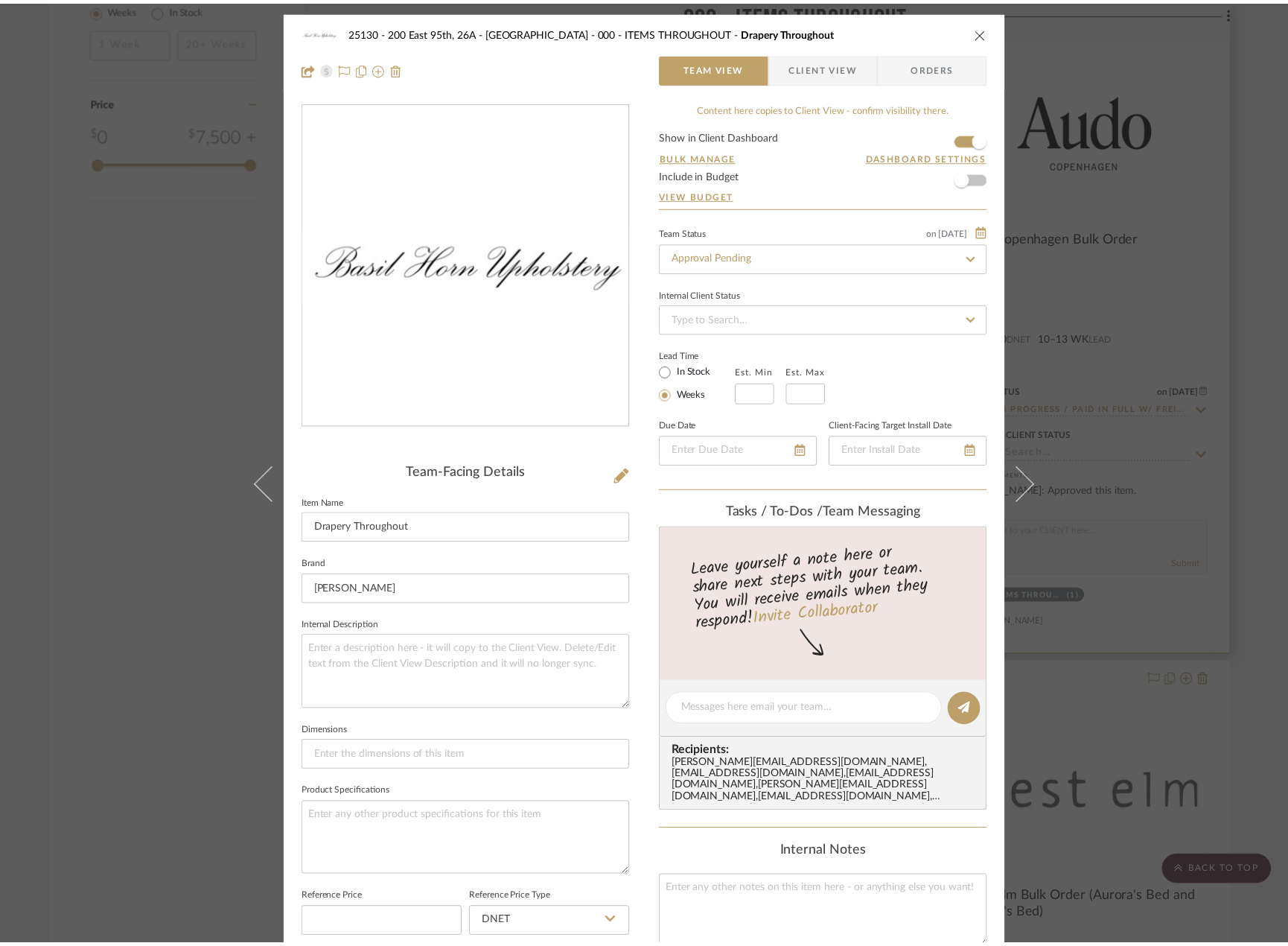
scroll to position [2553, 0]
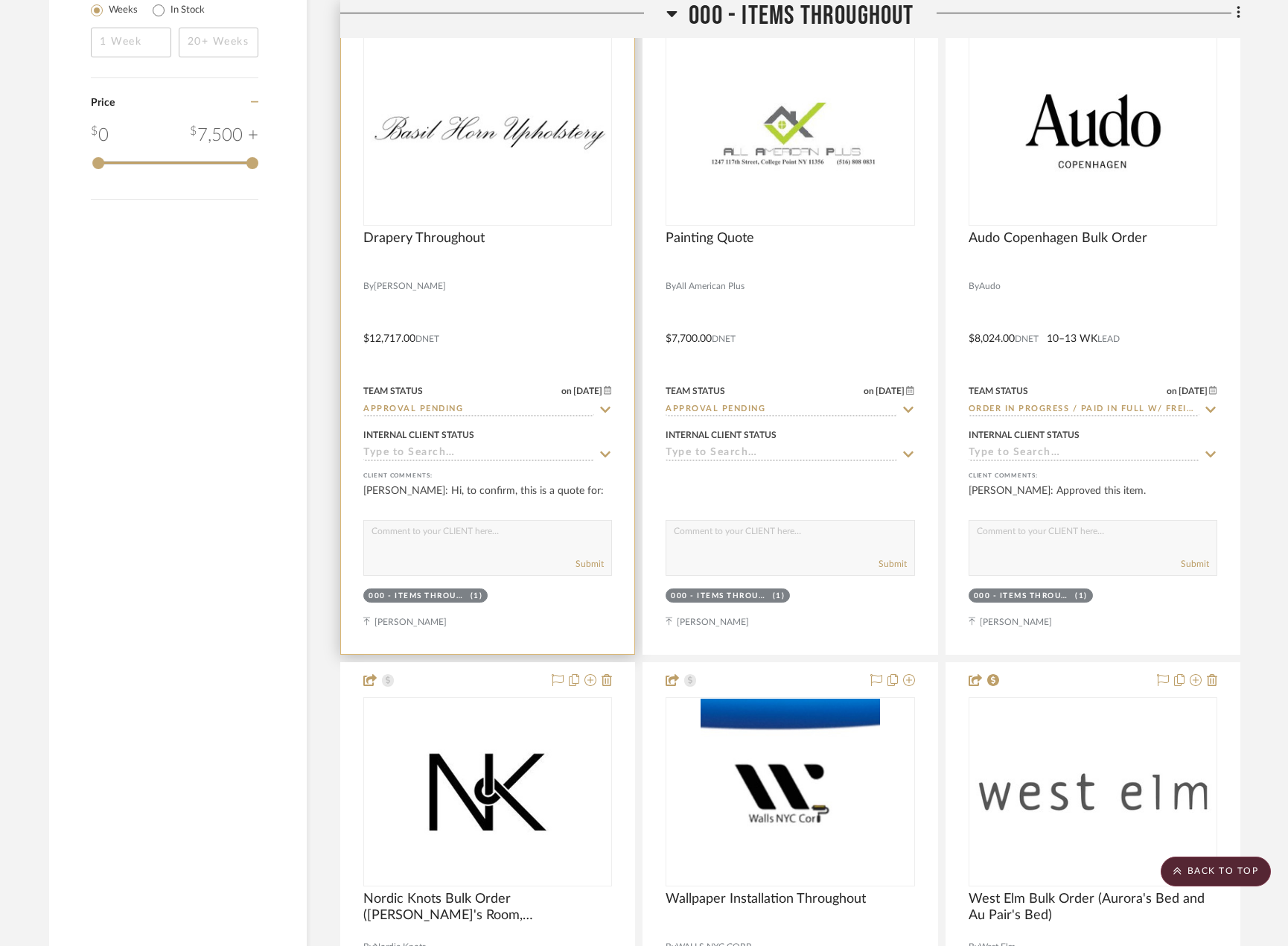
click at [577, 253] on div "Drapery Throughout" at bounding box center [488, 246] width 249 height 33
click at [554, 269] on div at bounding box center [488, 269] width 249 height 14
click at [465, 236] on span "Drapery Throughout" at bounding box center [425, 238] width 121 height 16
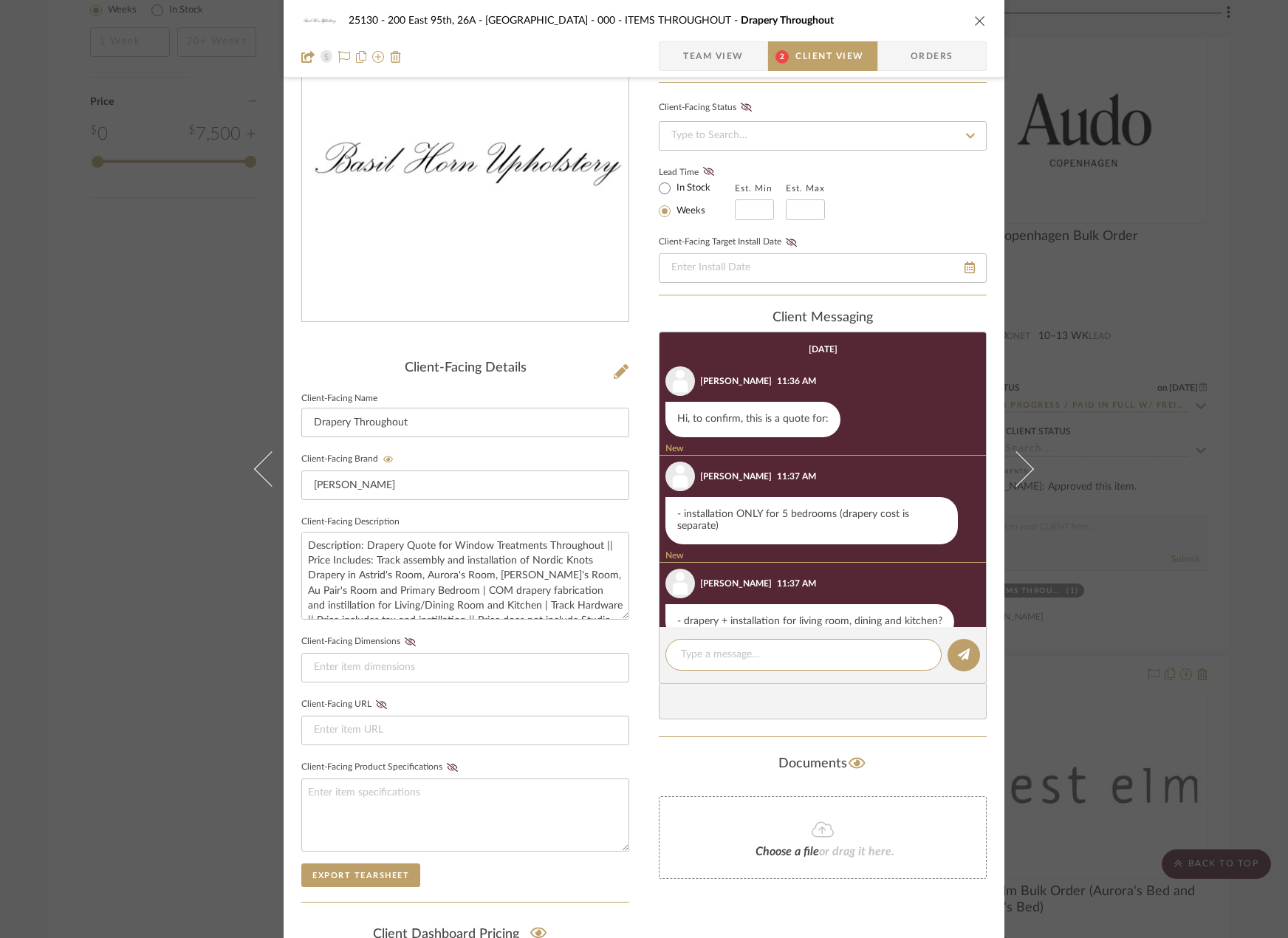
scroll to position [31, 0]
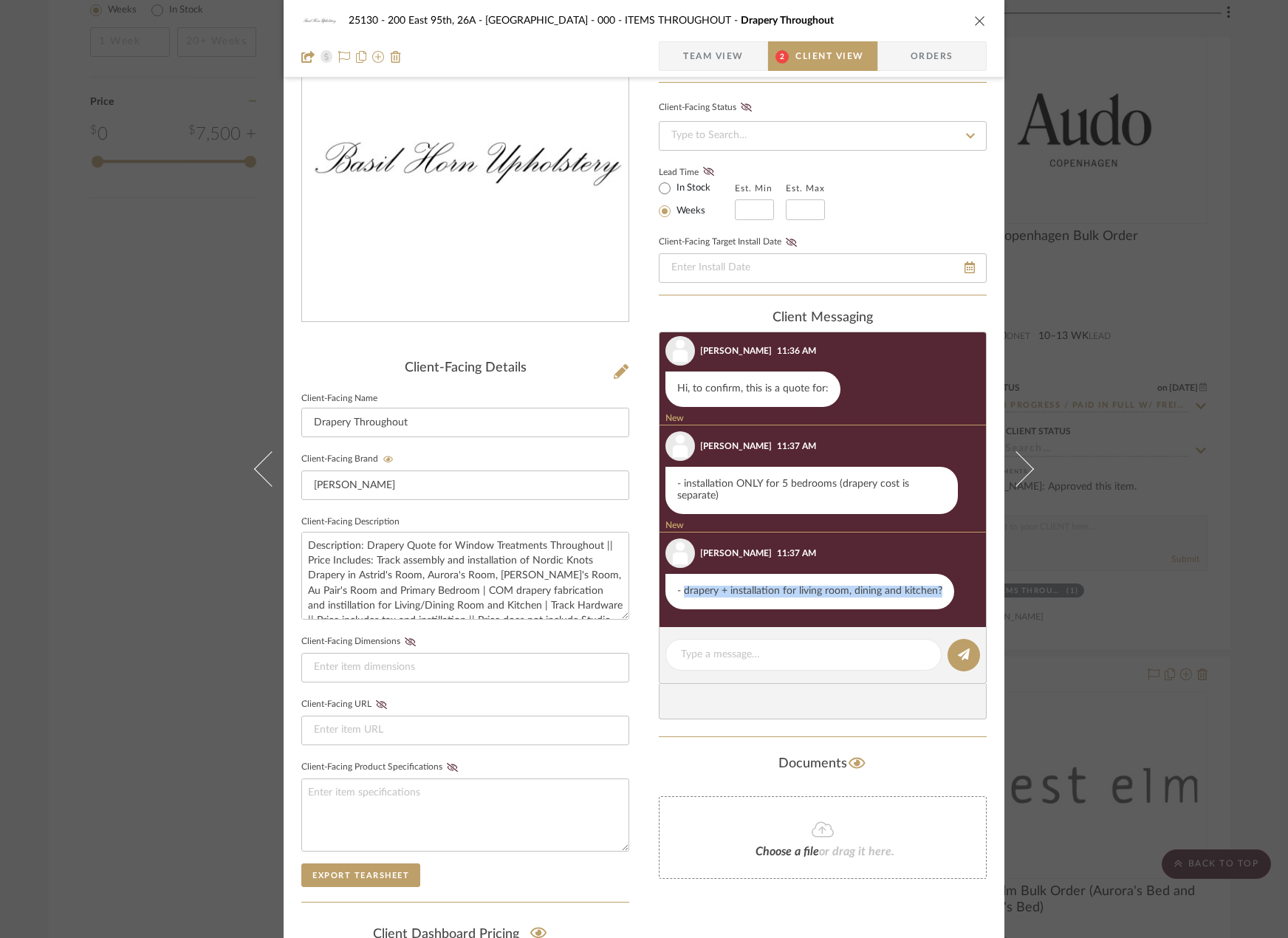
drag, startPoint x: 677, startPoint y: 593, endPoint x: 942, endPoint y: 600, distance: 265.1
click at [942, 600] on div "- drapery + installation for living room, dining and kitchen?" at bounding box center [810, 591] width 289 height 35
click at [916, 584] on div "- drapery + installation for living room, dining and kitchen?" at bounding box center [810, 591] width 289 height 35
click at [736, 57] on span "Team View" at bounding box center [713, 56] width 60 height 30
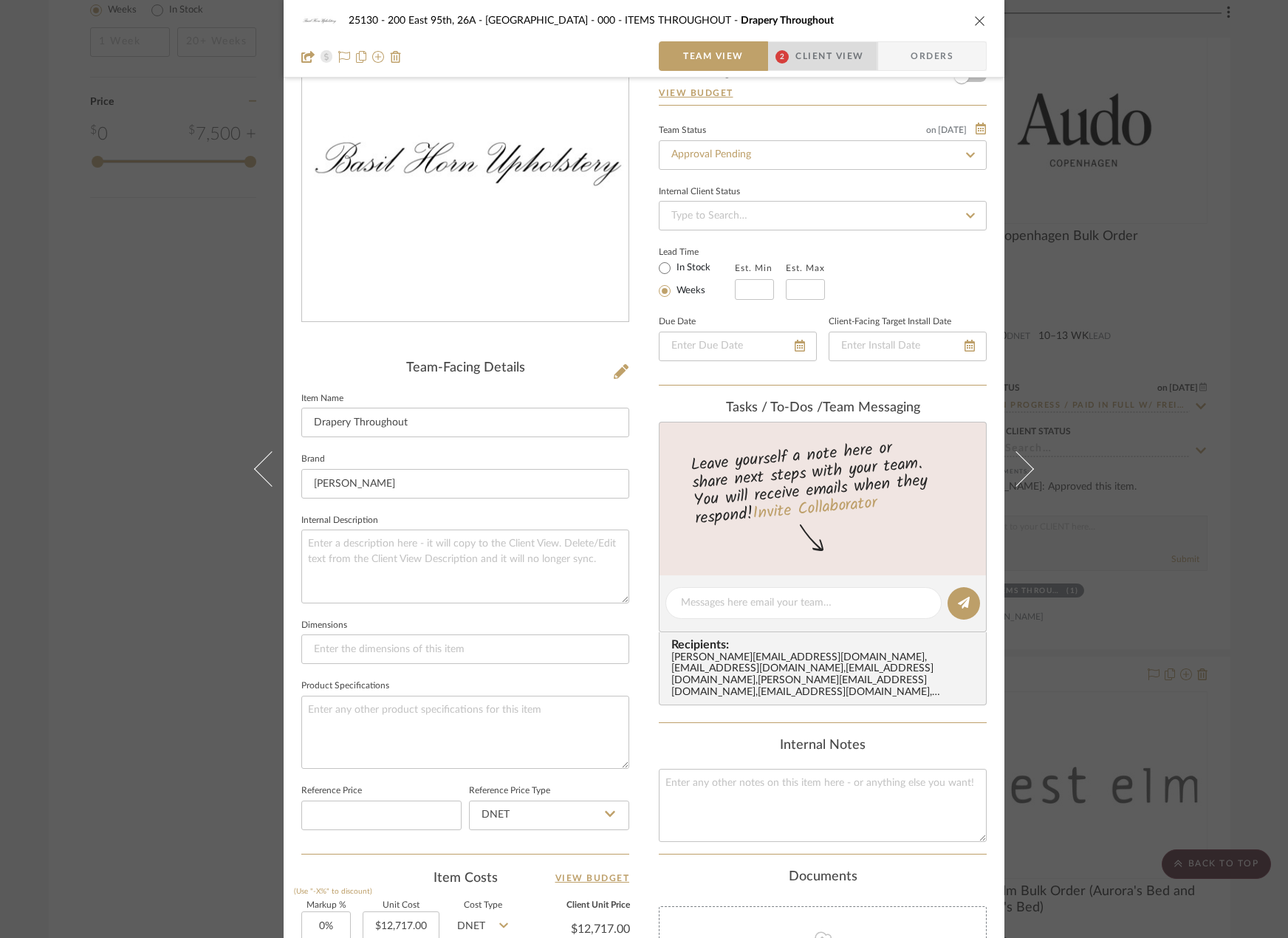
click at [827, 60] on span "Client View" at bounding box center [829, 56] width 68 height 30
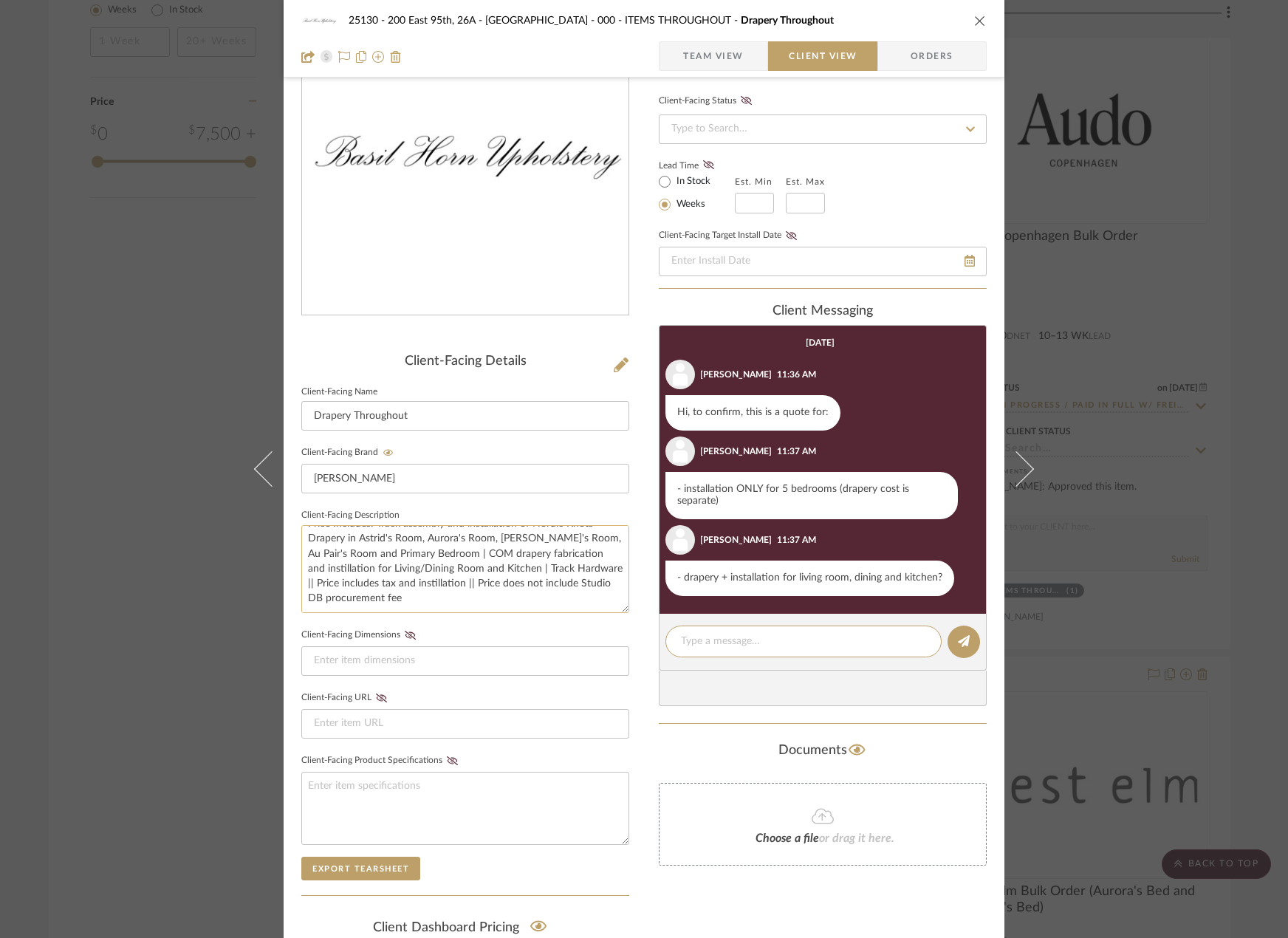
scroll to position [0, 0]
drag, startPoint x: 361, startPoint y: 543, endPoint x: 582, endPoint y: 581, distance: 224.2
click at [602, 582] on textarea "Description: Drapery Quote for Window Treatments Throughout || Price Includes: …" at bounding box center [465, 569] width 328 height 88
click at [429, 567] on textarea "Description: Drapery Quote for Window Treatments Throughout || Price Includes: …" at bounding box center [465, 569] width 328 height 88
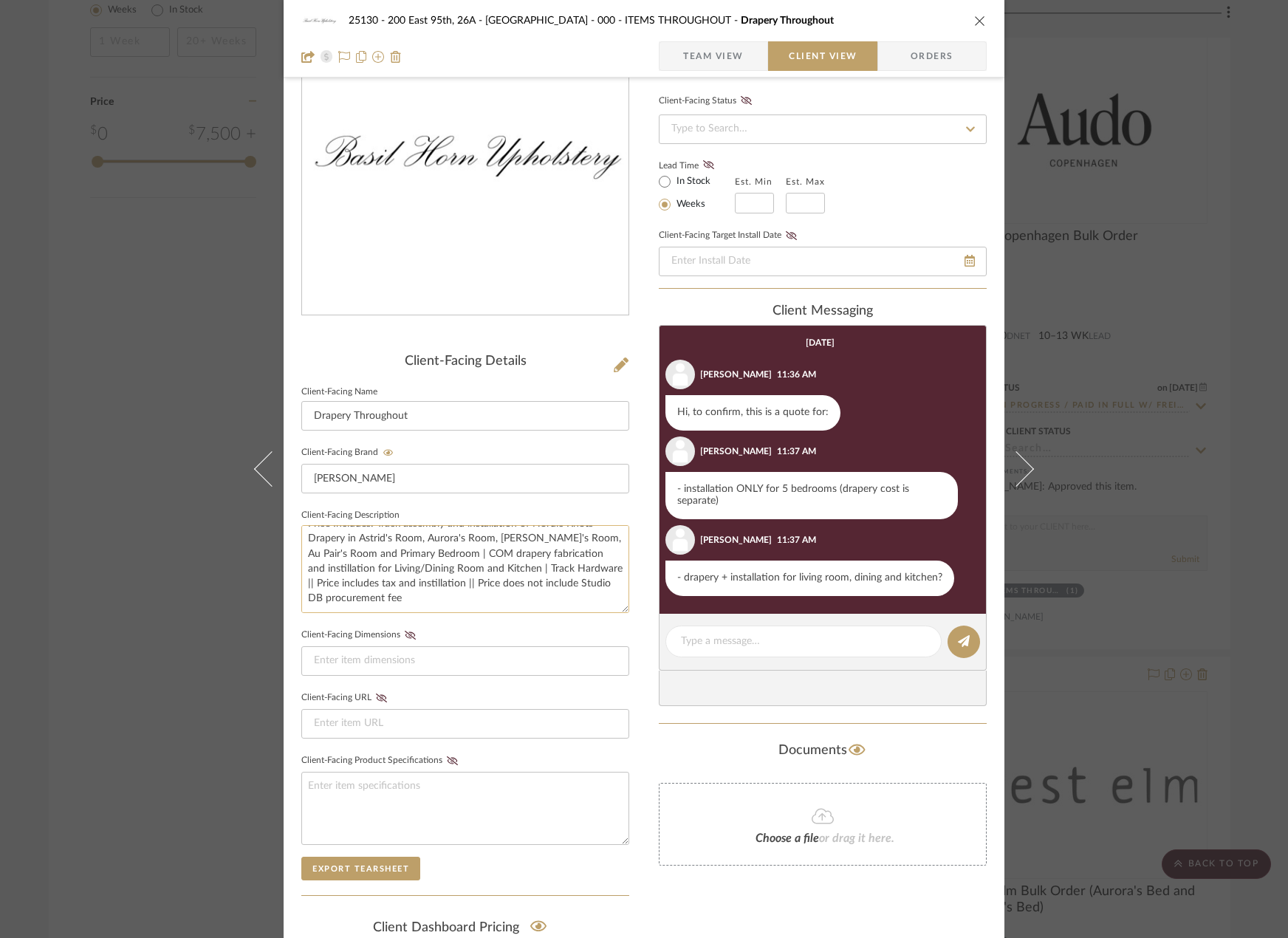
click at [536, 604] on textarea "Description: Drapery Quote for Window Treatments Throughout || Price Includes: …" at bounding box center [465, 569] width 328 height 88
click at [547, 672] on input at bounding box center [465, 661] width 328 height 30
click at [1065, 763] on div "25130 - 200 East 95th, 26A - Kosheleva 000 - ITEMS THROUGHOUT Drapery Throughou…" at bounding box center [644, 469] width 1288 height 938
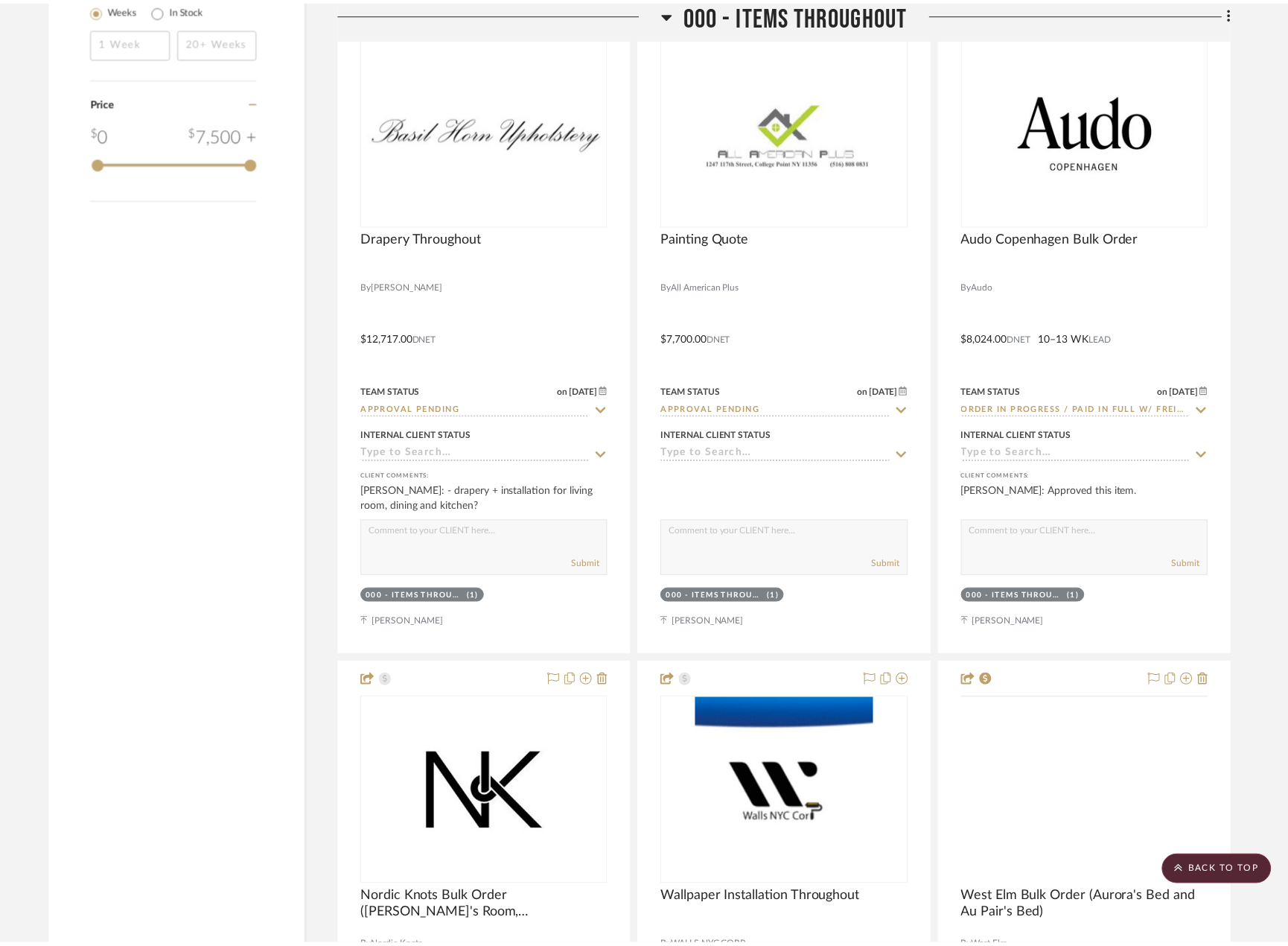
scroll to position [2553, 0]
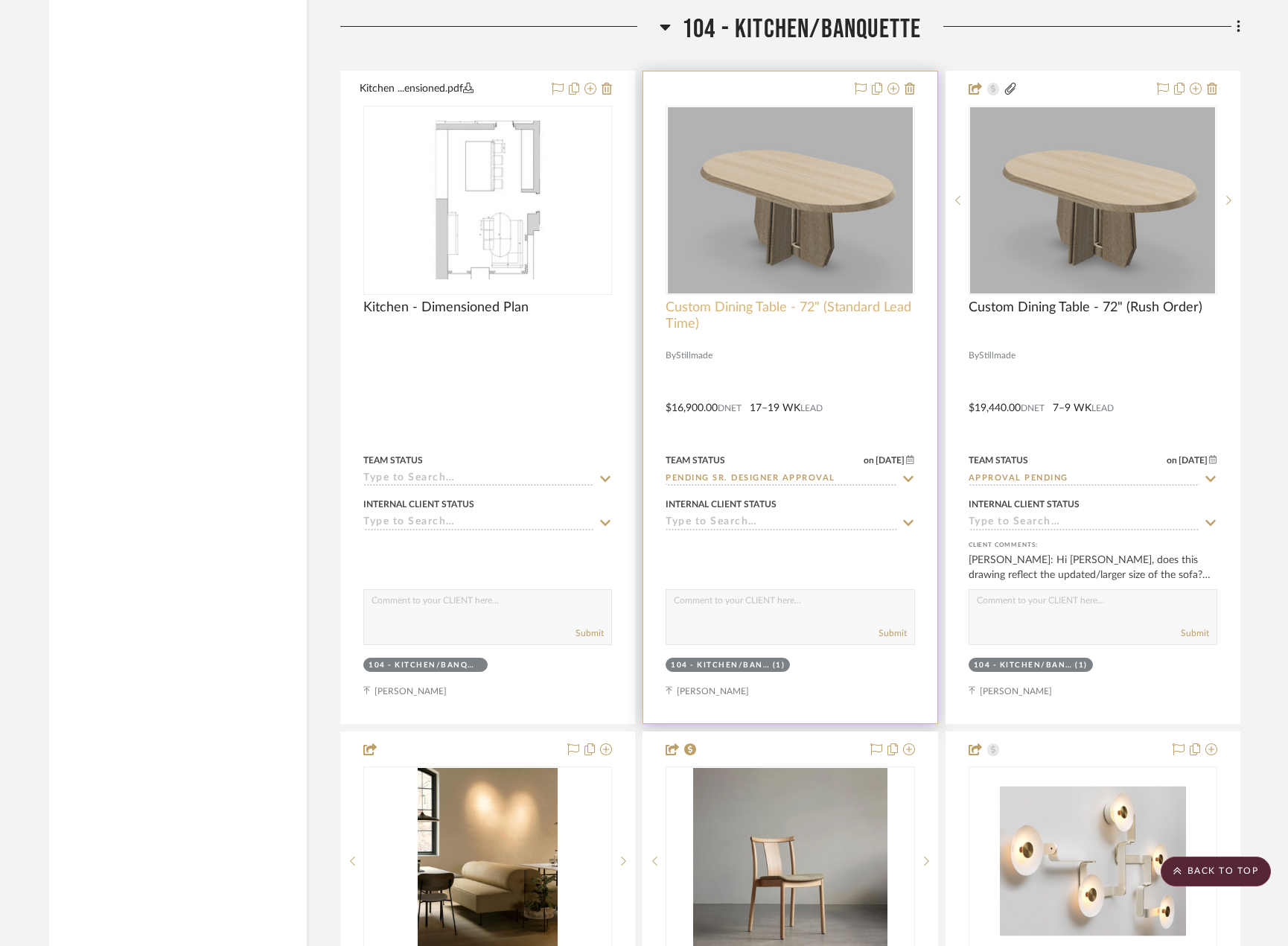
scroll to position [7505, 0]
